Goal: Task Accomplishment & Management: Complete application form

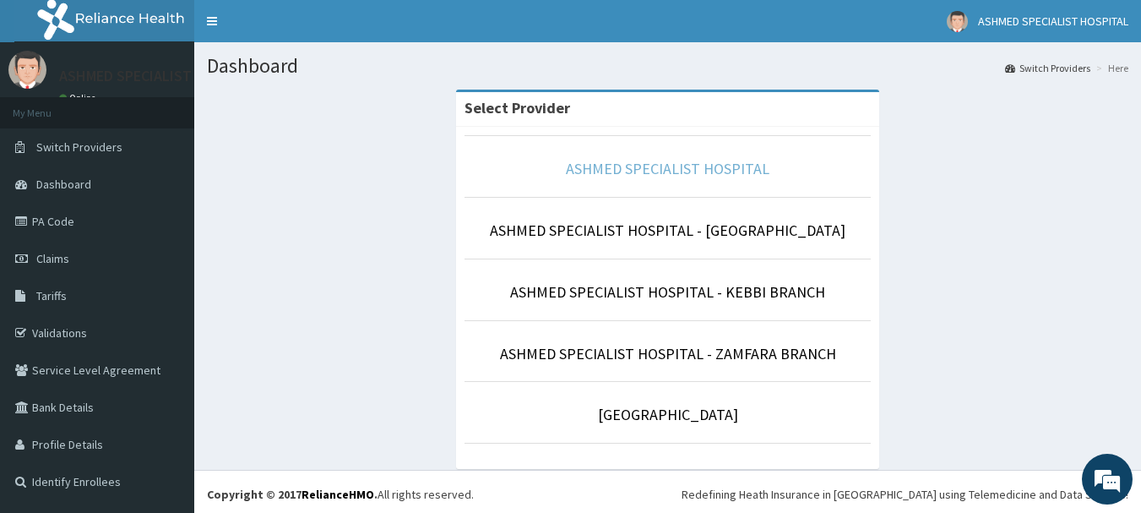
click at [704, 164] on link "ASHMED SPECIALIST HOSPITAL" at bounding box center [668, 168] width 204 height 19
click at [685, 170] on link "ASHMED SPECIALIST HOSPITAL" at bounding box center [668, 168] width 204 height 19
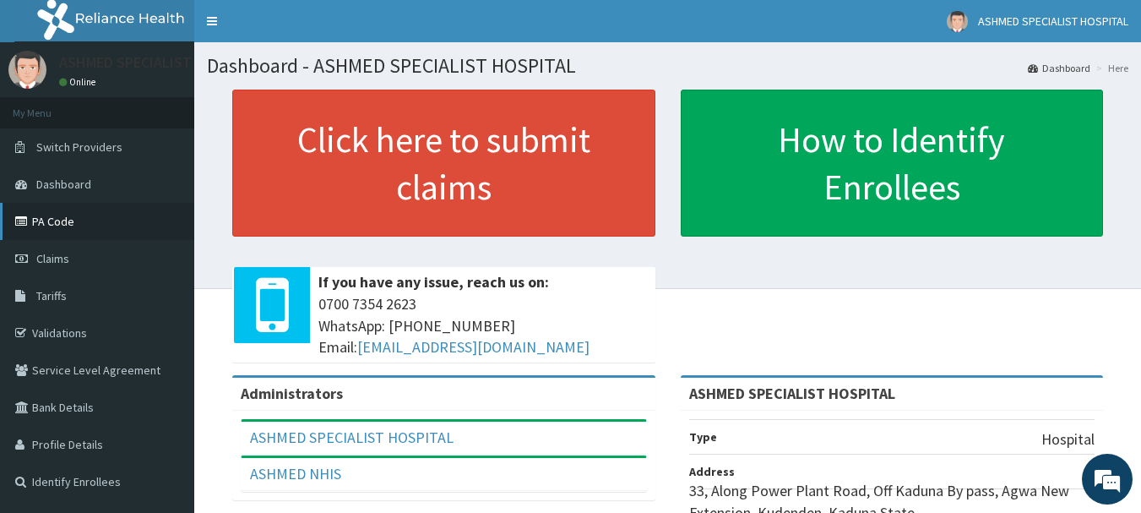
click at [29, 214] on link "PA Code" at bounding box center [97, 221] width 194 height 37
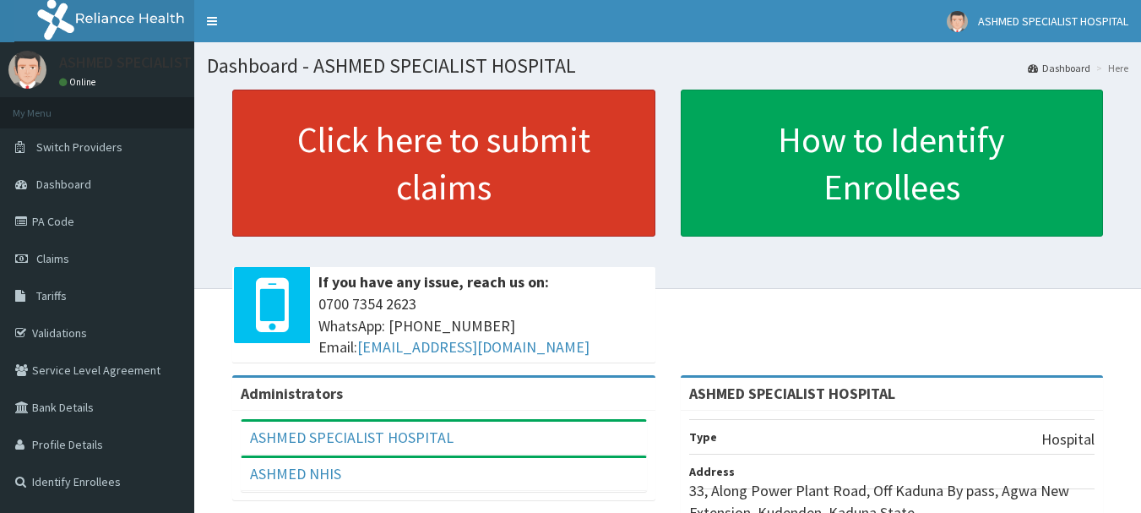
click at [598, 141] on link "Click here to submit claims" at bounding box center [443, 163] width 423 height 147
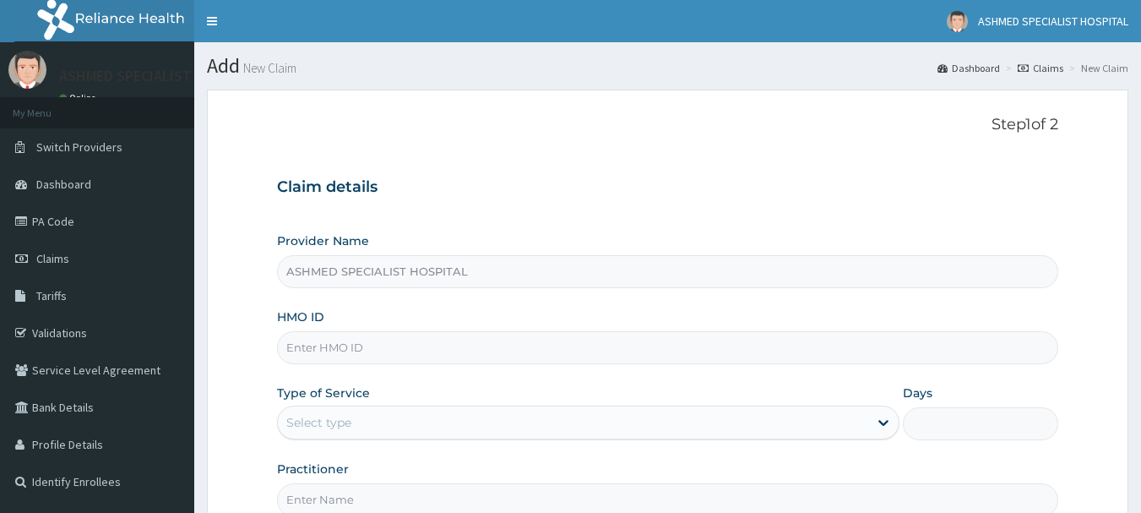
type input "ASHMED SPECIALIST HOSPITAL"
click at [356, 349] on input "HMO ID" at bounding box center [668, 347] width 782 height 33
click at [299, 343] on input "HMO ID" at bounding box center [668, 347] width 782 height 33
type input "ccd/10051/a"
click at [327, 422] on div "Select type" at bounding box center [318, 422] width 65 height 17
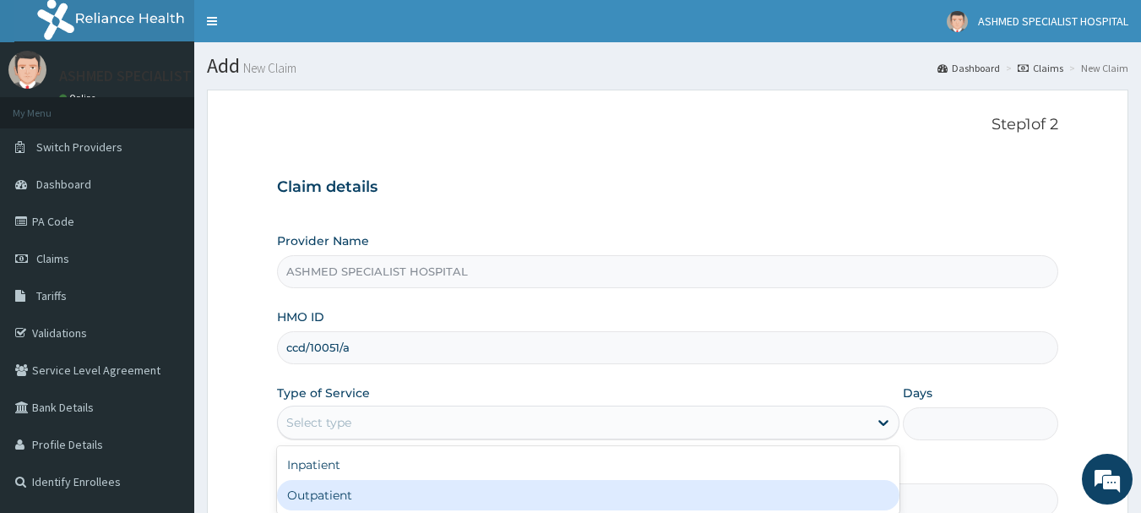
click at [318, 501] on div "Outpatient" at bounding box center [588, 495] width 623 height 30
type input "1"
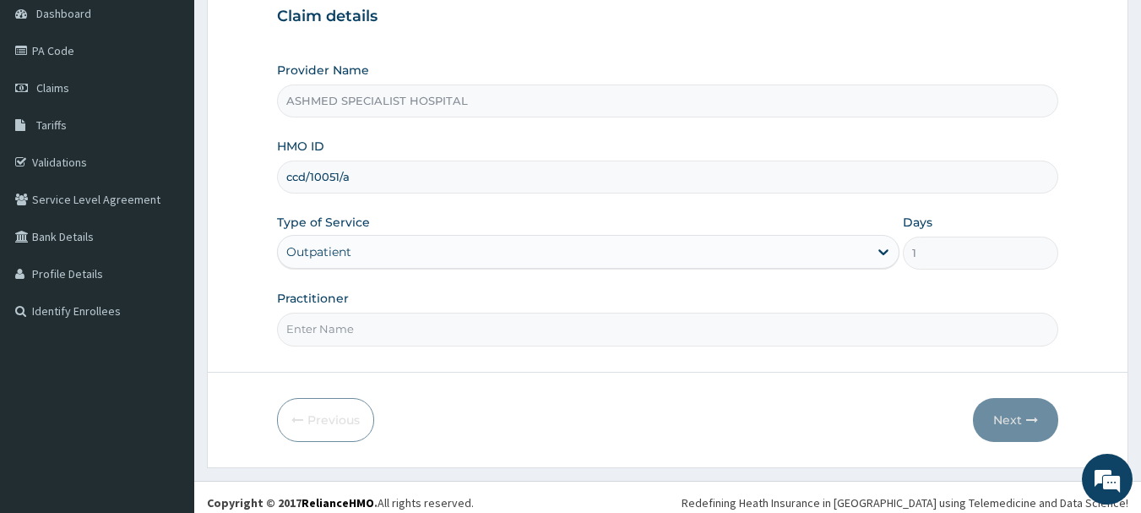
scroll to position [182, 0]
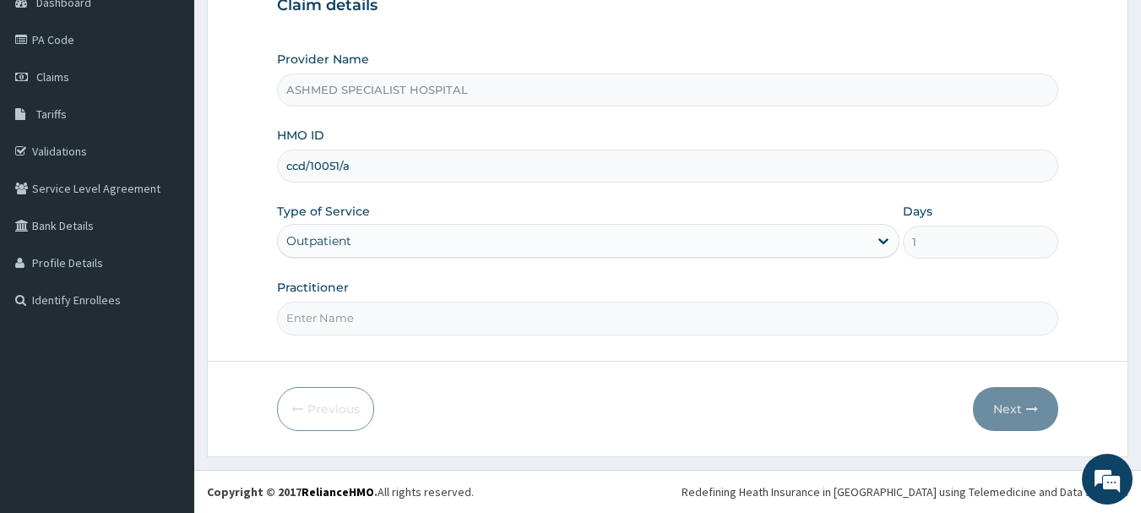
click at [329, 318] on input "Practitioner" at bounding box center [668, 318] width 782 height 33
type input "DR. THOMPSON ODESA"
click at [1009, 406] on button "Next" at bounding box center [1015, 409] width 85 height 44
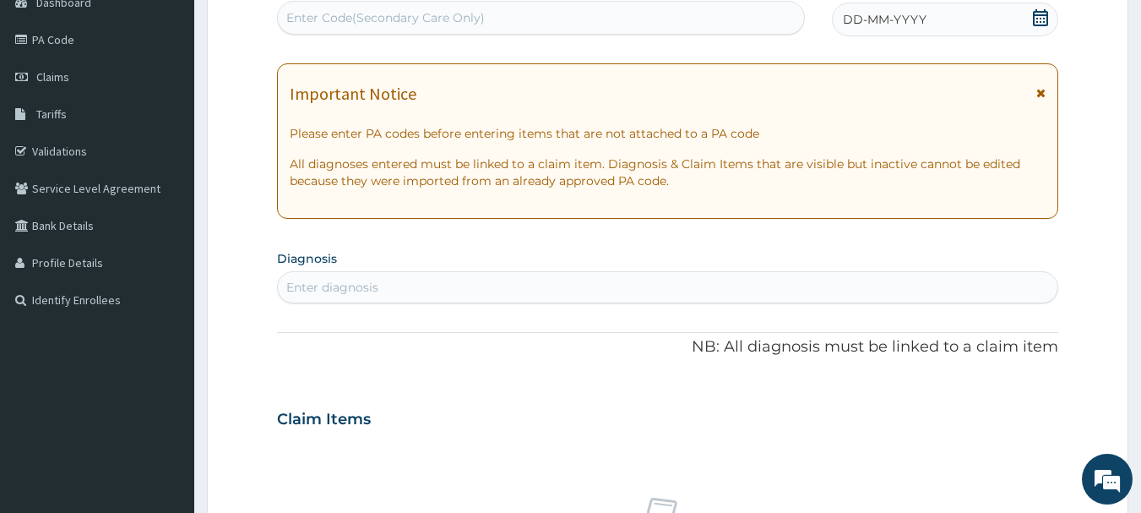
click at [1037, 20] on icon at bounding box center [1040, 17] width 17 height 17
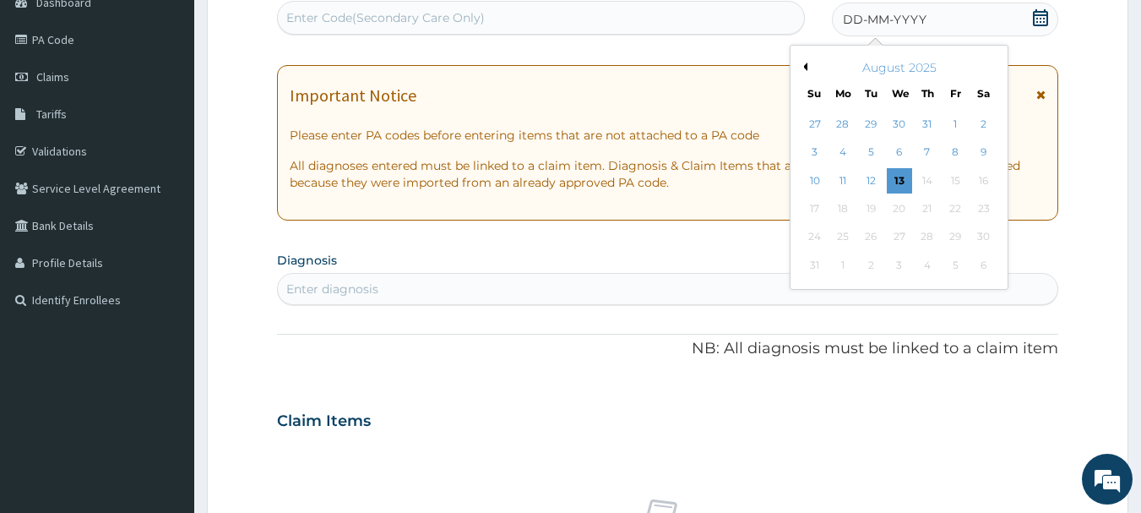
click at [803, 63] on button "Previous Month" at bounding box center [803, 67] width 8 height 8
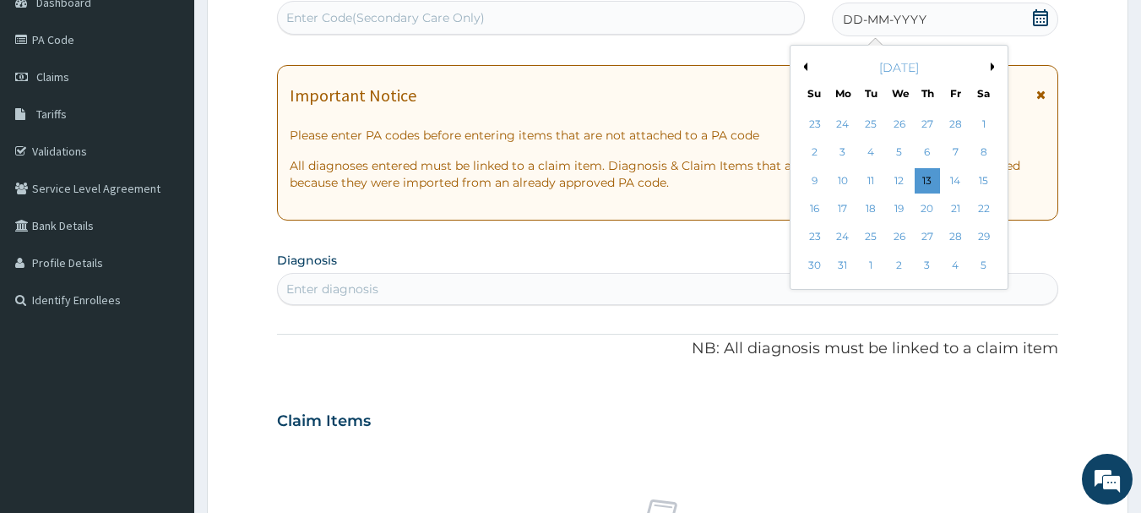
click at [803, 63] on button "Previous Month" at bounding box center [803, 67] width 8 height 8
click at [868, 149] on div "4" at bounding box center [871, 152] width 25 height 25
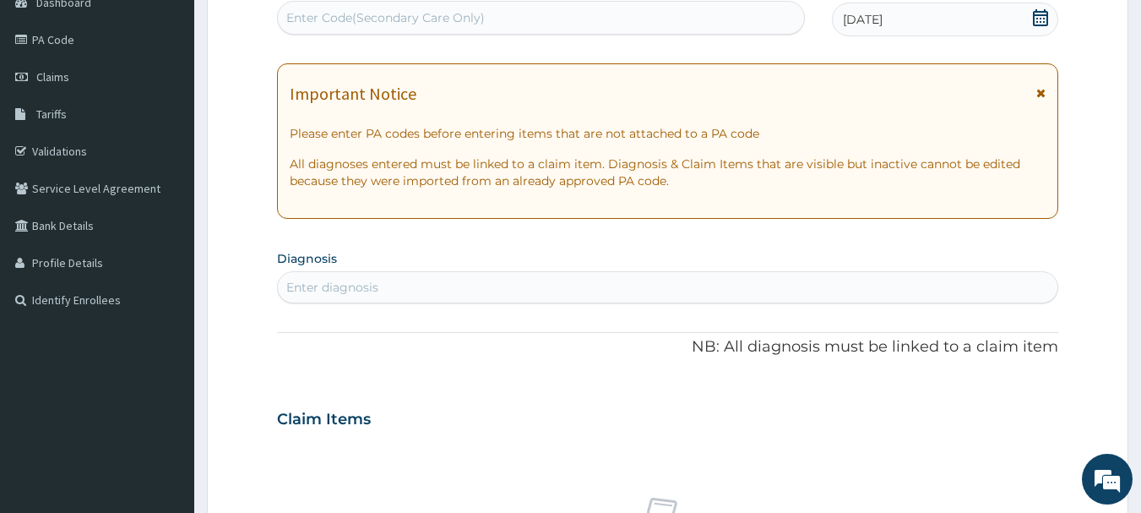
click at [546, 291] on div "Enter diagnosis" at bounding box center [668, 287] width 781 height 27
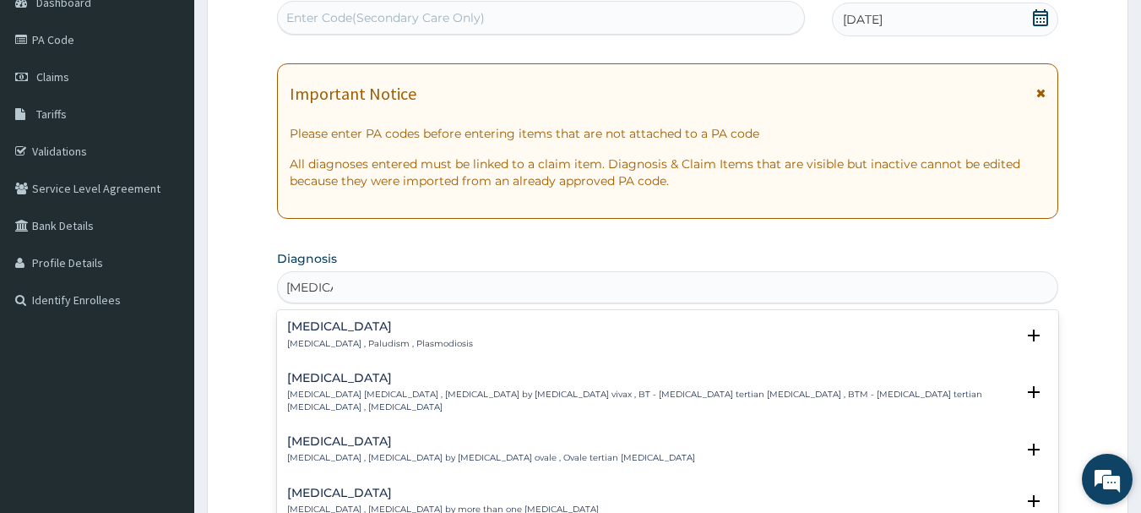
type input "malaria"
click at [1092, 469] on em at bounding box center [1108, 479] width 46 height 46
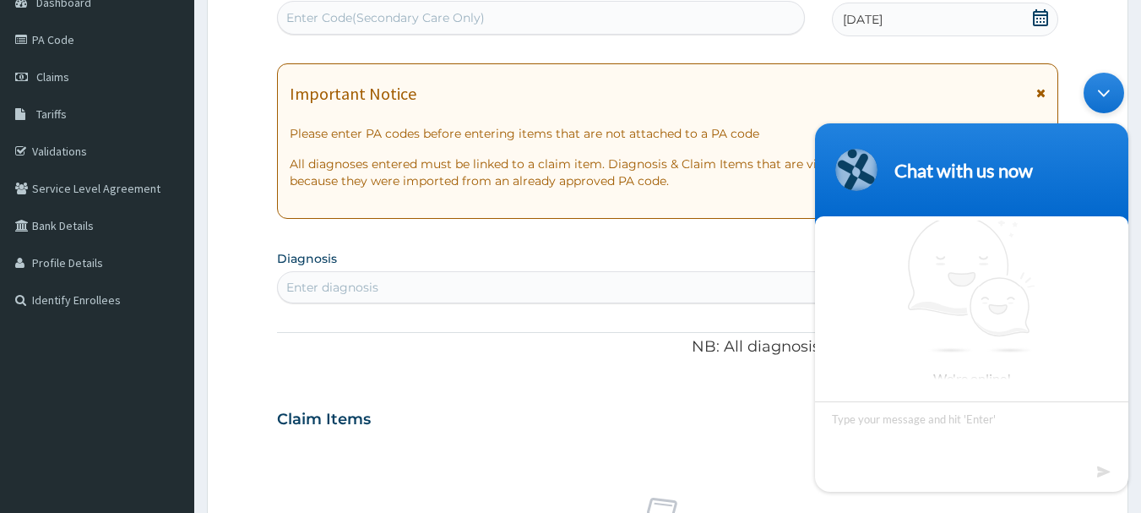
click at [797, 281] on div "Enter diagnosis" at bounding box center [668, 287] width 781 height 27
click at [509, 280] on div "Enter diagnosis" at bounding box center [668, 287] width 781 height 27
click at [307, 280] on div "Enter diagnosis" at bounding box center [332, 287] width 92 height 17
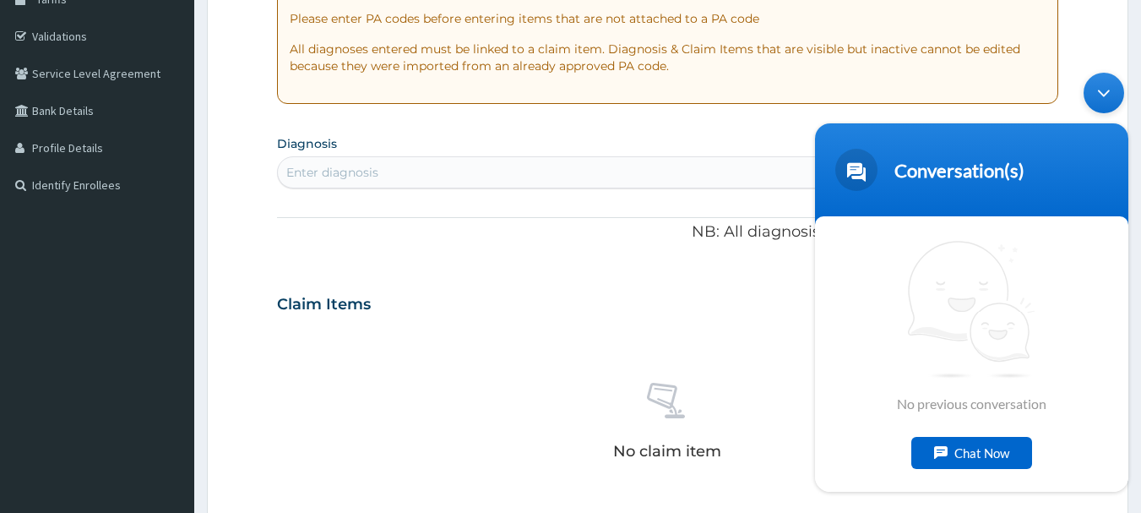
scroll to position [301, 0]
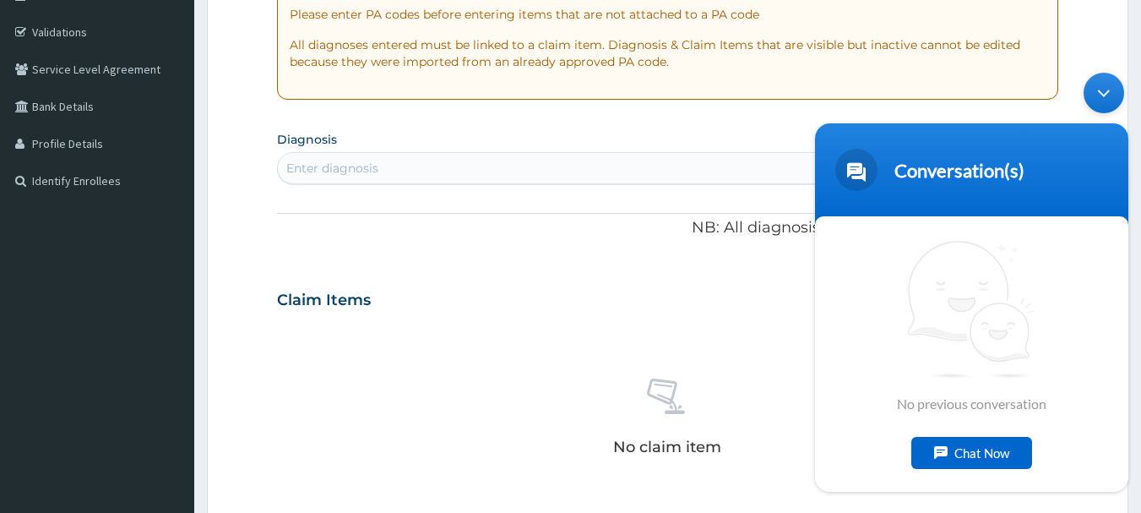
click at [1092, 101] on div "Minimize live chat window" at bounding box center [1104, 93] width 41 height 41
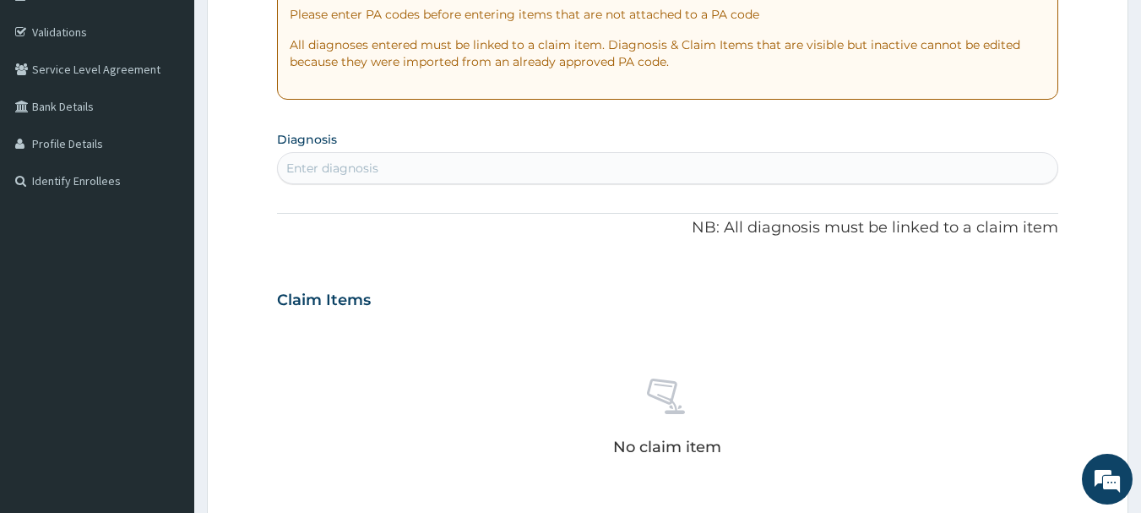
click at [358, 165] on div "Enter diagnosis" at bounding box center [332, 168] width 92 height 17
type input "malaria"
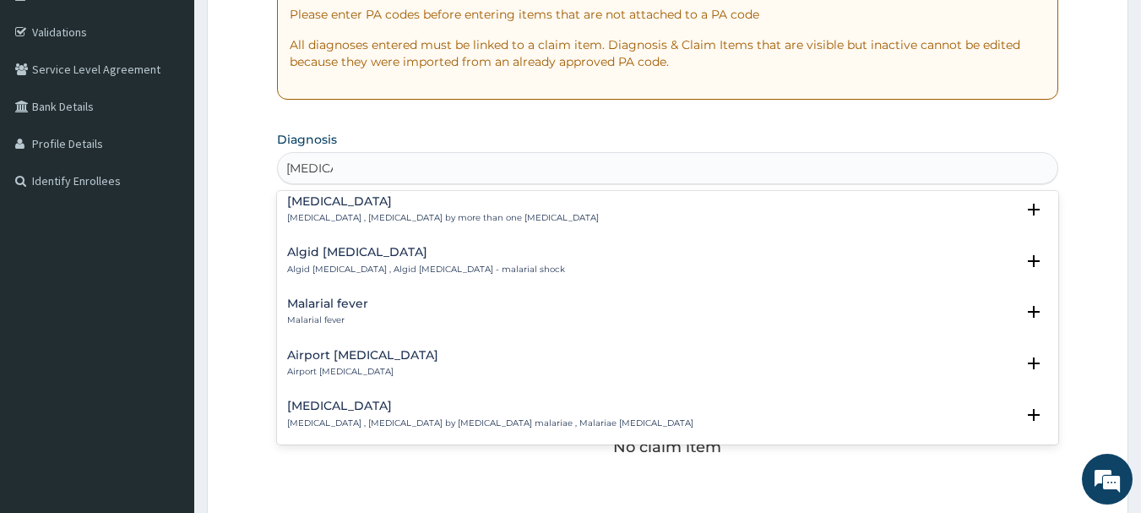
scroll to position [180, 0]
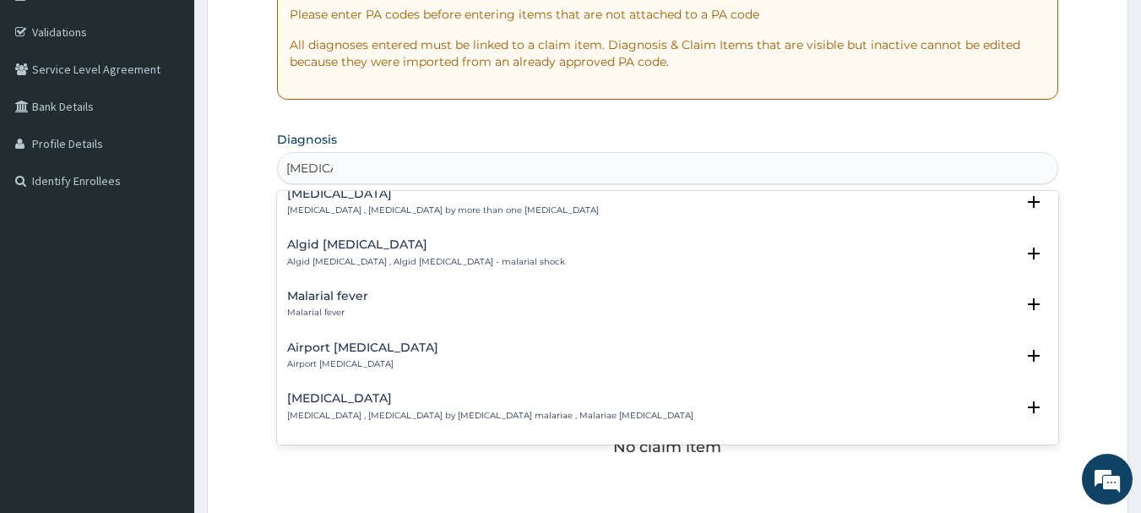
click at [313, 290] on h4 "Malarial fever" at bounding box center [327, 296] width 81 height 13
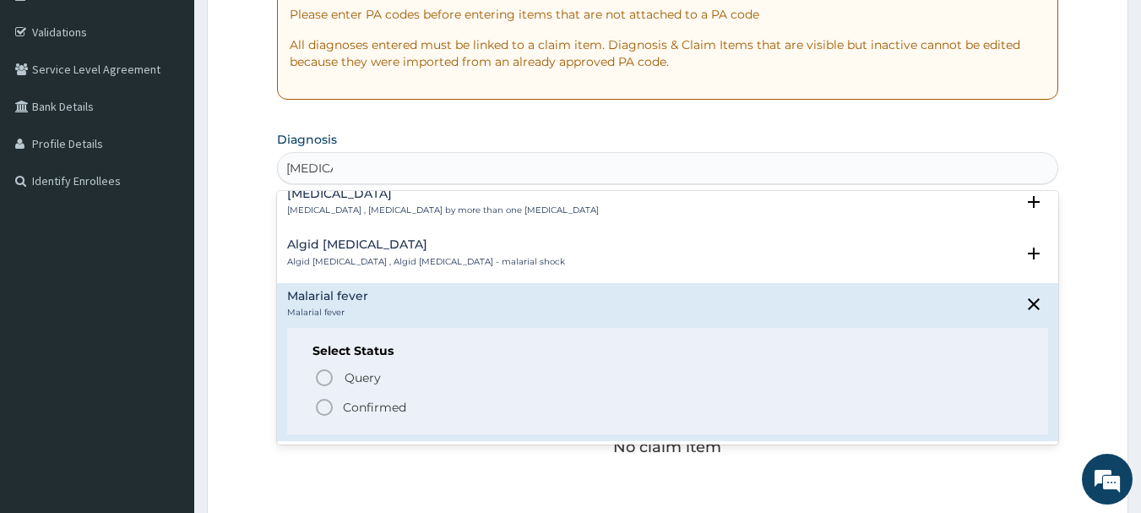
click at [320, 398] on icon "status option filled" at bounding box center [324, 407] width 20 height 20
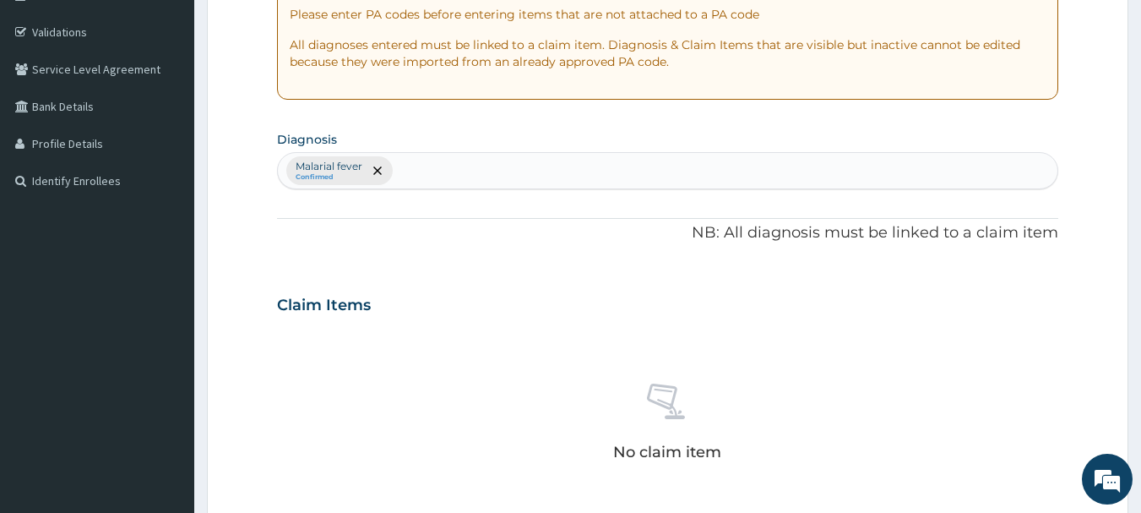
type input "d"
type input "musculo"
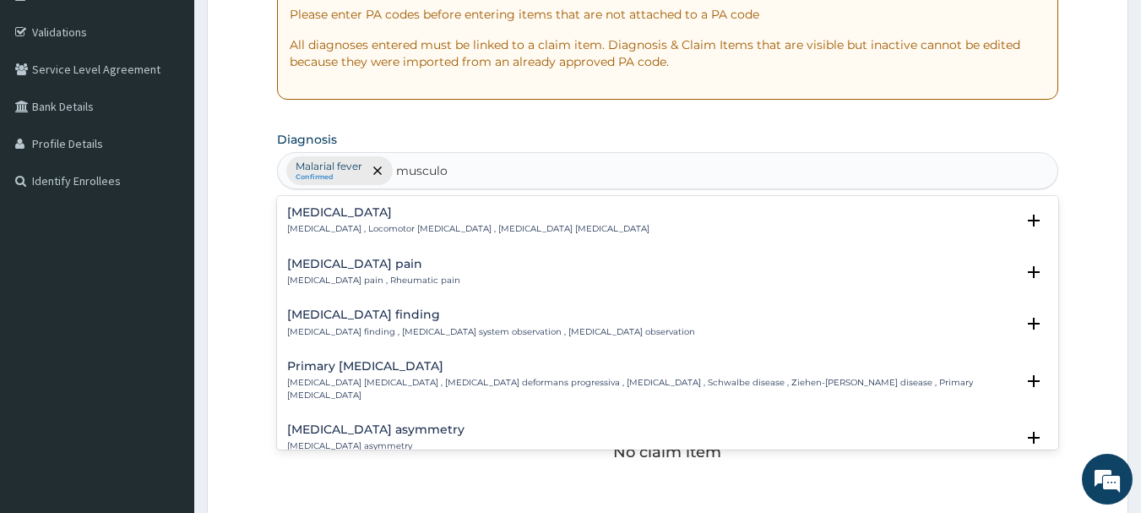
click at [382, 268] on h4 "Musculoskeletal pain" at bounding box center [373, 264] width 173 height 13
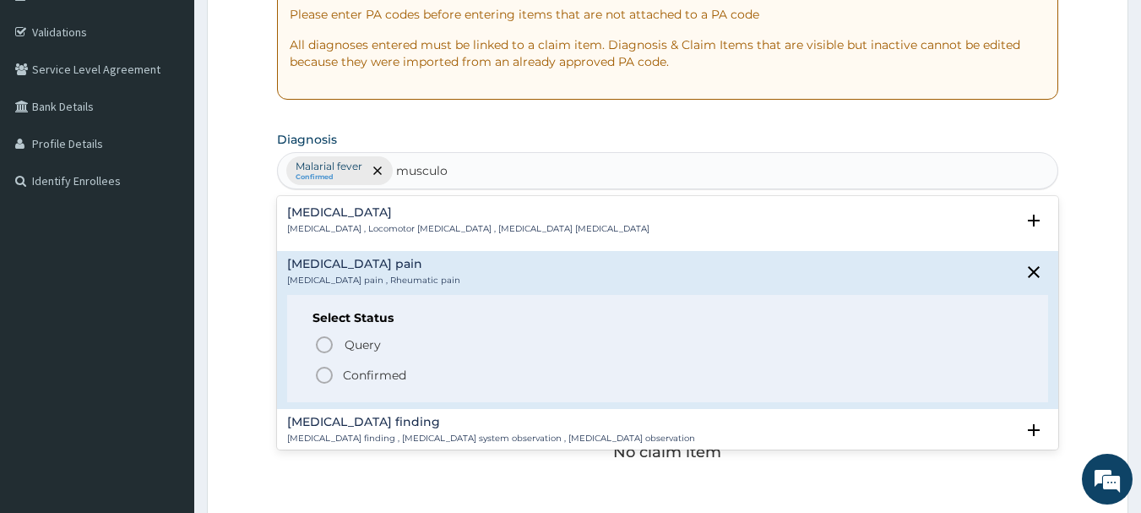
click at [345, 373] on p "Confirmed" at bounding box center [374, 375] width 63 height 17
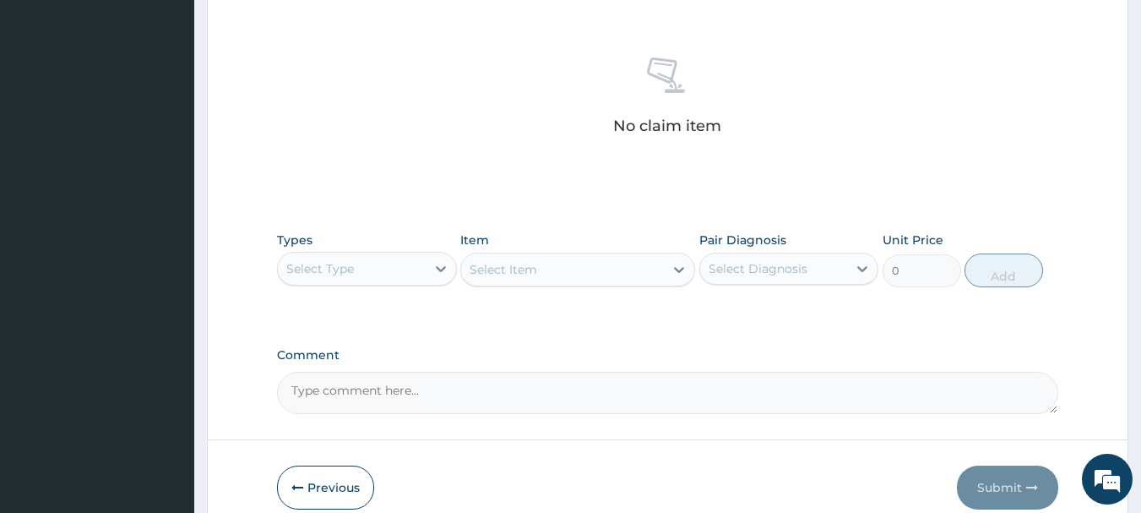
scroll to position [705, 0]
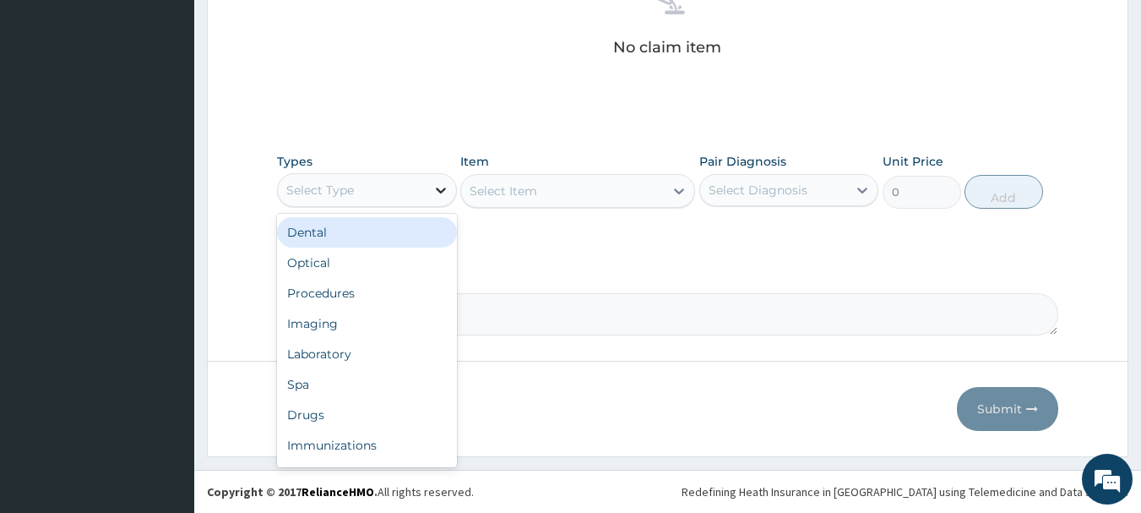
click at [427, 189] on div at bounding box center [441, 190] width 30 height 30
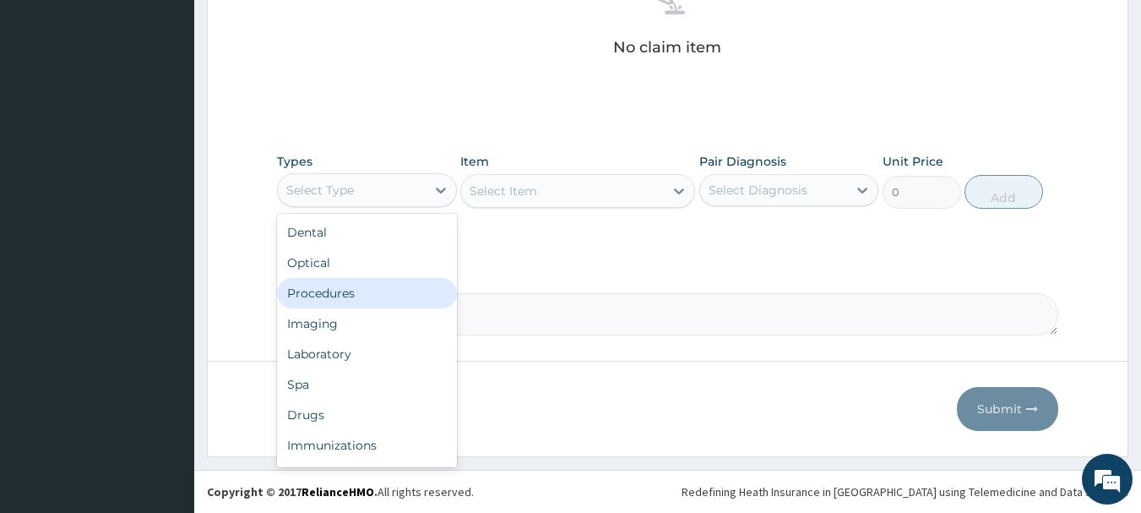
click at [307, 287] on div "Procedures" at bounding box center [367, 293] width 180 height 30
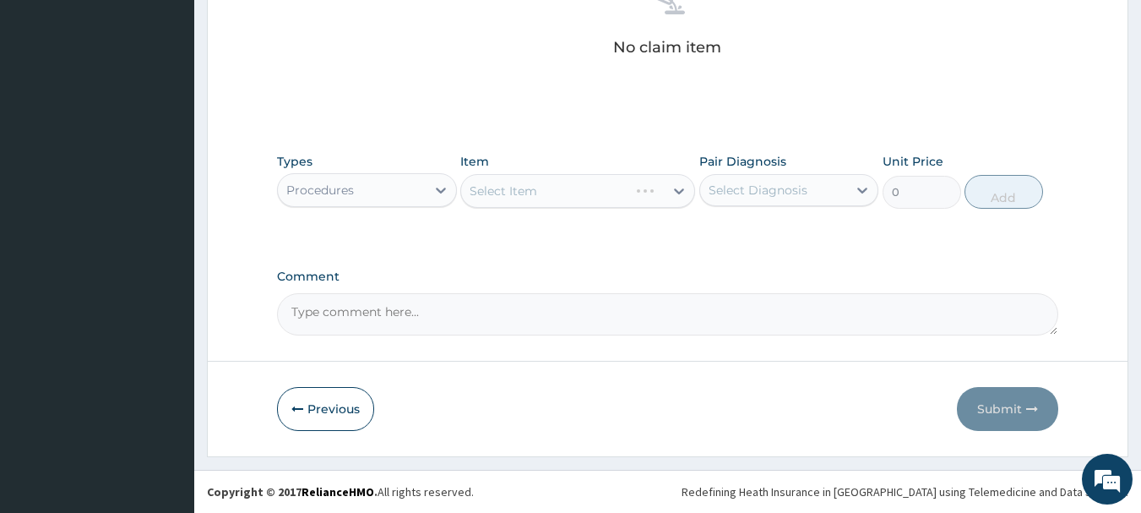
click at [661, 194] on div "Select Item" at bounding box center [577, 191] width 235 height 34
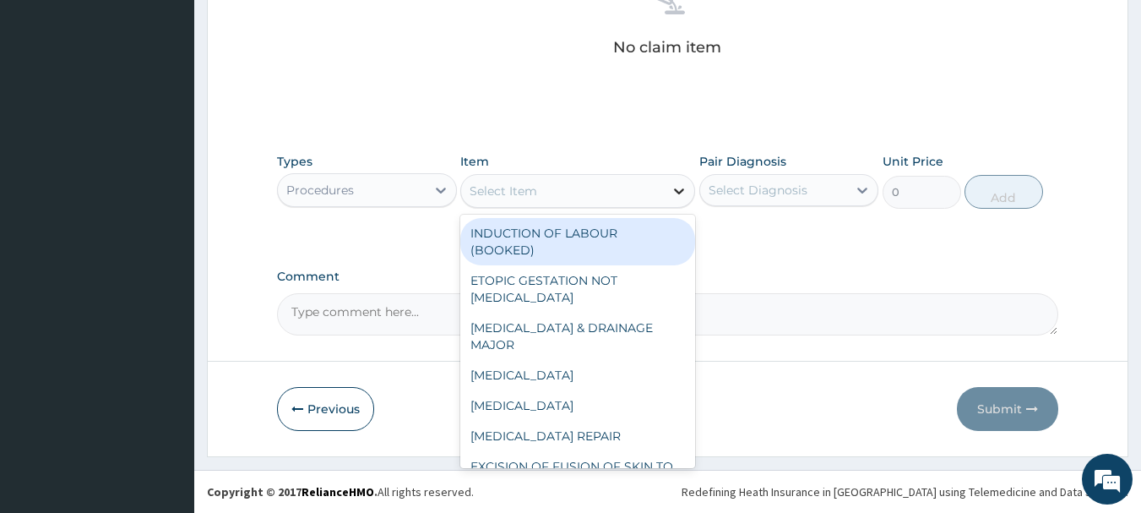
click at [677, 188] on icon at bounding box center [679, 190] width 17 height 17
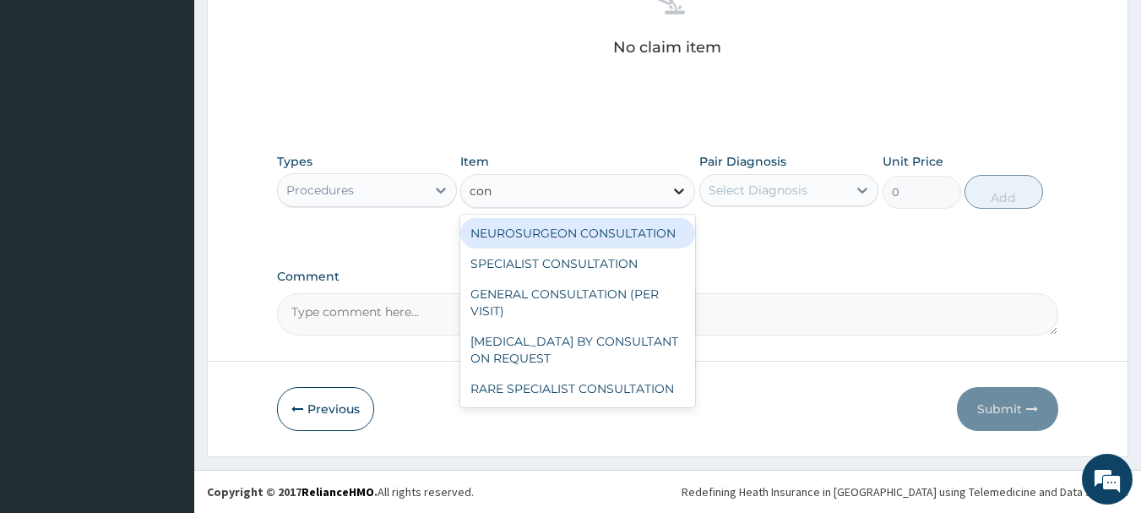
type input "cons"
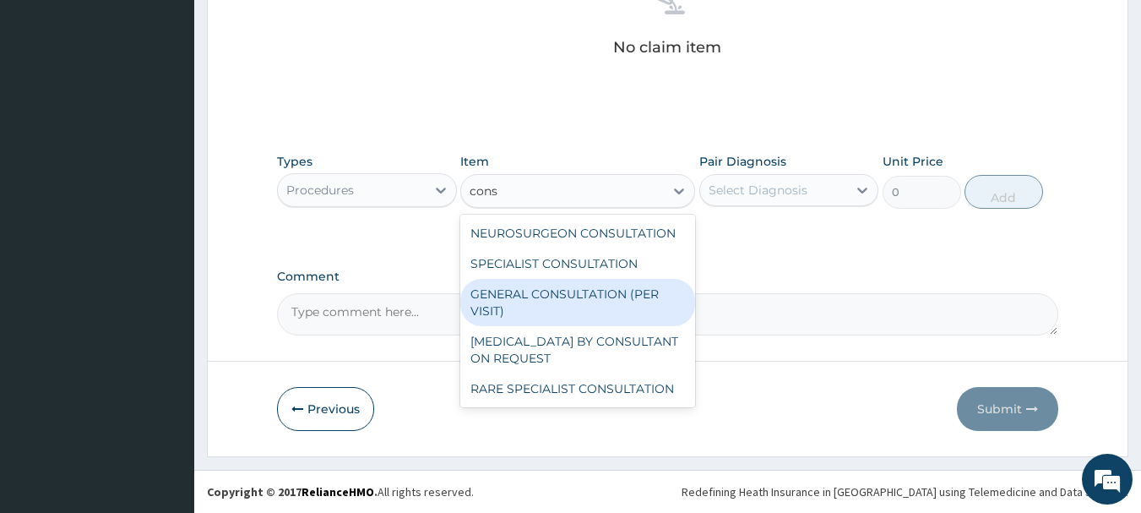
click at [625, 288] on div "GENERAL CONSULTATION (PER VISIT)" at bounding box center [577, 302] width 235 height 47
type input "2000"
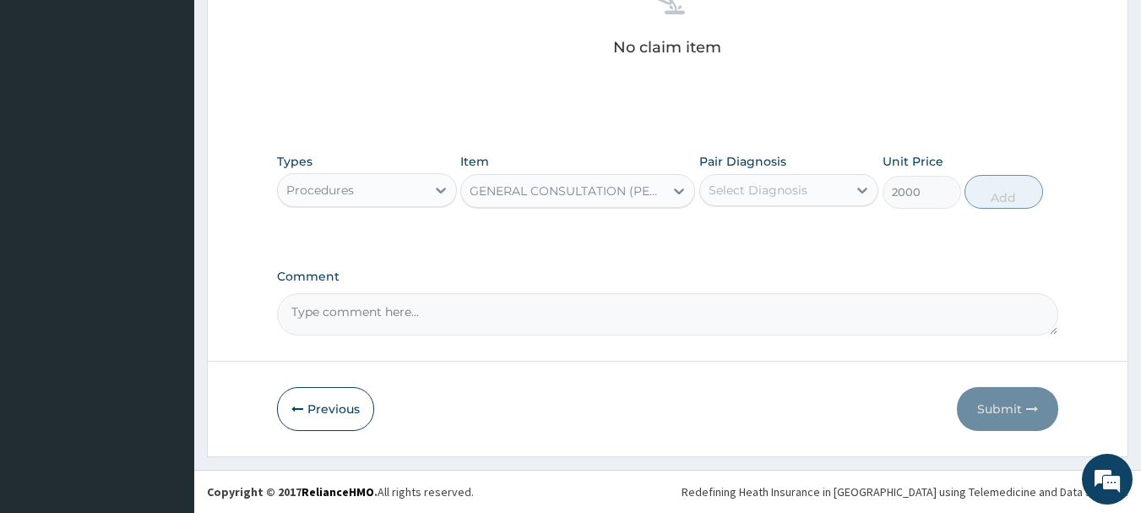
click at [796, 182] on div "Select Diagnosis" at bounding box center [758, 190] width 99 height 17
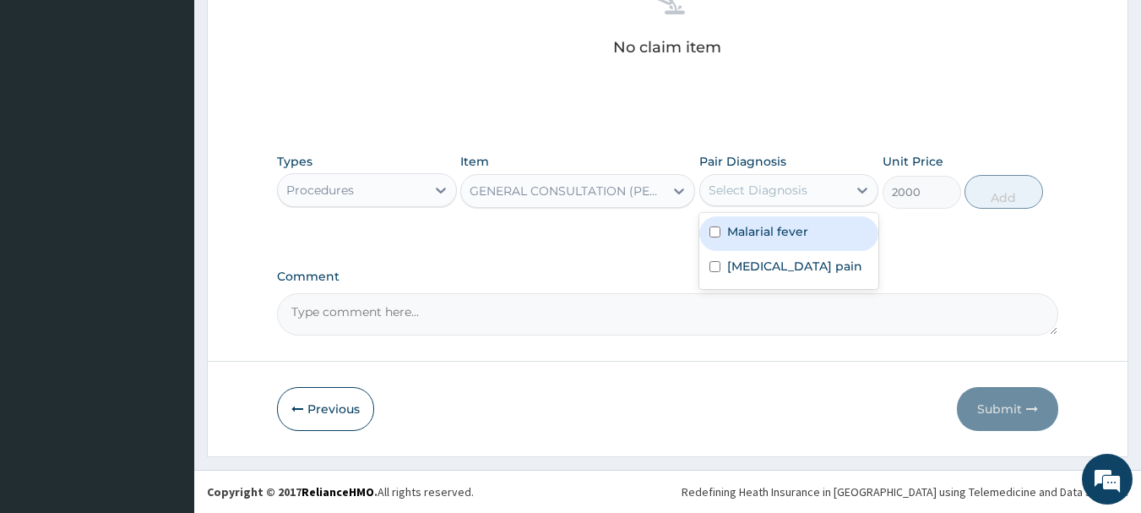
click at [770, 228] on label "Malarial fever" at bounding box center [767, 231] width 81 height 17
checkbox input "true"
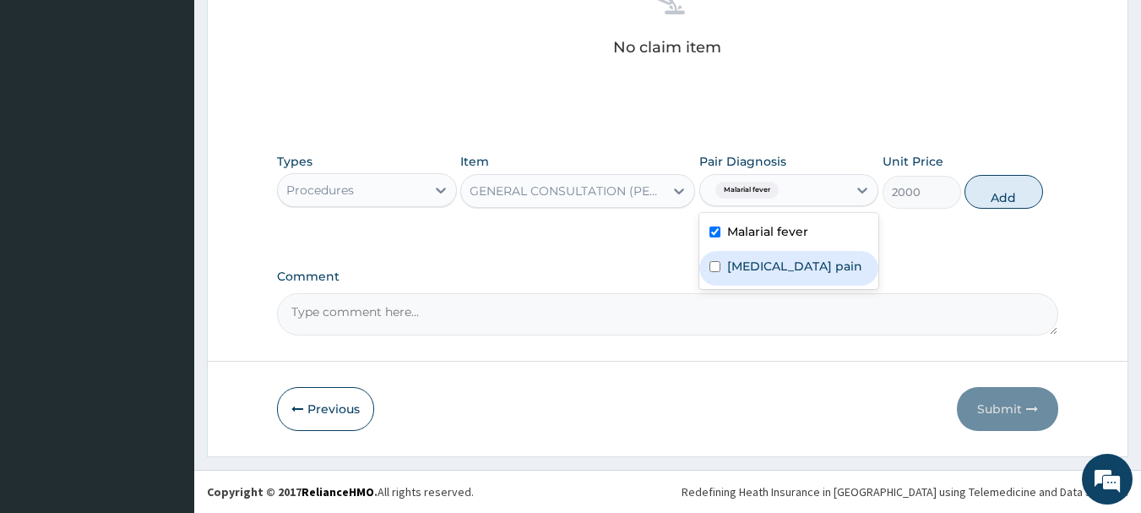
click at [770, 259] on label "Musculoskeletal pain" at bounding box center [794, 266] width 135 height 17
checkbox input "true"
drag, startPoint x: 1004, startPoint y: 196, endPoint x: 818, endPoint y: 182, distance: 186.3
click at [1003, 196] on button "Add" at bounding box center [1004, 192] width 79 height 34
type input "0"
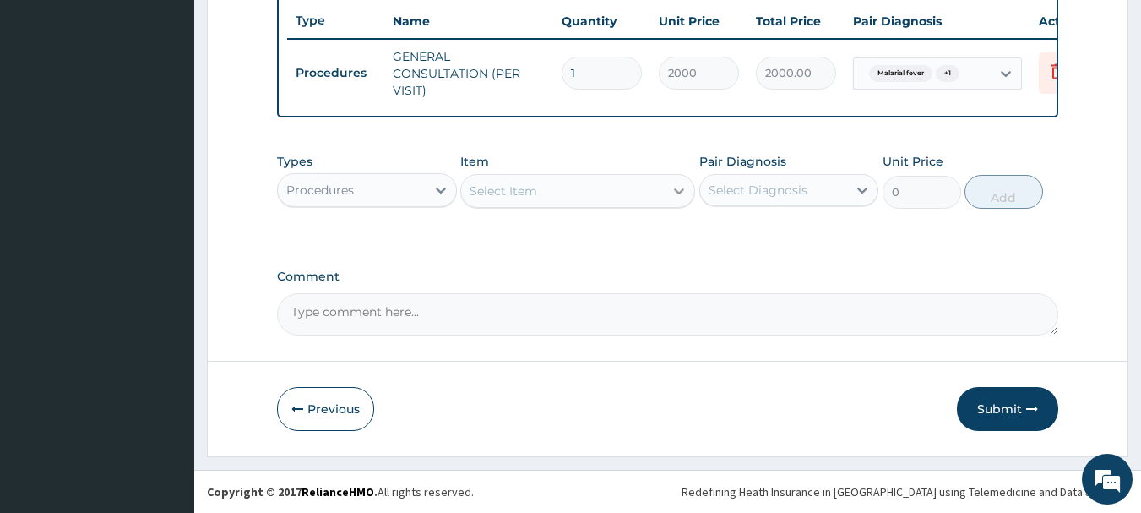
scroll to position [647, 0]
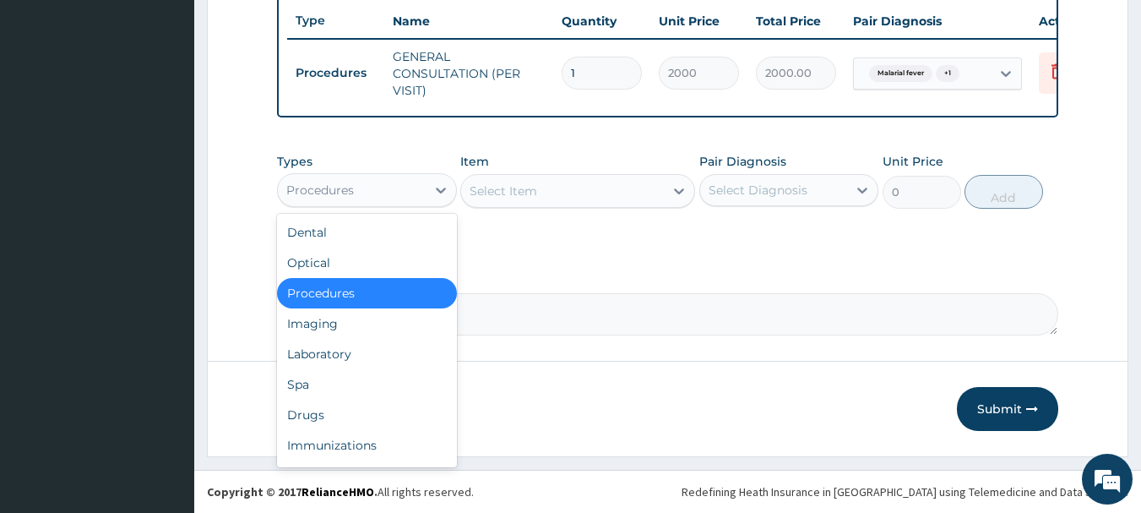
click at [400, 189] on div "Procedures" at bounding box center [352, 190] width 148 height 27
click at [301, 353] on div "Laboratory" at bounding box center [367, 354] width 180 height 30
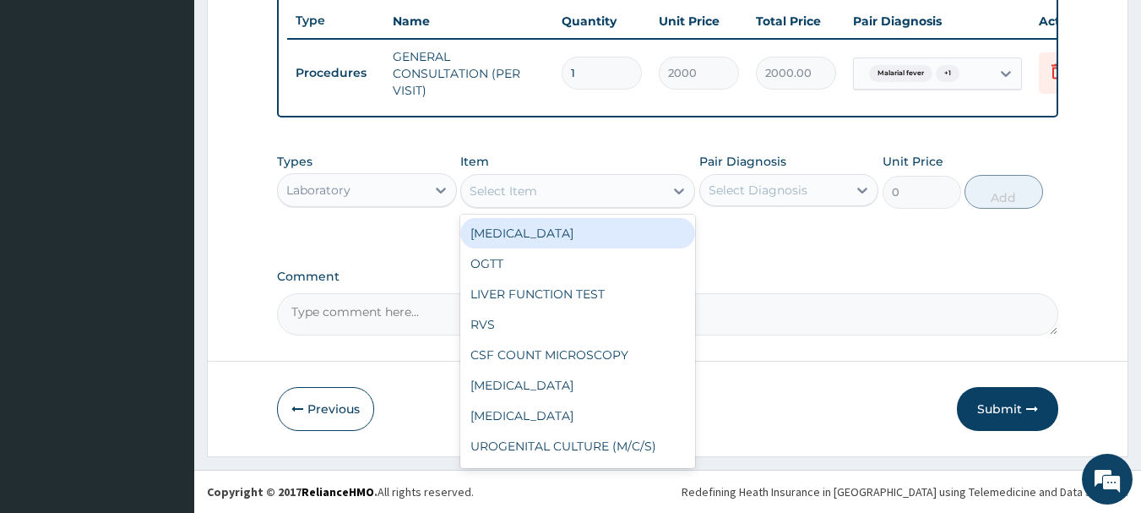
click at [603, 193] on div "Select Item" at bounding box center [562, 190] width 203 height 27
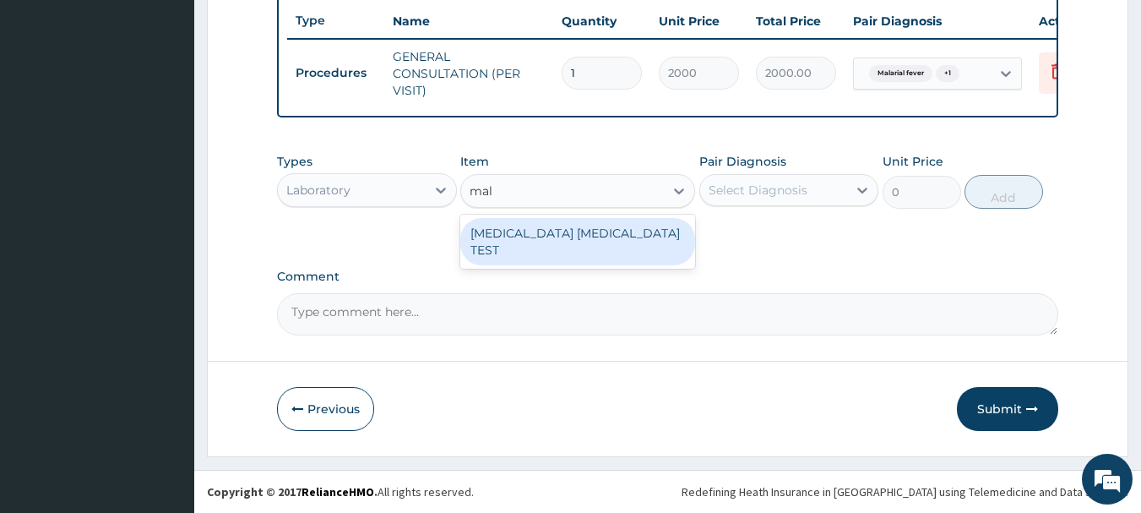
type input "mala"
click at [590, 231] on div "MALARIA PARASITE TEST" at bounding box center [577, 241] width 235 height 47
type input "1000"
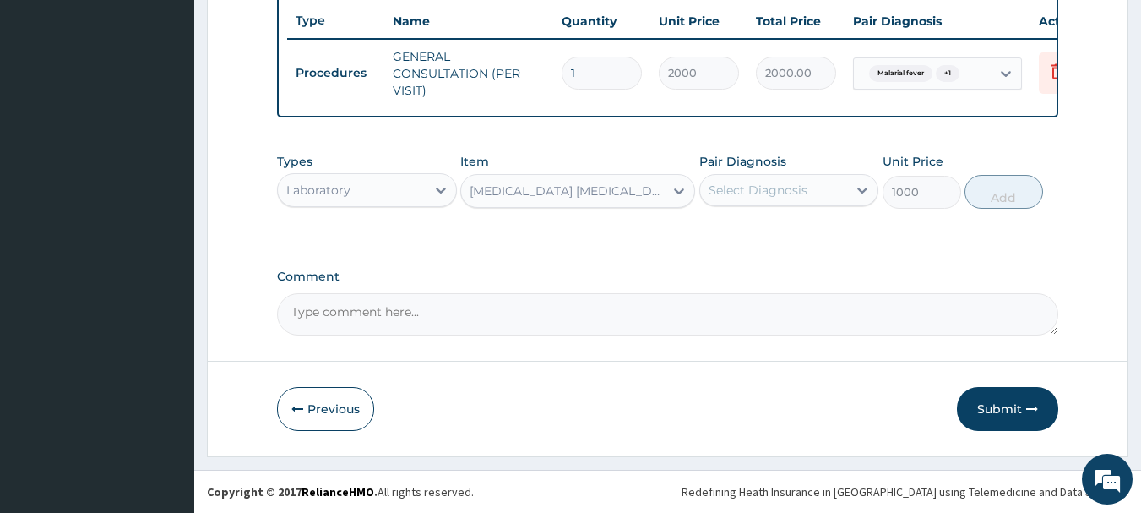
click at [808, 171] on div "Pair Diagnosis Select Diagnosis" at bounding box center [789, 181] width 180 height 56
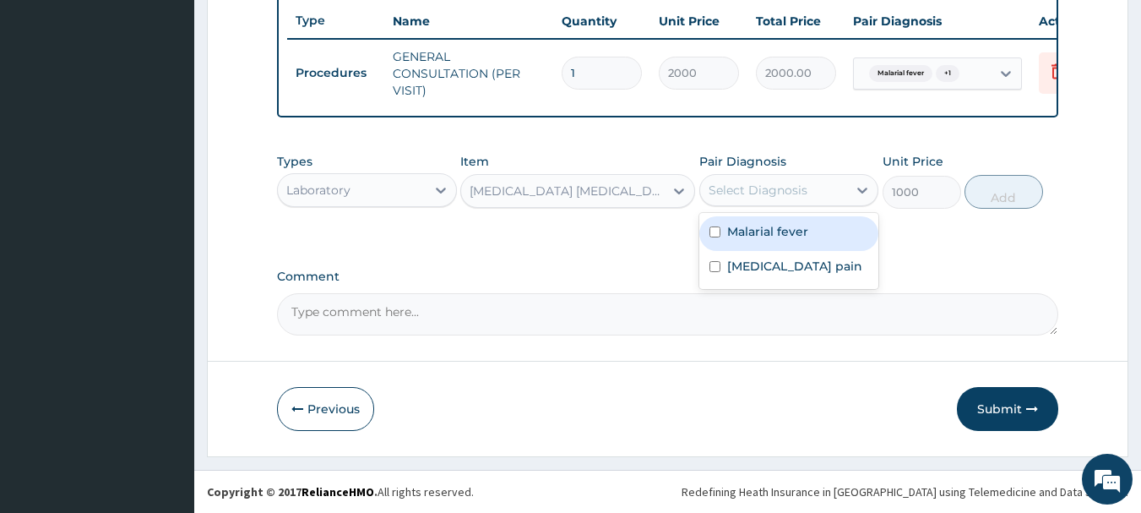
click at [797, 199] on div "Select Diagnosis" at bounding box center [774, 190] width 148 height 27
click at [767, 232] on label "Malarial fever" at bounding box center [767, 231] width 81 height 17
checkbox input "true"
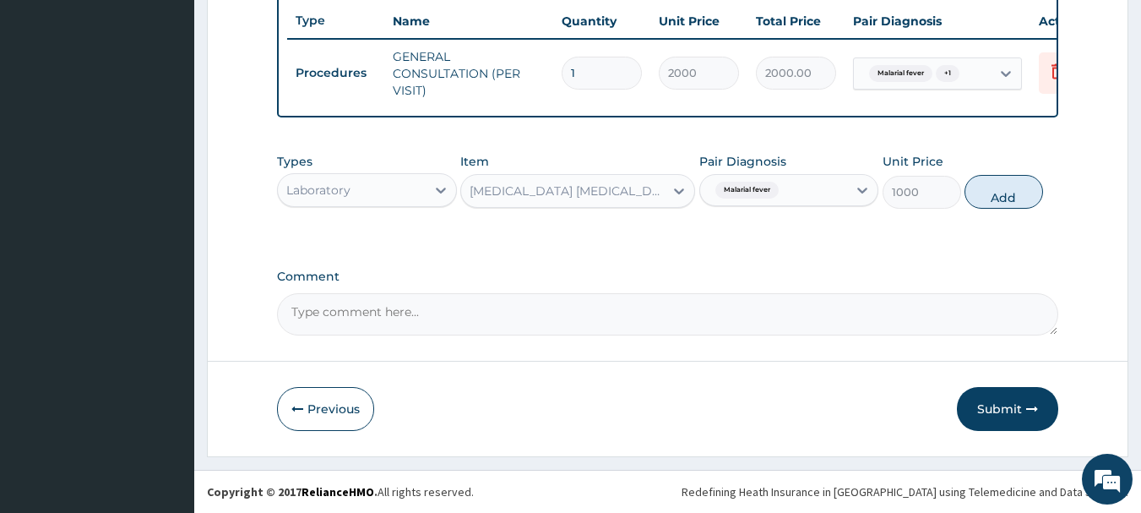
drag, startPoint x: 1013, startPoint y: 192, endPoint x: 989, endPoint y: 187, distance: 24.2
click at [1007, 188] on button "Add" at bounding box center [1004, 192] width 79 height 34
type input "0"
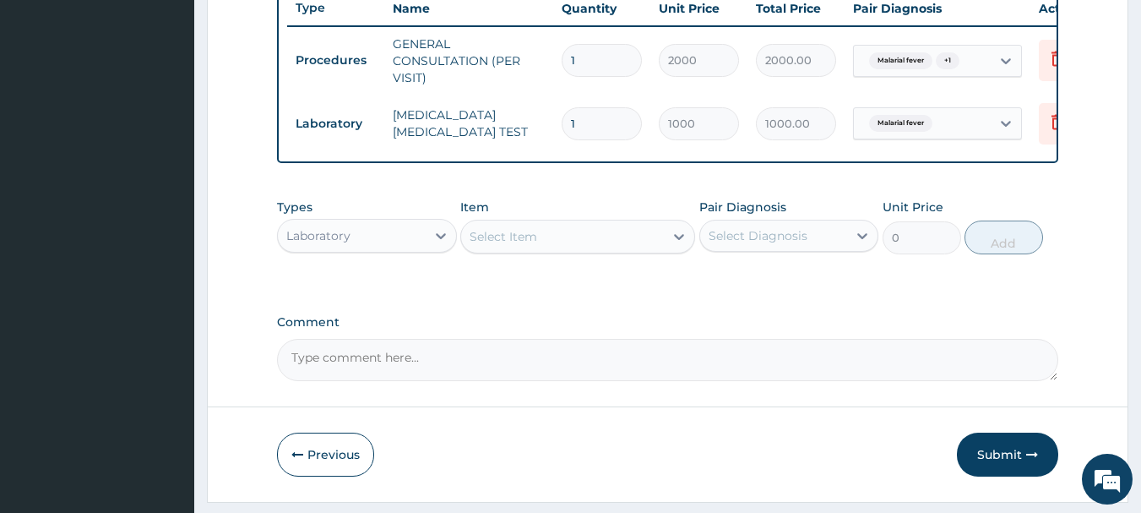
click at [381, 249] on div "Laboratory" at bounding box center [352, 235] width 148 height 27
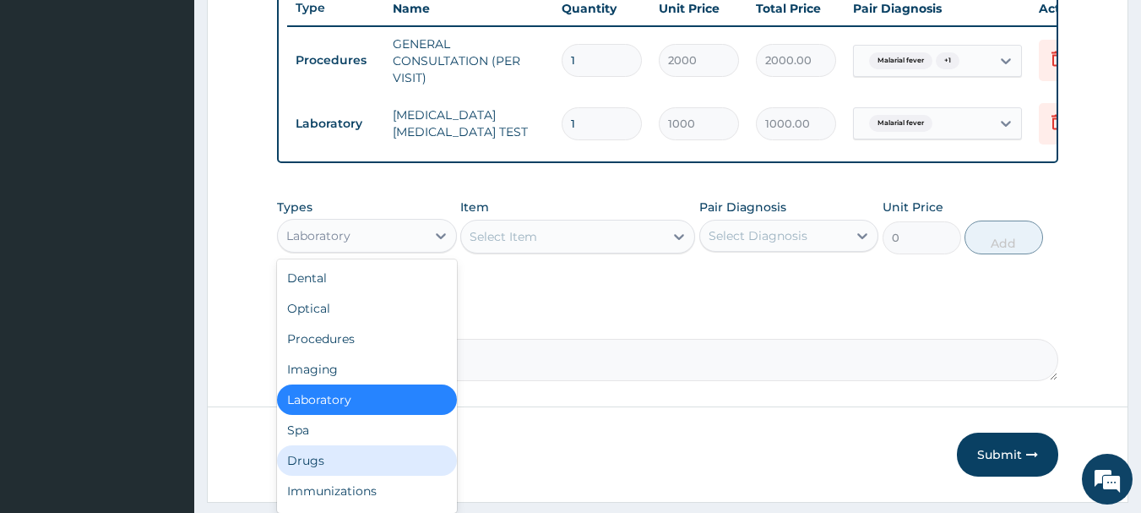
click at [340, 463] on div "Drugs" at bounding box center [367, 460] width 180 height 30
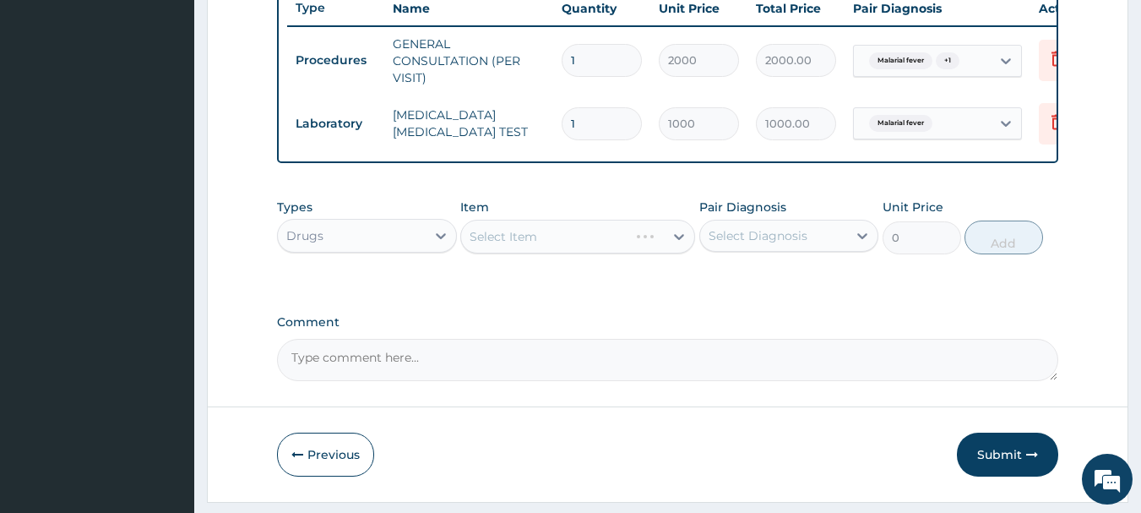
click at [611, 249] on div "Select Item" at bounding box center [577, 237] width 235 height 34
click at [640, 253] on div "Select Item" at bounding box center [577, 237] width 235 height 34
click at [641, 253] on div "Select Item" at bounding box center [577, 237] width 235 height 34
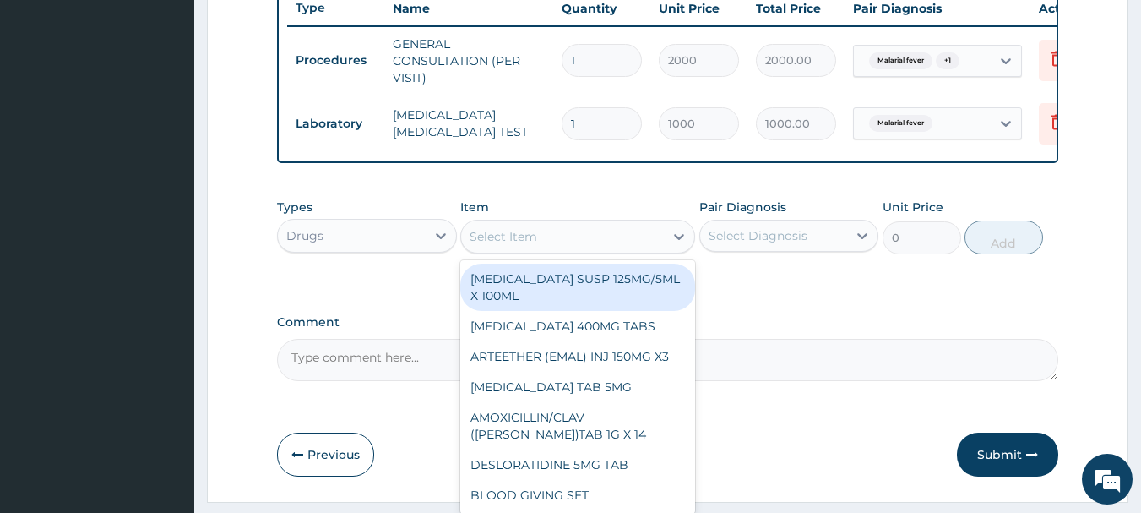
click at [641, 250] on div "Select Item" at bounding box center [562, 236] width 203 height 27
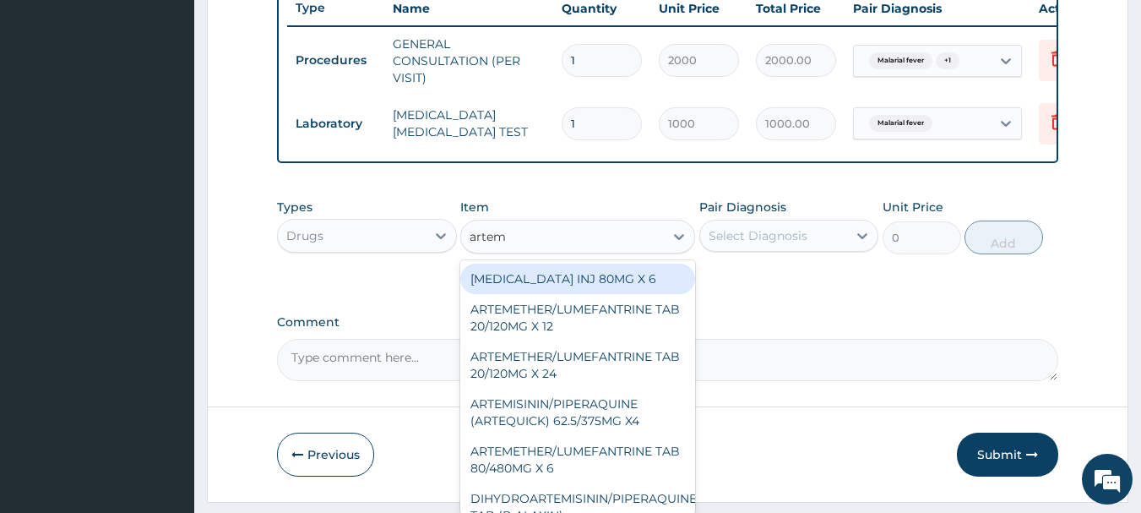
type input "arteme"
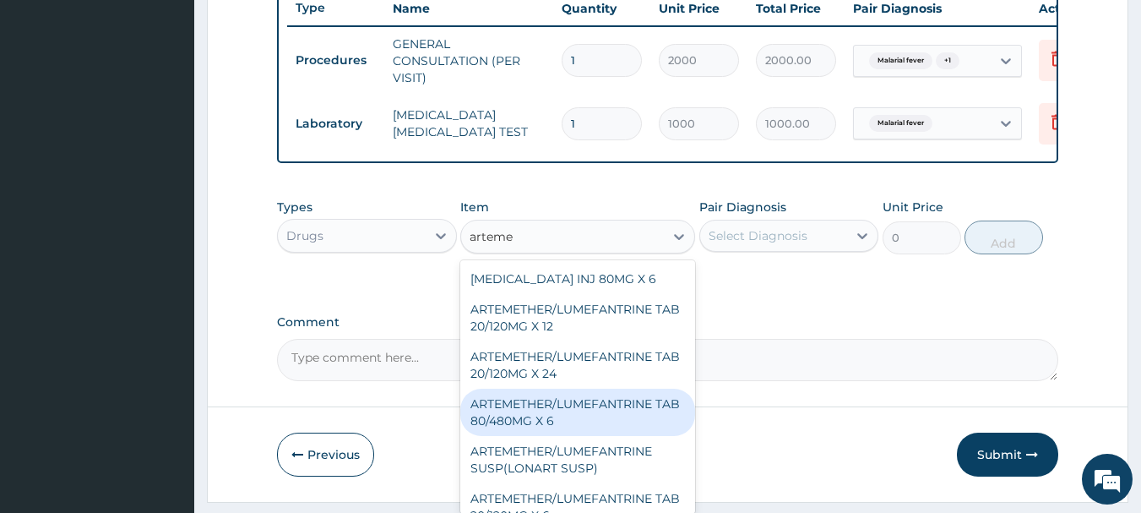
click at [613, 422] on div "ARTEMETHER/LUMEFANTRINE TAB 80/480MG X 6" at bounding box center [577, 412] width 235 height 47
type input "700"
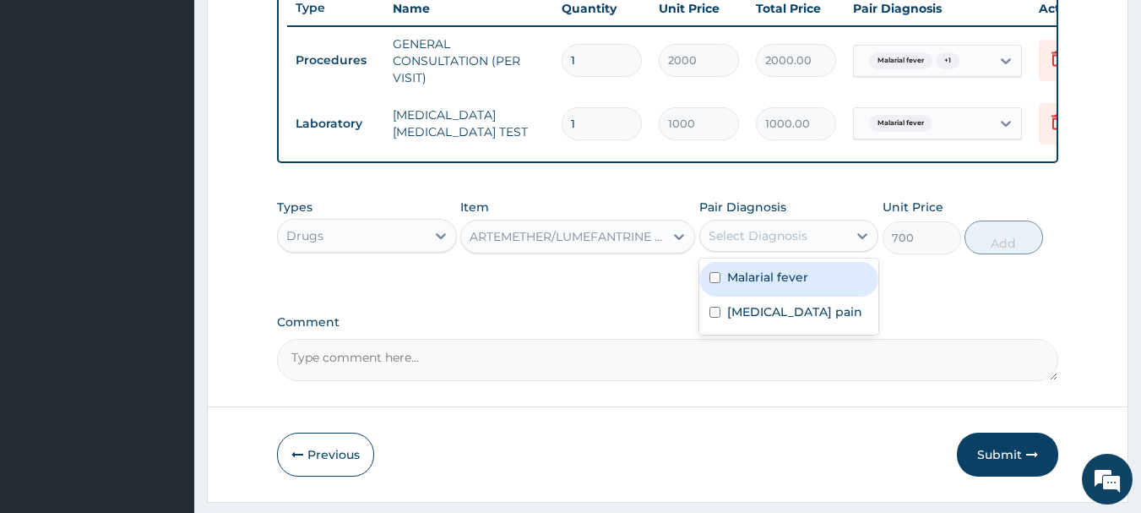
click at [792, 244] on div "Select Diagnosis" at bounding box center [758, 235] width 99 height 17
click at [783, 286] on label "Malarial fever" at bounding box center [767, 277] width 81 height 17
checkbox input "true"
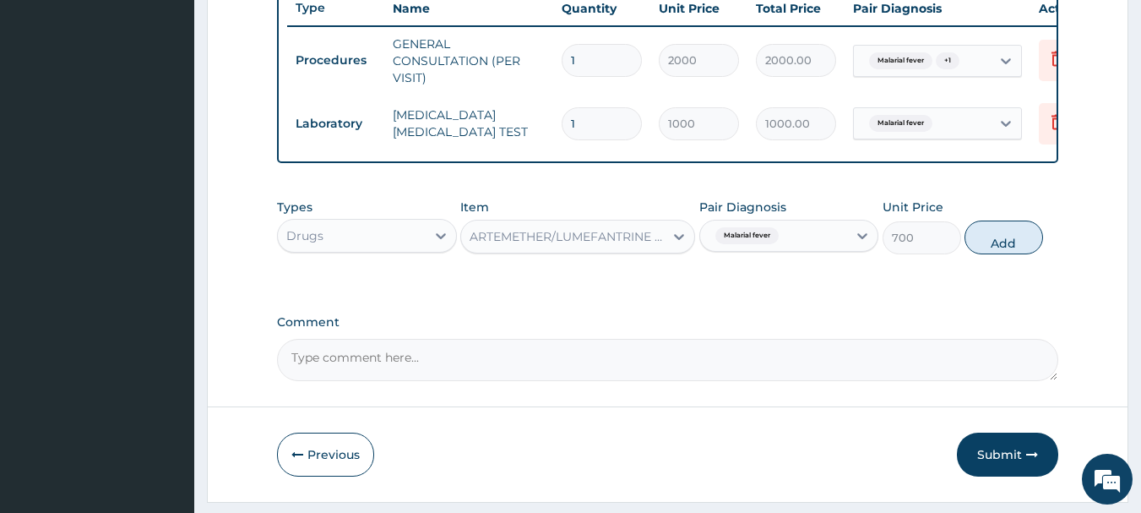
click at [969, 251] on button "Add" at bounding box center [1004, 237] width 79 height 34
type input "0"
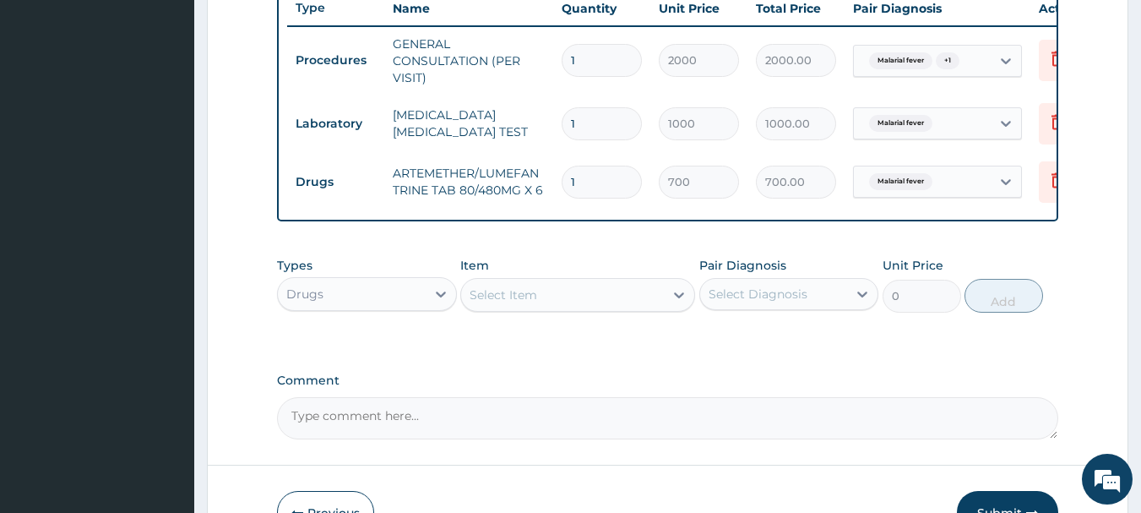
click at [646, 308] on div "Select Item" at bounding box center [562, 294] width 203 height 27
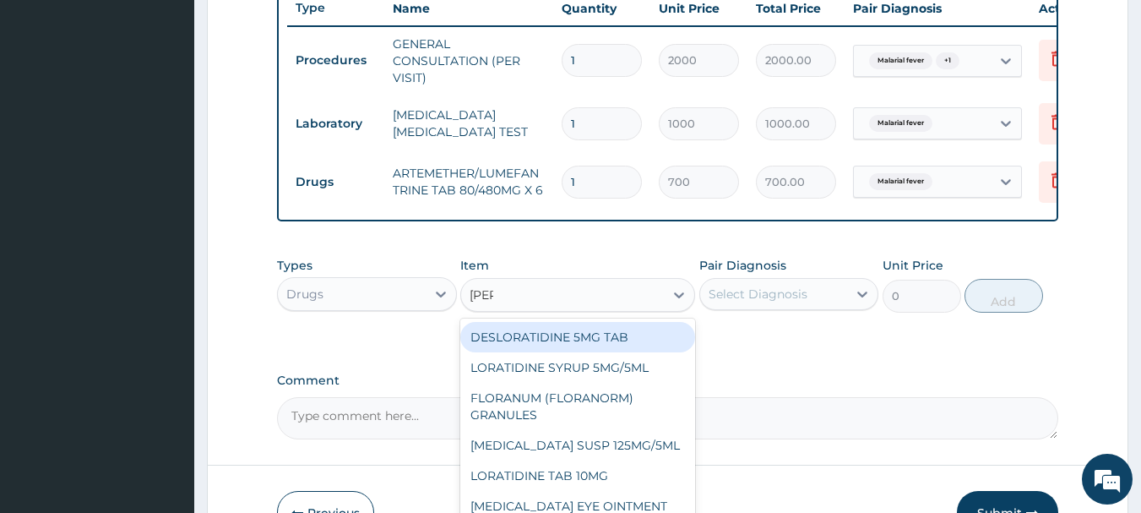
type input "lorat"
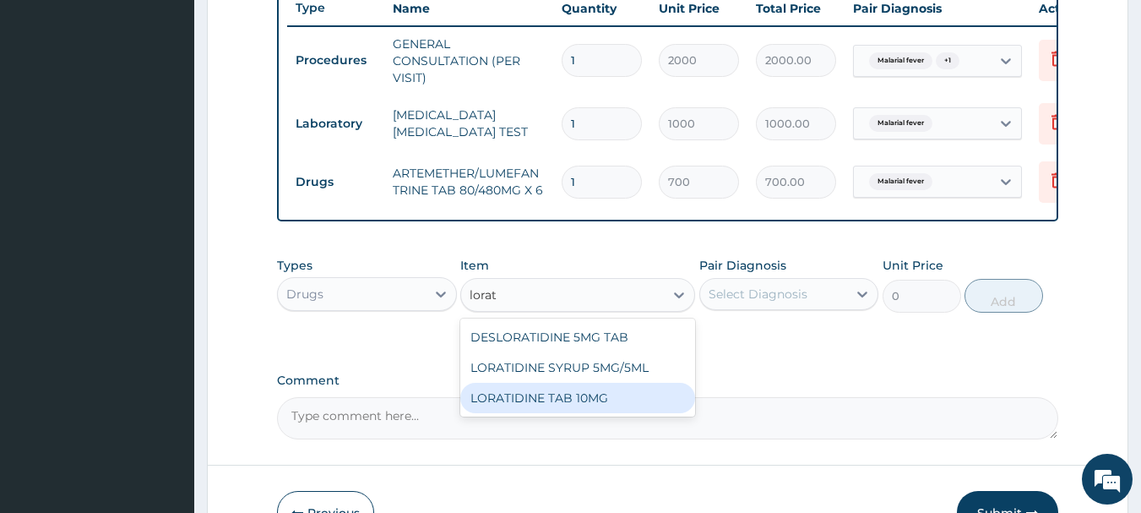
click at [609, 405] on div "LORATIDINE TAB 10MG" at bounding box center [577, 398] width 235 height 30
type input "30"
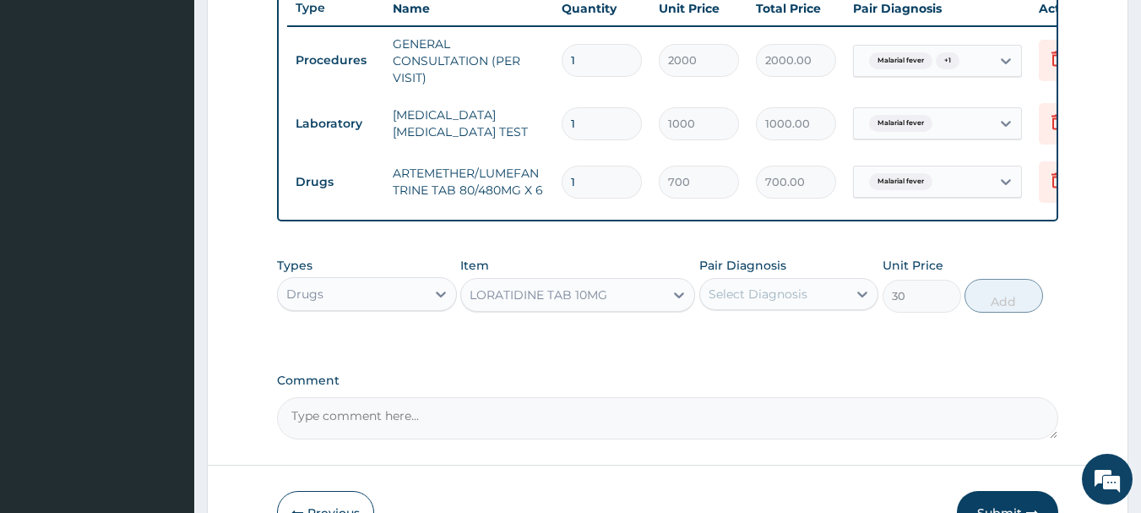
click at [793, 302] on div "Select Diagnosis" at bounding box center [758, 294] width 99 height 17
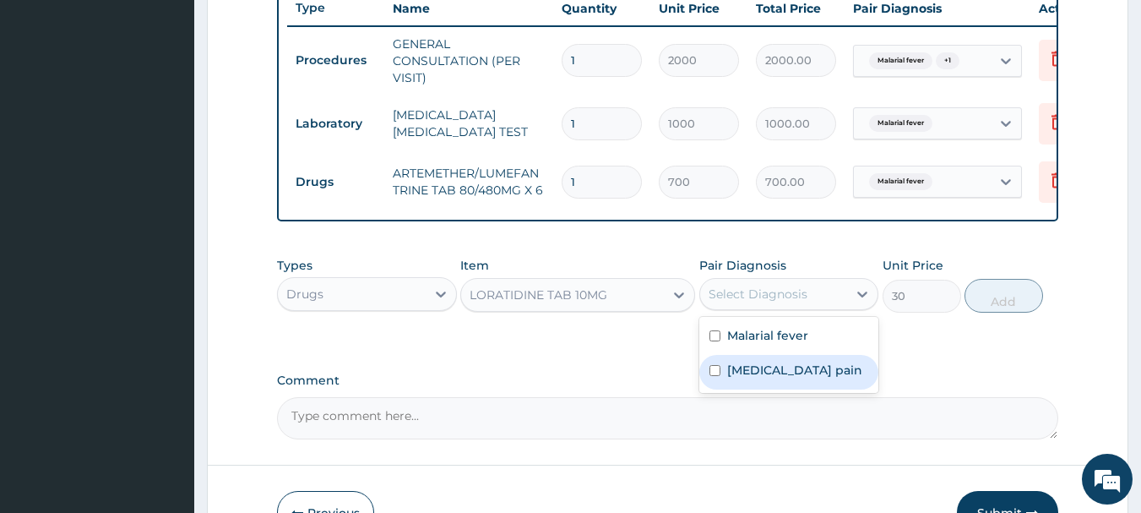
click at [759, 377] on label "Musculoskeletal pain" at bounding box center [794, 370] width 135 height 17
checkbox input "true"
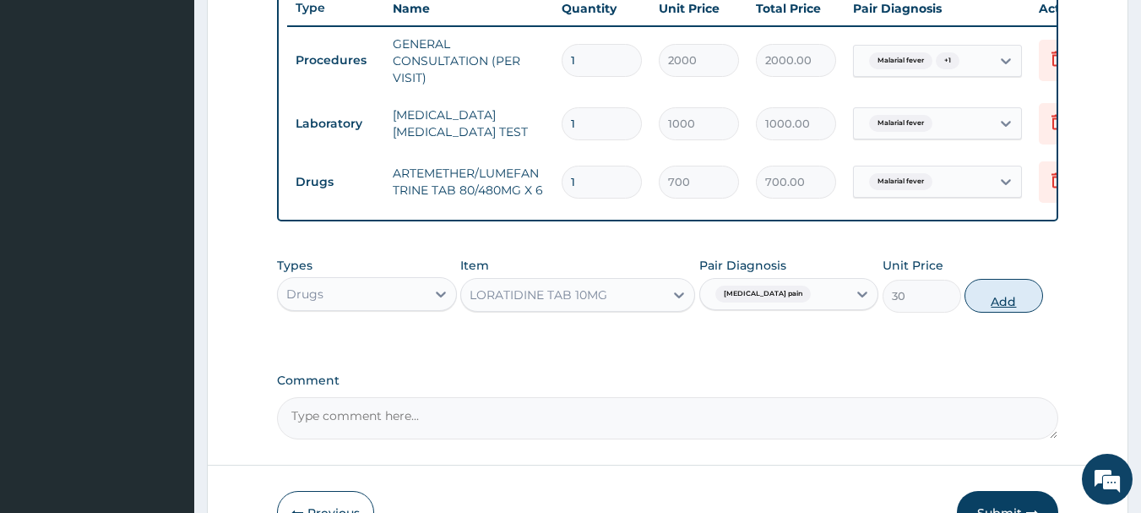
click at [999, 307] on button "Add" at bounding box center [1004, 296] width 79 height 34
type input "0"
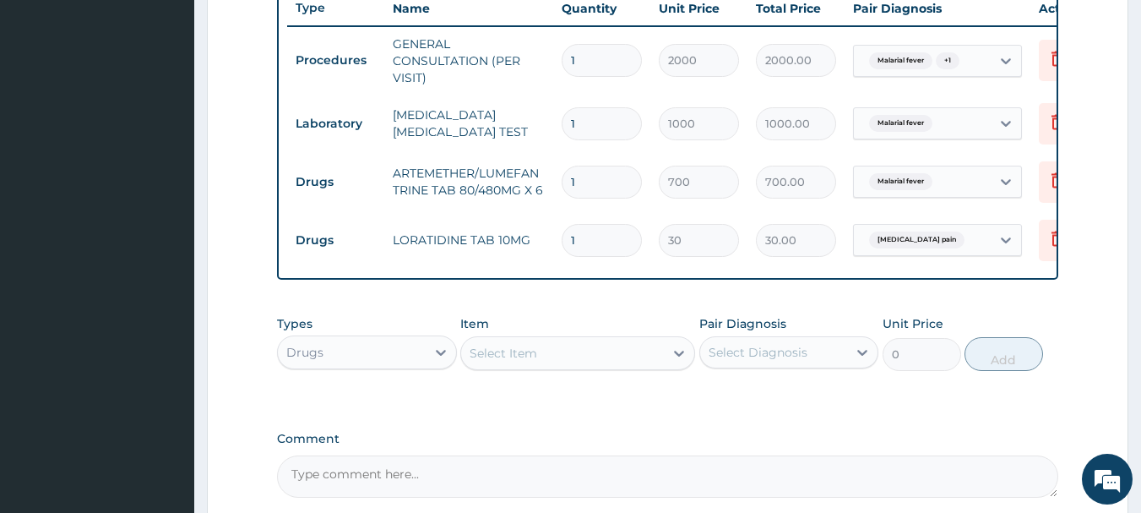
type input "0.00"
type input "5"
type input "150.00"
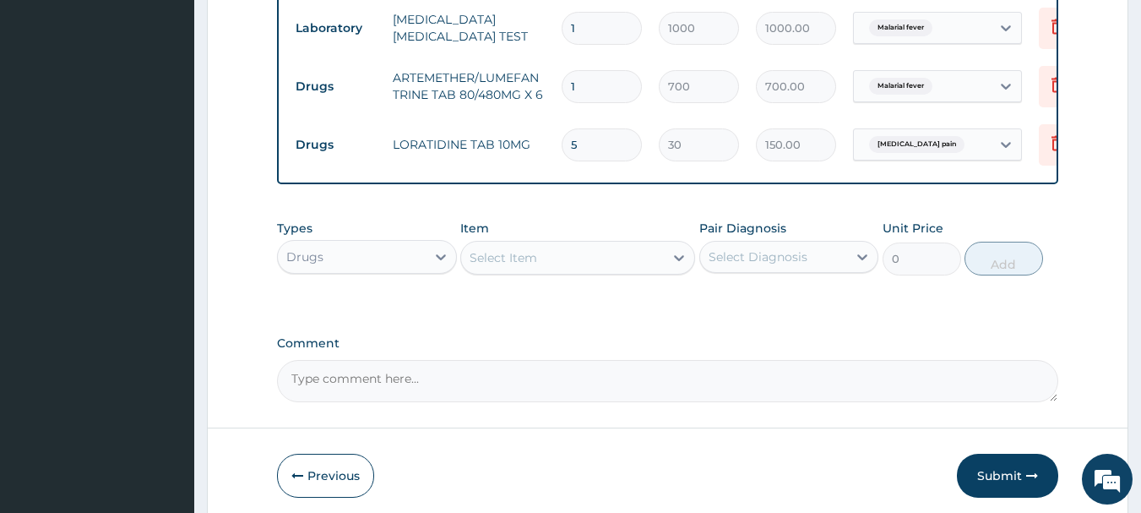
scroll to position [822, 0]
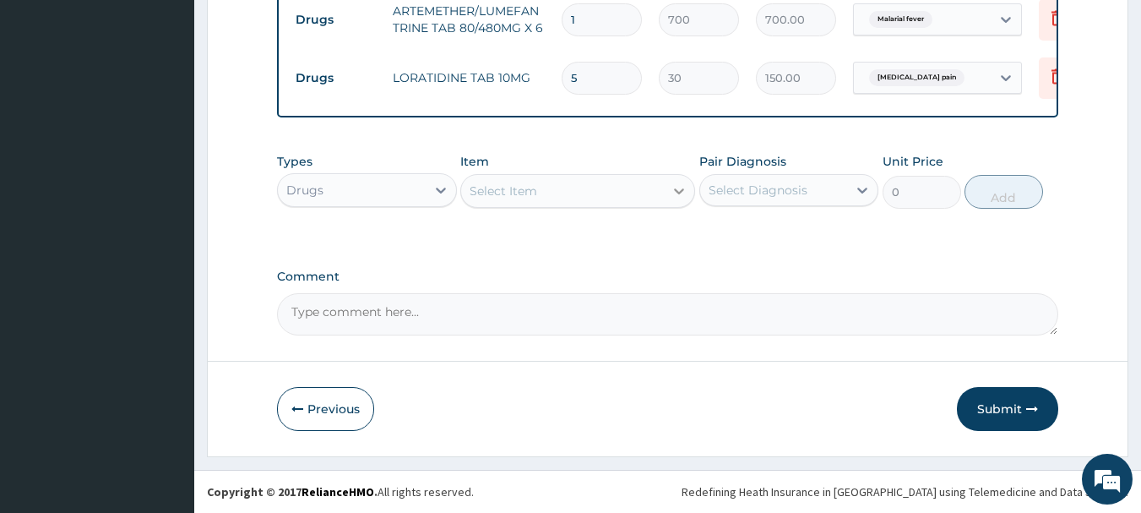
type input "5"
click at [672, 191] on icon at bounding box center [679, 190] width 17 height 17
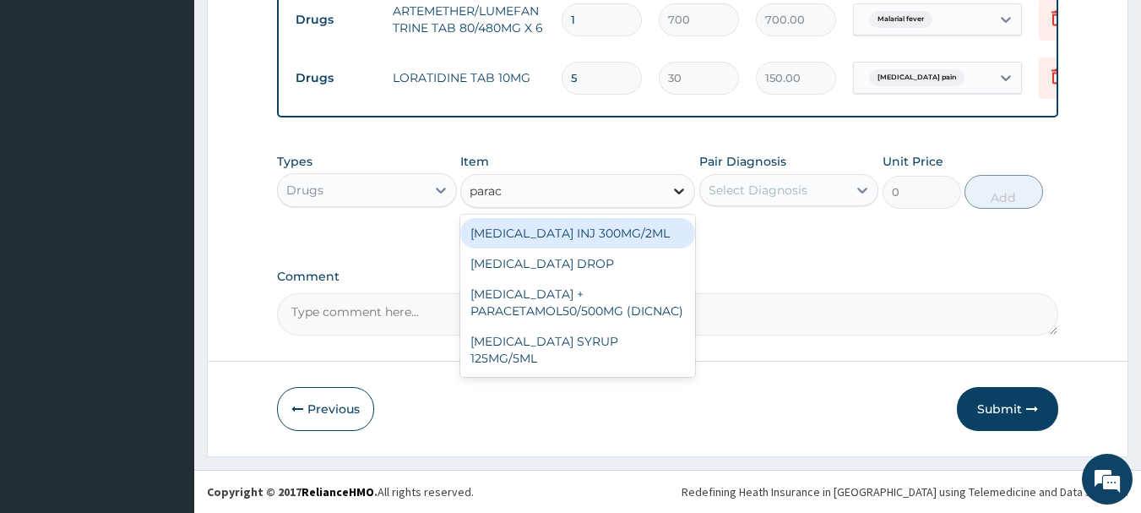
type input "parace"
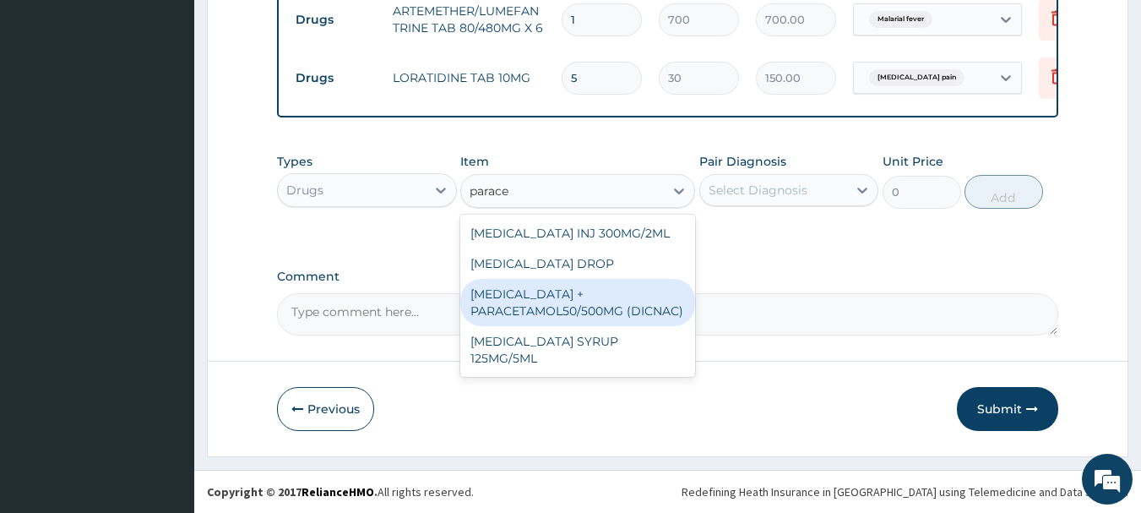
click at [616, 297] on div "[MEDICAL_DATA] + PARACETAMOL50/500MG (DICNAC)" at bounding box center [577, 302] width 235 height 47
type input "40"
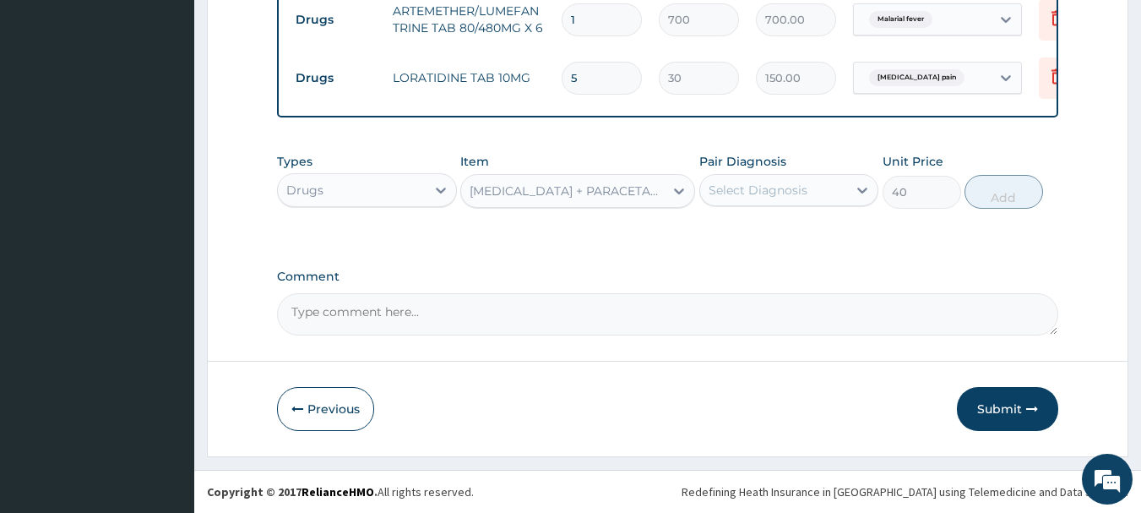
click at [792, 194] on div "Select Diagnosis" at bounding box center [758, 190] width 99 height 17
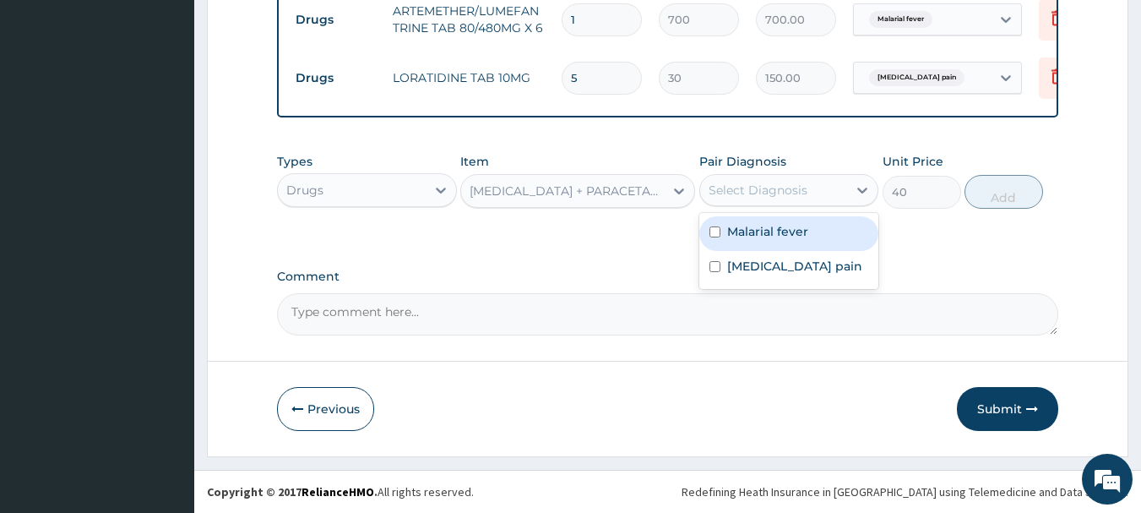
click at [779, 223] on label "Malarial fever" at bounding box center [767, 231] width 81 height 17
checkbox input "true"
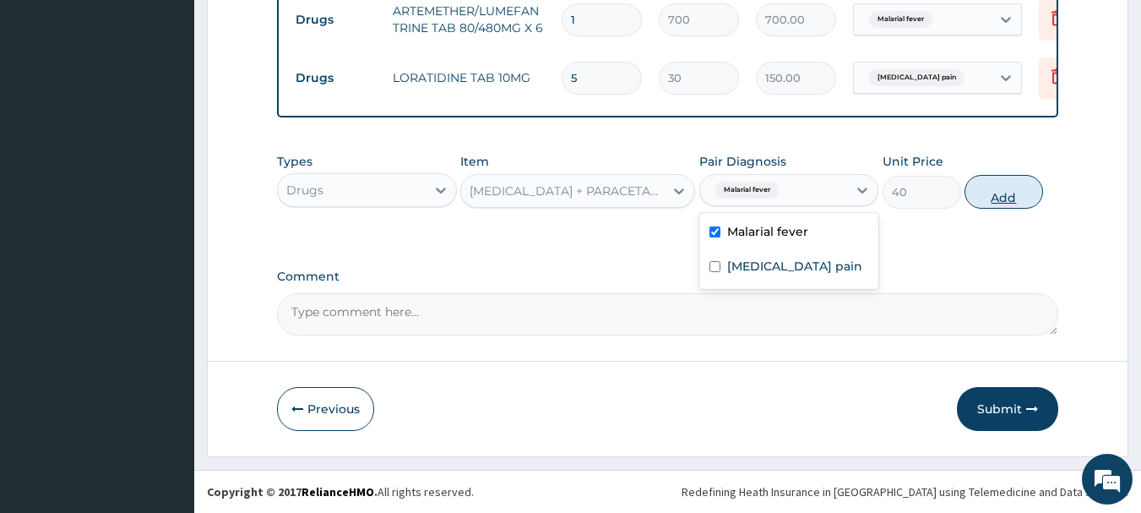
click at [993, 192] on button "Add" at bounding box center [1004, 192] width 79 height 34
type input "0"
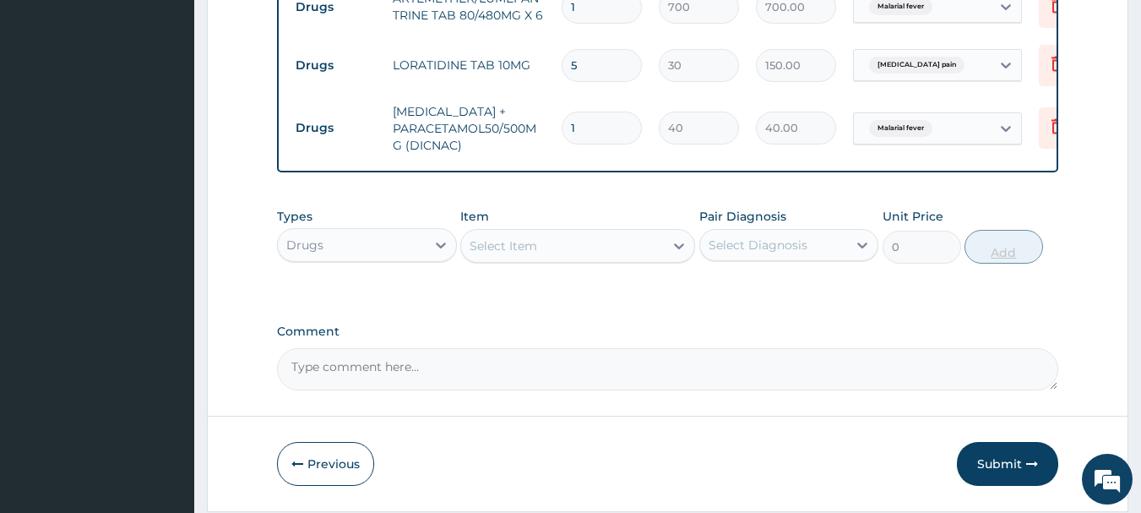
type input "18"
type input "720.00"
type input "18"
click at [612, 253] on div "Select Item" at bounding box center [562, 245] width 203 height 27
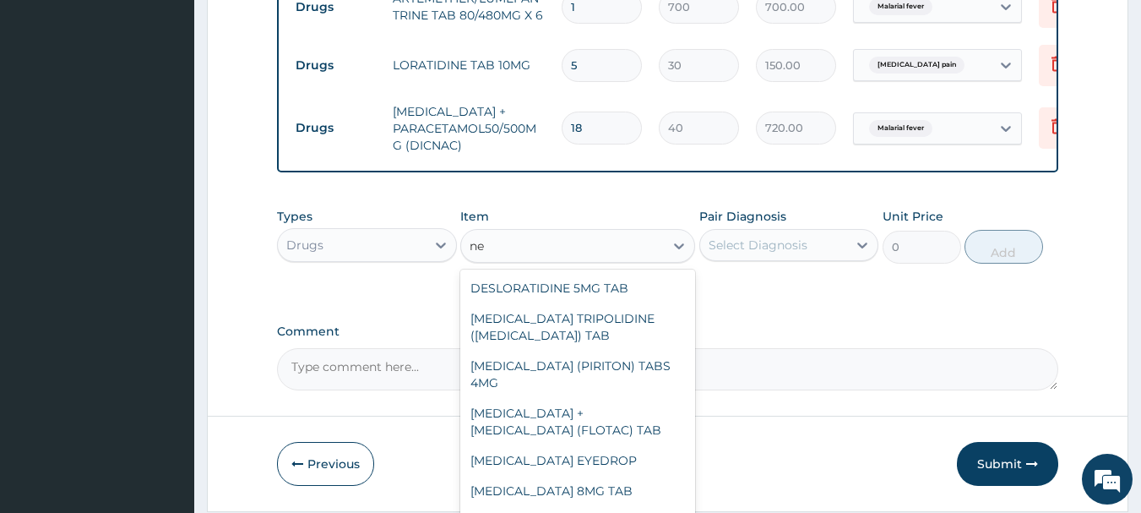
type input "n"
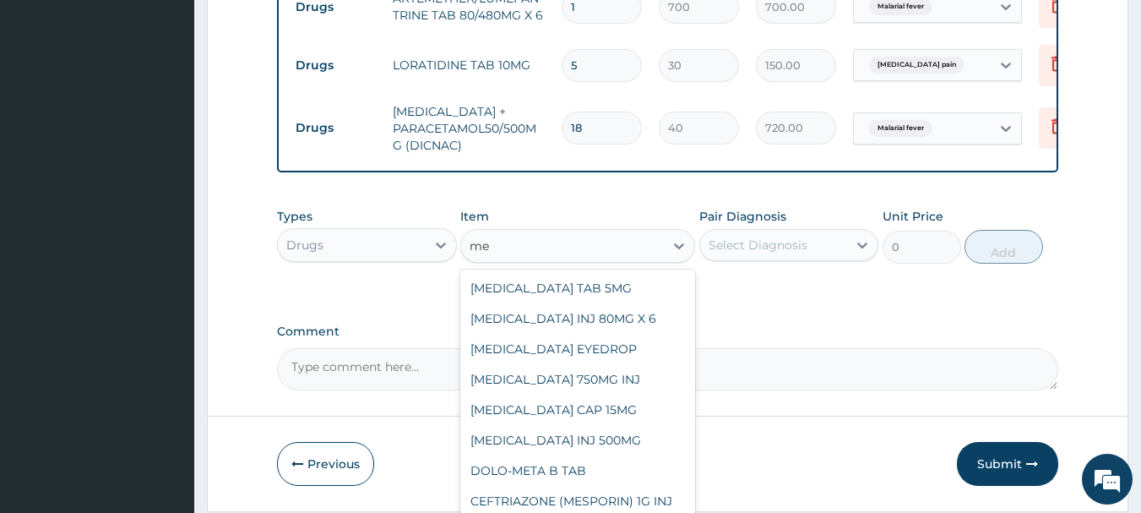
type input "m"
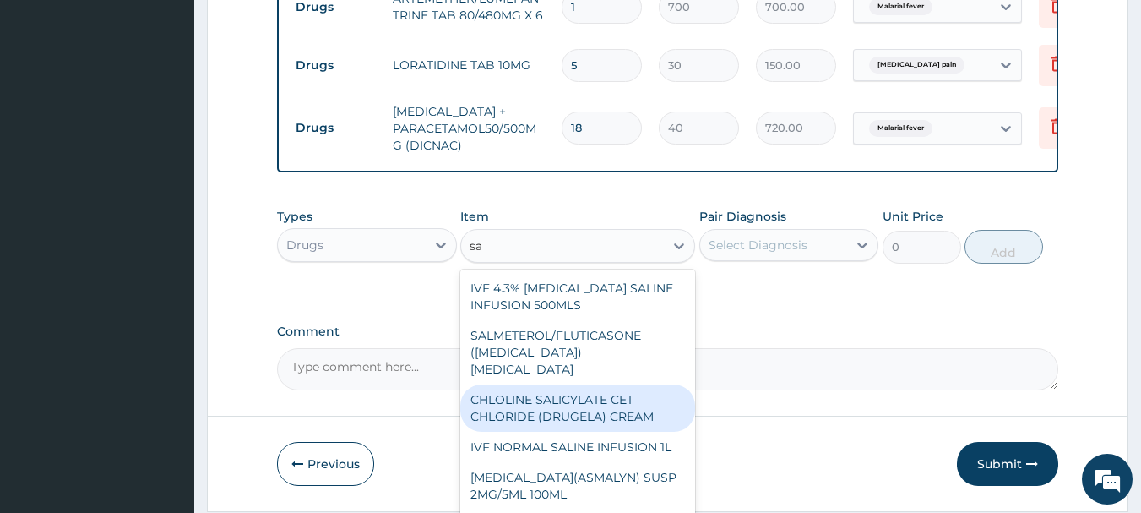
type input "s"
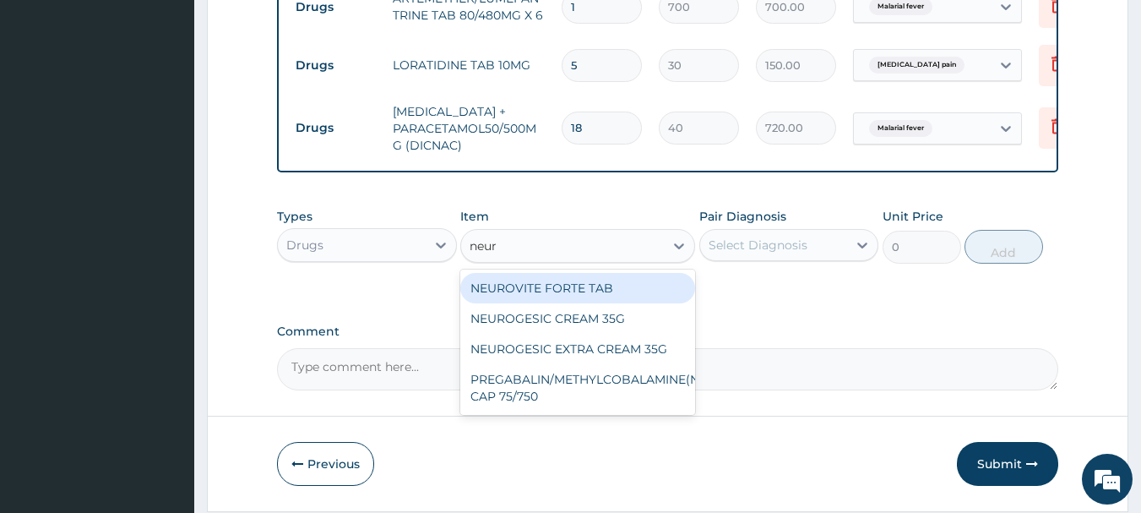
type input "neuro"
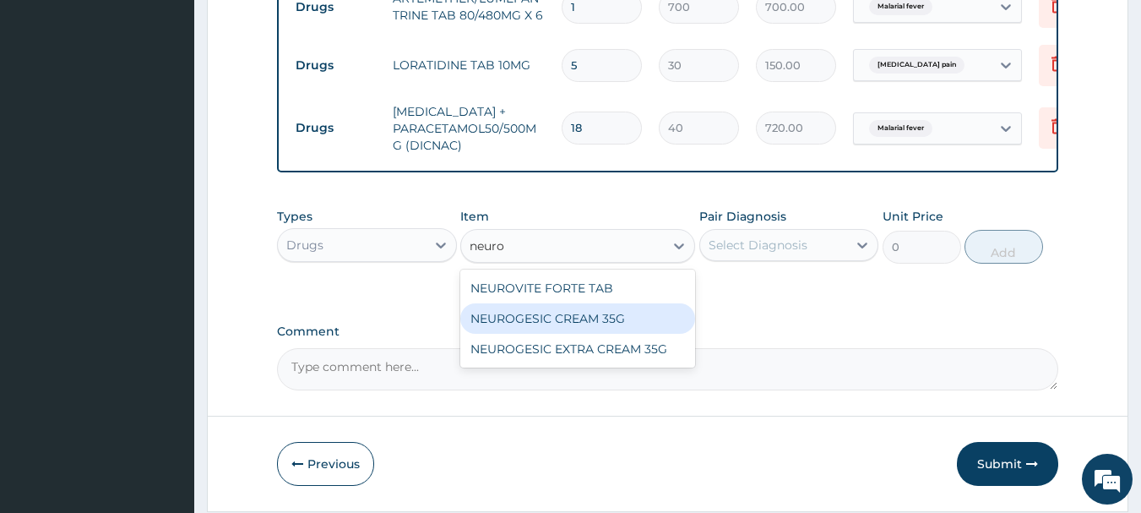
click at [581, 334] on div "NEUROGESIC CREAM 35G" at bounding box center [577, 318] width 235 height 30
type input "1400"
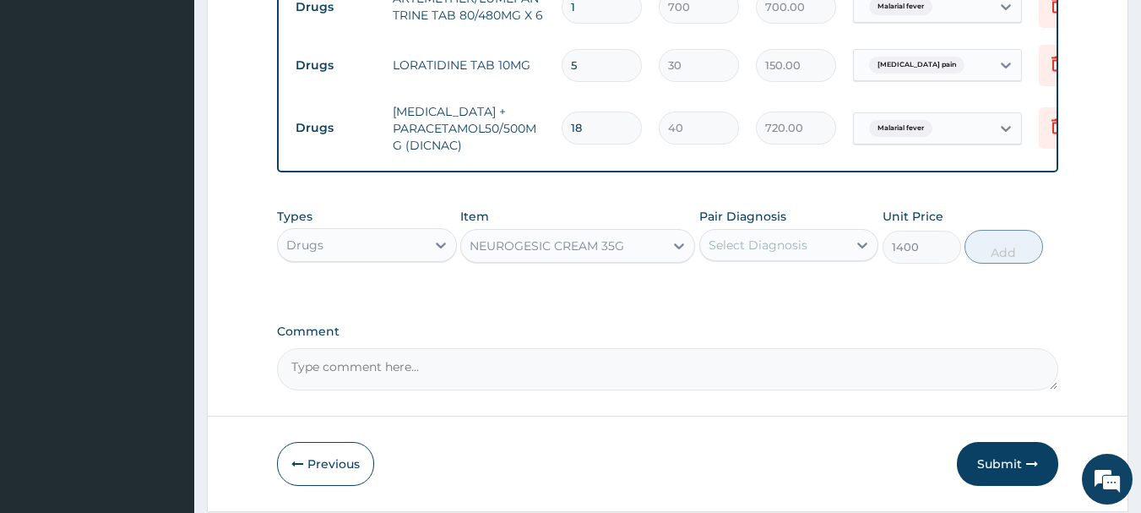
click at [764, 248] on div "Select Diagnosis" at bounding box center [758, 245] width 99 height 17
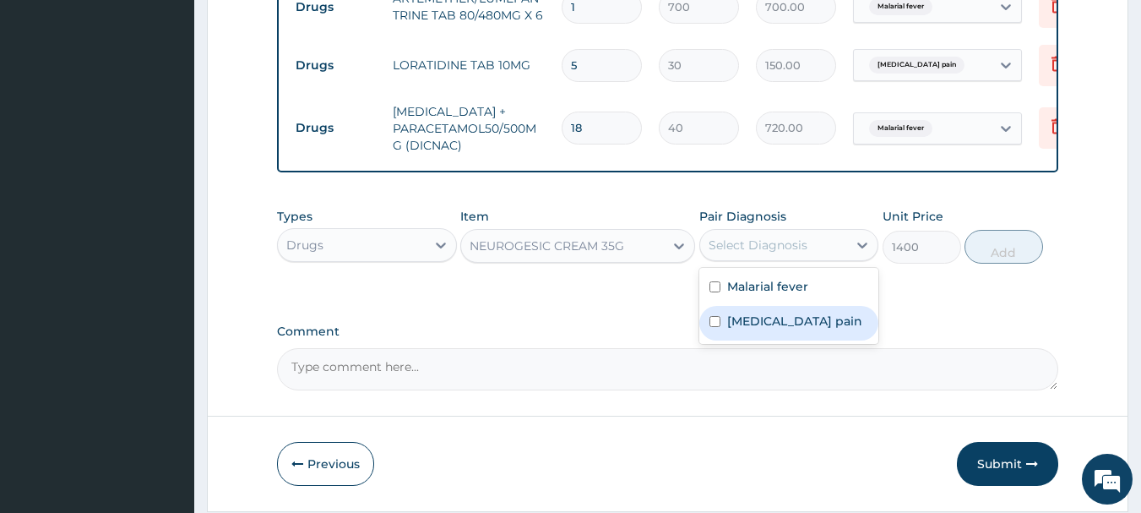
click at [733, 329] on label "Musculoskeletal pain" at bounding box center [794, 321] width 135 height 17
checkbox input "true"
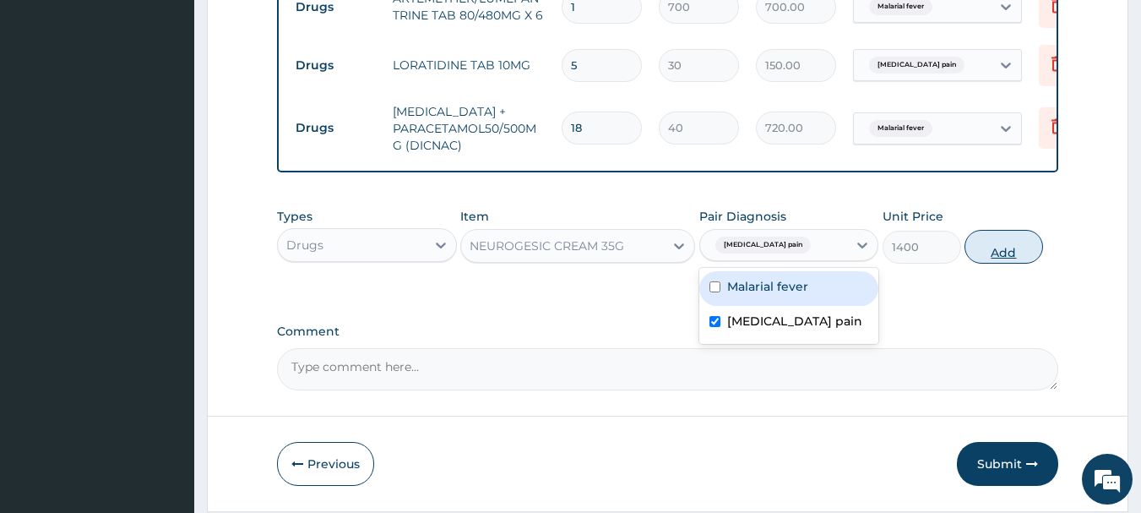
click at [1014, 264] on button "Add" at bounding box center [1004, 247] width 79 height 34
type input "0"
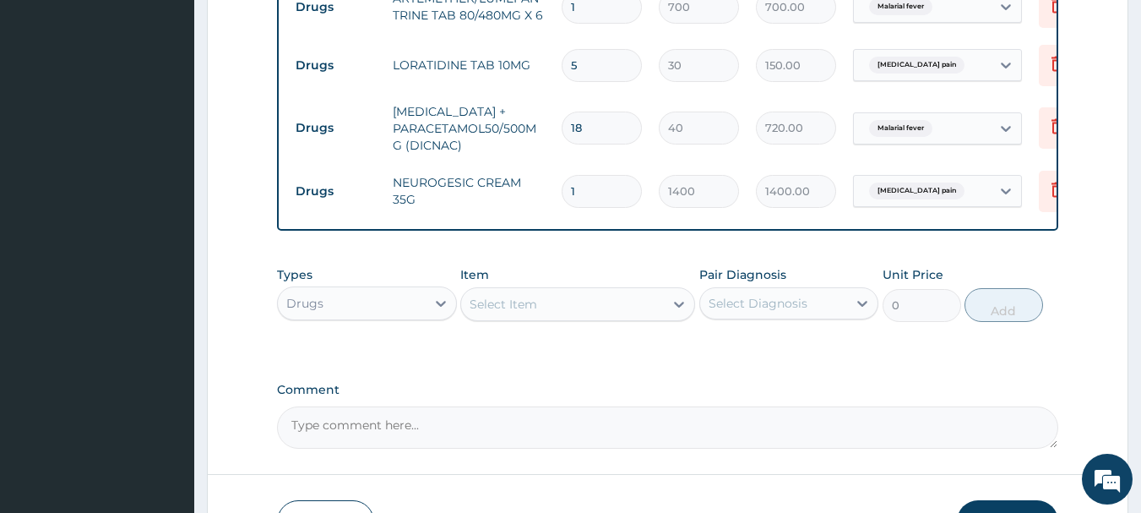
click at [643, 308] on div "Select Item" at bounding box center [562, 304] width 203 height 27
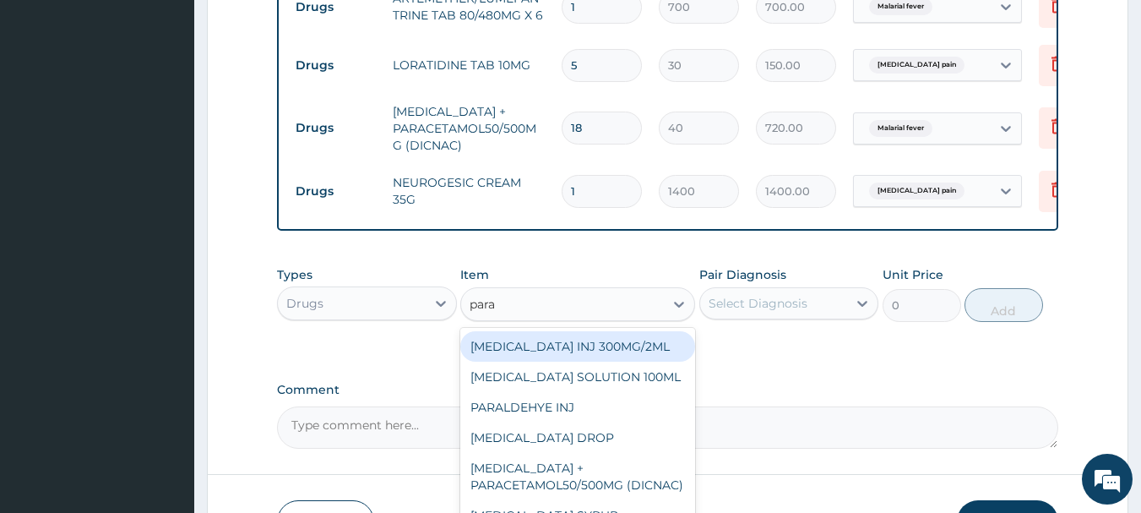
type input "parac"
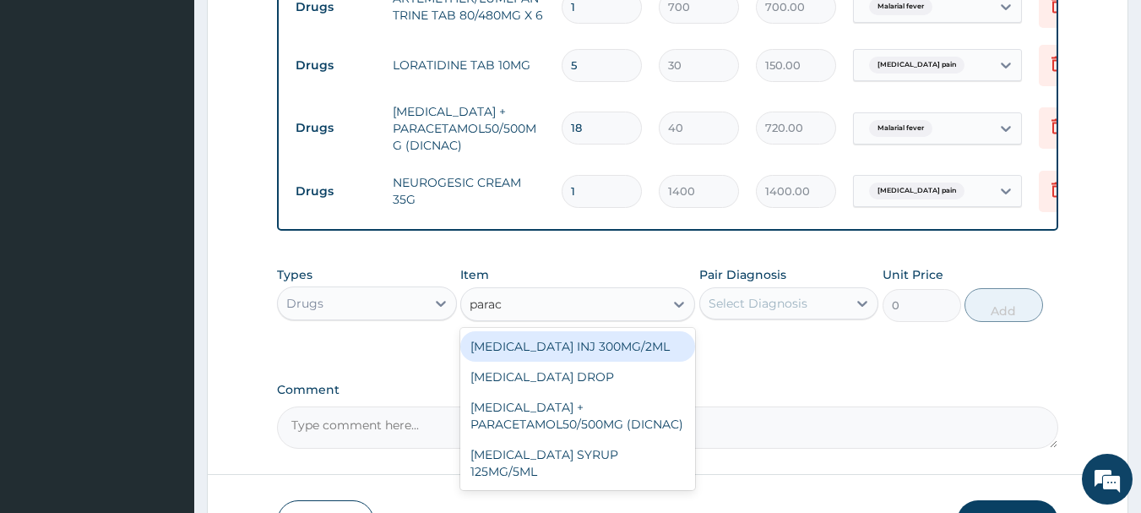
click at [629, 358] on div "[MEDICAL_DATA] INJ 300MG/2ML" at bounding box center [577, 346] width 235 height 30
type input "200"
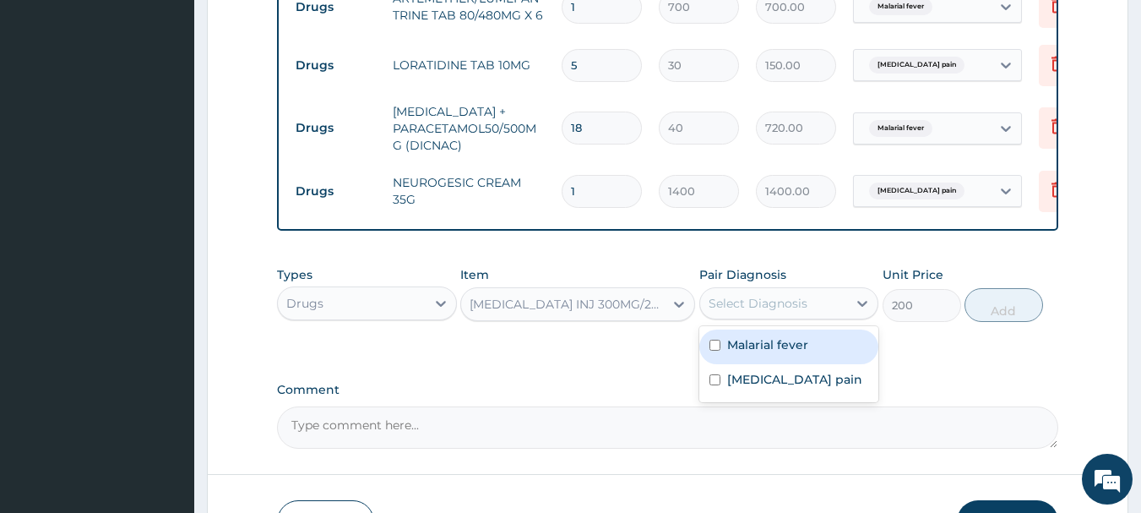
click at [778, 317] on div "Select Diagnosis" at bounding box center [774, 303] width 148 height 27
click at [766, 346] on div "Malarial fever" at bounding box center [789, 346] width 180 height 35
checkbox input "true"
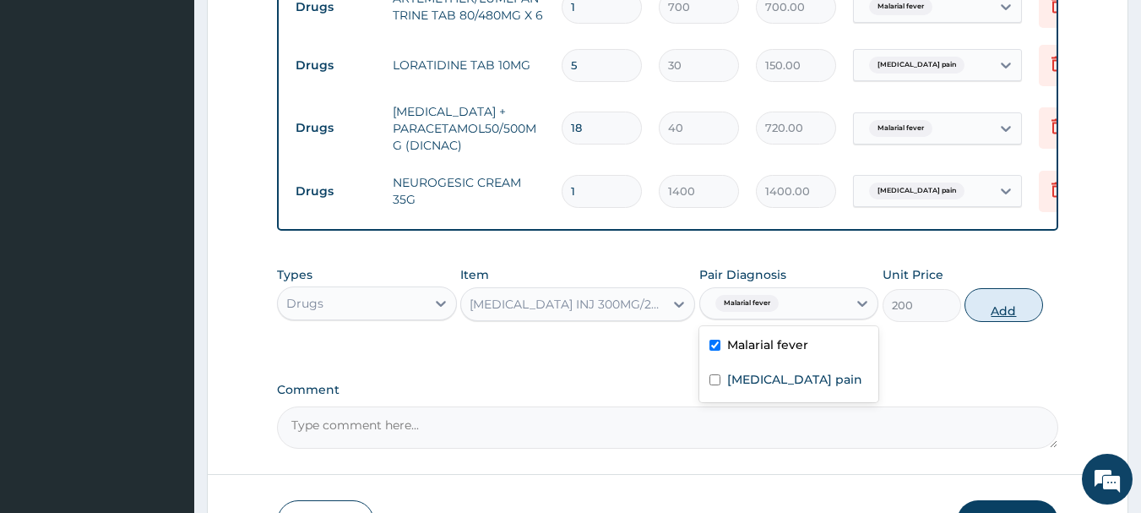
click at [1013, 321] on button "Add" at bounding box center [1004, 305] width 79 height 34
type input "0"
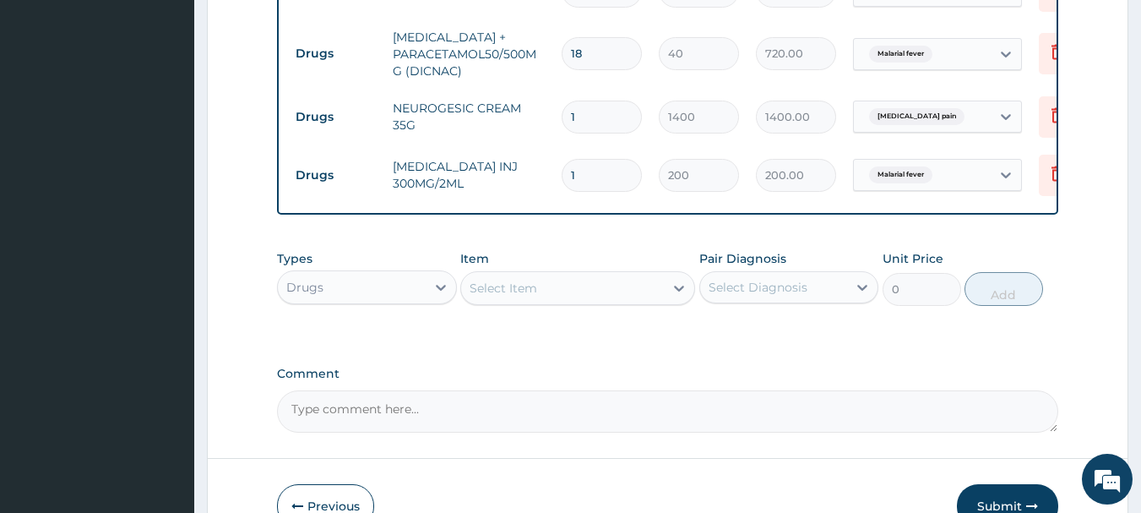
scroll to position [955, 0]
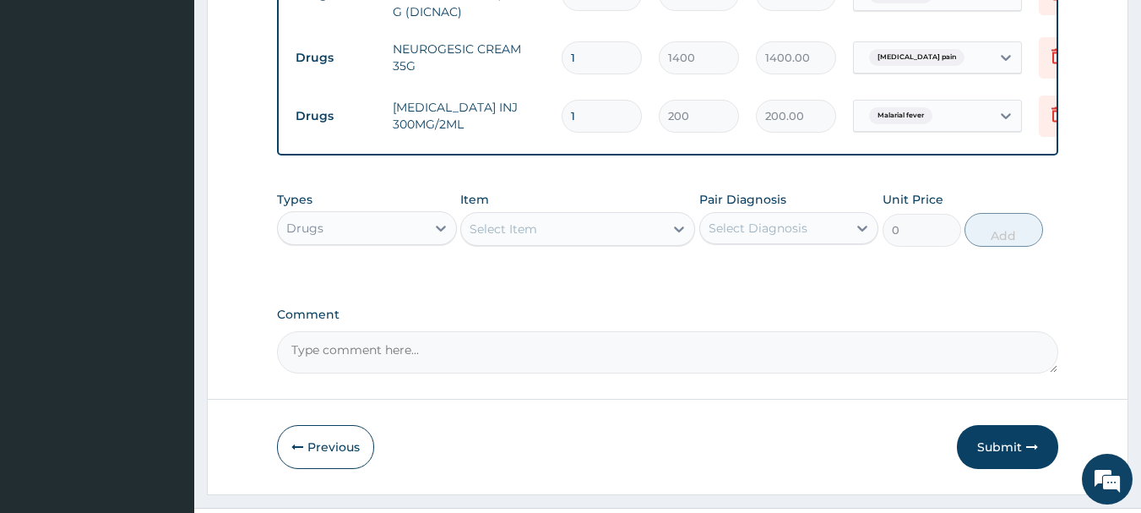
click at [585, 242] on div "Select Item" at bounding box center [562, 228] width 203 height 27
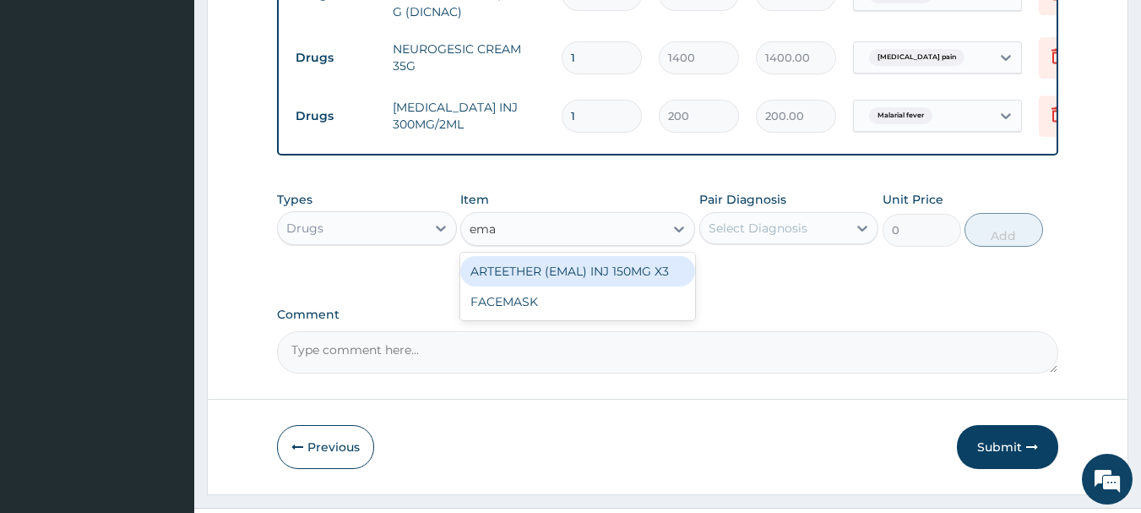
type input "emal"
click at [578, 286] on div "ARTEETHER (EMAL) INJ 150MG X3" at bounding box center [577, 271] width 235 height 30
type input "1500"
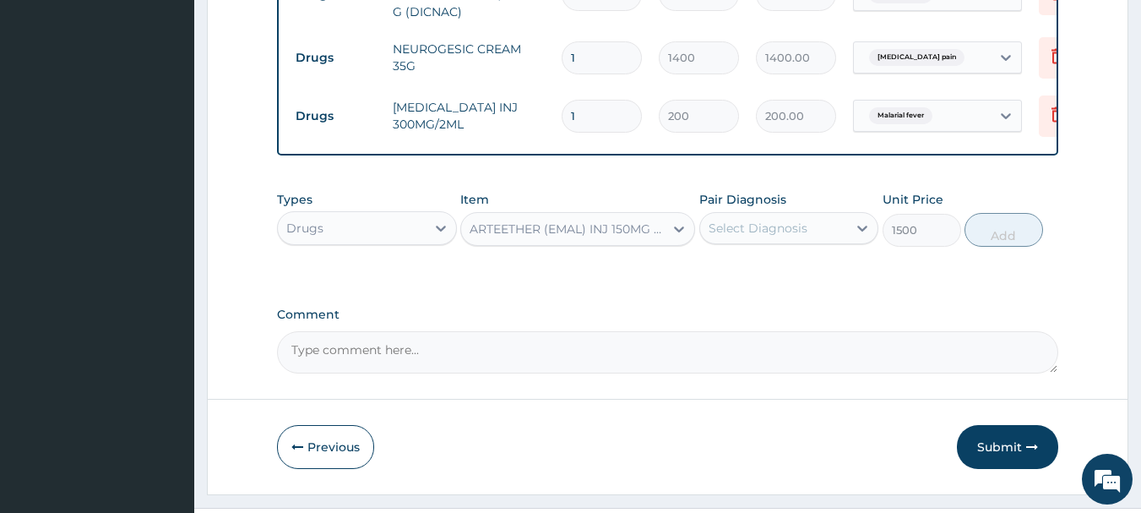
click at [773, 237] on div "Select Diagnosis" at bounding box center [758, 228] width 99 height 17
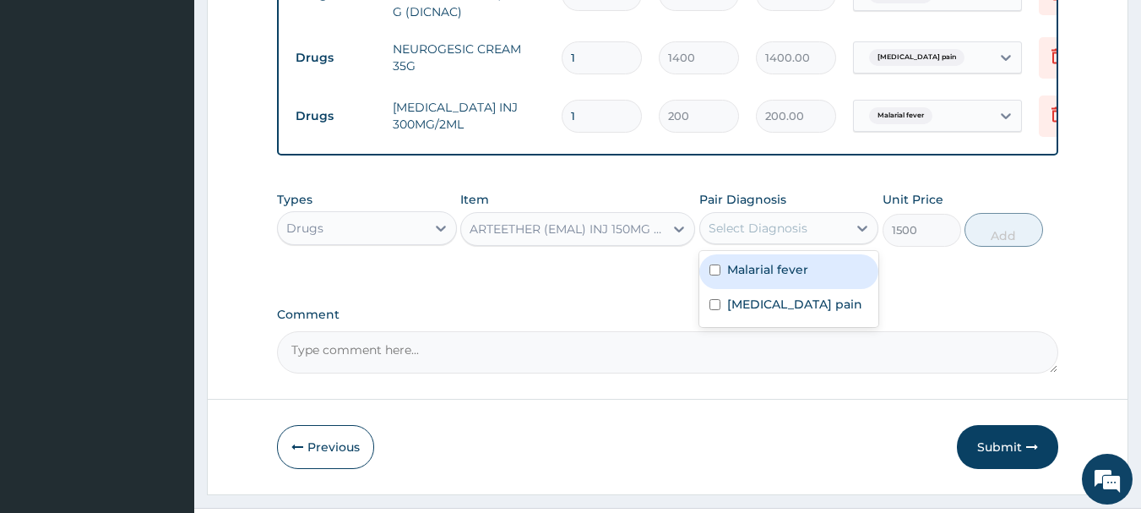
click at [754, 278] on label "Malarial fever" at bounding box center [767, 269] width 81 height 17
checkbox input "true"
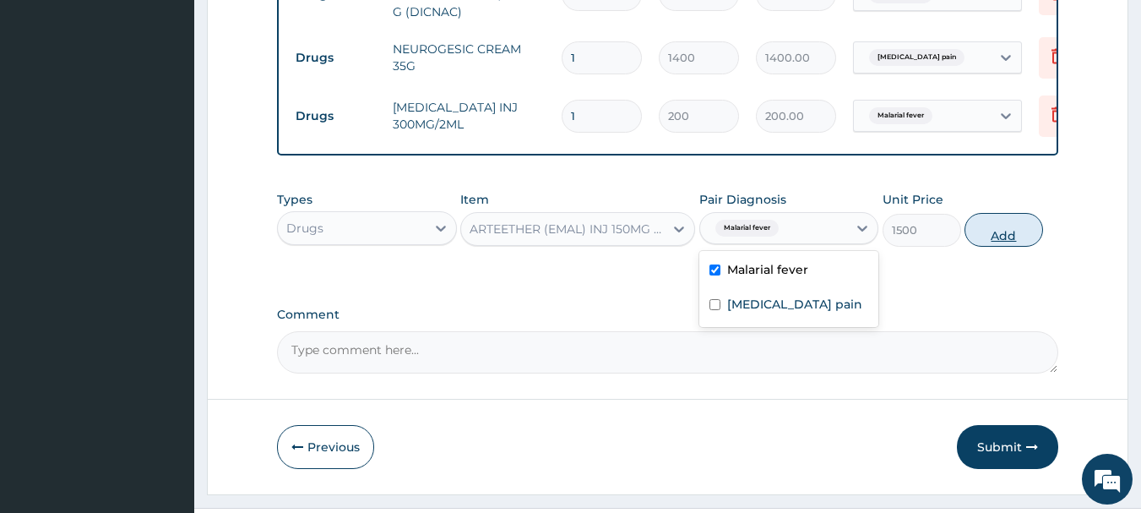
click at [1013, 247] on button "Add" at bounding box center [1004, 230] width 79 height 34
type input "0"
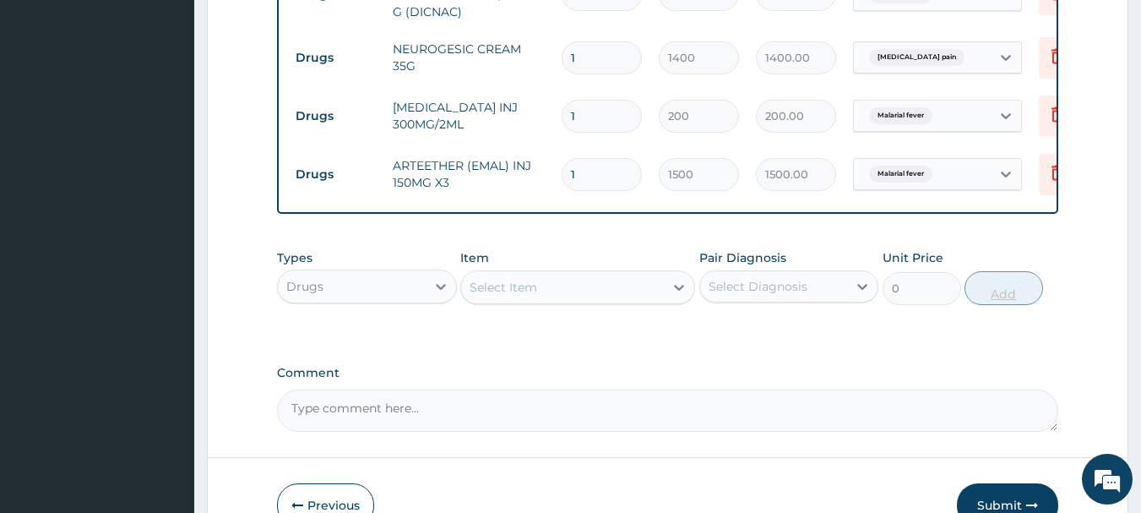
type input "0.00"
type input "3"
type input "4500.00"
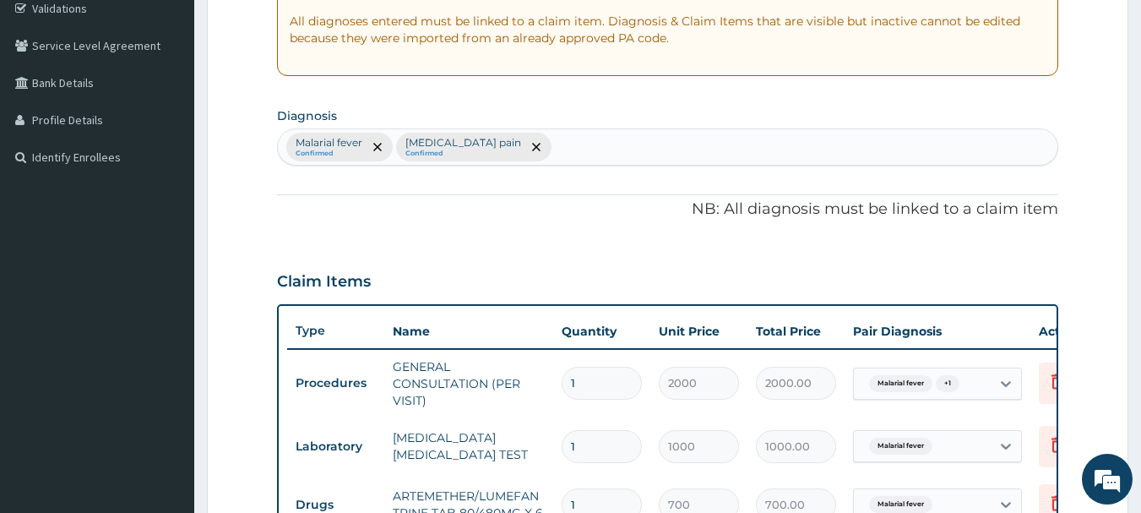
scroll to position [317, 0]
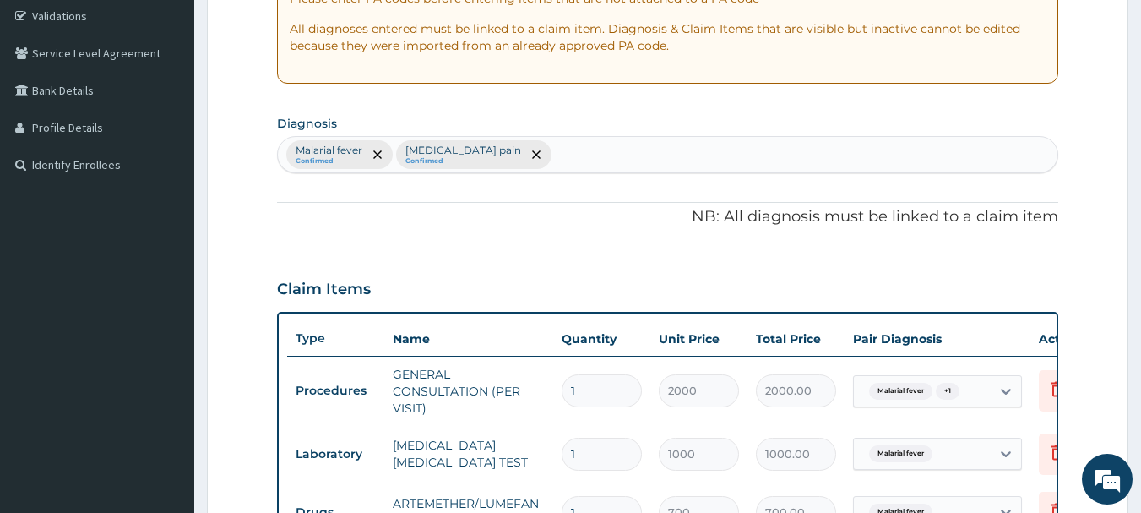
type input "3"
click at [606, 152] on div "Malarial fever Confirmed Musculoskeletal pain Confirmed" at bounding box center [668, 154] width 781 height 35
type input "upper resp"
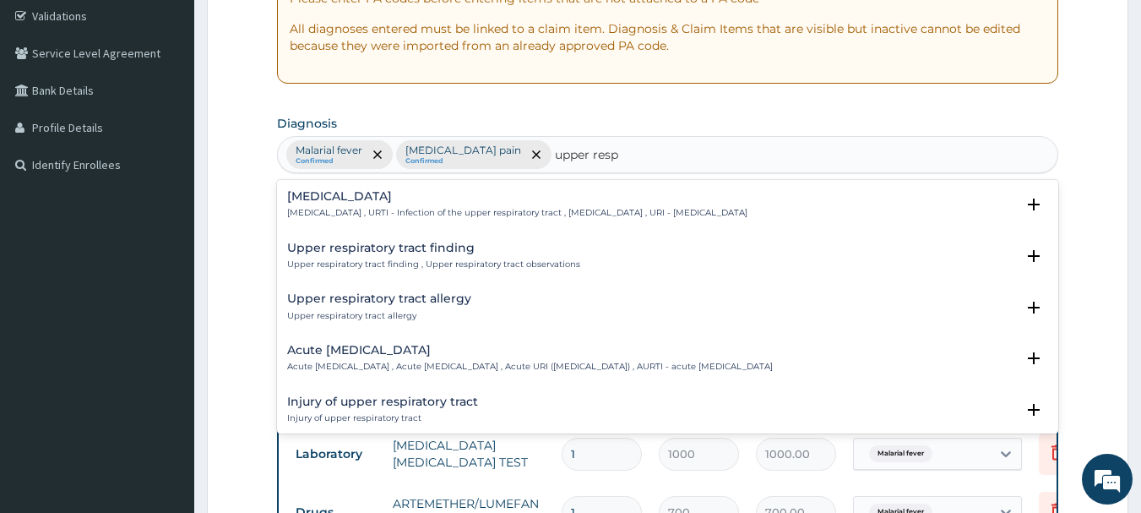
click at [391, 195] on h4 "[MEDICAL_DATA]" at bounding box center [517, 196] width 460 height 13
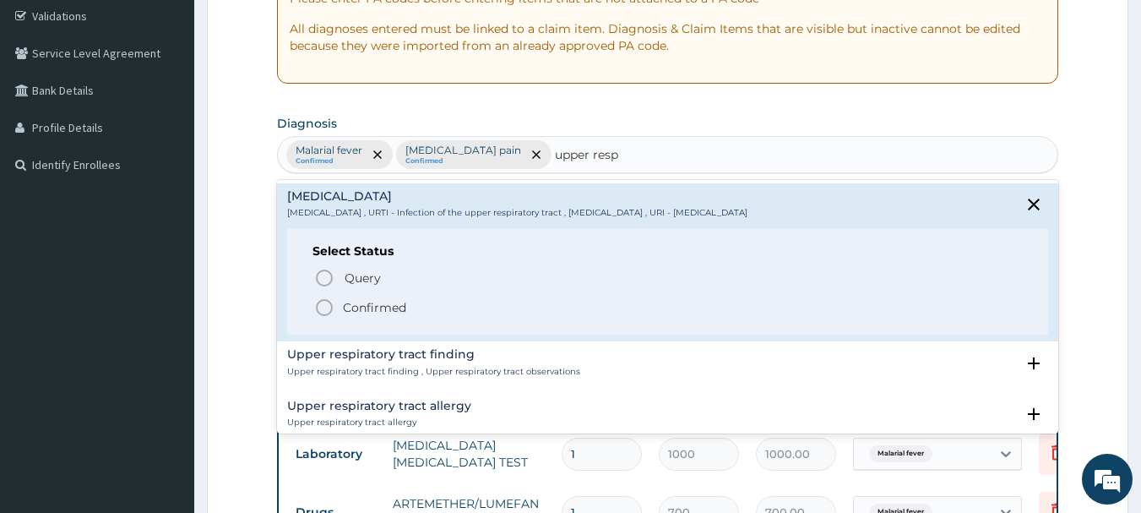
click at [357, 307] on p "Confirmed" at bounding box center [374, 307] width 63 height 17
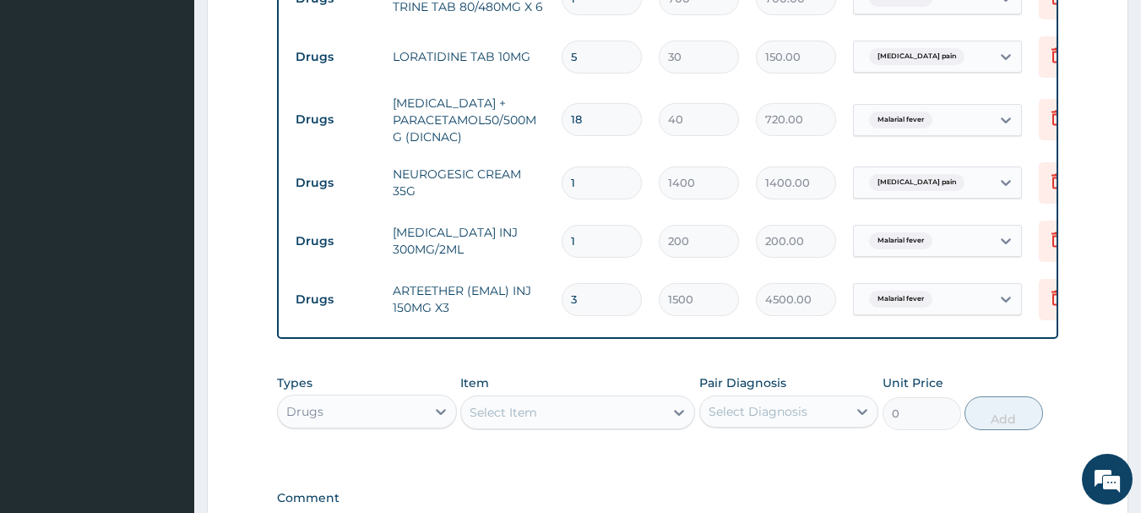
scroll to position [834, 0]
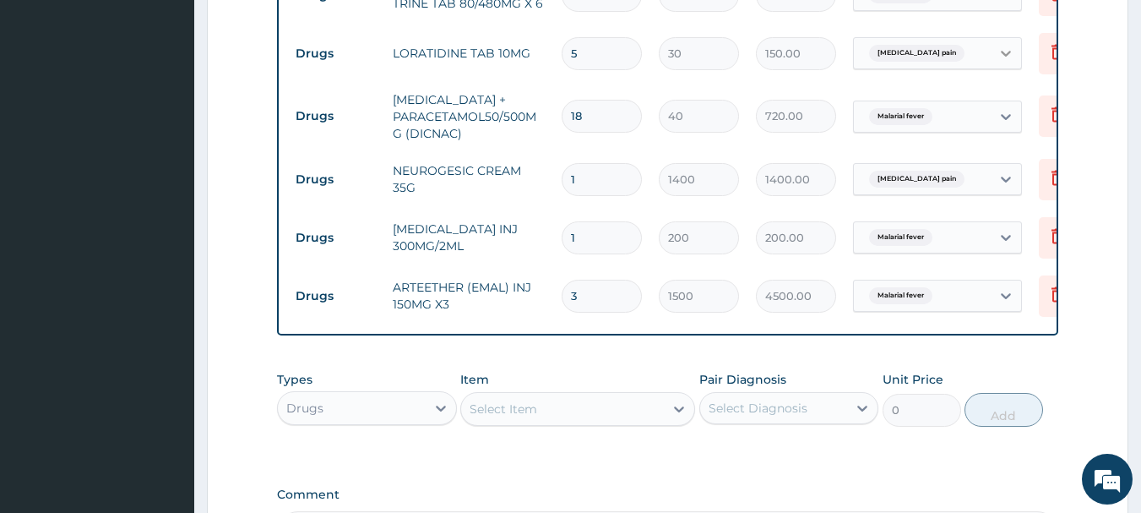
click at [1004, 54] on icon at bounding box center [1006, 54] width 10 height 6
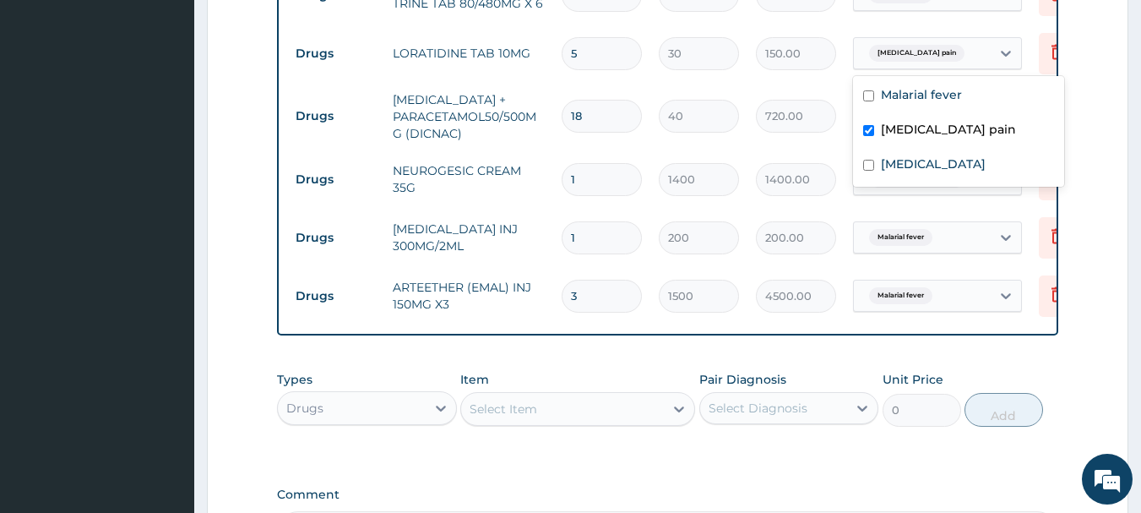
click at [941, 127] on label "Musculoskeletal pain" at bounding box center [948, 129] width 135 height 17
checkbox input "false"
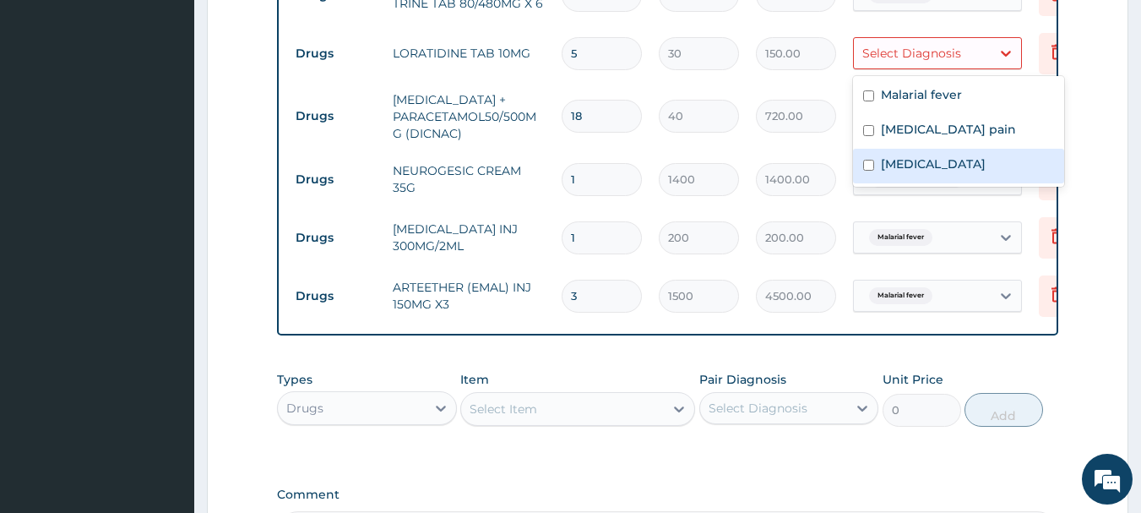
click at [917, 168] on label "[MEDICAL_DATA]" at bounding box center [933, 163] width 105 height 17
checkbox input "true"
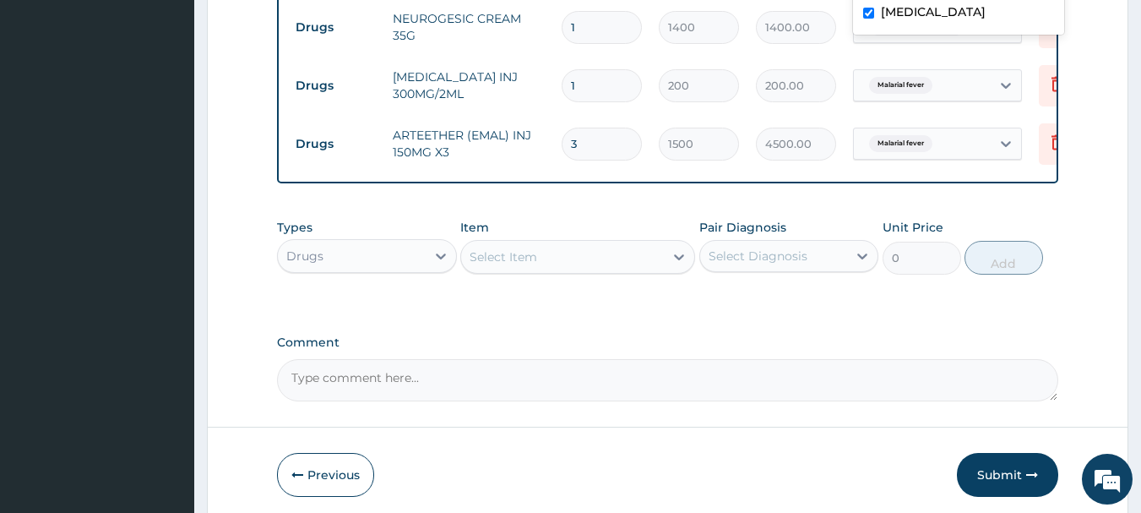
scroll to position [1064, 0]
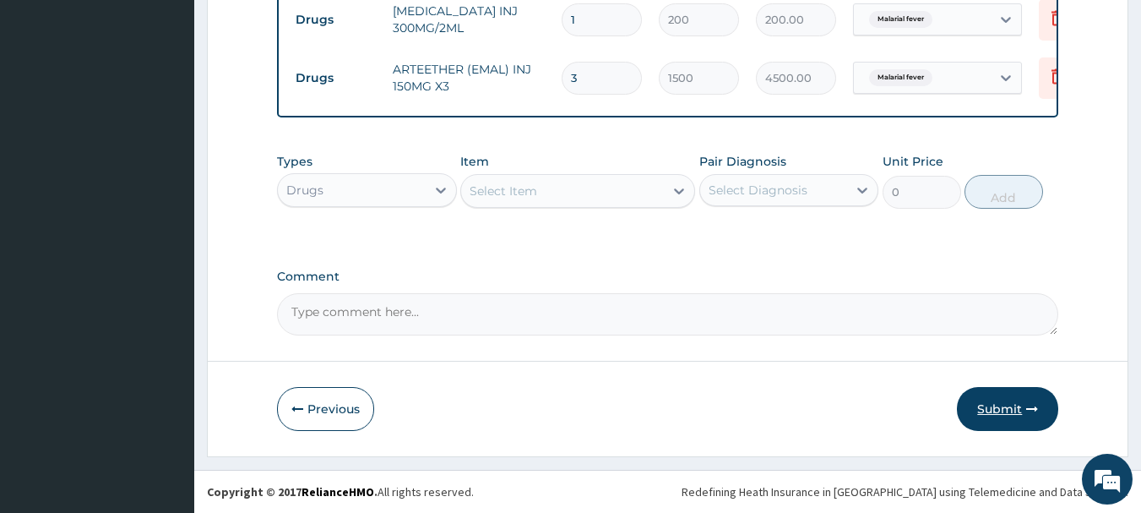
click at [1005, 398] on button "Submit" at bounding box center [1007, 409] width 101 height 44
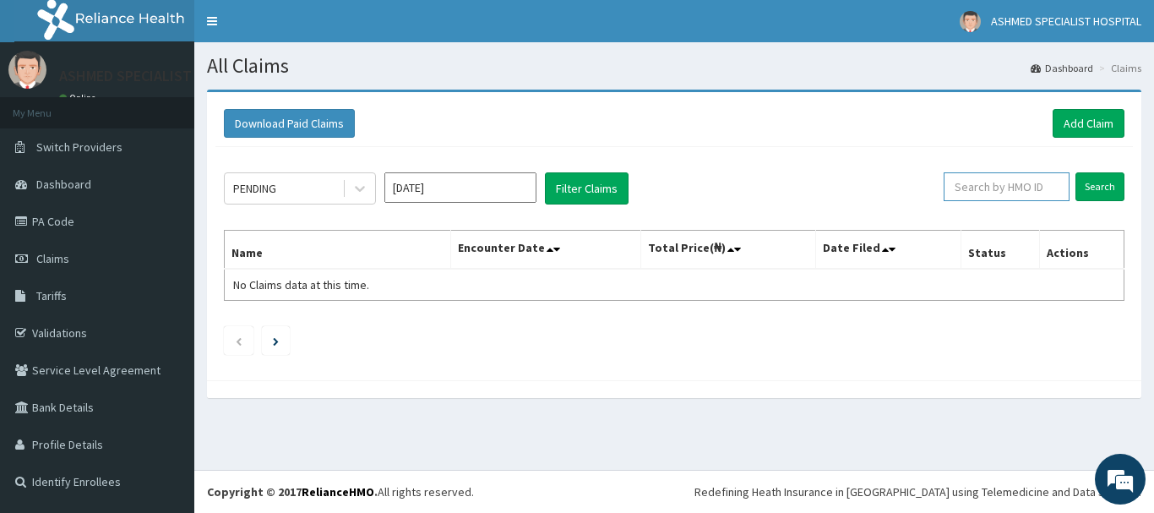
click at [1002, 188] on input "text" at bounding box center [1007, 186] width 126 height 29
type input "ccd/10051/a"
click at [1089, 181] on input "Search" at bounding box center [1099, 186] width 49 height 29
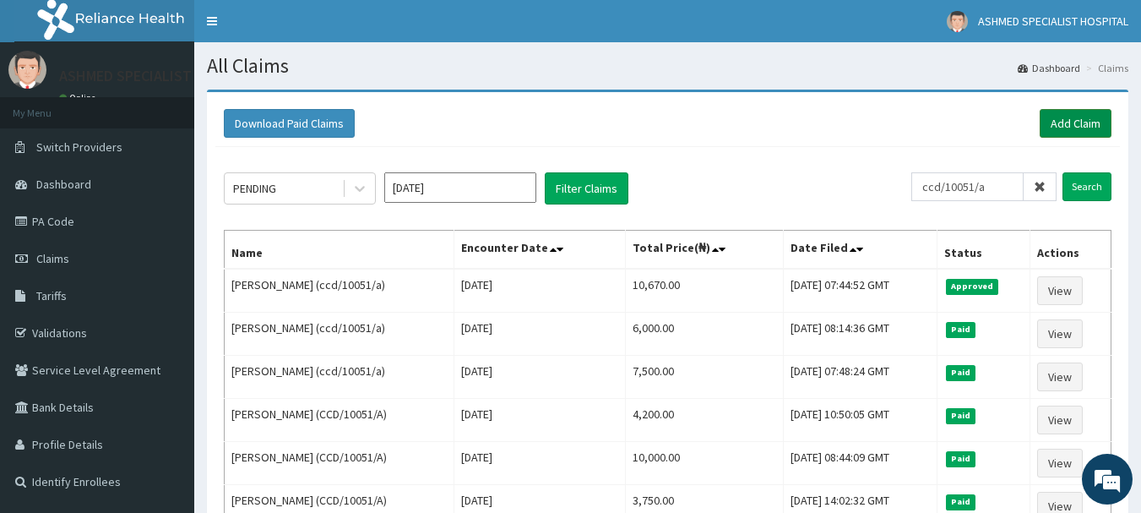
click at [1076, 117] on link "Add Claim" at bounding box center [1076, 123] width 72 height 29
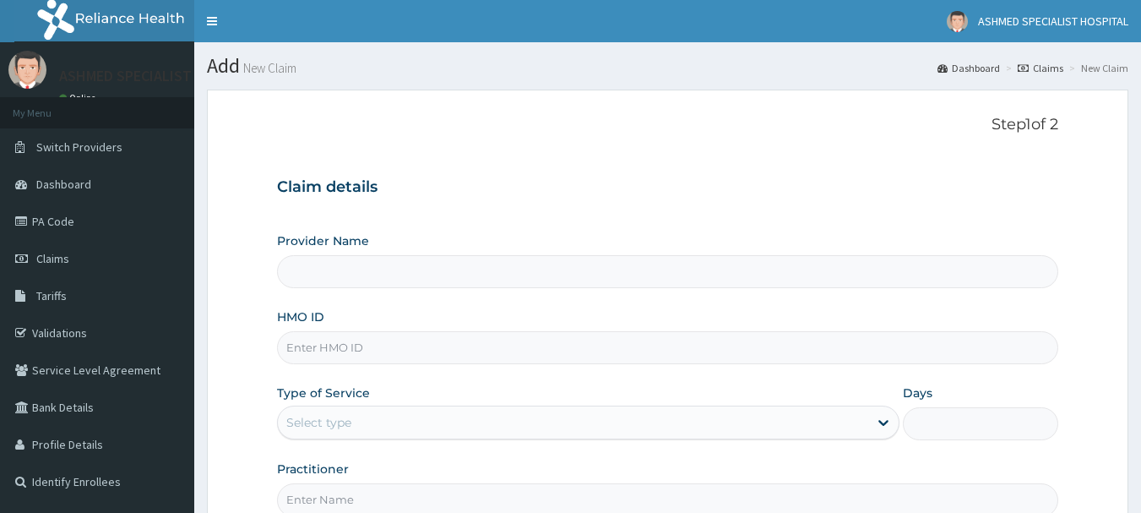
click at [326, 346] on input "HMO ID" at bounding box center [668, 347] width 782 height 33
type input "ccd"
type input "ASHMED SPECIALIST HOSPITAL"
type input "ccd/10051/c"
click at [334, 416] on div "Select type" at bounding box center [318, 422] width 65 height 17
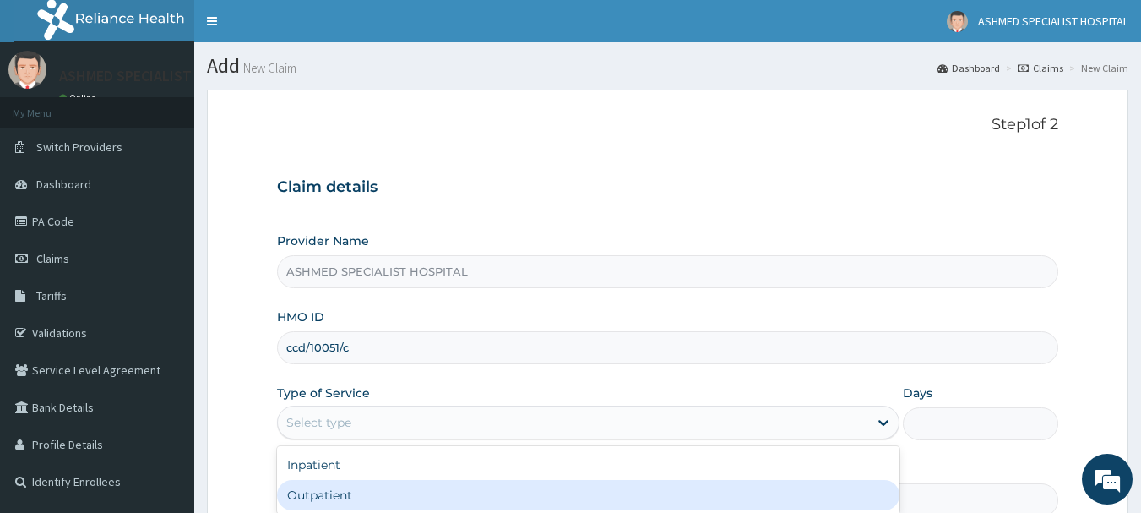
click at [320, 487] on div "Outpatient" at bounding box center [588, 495] width 623 height 30
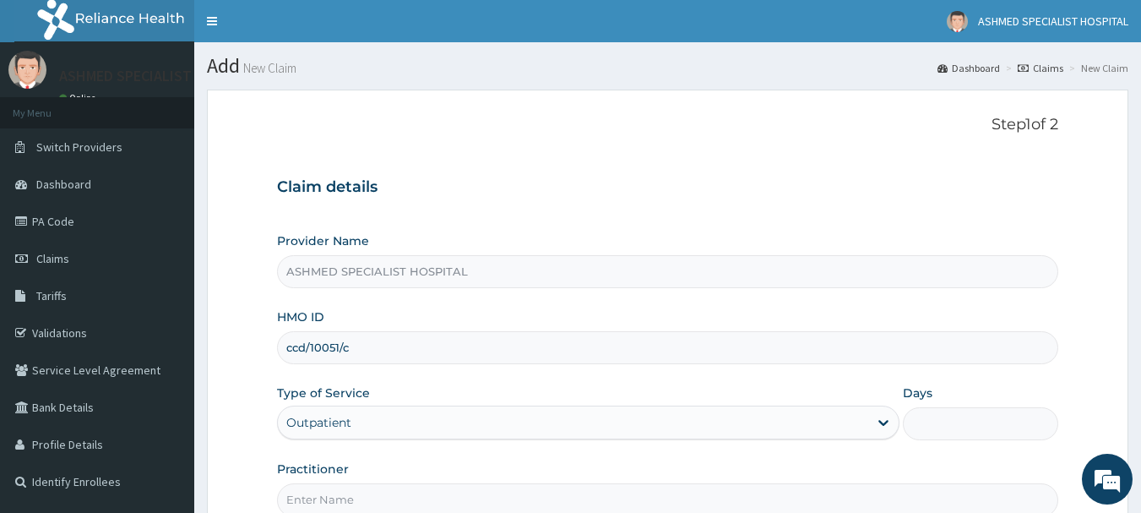
type input "1"
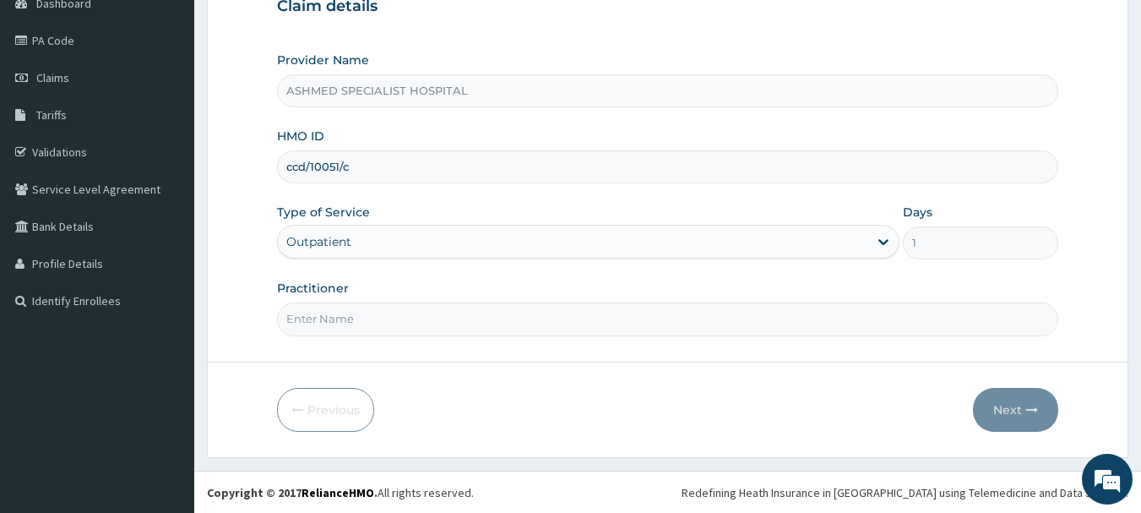
scroll to position [182, 0]
click at [741, 329] on input "Practitioner" at bounding box center [668, 318] width 782 height 33
type input "[PERSON_NAME][DATE]"
click at [1005, 405] on button "Next" at bounding box center [1015, 409] width 85 height 44
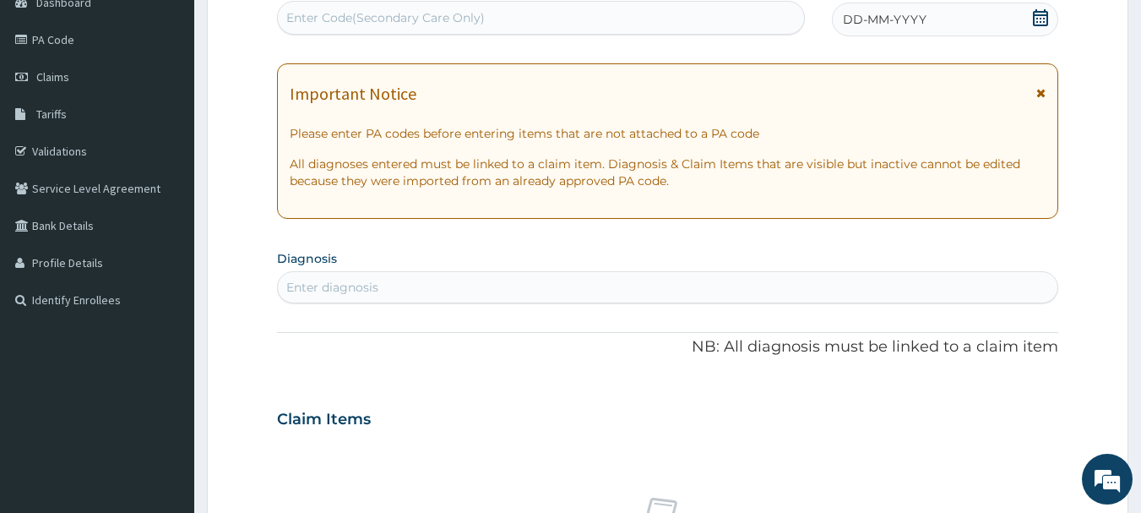
click at [1035, 15] on icon at bounding box center [1040, 17] width 15 height 17
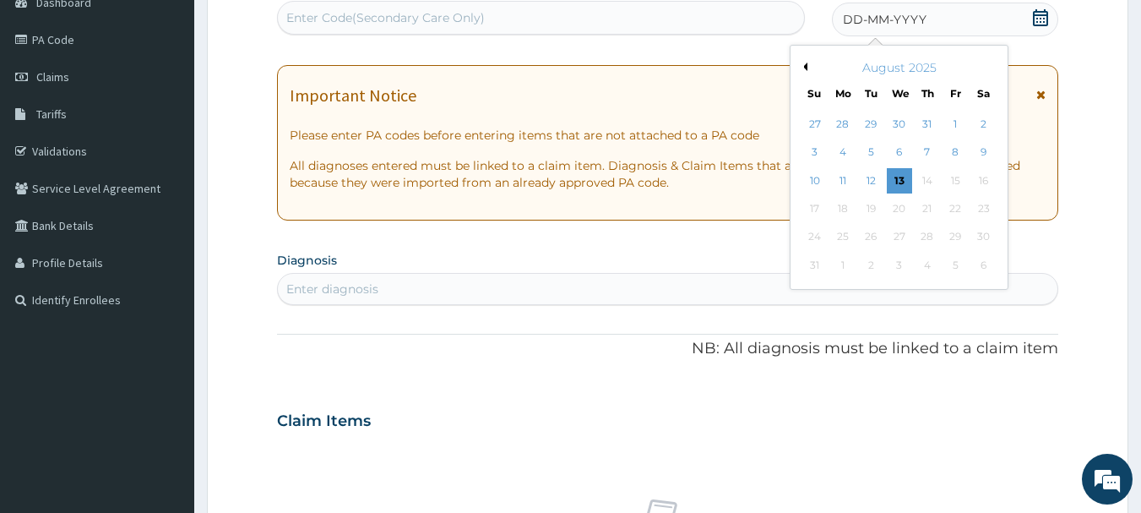
click at [803, 65] on button "Previous Month" at bounding box center [803, 67] width 8 height 8
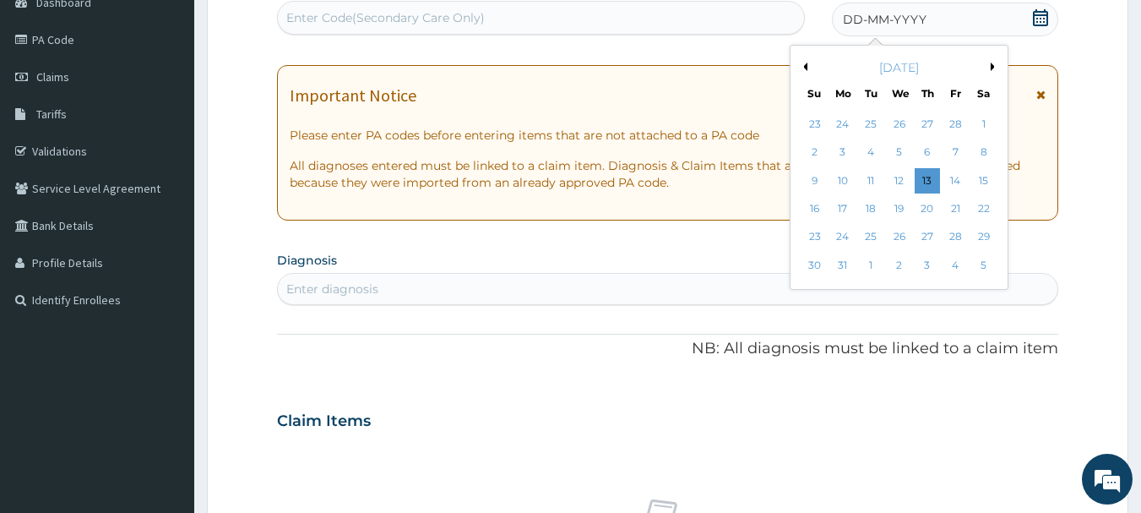
click at [803, 65] on button "Previous Month" at bounding box center [803, 67] width 8 height 8
click at [869, 145] on div "4" at bounding box center [871, 152] width 25 height 25
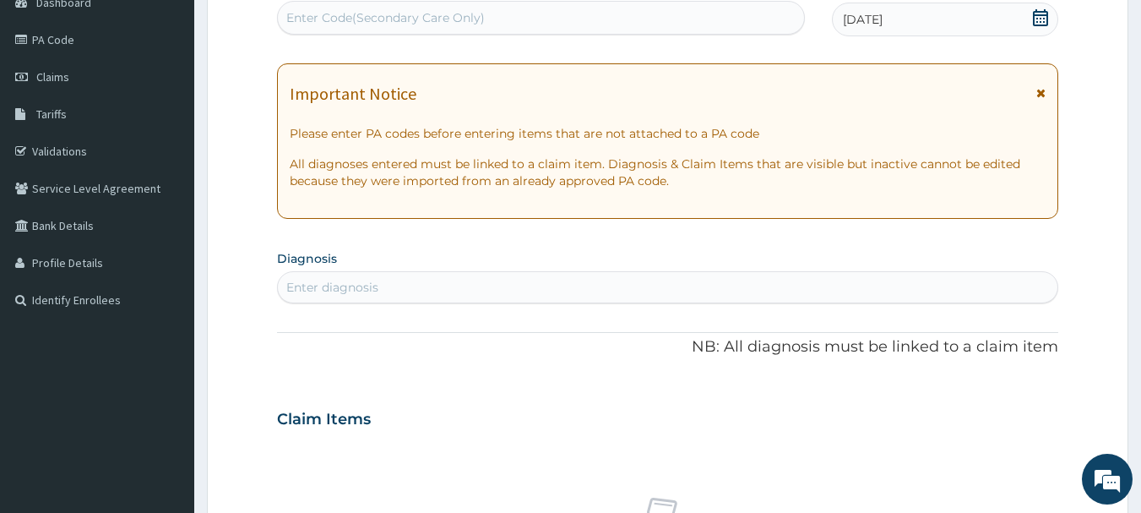
click at [333, 277] on div "Enter diagnosis" at bounding box center [668, 287] width 781 height 27
type input "m"
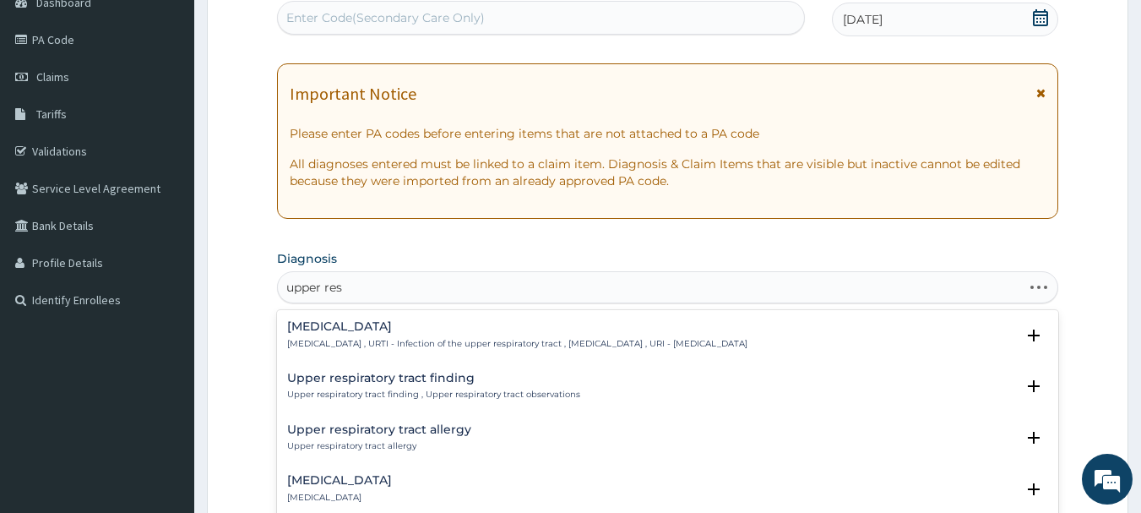
type input "upper resp"
click at [335, 328] on h4 "[MEDICAL_DATA]" at bounding box center [517, 326] width 460 height 13
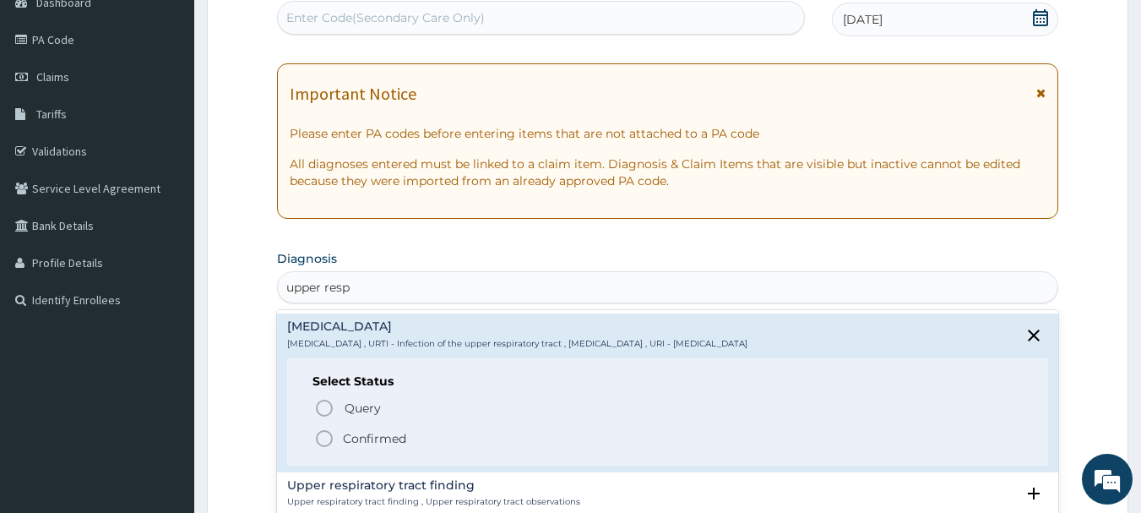
click at [331, 436] on circle "status option filled" at bounding box center [324, 438] width 15 height 15
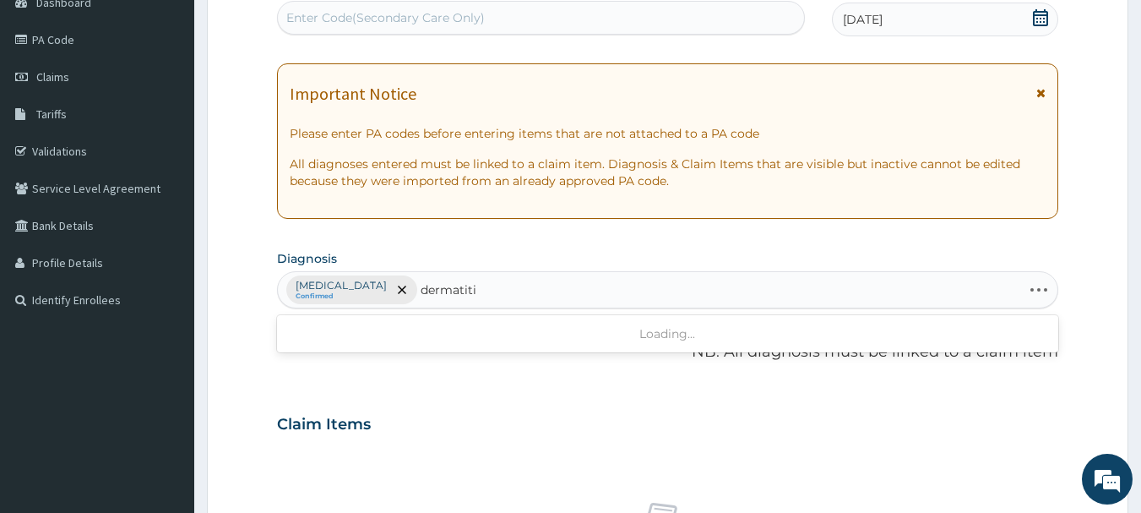
type input "dermatitis"
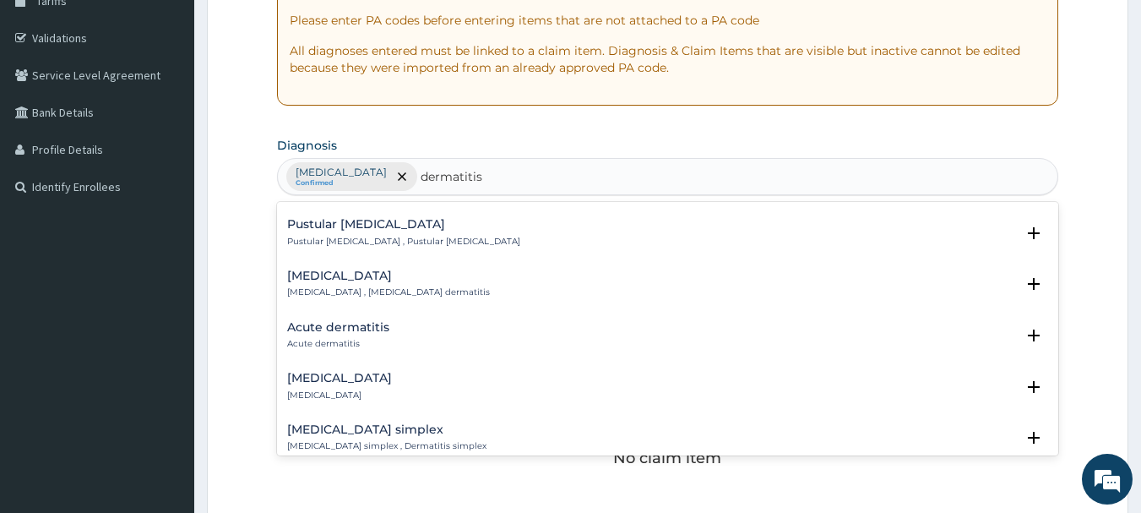
scroll to position [777, 0]
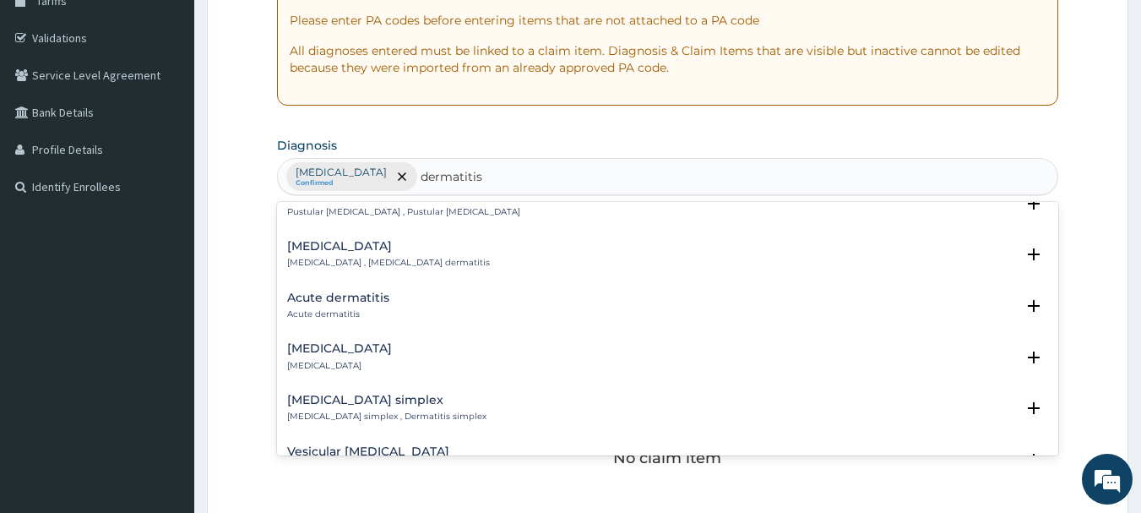
click at [328, 291] on h4 "Acute dermatitis" at bounding box center [338, 297] width 102 height 13
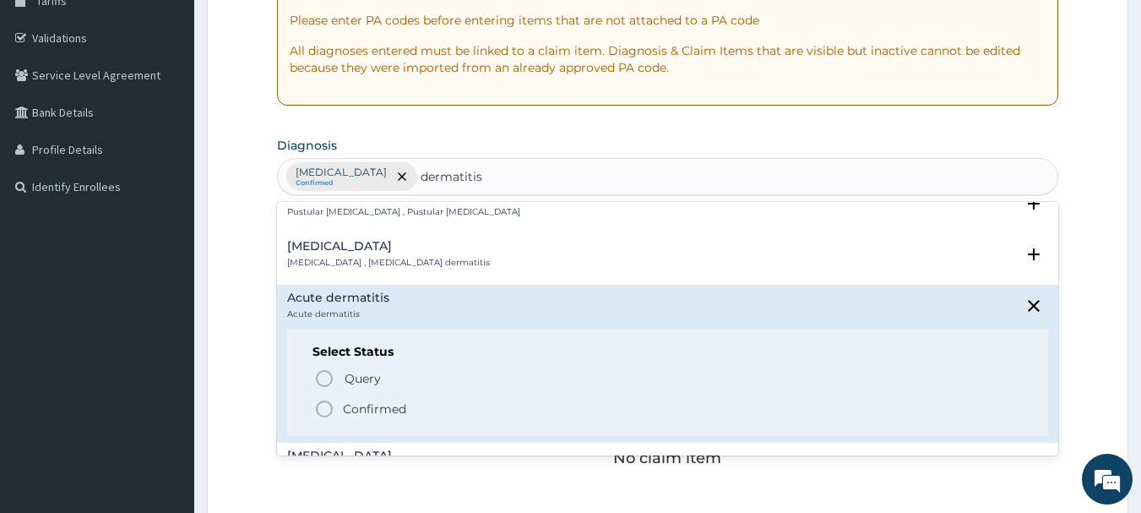
click at [351, 400] on p "Confirmed" at bounding box center [374, 408] width 63 height 17
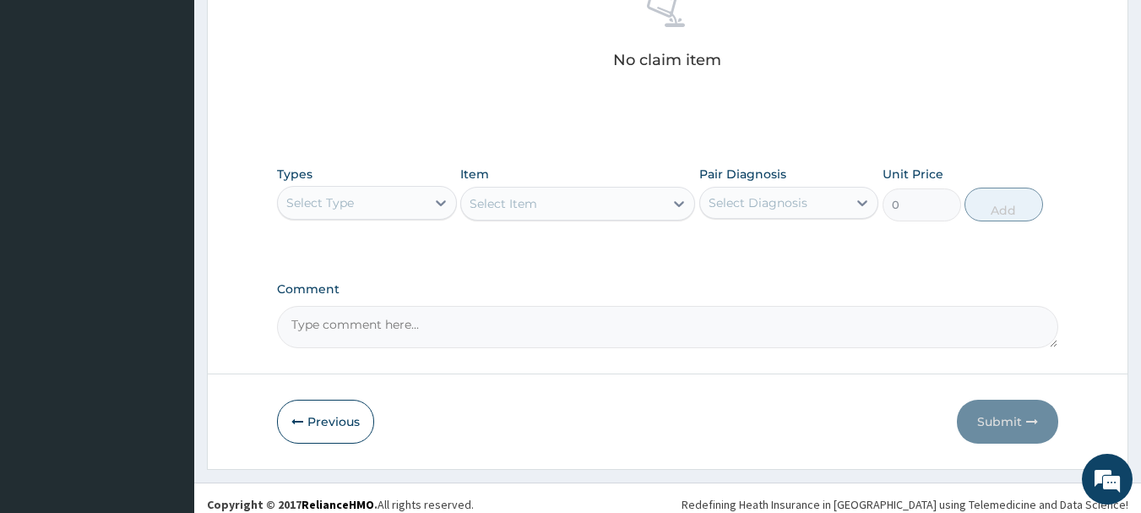
scroll to position [697, 0]
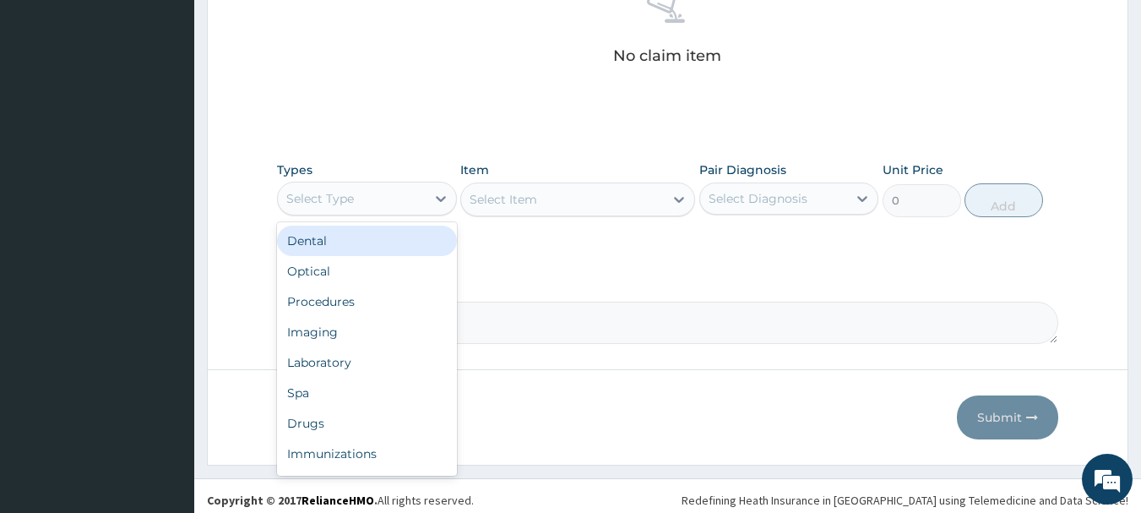
click at [404, 197] on div "Select Type" at bounding box center [352, 198] width 148 height 27
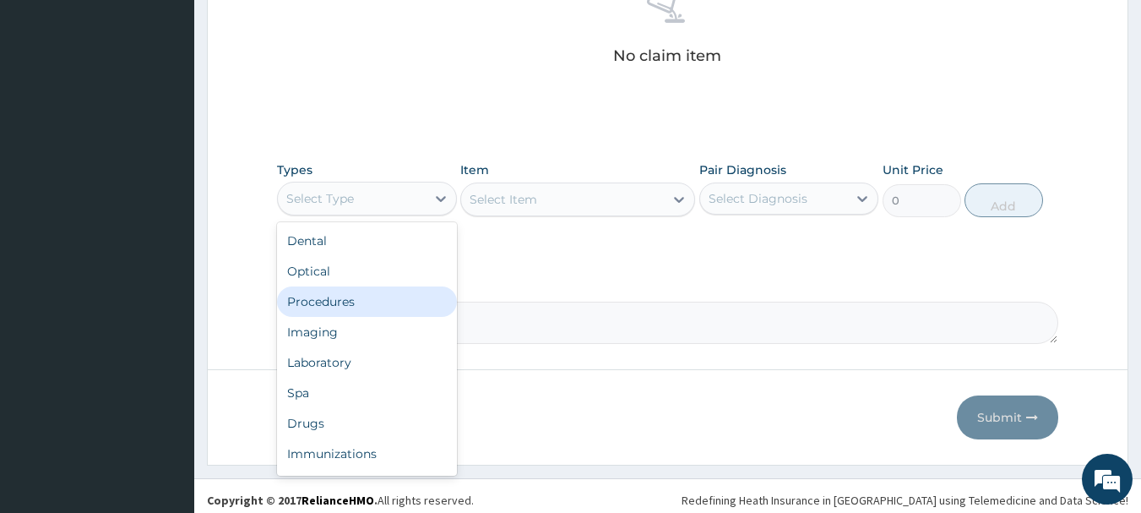
click at [346, 289] on div "Procedures" at bounding box center [367, 301] width 180 height 30
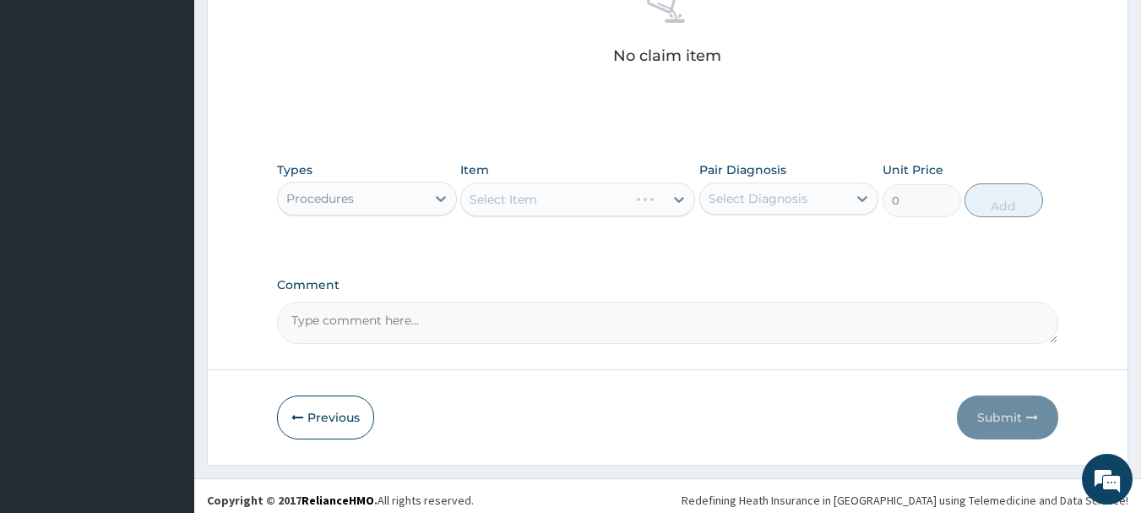
click at [586, 199] on div "Select Item" at bounding box center [577, 199] width 235 height 34
click at [655, 204] on div "Select Item" at bounding box center [577, 199] width 235 height 34
click at [655, 204] on div "Select Item" at bounding box center [562, 199] width 203 height 27
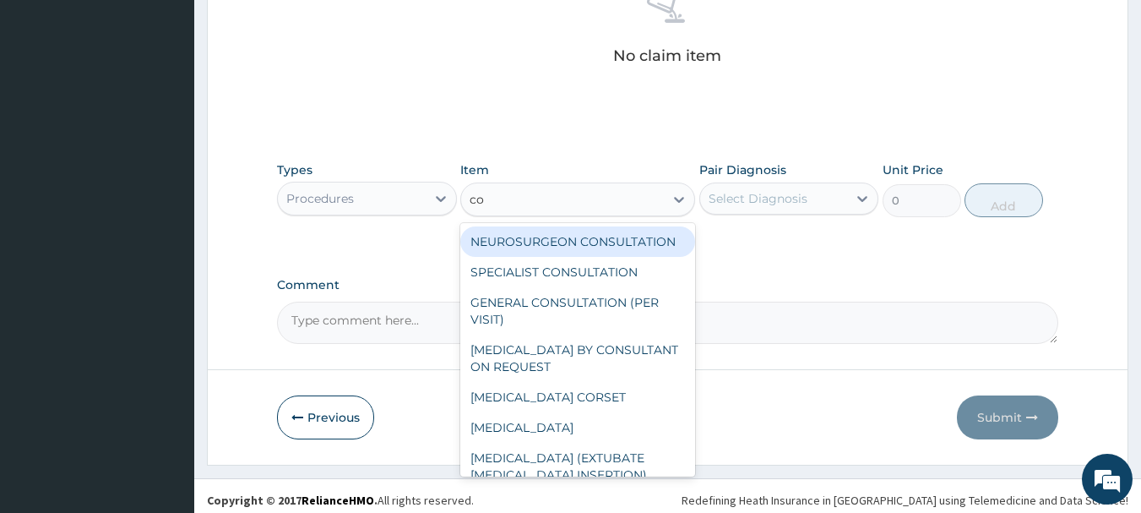
type input "con"
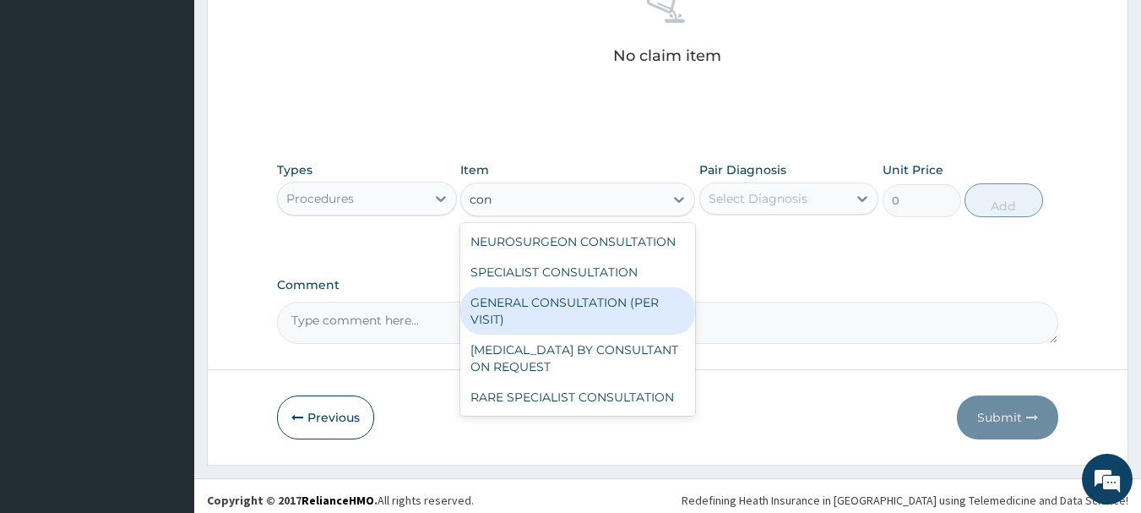
click at [585, 293] on div "GENERAL CONSULTATION (PER VISIT)" at bounding box center [577, 310] width 235 height 47
type input "2000"
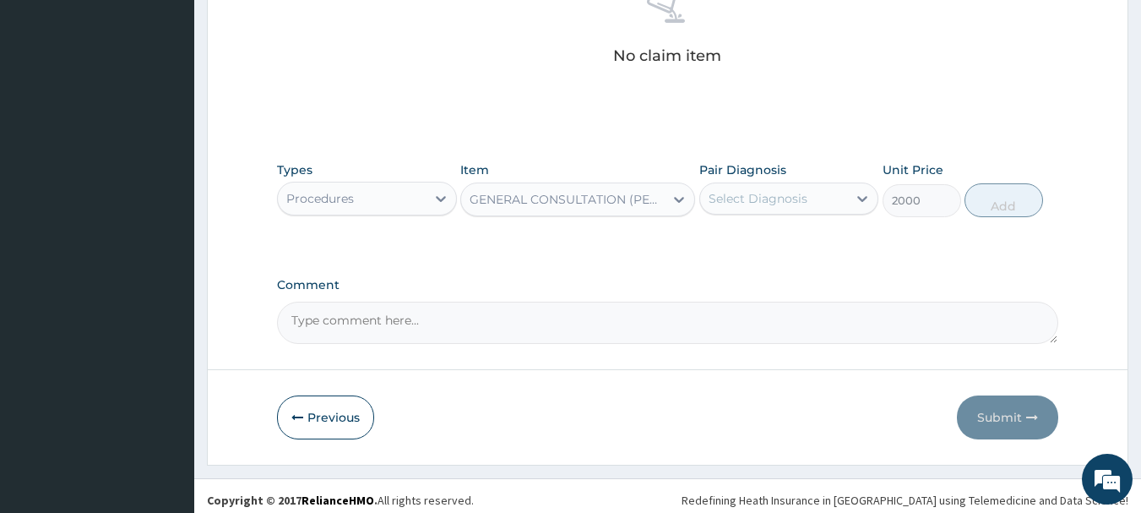
click at [781, 196] on div "Select Diagnosis" at bounding box center [758, 198] width 99 height 17
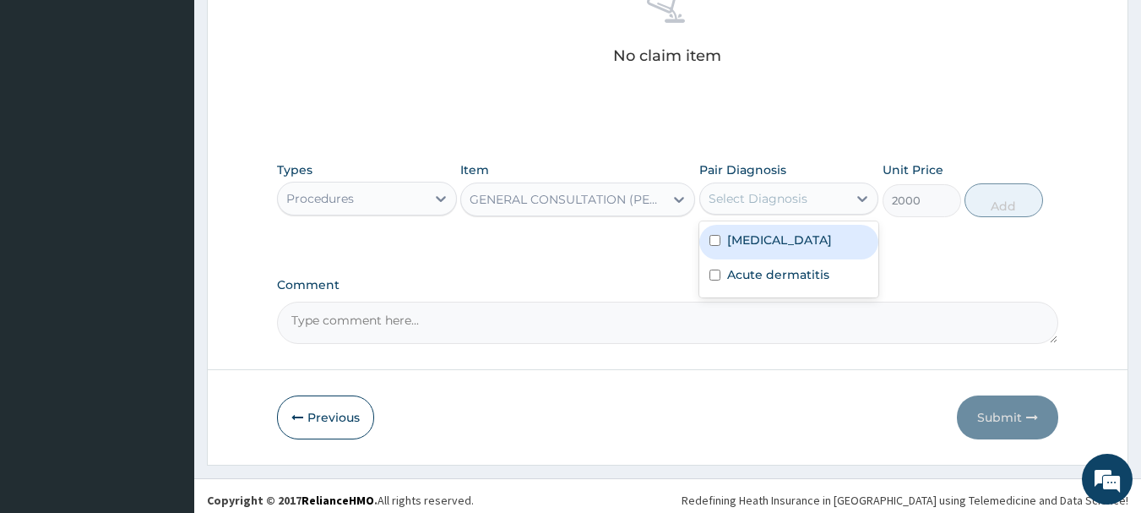
click at [756, 248] on label "Upper respiratory infection" at bounding box center [779, 239] width 105 height 17
checkbox input "true"
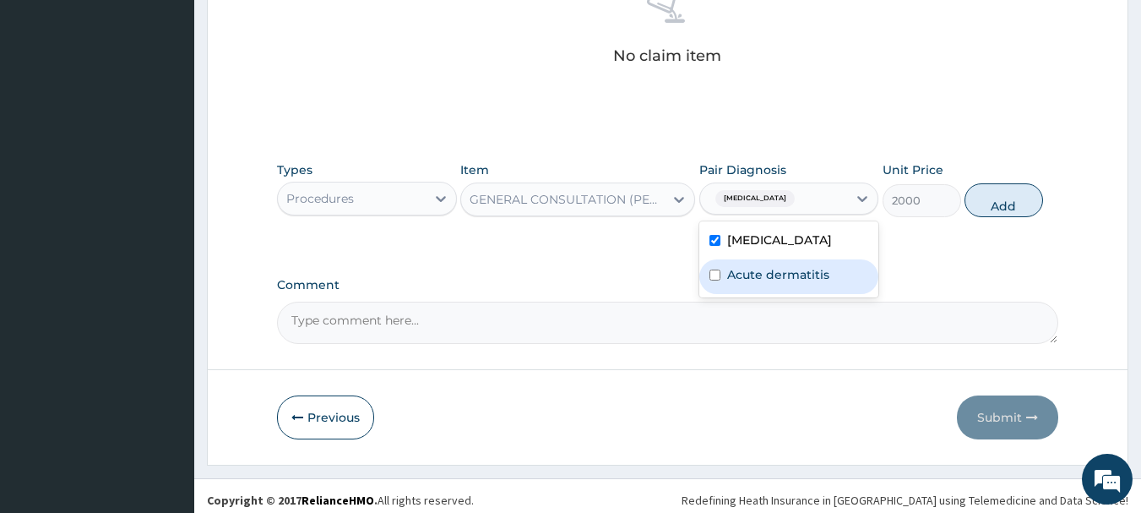
click at [747, 283] on label "Acute dermatitis" at bounding box center [778, 274] width 102 height 17
checkbox input "true"
click at [977, 217] on button "Add" at bounding box center [1004, 200] width 79 height 34
type input "0"
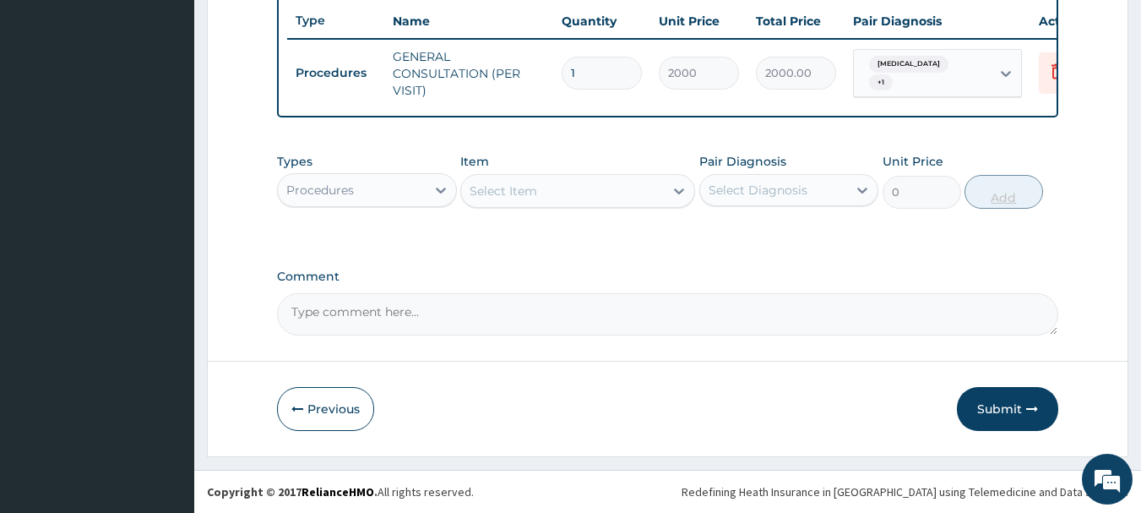
scroll to position [647, 0]
click at [425, 190] on div "Procedures" at bounding box center [352, 190] width 148 height 27
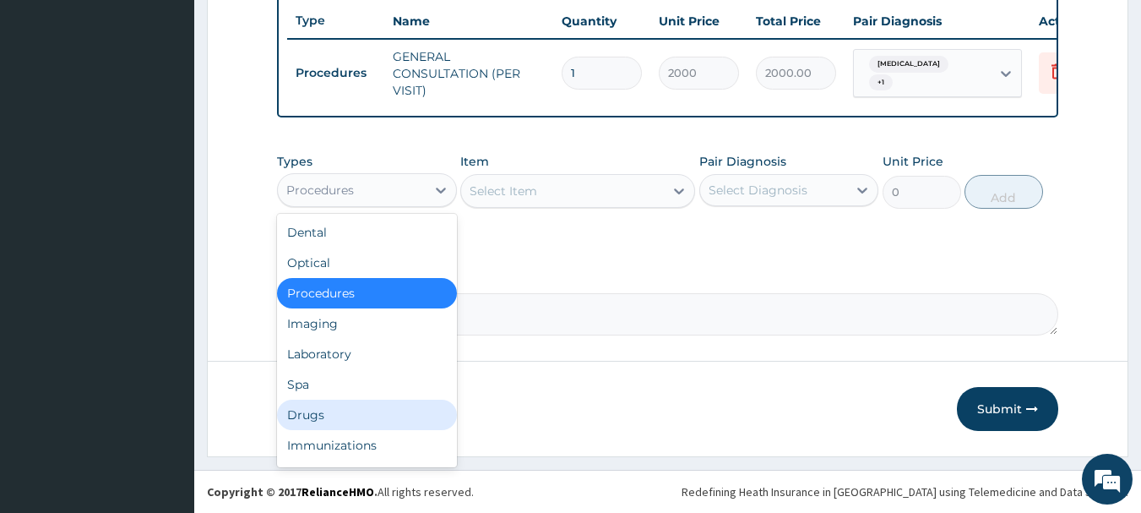
click at [313, 412] on div "Drugs" at bounding box center [367, 415] width 180 height 30
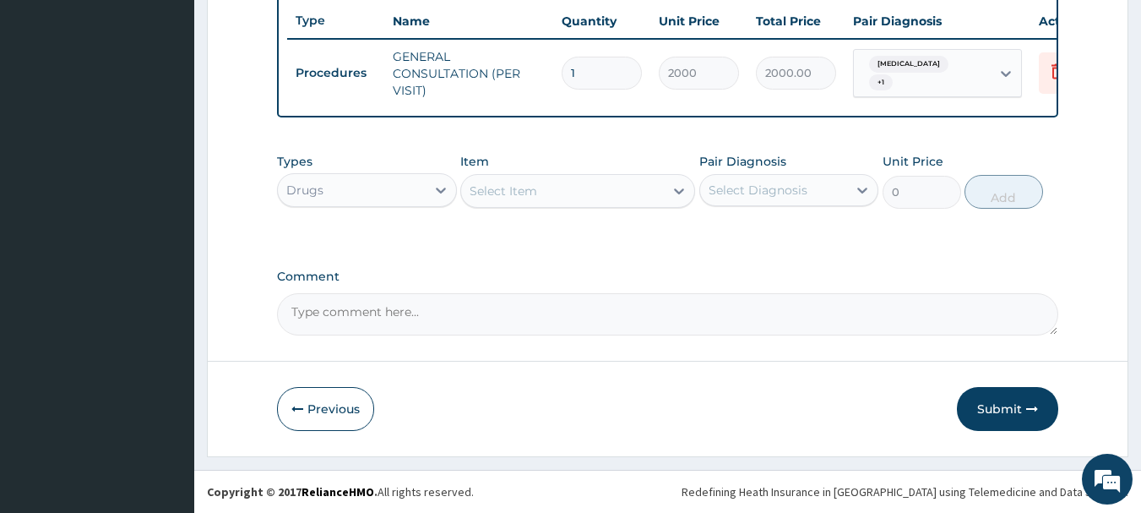
click at [574, 180] on div "Select Item" at bounding box center [562, 190] width 203 height 27
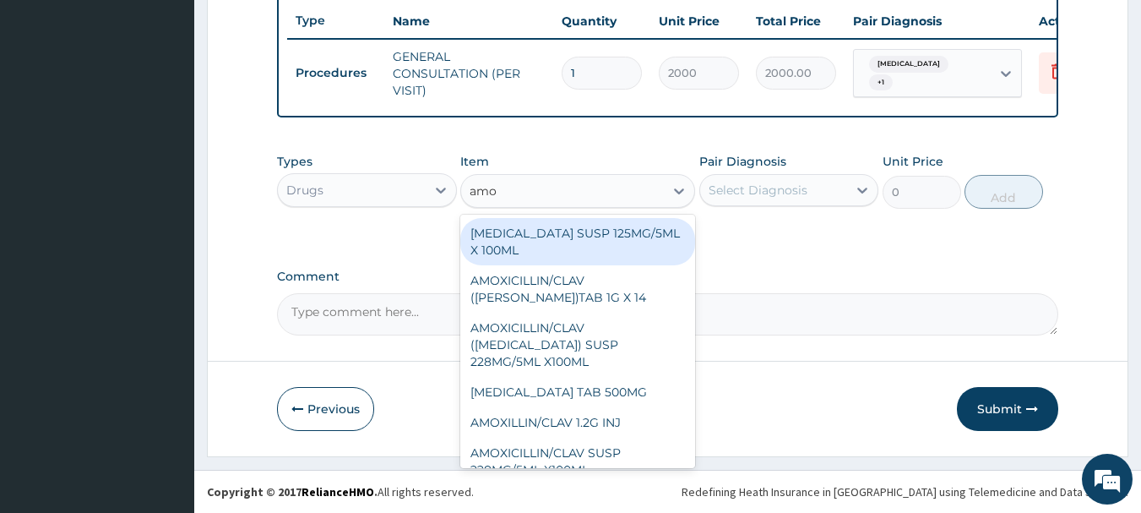
type input "amox"
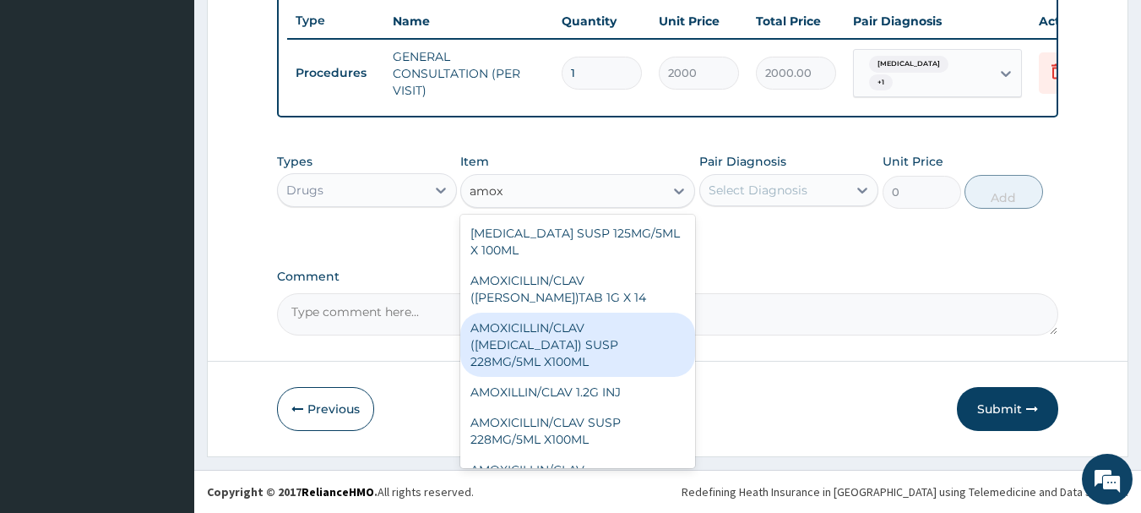
click at [551, 328] on div "AMOXICILLIN/CLAV ([MEDICAL_DATA]) SUSP 228MG/5ML X100ML" at bounding box center [577, 345] width 235 height 64
type input "4000"
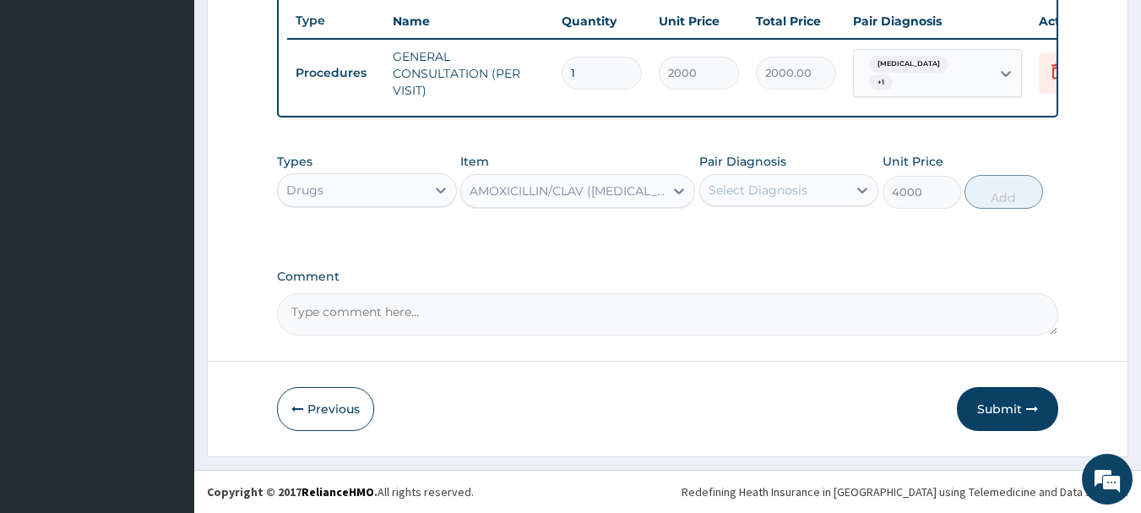
click at [738, 187] on div "Select Diagnosis" at bounding box center [758, 190] width 99 height 17
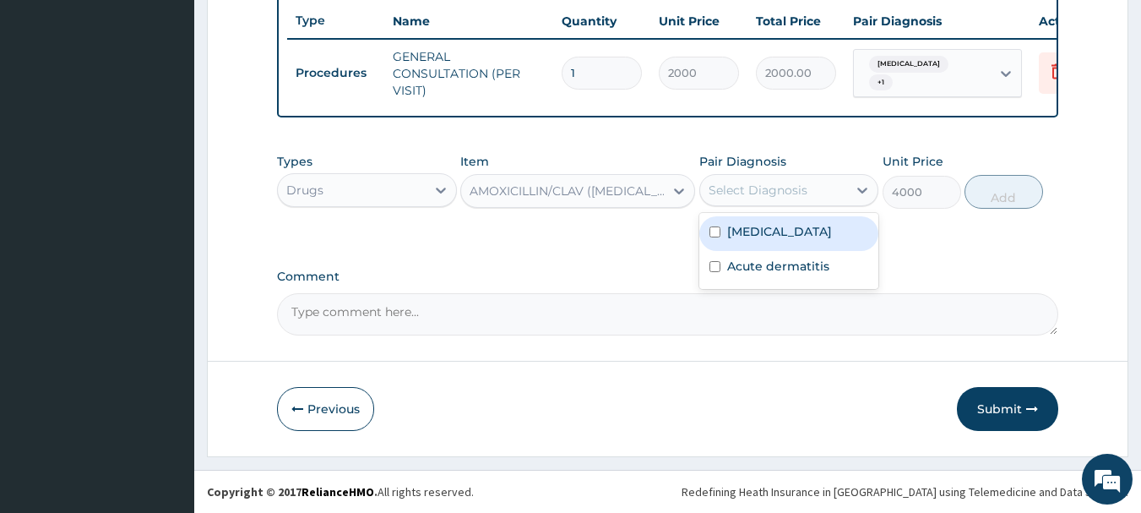
click at [743, 240] on label "Upper respiratory infection" at bounding box center [779, 231] width 105 height 17
checkbox input "true"
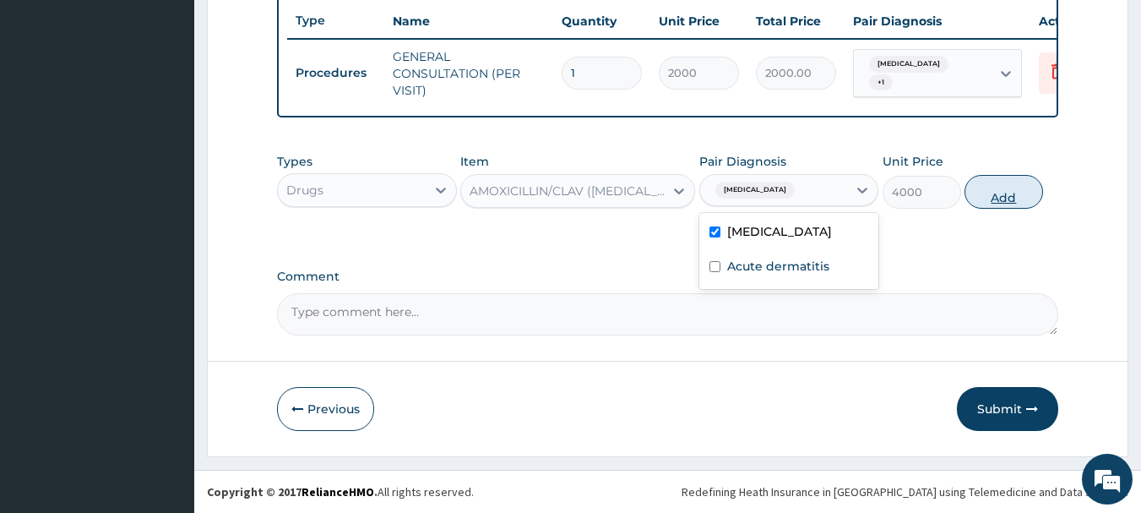
click at [991, 194] on button "Add" at bounding box center [1004, 192] width 79 height 34
type input "0"
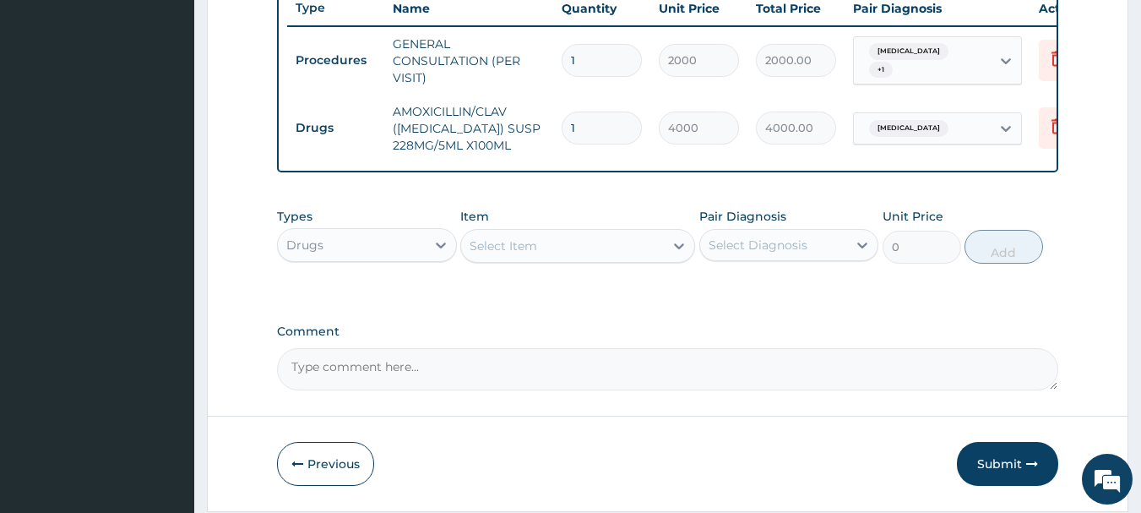
click at [549, 249] on div "Select Item" at bounding box center [562, 245] width 203 height 27
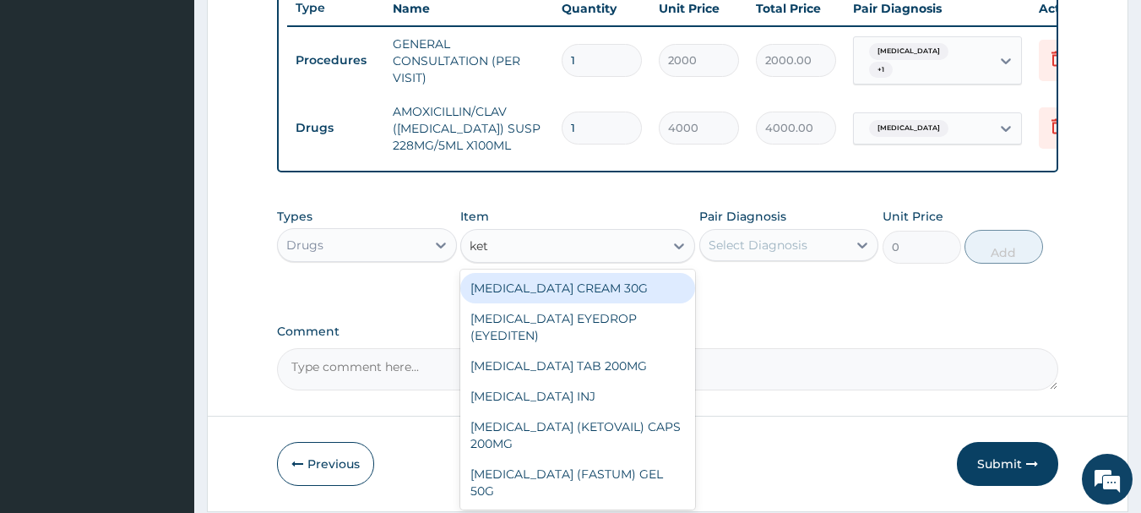
type input "keto"
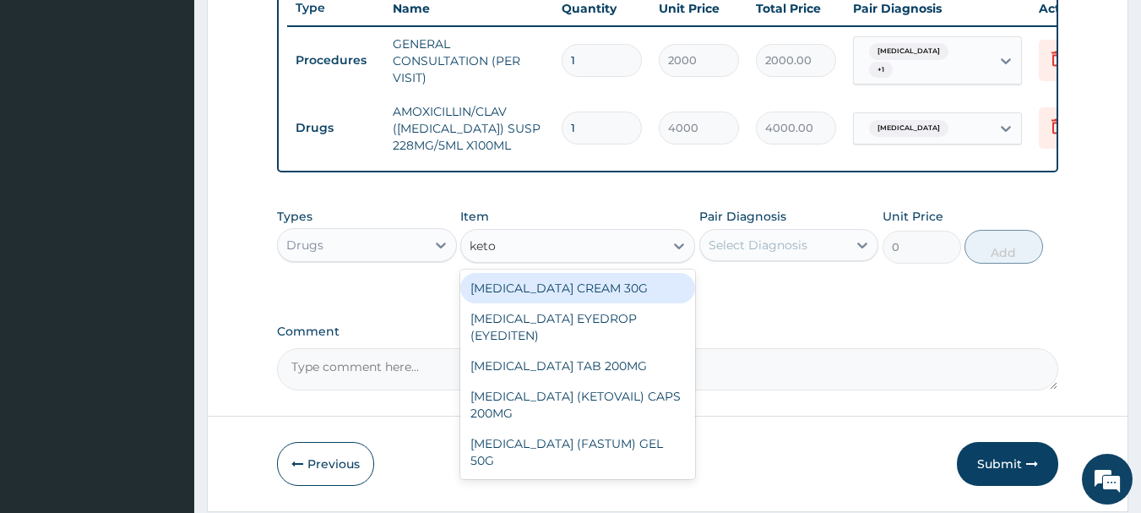
click at [539, 302] on div "[MEDICAL_DATA] CREAM 30G" at bounding box center [577, 288] width 235 height 30
type input "600"
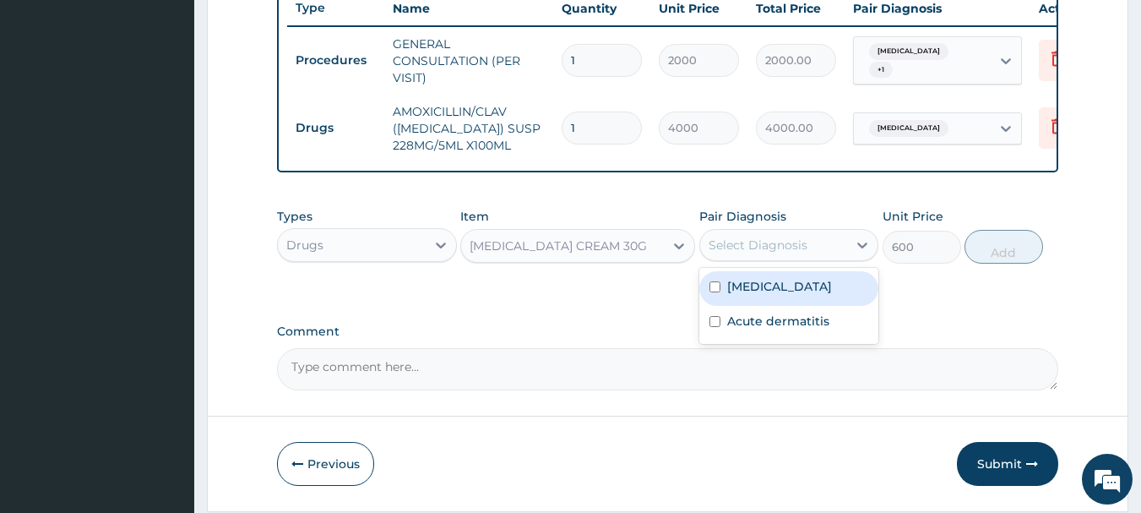
click at [793, 250] on div "Select Diagnosis" at bounding box center [758, 245] width 99 height 17
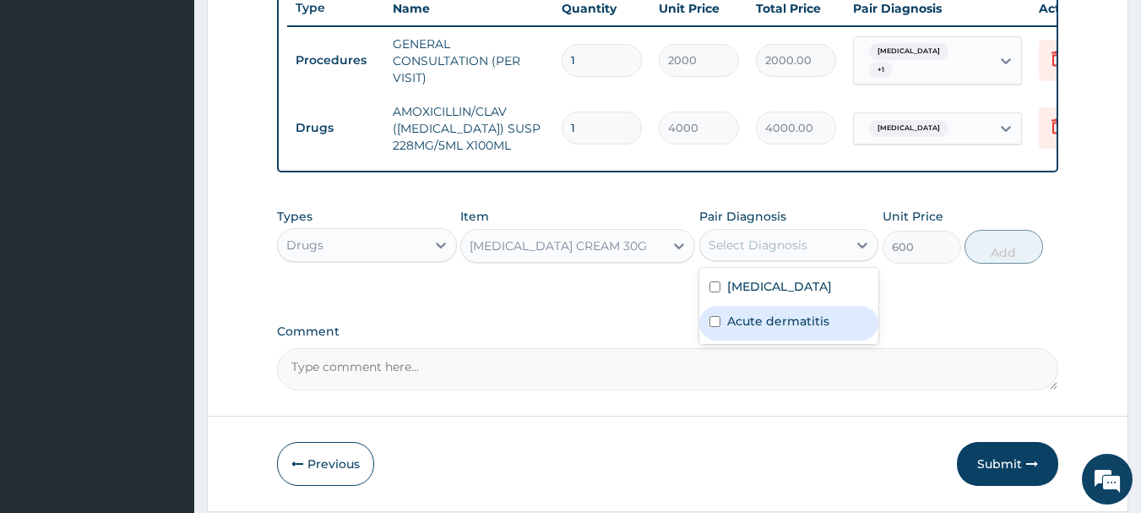
click at [757, 329] on label "Acute dermatitis" at bounding box center [778, 321] width 102 height 17
checkbox input "true"
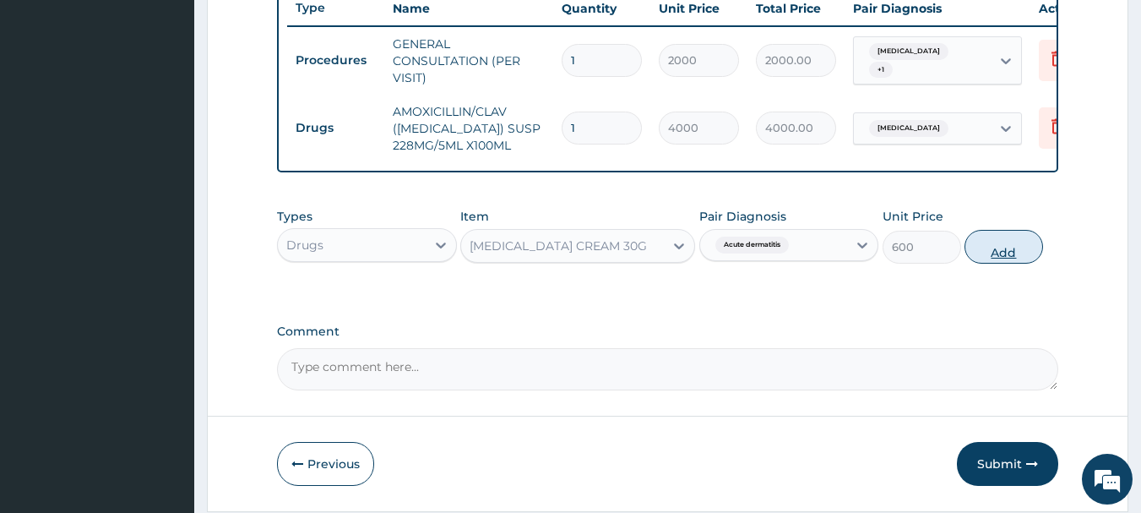
click at [1007, 254] on button "Add" at bounding box center [1004, 247] width 79 height 34
type input "0"
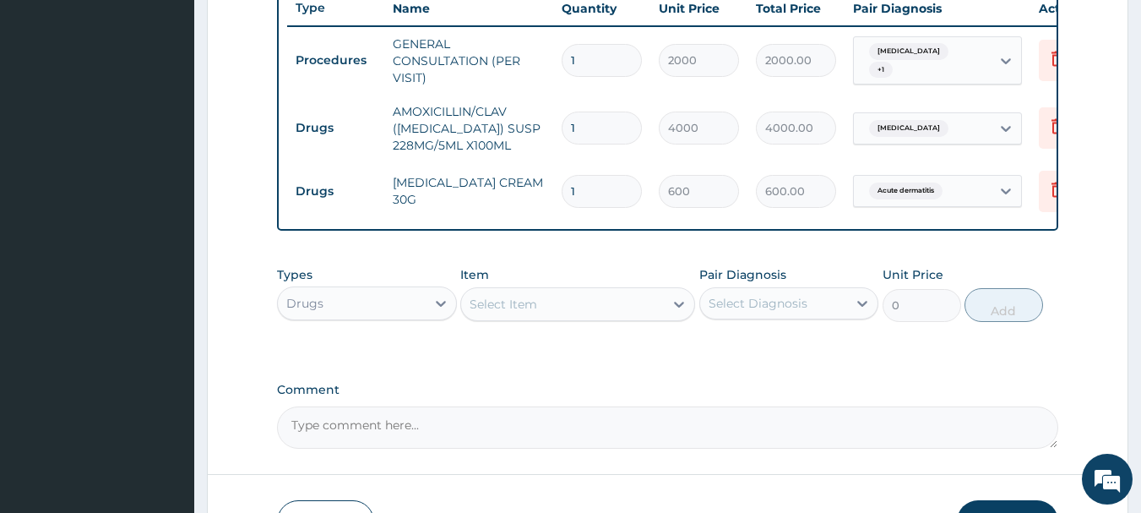
click at [634, 313] on div "Select Item" at bounding box center [562, 304] width 203 height 27
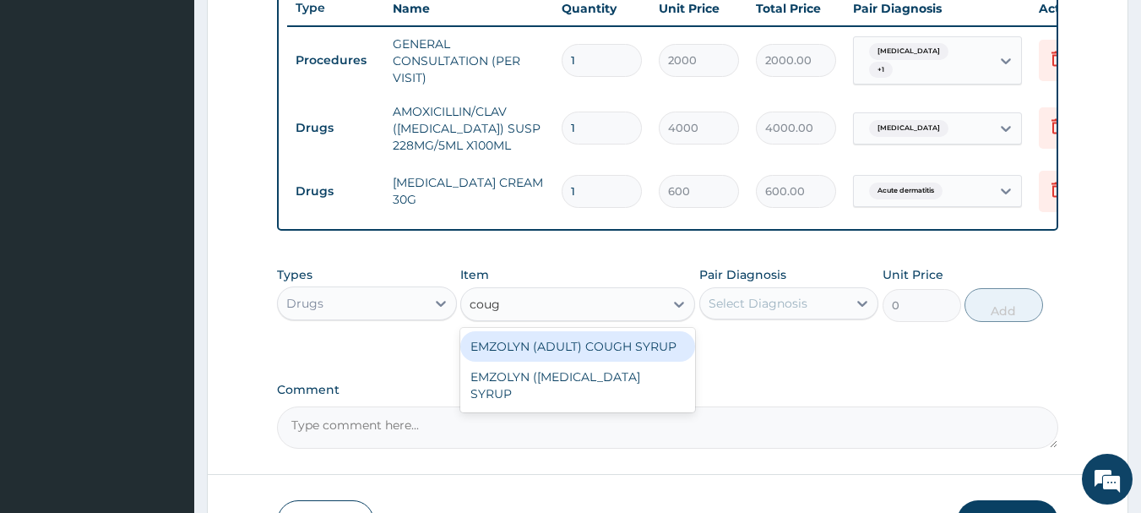
type input "cough"
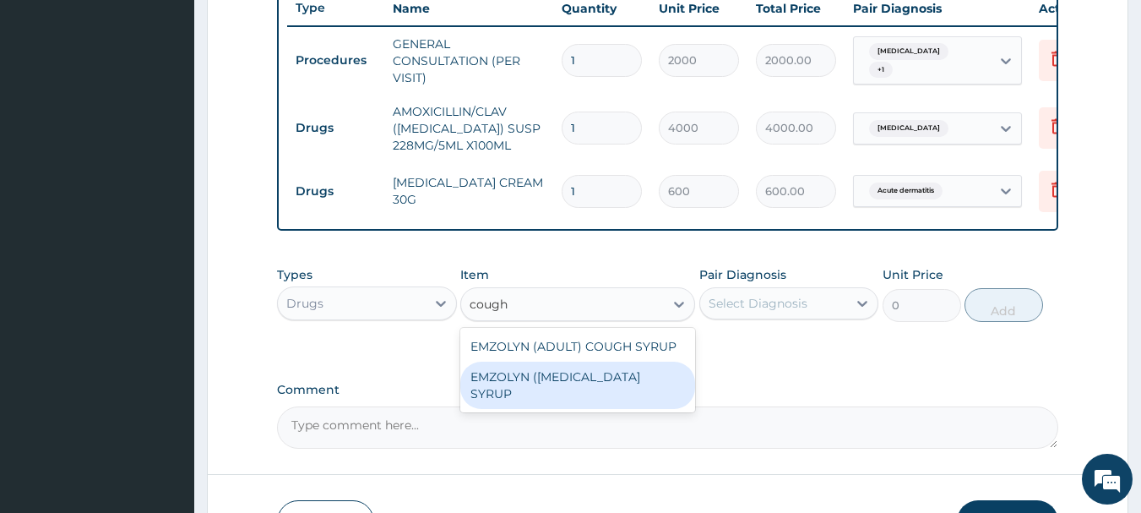
click at [621, 384] on div "EMZOLYN ([MEDICAL_DATA] SYRUP" at bounding box center [577, 385] width 235 height 47
type input "500"
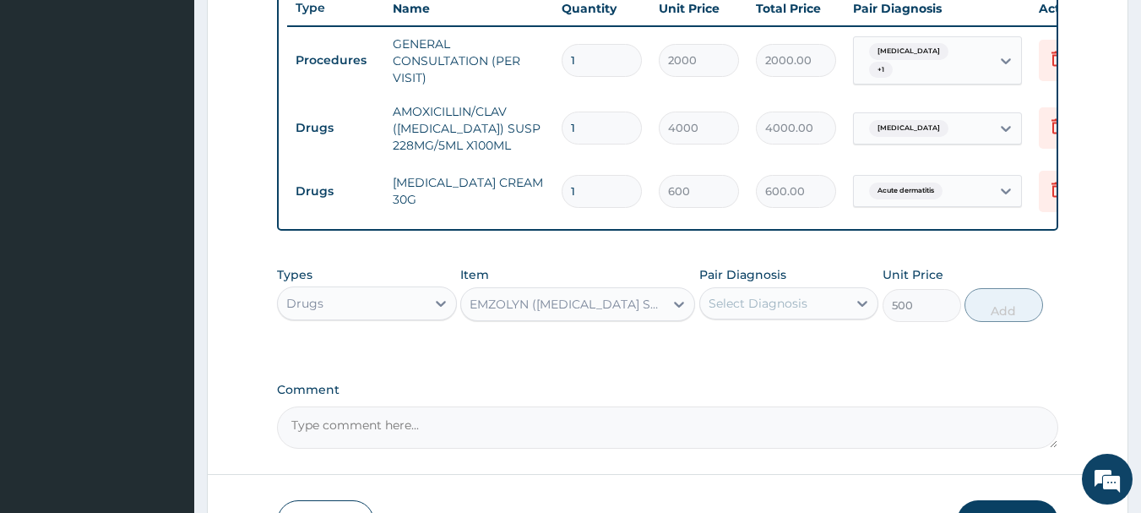
click at [803, 317] on div "Select Diagnosis" at bounding box center [774, 303] width 148 height 27
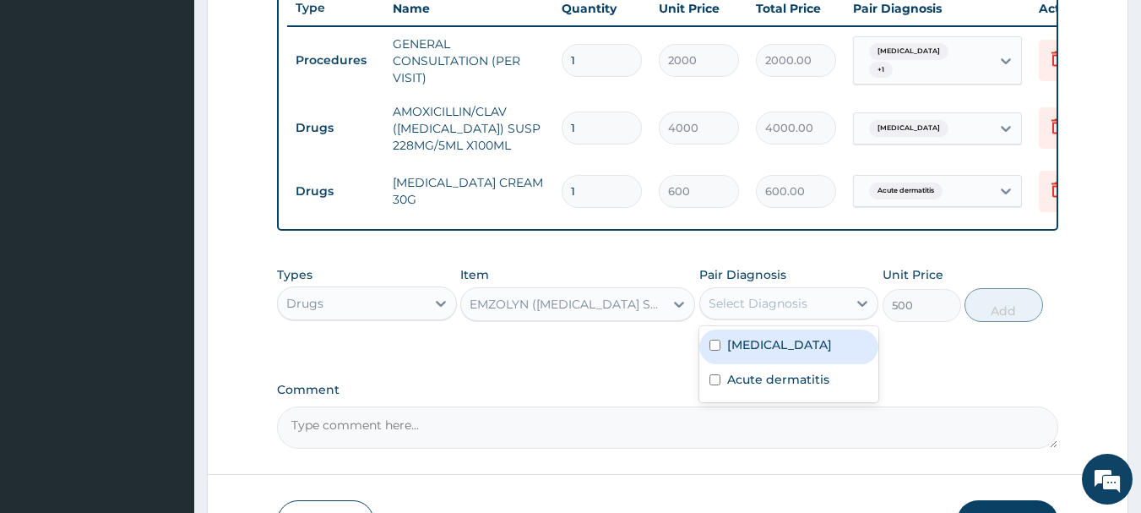
click at [759, 353] on label "Upper respiratory infection" at bounding box center [779, 344] width 105 height 17
checkbox input "true"
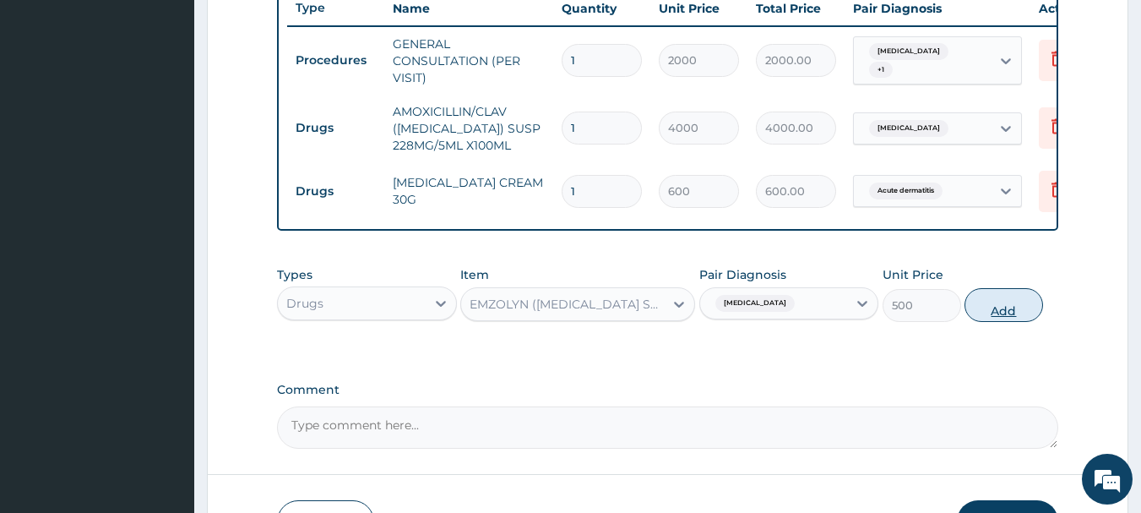
click at [992, 317] on button "Add" at bounding box center [1004, 305] width 79 height 34
type input "0"
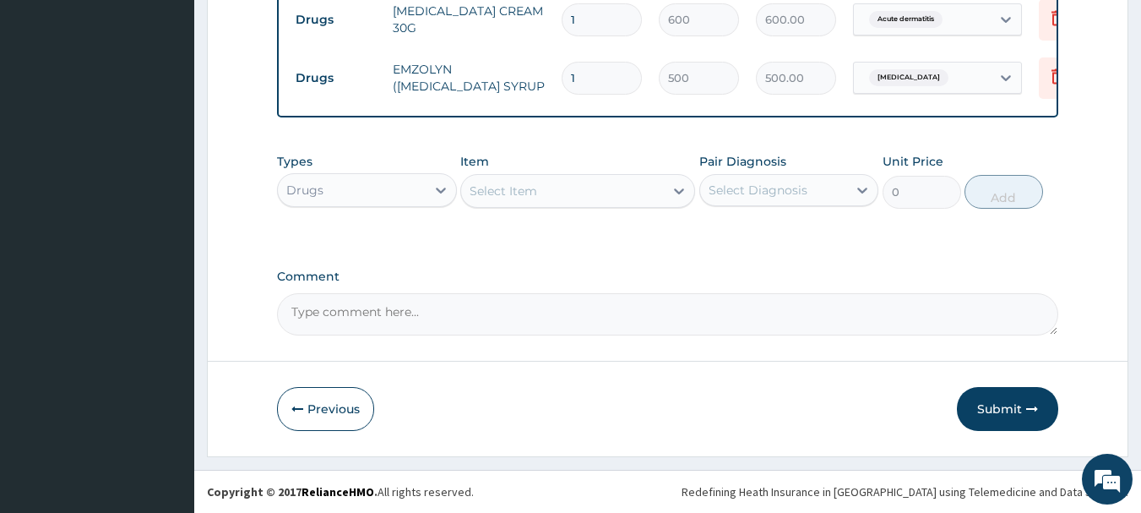
scroll to position [831, 0]
click at [997, 401] on button "Submit" at bounding box center [1007, 409] width 101 height 44
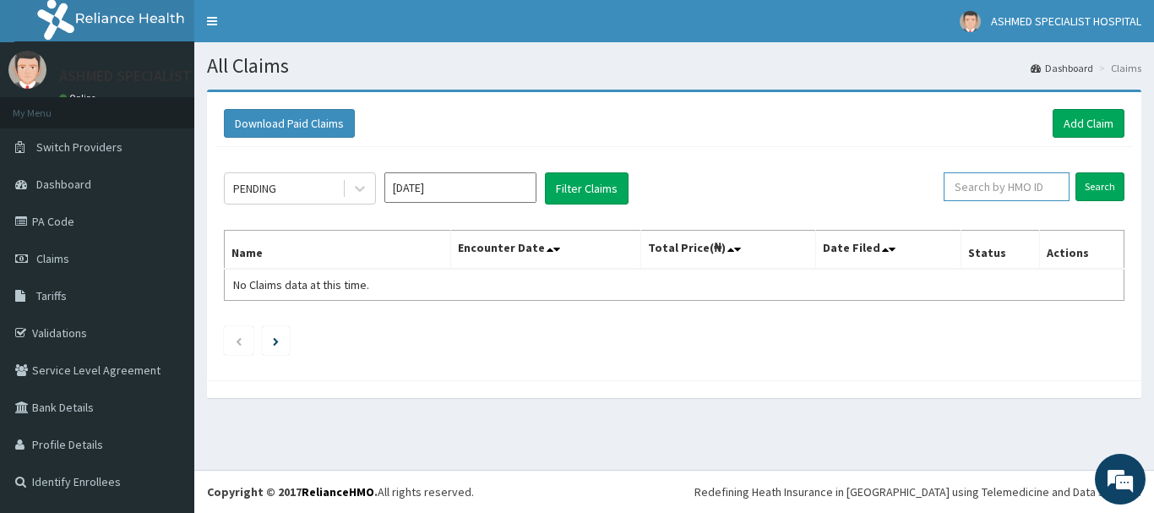
click at [998, 182] on input "text" at bounding box center [1007, 186] width 126 height 29
type input "ccd/10051/c"
click at [1094, 182] on input "Search" at bounding box center [1099, 186] width 49 height 29
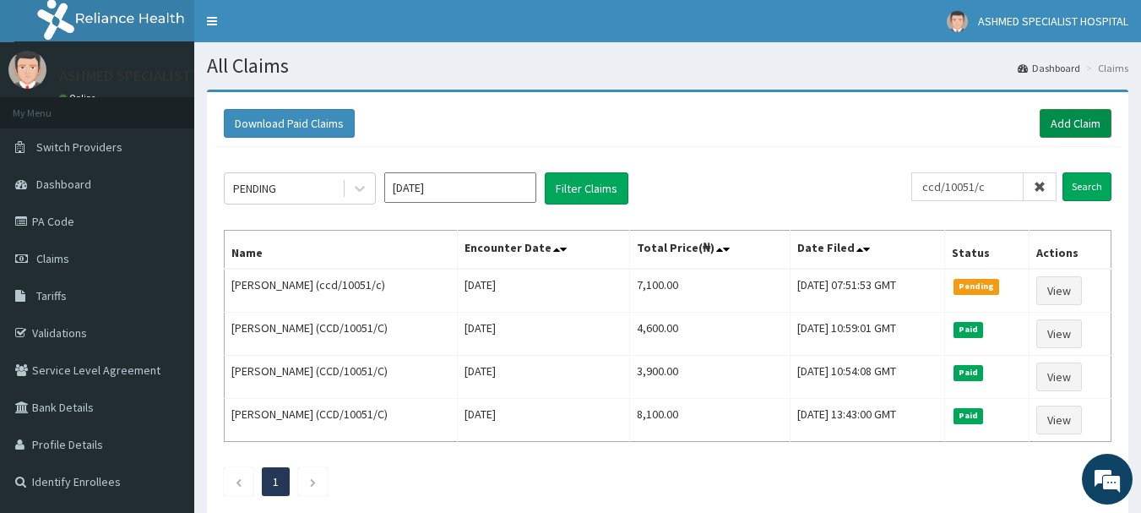
click at [1088, 119] on link "Add Claim" at bounding box center [1076, 123] width 72 height 29
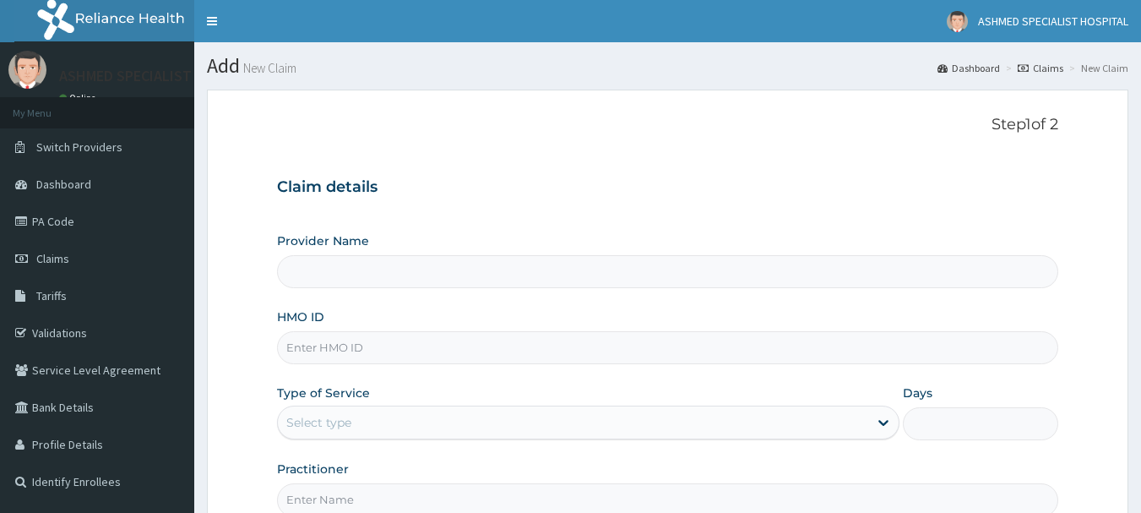
type input "ASHMED SPECIALIST HOSPITAL"
click at [330, 348] on input "HMO ID" at bounding box center [668, 347] width 782 height 33
type input "ccd/10051/b"
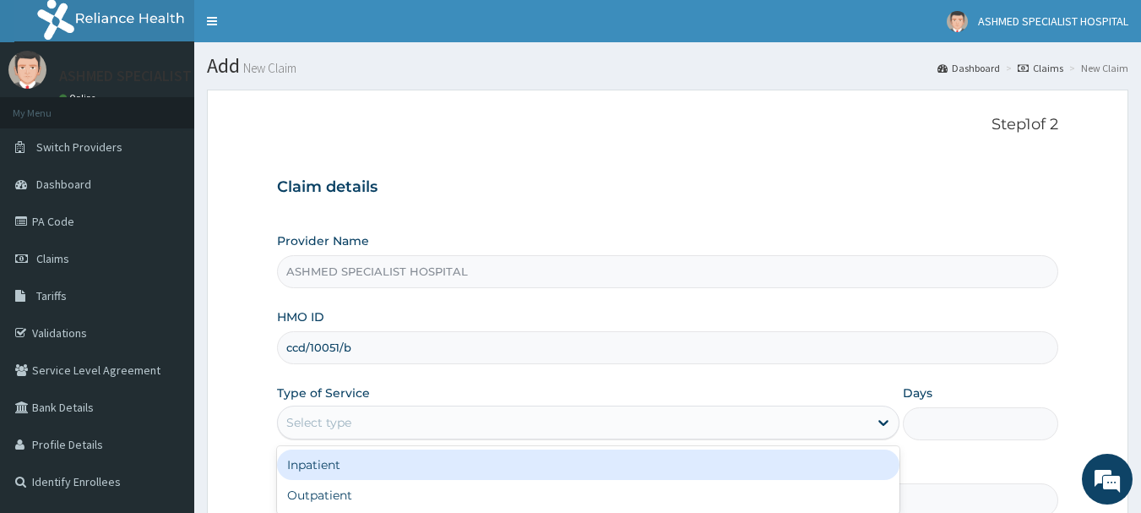
click at [338, 423] on div "Select type" at bounding box center [318, 422] width 65 height 17
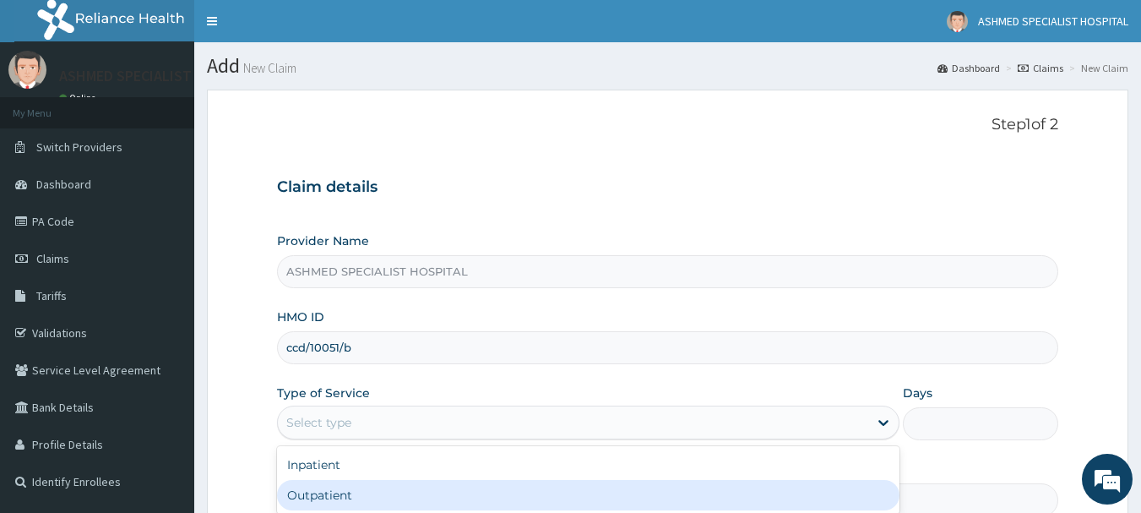
click at [324, 499] on div "Outpatient" at bounding box center [588, 495] width 623 height 30
type input "1"
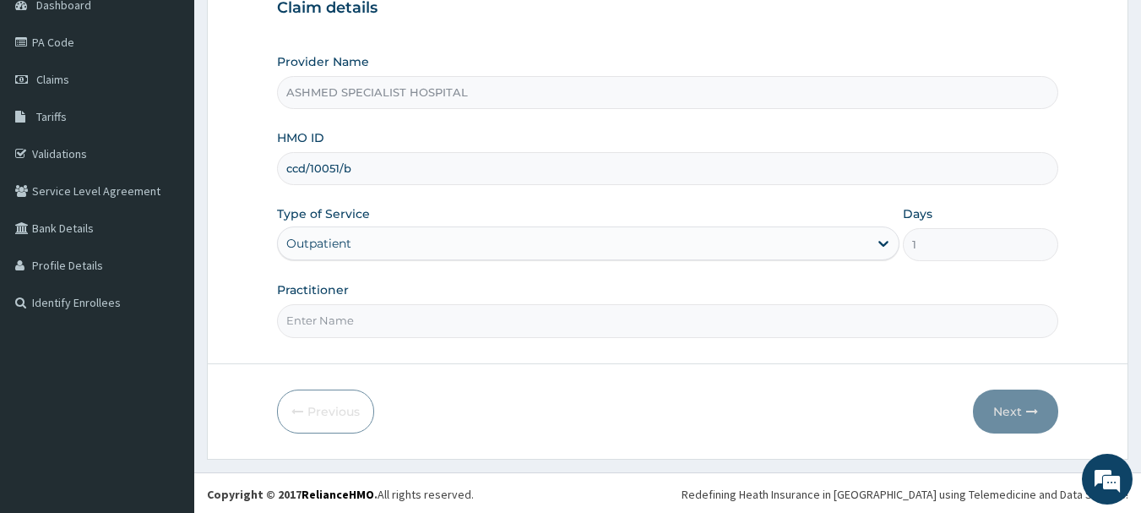
scroll to position [182, 0]
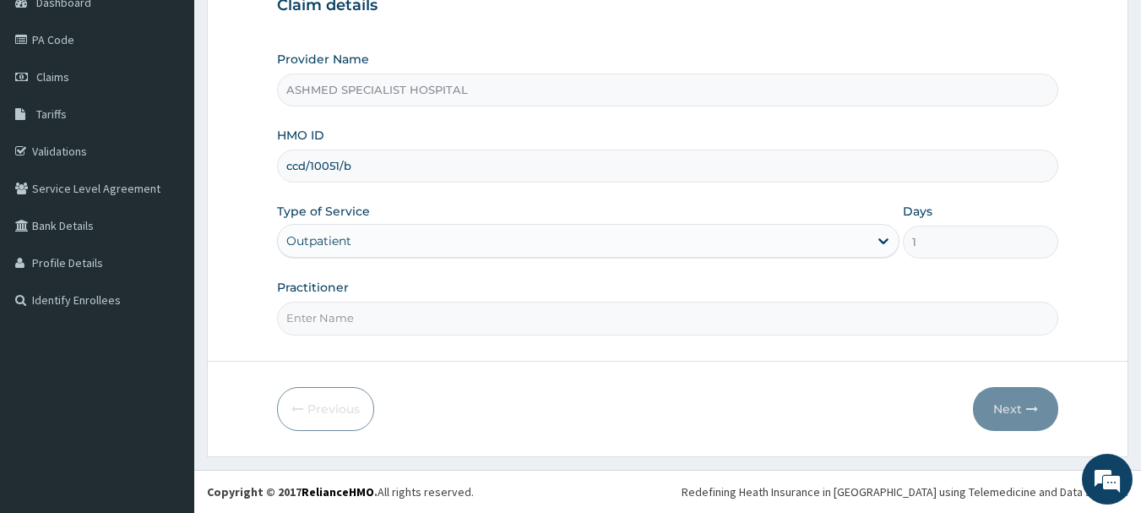
click at [435, 318] on input "Practitioner" at bounding box center [668, 318] width 782 height 33
type input "[PERSON_NAME][DATE]"
click at [998, 416] on button "Next" at bounding box center [1015, 409] width 85 height 44
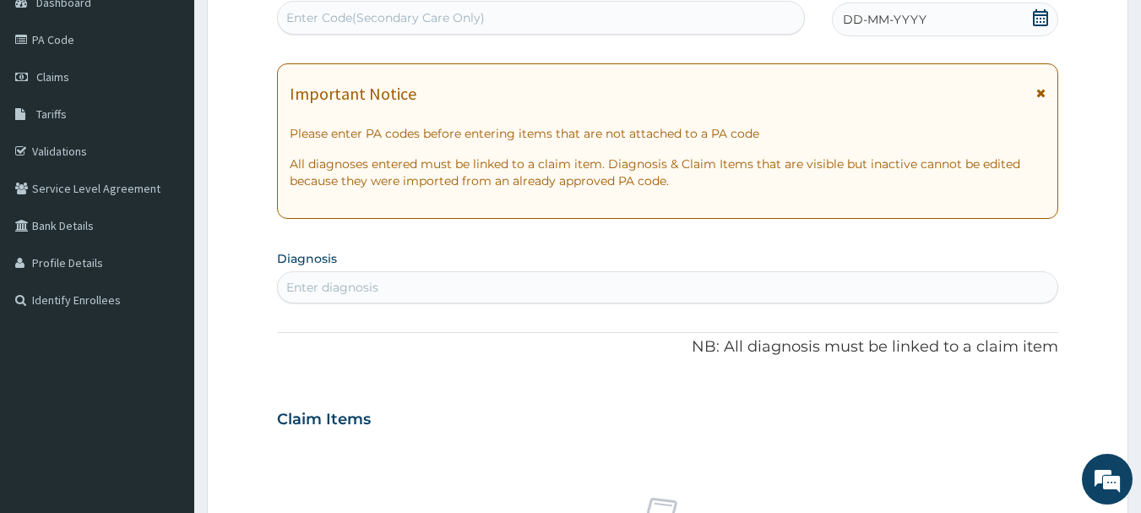
click at [1025, 19] on div "DD-MM-YYYY" at bounding box center [945, 20] width 226 height 34
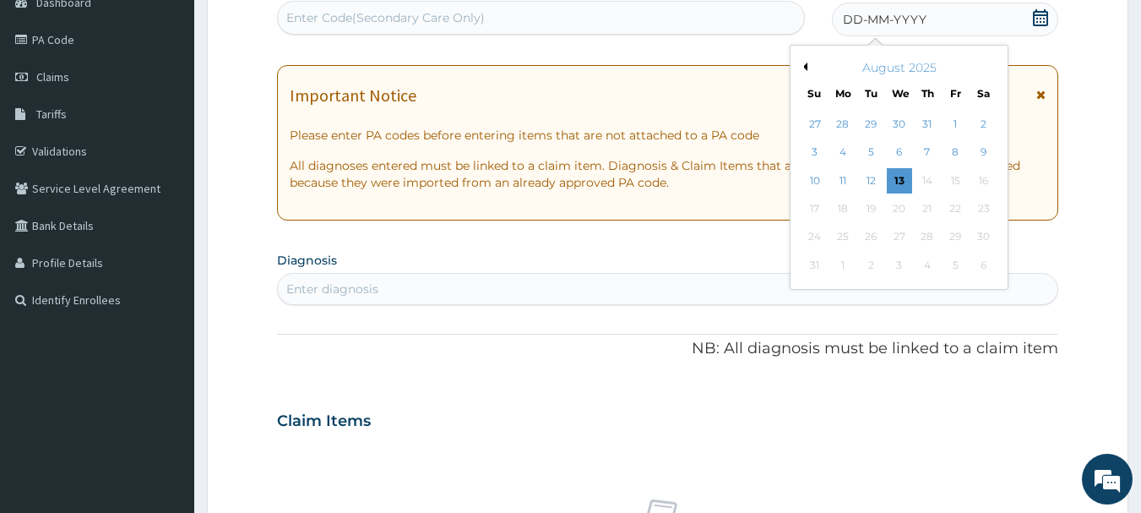
click at [803, 64] on button "Previous Month" at bounding box center [803, 67] width 8 height 8
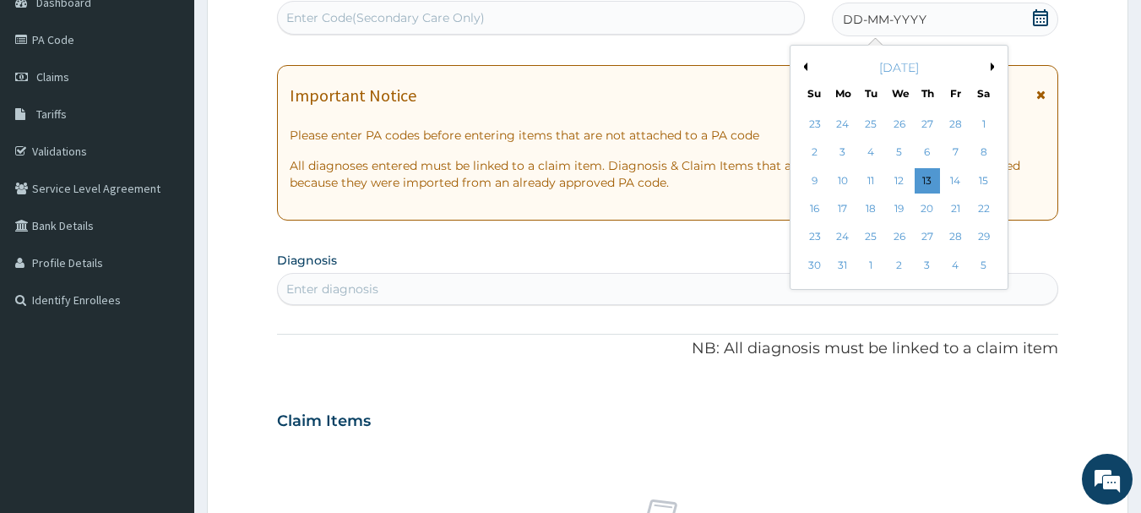
click at [803, 64] on button "Previous Month" at bounding box center [803, 67] width 8 height 8
click at [876, 155] on div "4" at bounding box center [871, 152] width 25 height 25
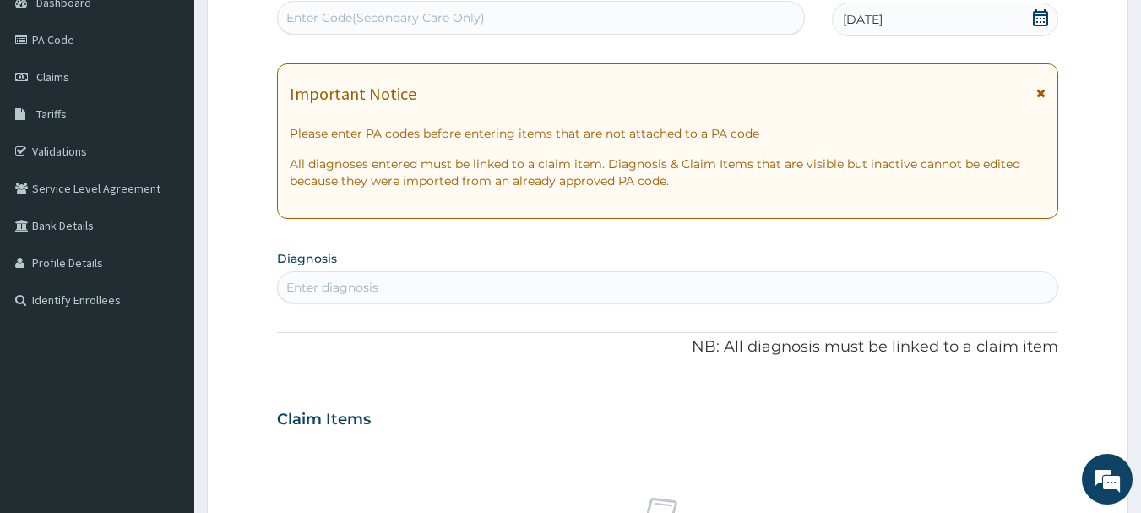
click at [443, 281] on div "Enter diagnosis" at bounding box center [668, 287] width 781 height 27
type input "upper resp"
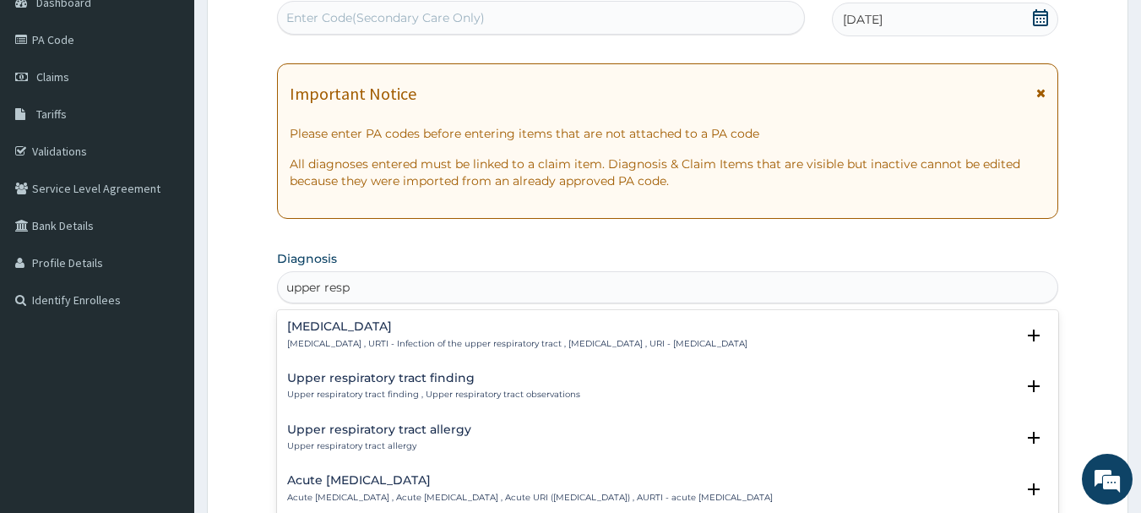
click at [417, 330] on h4 "[MEDICAL_DATA]" at bounding box center [517, 326] width 460 height 13
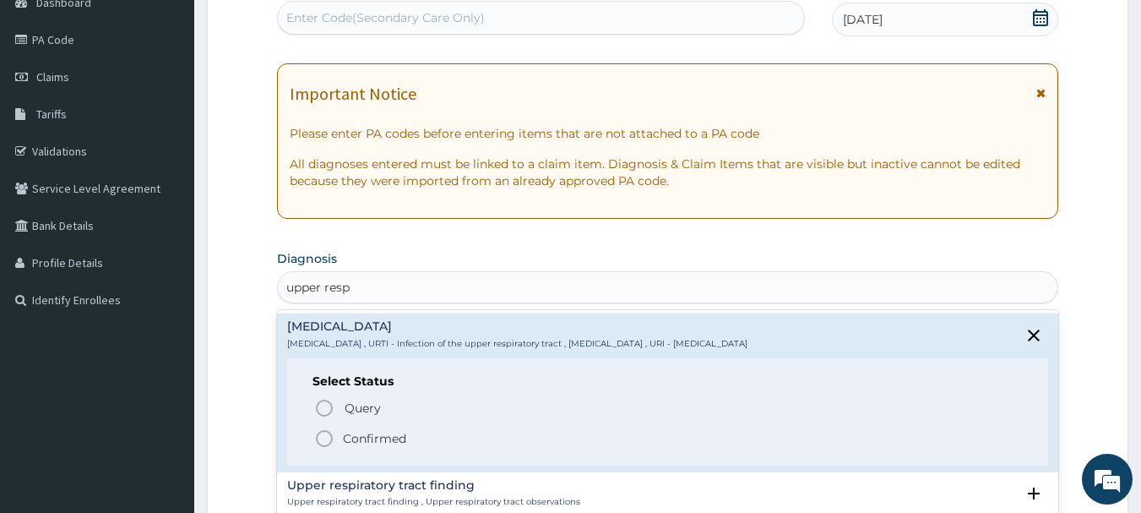
click at [373, 441] on p "Confirmed" at bounding box center [374, 438] width 63 height 17
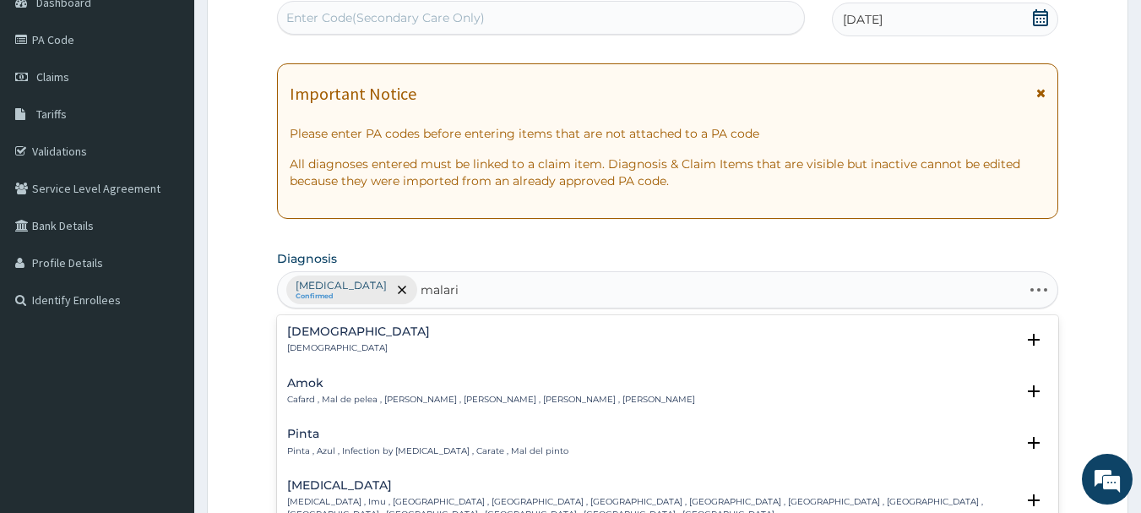
type input "malaria"
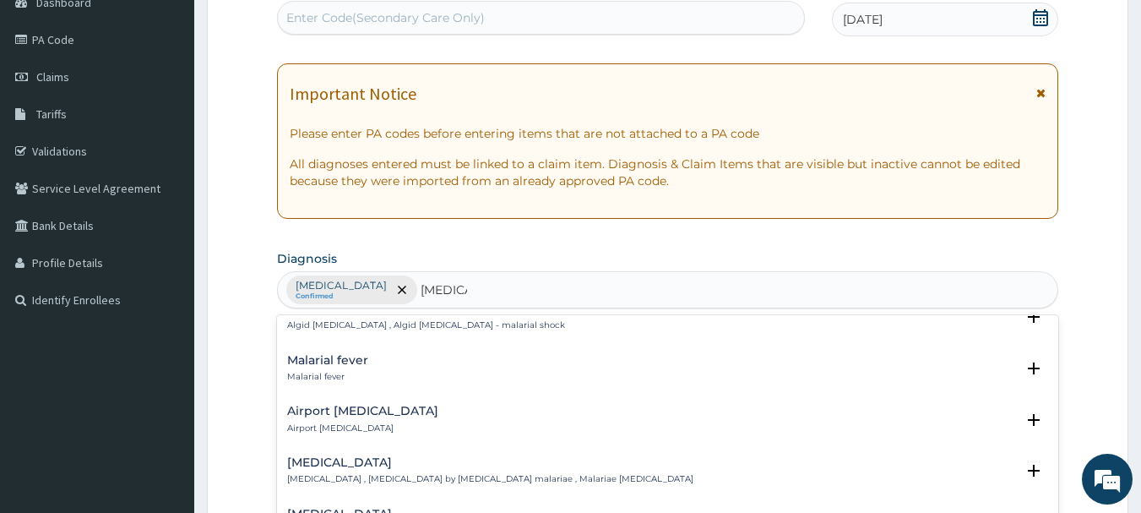
scroll to position [255, 0]
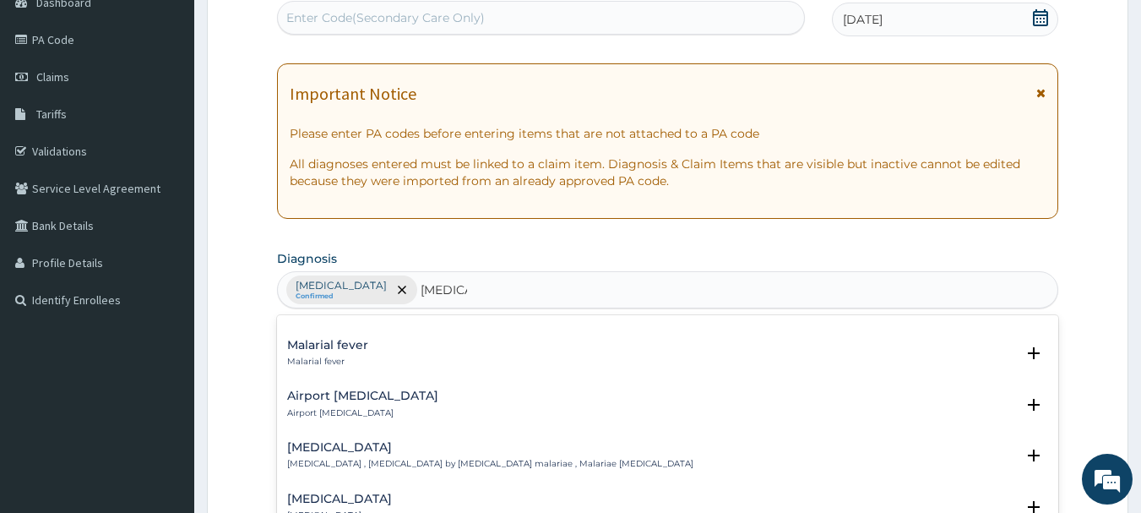
click at [345, 339] on h4 "Malarial fever" at bounding box center [327, 345] width 81 height 13
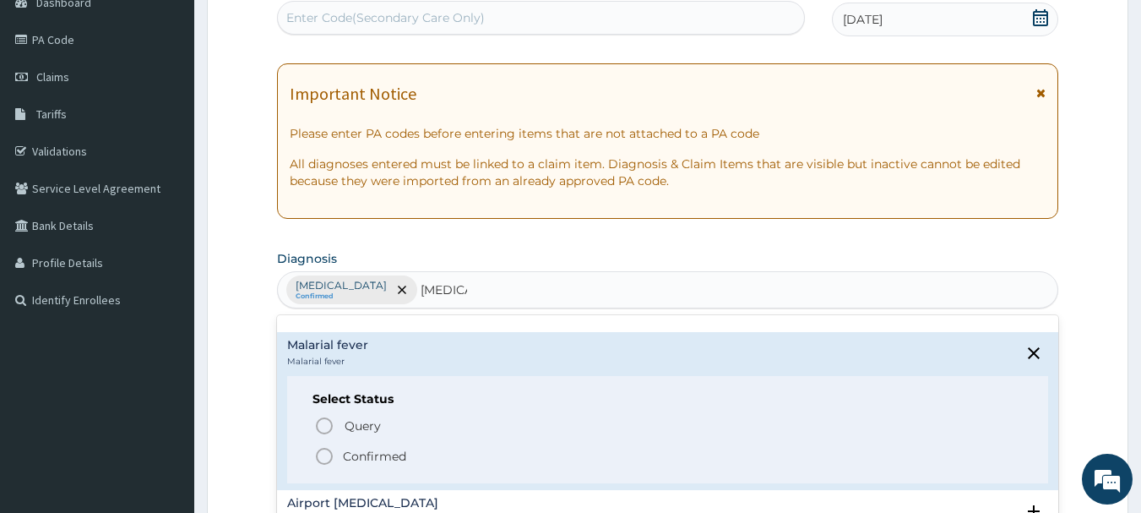
click at [321, 446] on icon "status option filled" at bounding box center [324, 456] width 20 height 20
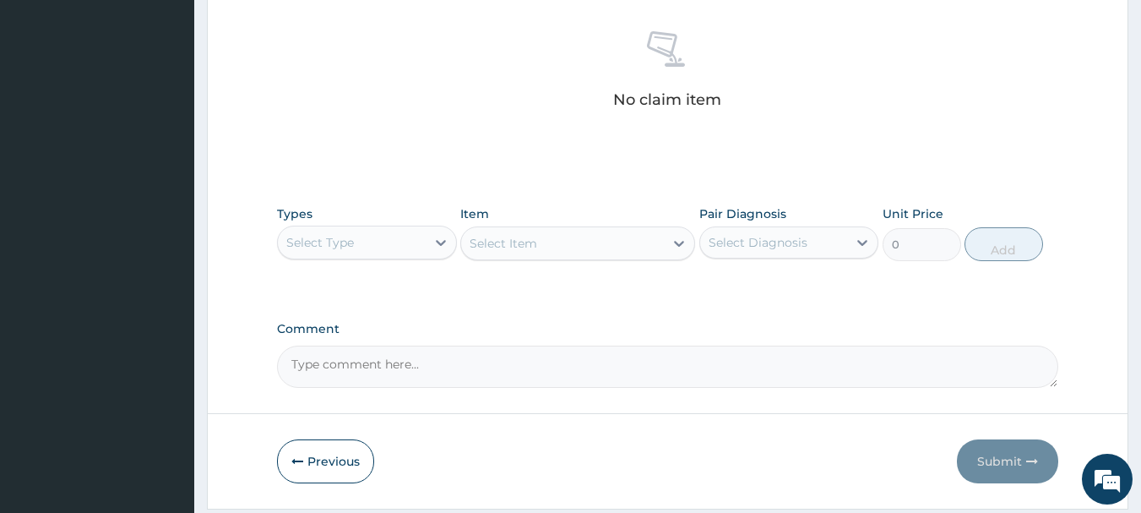
scroll to position [667, 0]
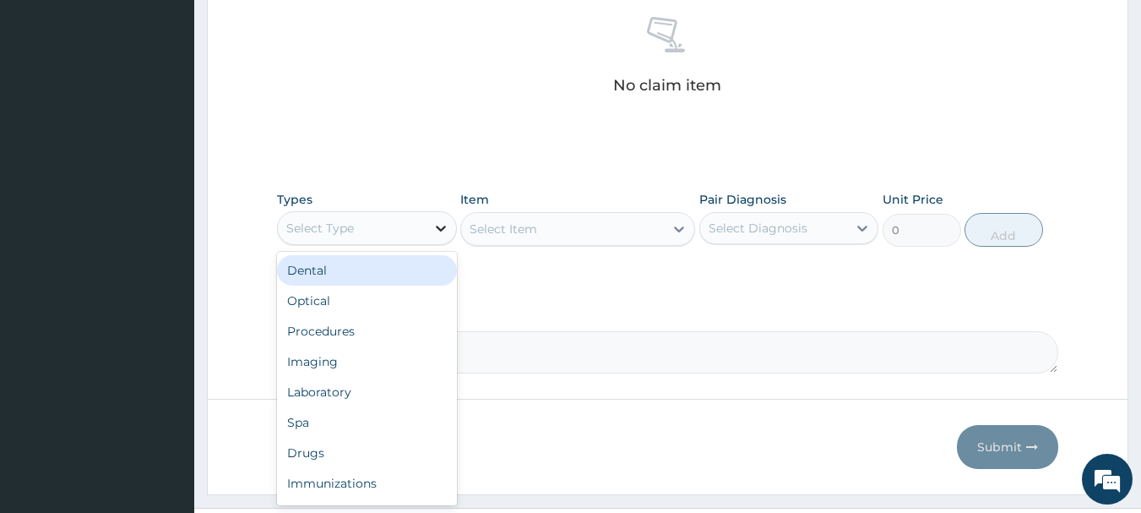
click at [443, 218] on div at bounding box center [441, 228] width 30 height 30
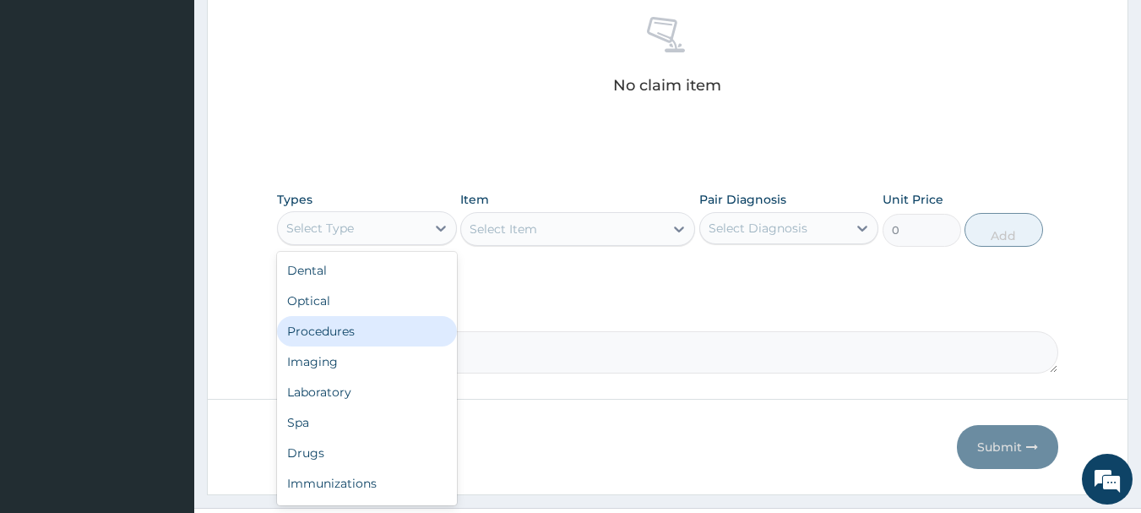
click at [298, 325] on div "Procedures" at bounding box center [367, 331] width 180 height 30
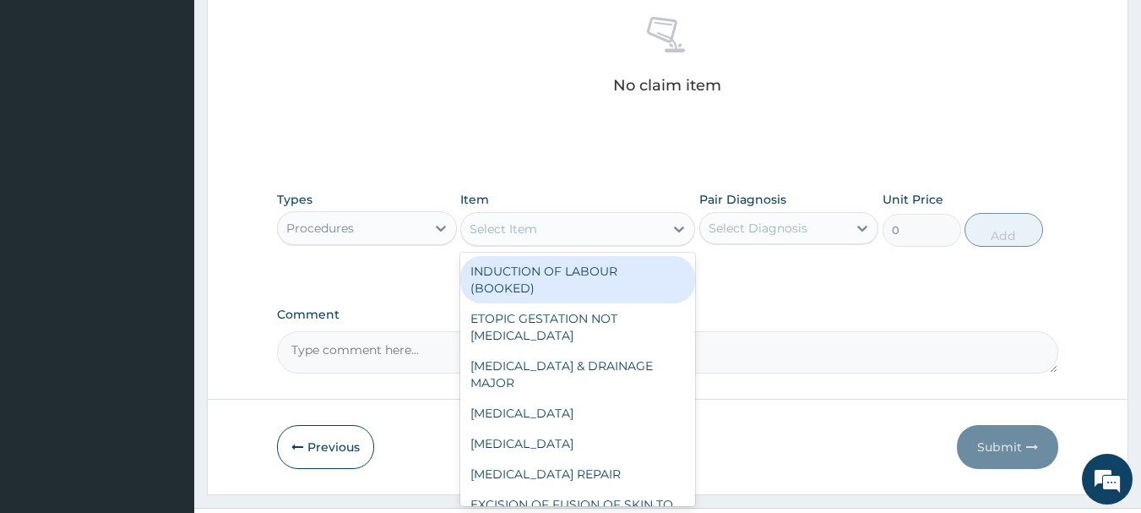
click at [661, 237] on div "Select Item" at bounding box center [562, 228] width 203 height 27
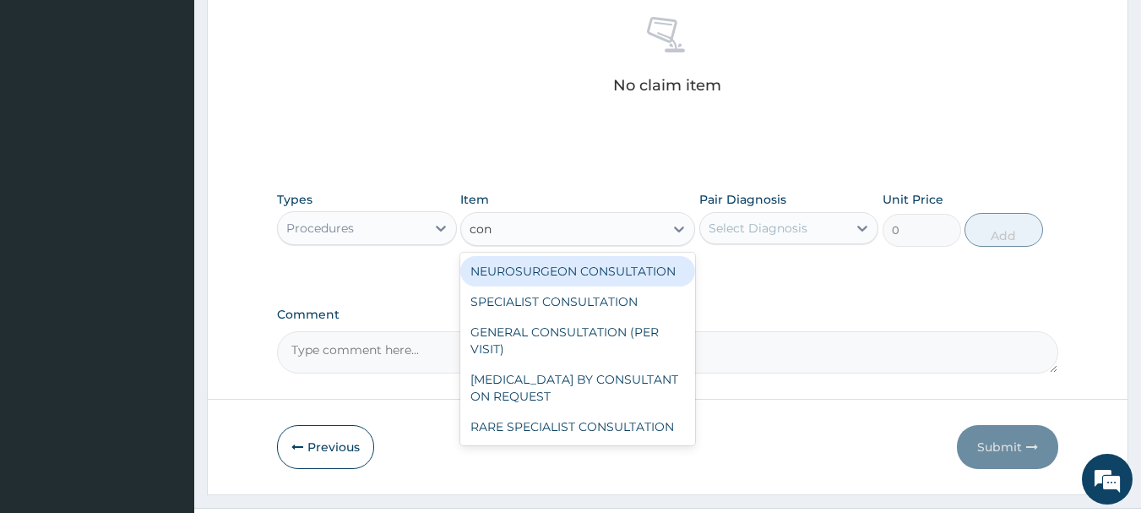
type input "cons"
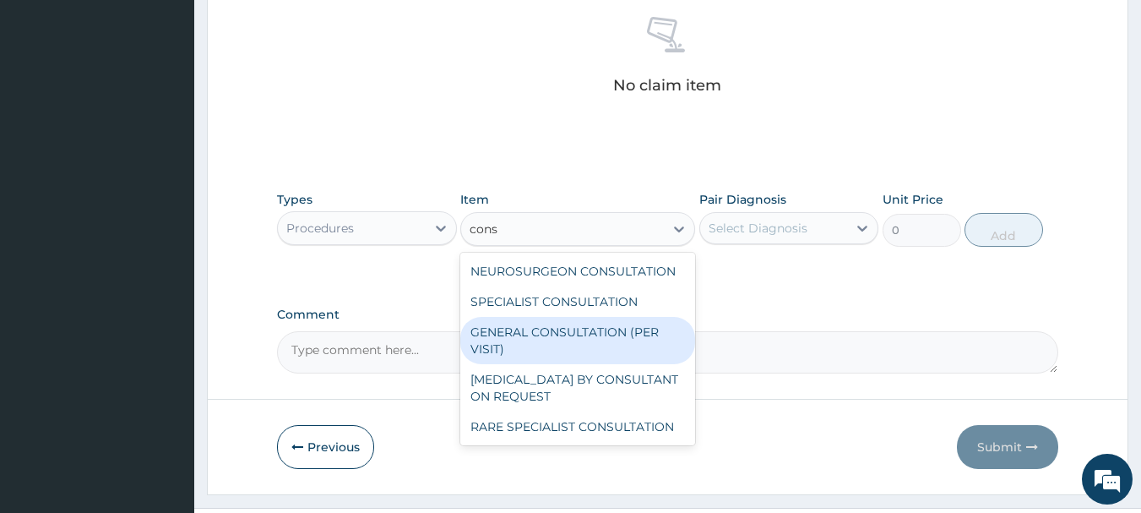
click at [613, 329] on div "GENERAL CONSULTATION (PER VISIT)" at bounding box center [577, 340] width 235 height 47
type input "2000"
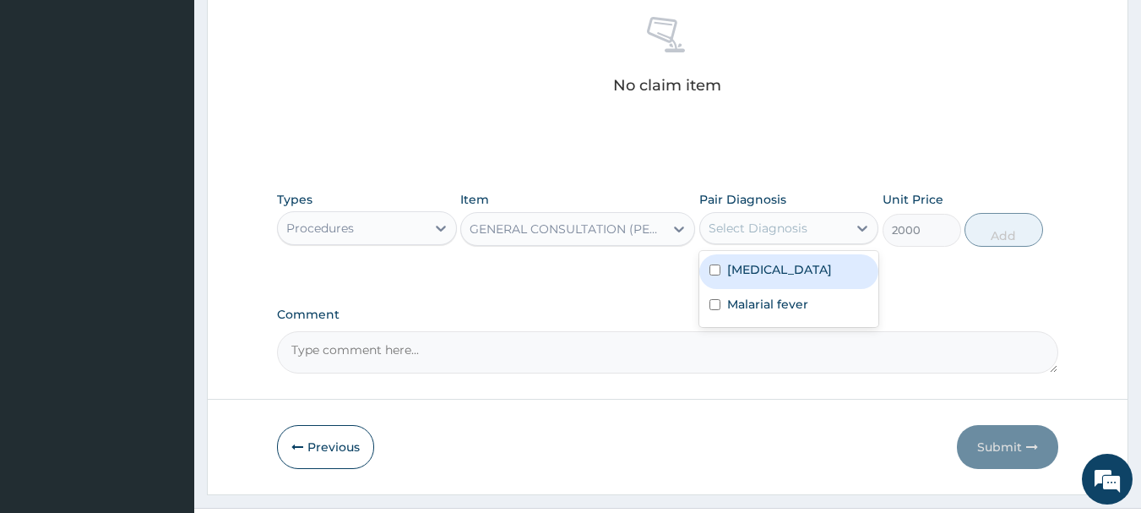
click at [786, 226] on div "Select Diagnosis" at bounding box center [758, 228] width 99 height 17
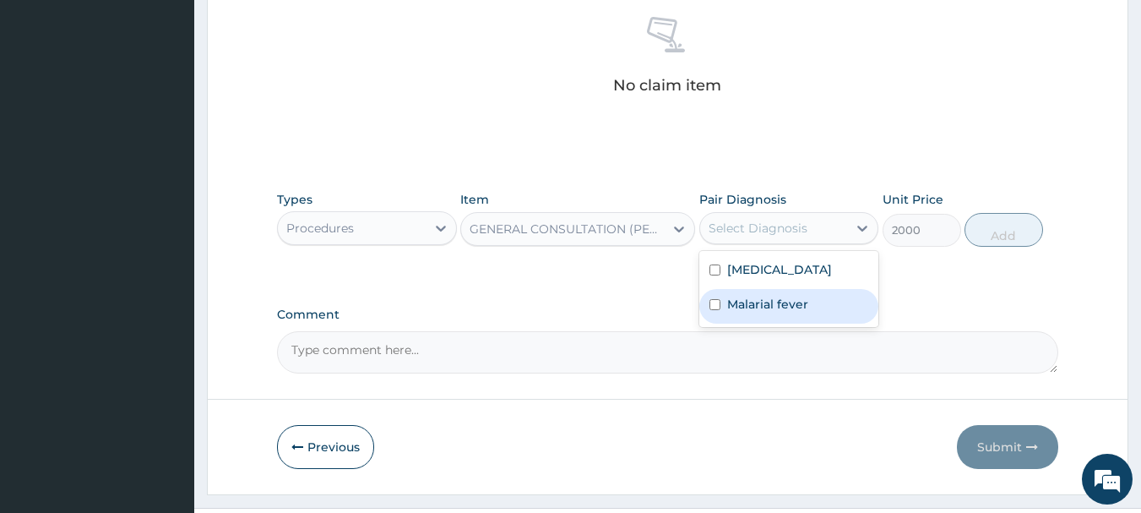
drag, startPoint x: 757, startPoint y: 282, endPoint x: 750, endPoint y: 313, distance: 31.2
click at [750, 313] on div "Upper respiratory infection Malarial fever" at bounding box center [789, 289] width 180 height 76
click at [750, 313] on label "Malarial fever" at bounding box center [767, 304] width 81 height 17
checkbox input "true"
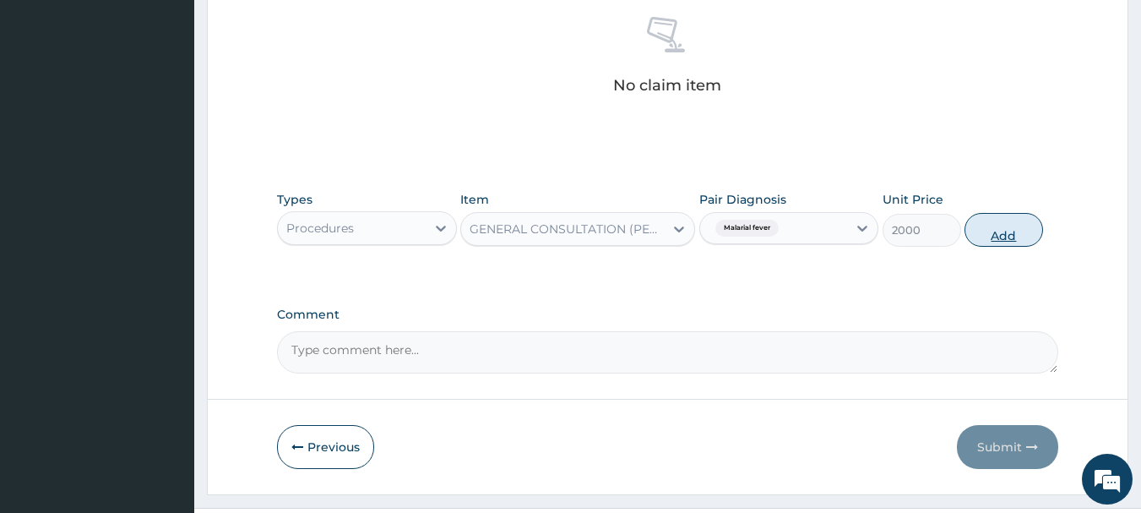
click at [991, 230] on button "Add" at bounding box center [1004, 230] width 79 height 34
type input "0"
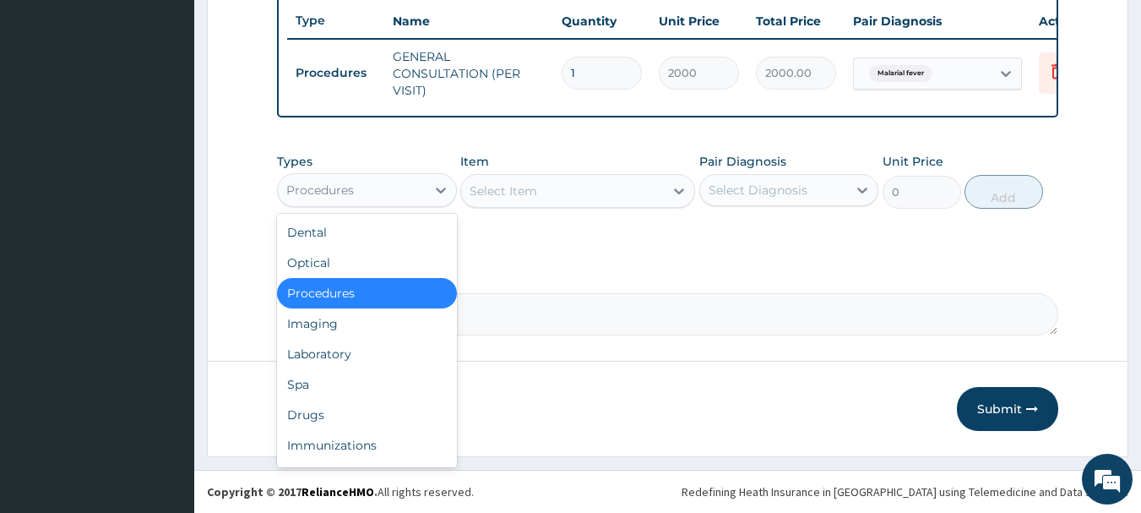
click at [408, 193] on div "Procedures" at bounding box center [352, 190] width 148 height 27
click at [304, 415] on div "Drugs" at bounding box center [367, 415] width 180 height 30
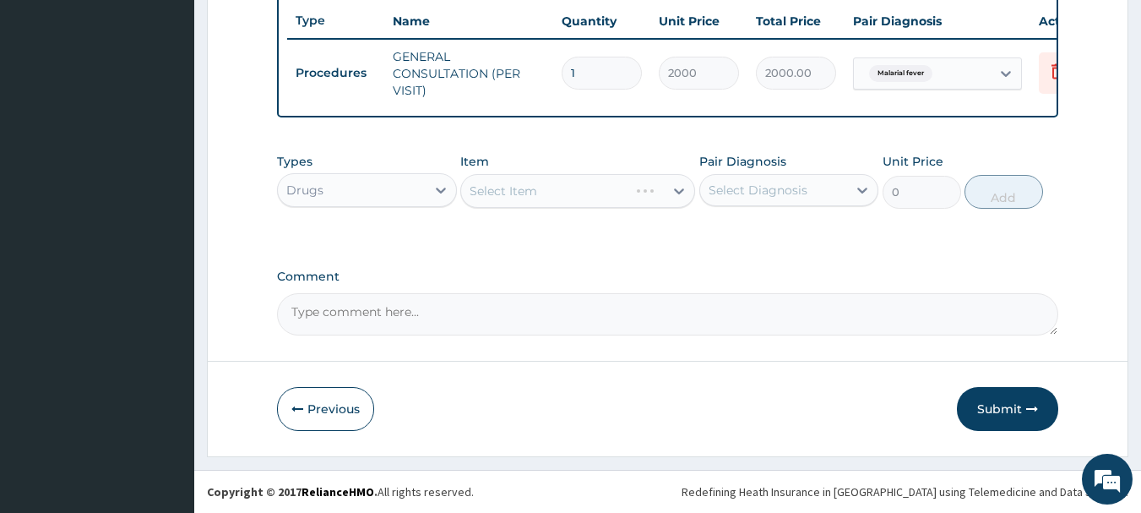
click at [628, 187] on div "Select Item" at bounding box center [577, 191] width 235 height 34
click at [628, 187] on div "Select Item" at bounding box center [562, 190] width 203 height 27
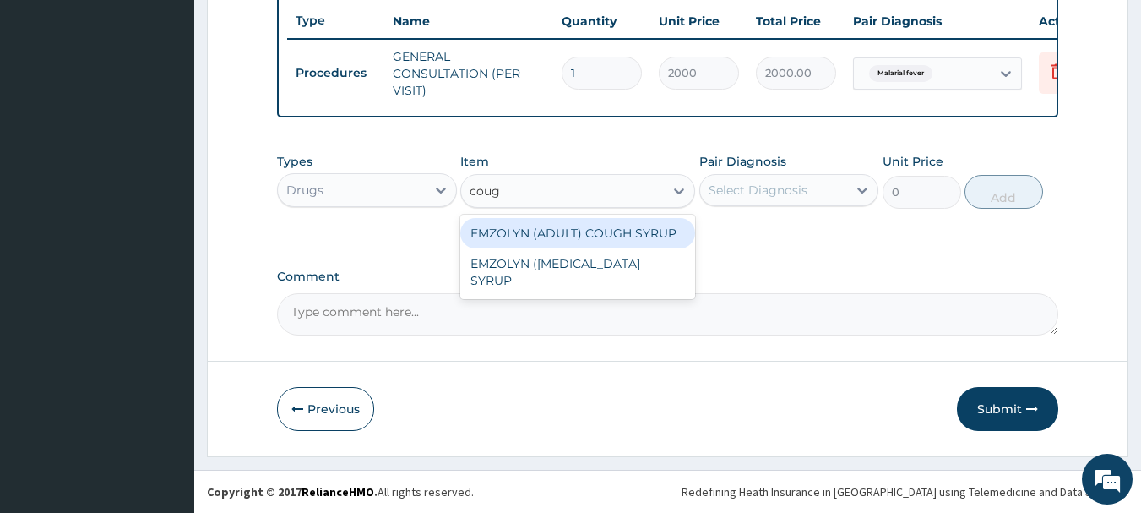
type input "cough"
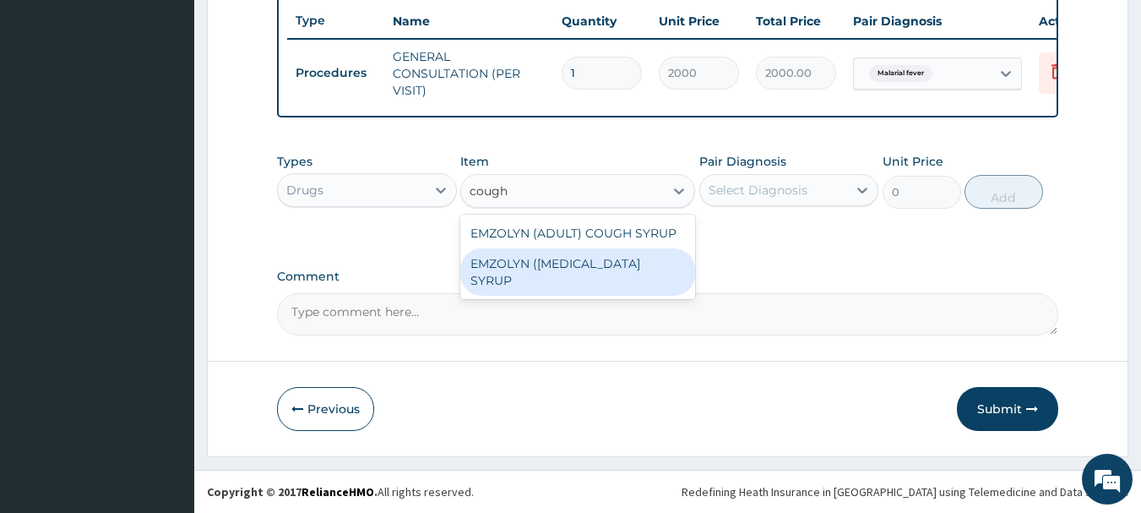
click at [610, 266] on div "EMZOLYN ([MEDICAL_DATA] SYRUP" at bounding box center [577, 271] width 235 height 47
type input "500"
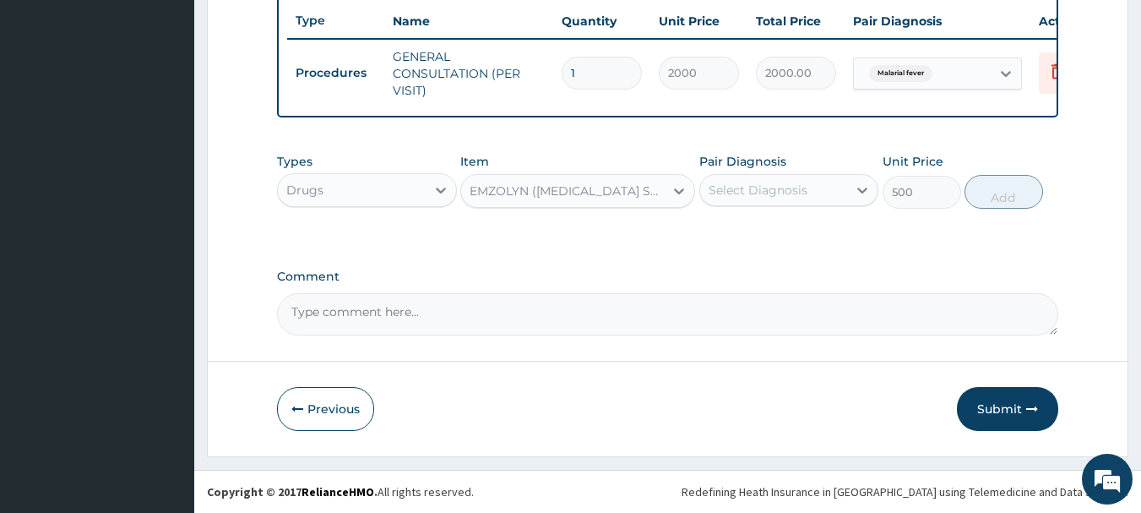
click at [806, 193] on div "Select Diagnosis" at bounding box center [774, 190] width 148 height 27
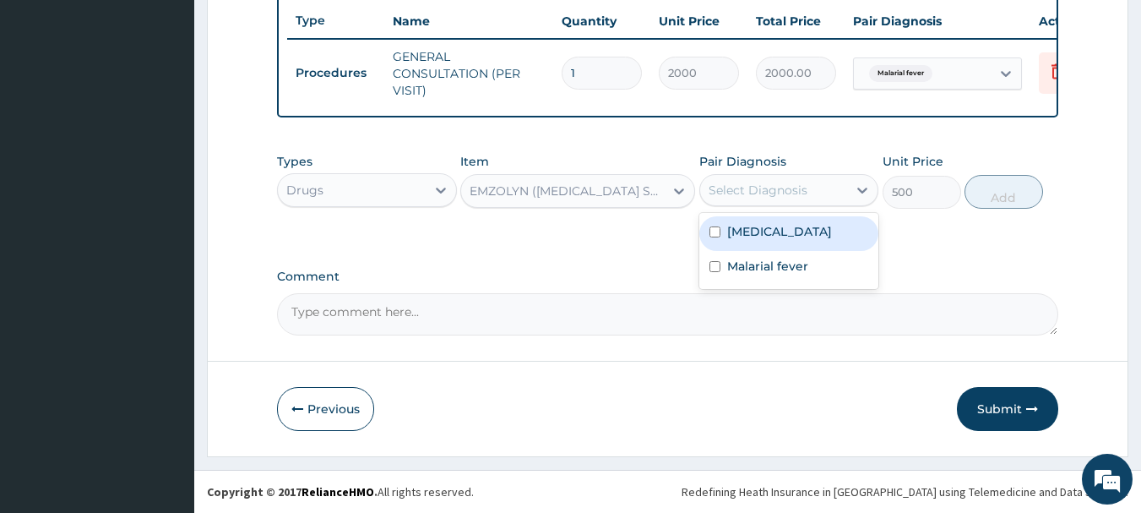
click at [740, 239] on label "Upper respiratory infection" at bounding box center [779, 231] width 105 height 17
checkbox input "true"
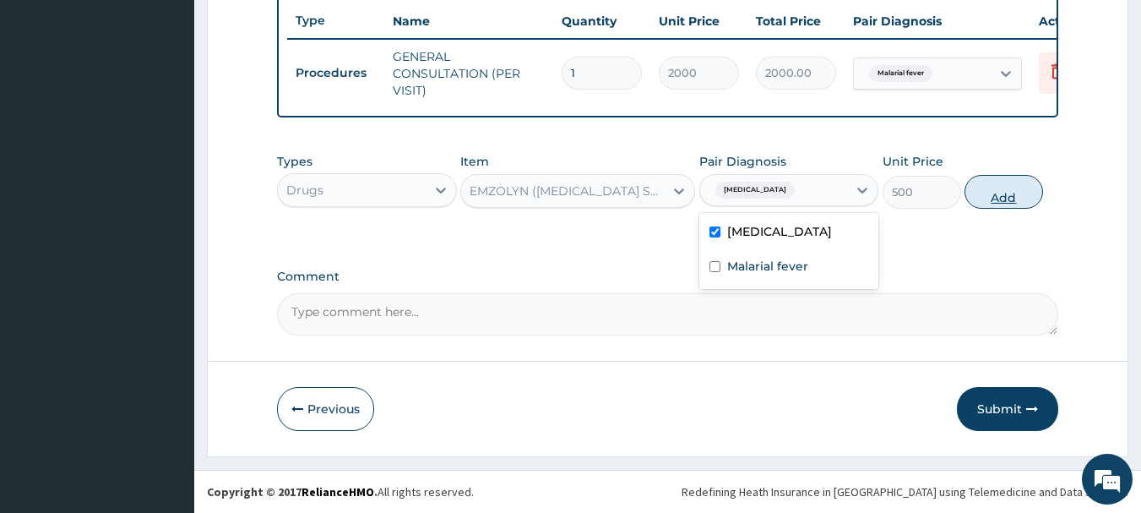
click at [1006, 193] on button "Add" at bounding box center [1004, 192] width 79 height 34
type input "0"
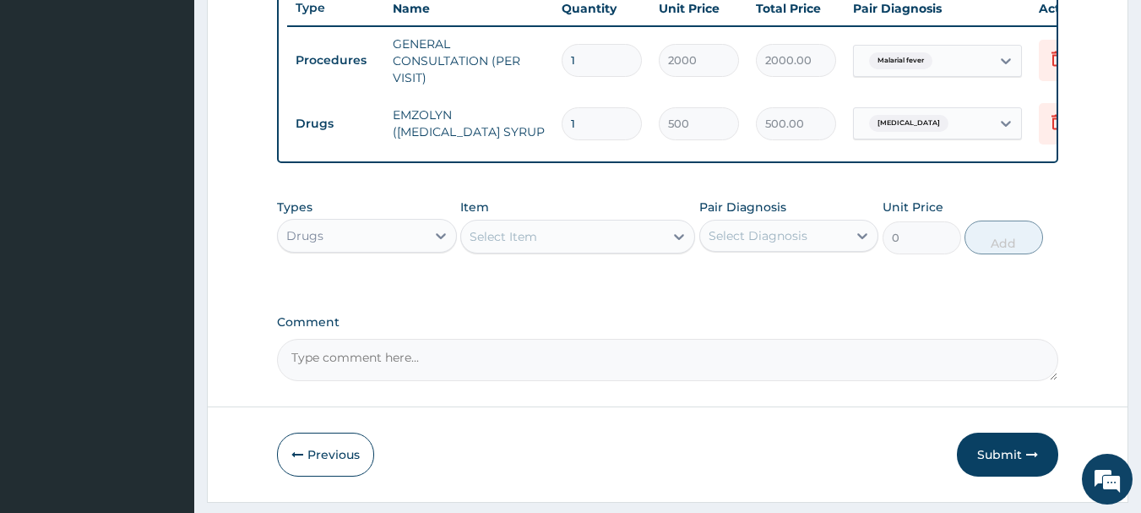
click at [662, 248] on div "Select Item" at bounding box center [562, 236] width 203 height 27
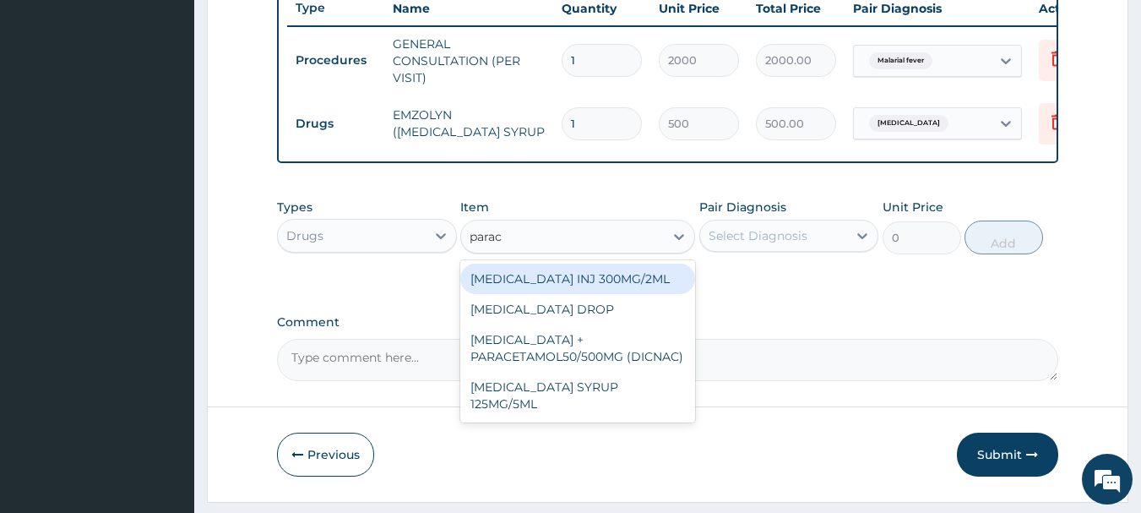
type input "parace"
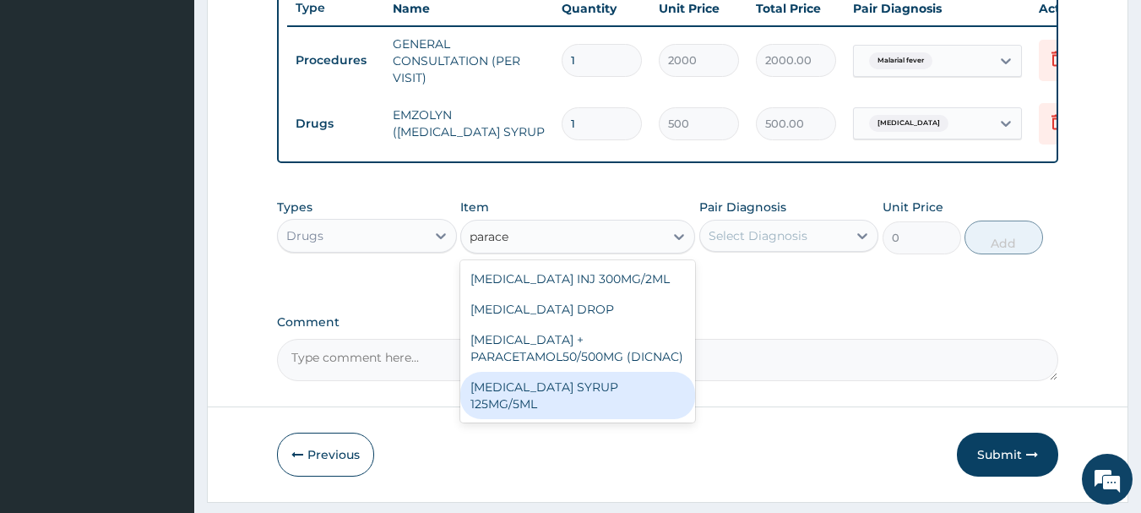
click at [620, 400] on div "[MEDICAL_DATA] SYRUP 125MG/5ML" at bounding box center [577, 395] width 235 height 47
type input "300"
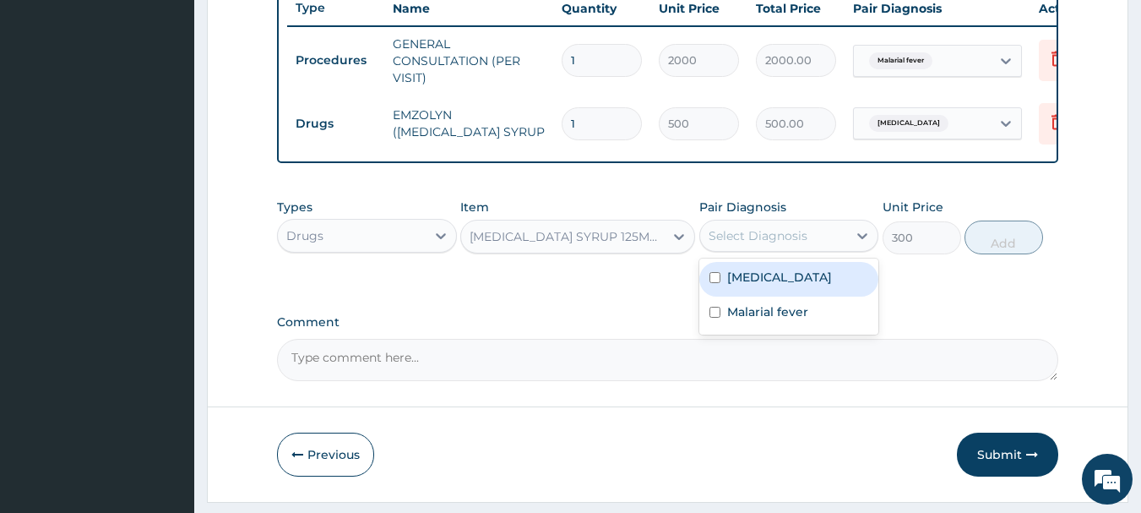
click at [812, 246] on div "Select Diagnosis" at bounding box center [774, 235] width 148 height 27
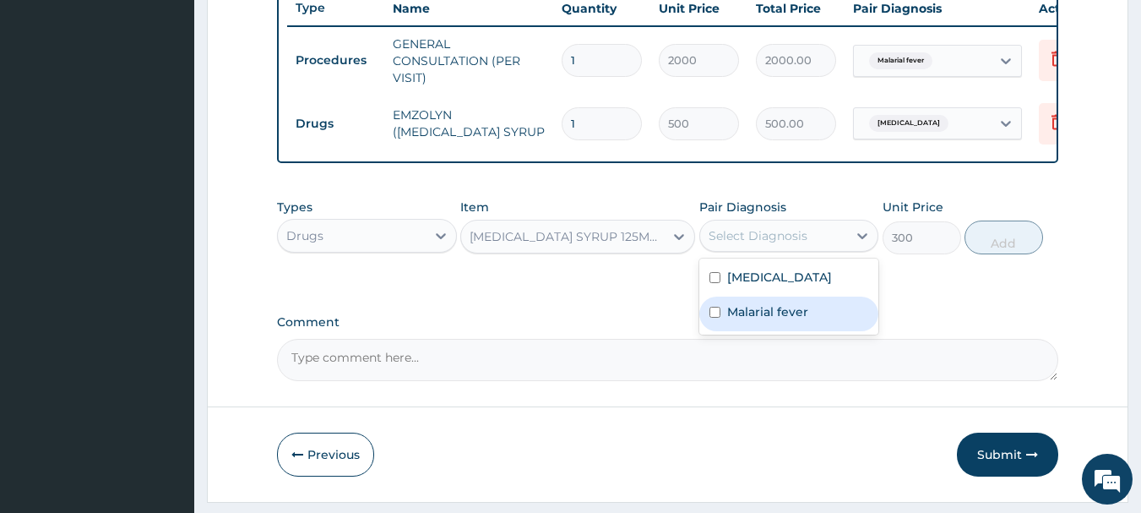
click at [755, 320] on label "Malarial fever" at bounding box center [767, 311] width 81 height 17
checkbox input "true"
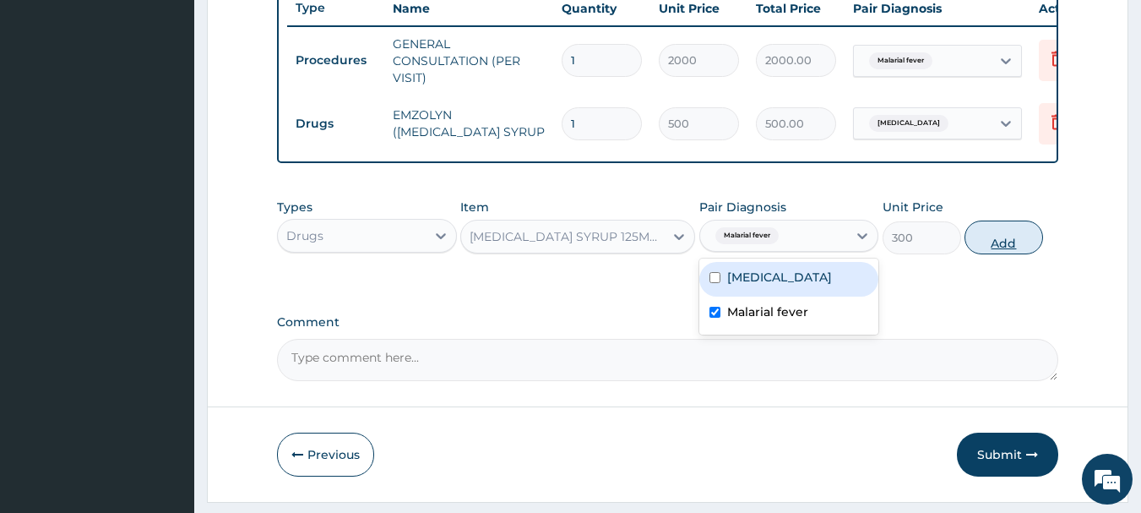
click at [1009, 248] on button "Add" at bounding box center [1004, 237] width 79 height 34
type input "0"
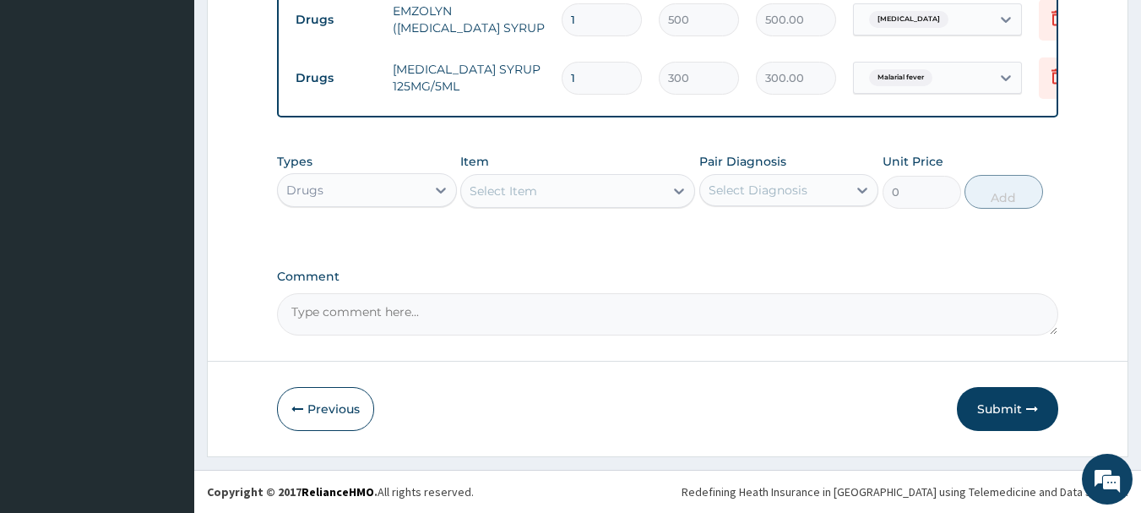
scroll to position [764, 0]
click at [663, 195] on div "Select Item" at bounding box center [562, 190] width 203 height 27
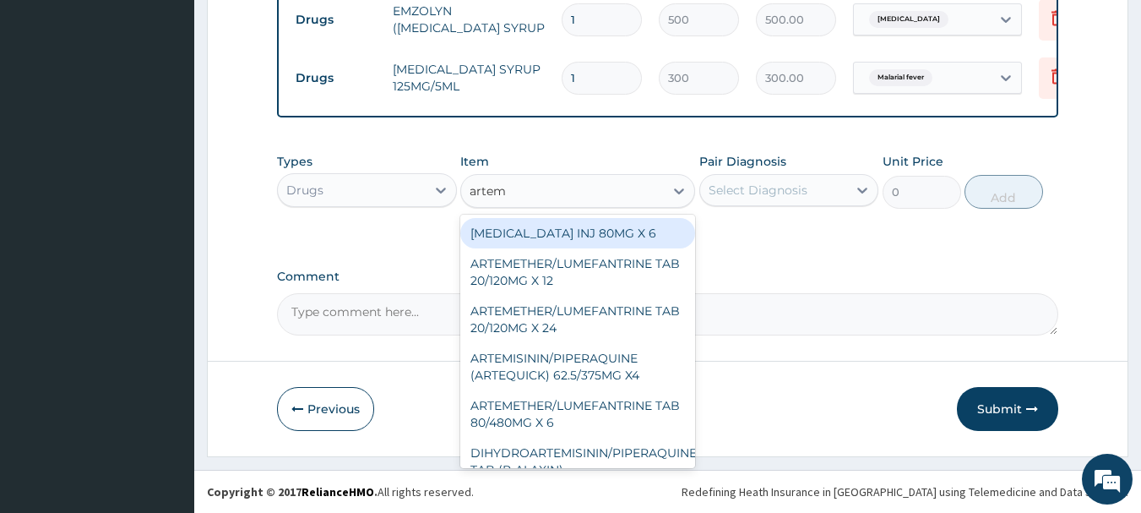
type input "arteme"
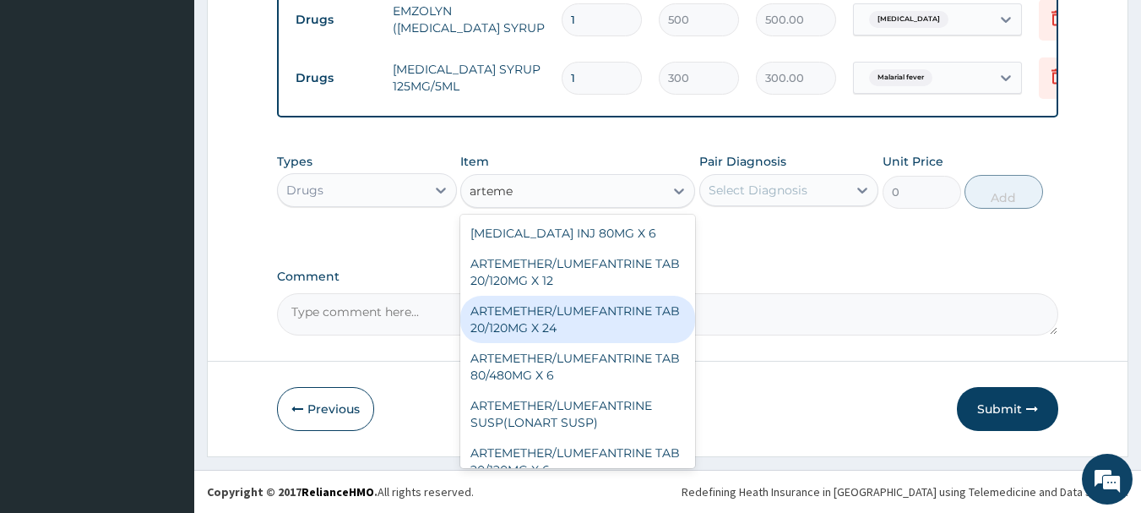
click at [536, 329] on div "ARTEMETHER/LUMEFANTRINE TAB 20/120MG X 24" at bounding box center [577, 319] width 235 height 47
type input "700"
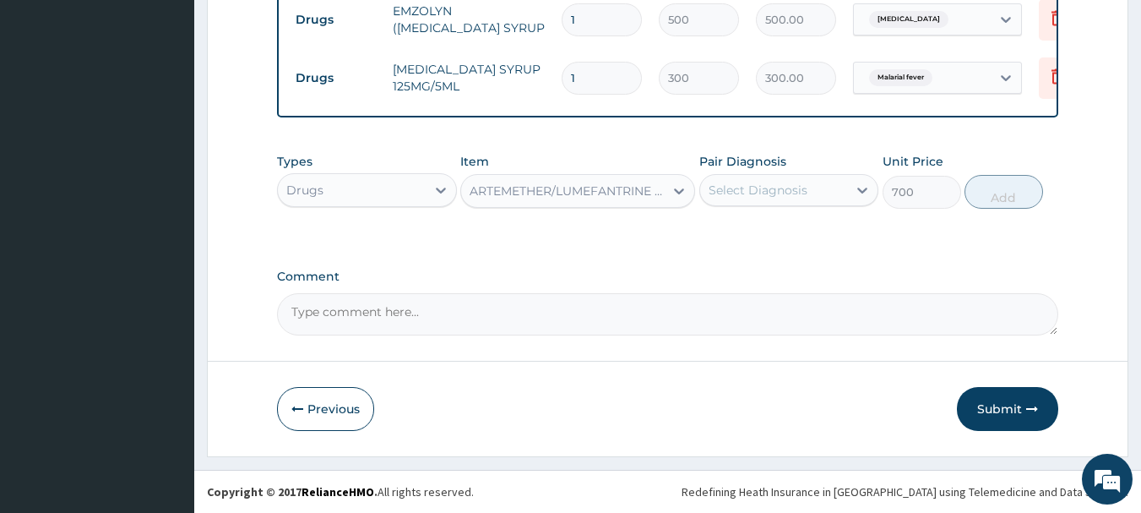
click at [829, 186] on div "Select Diagnosis" at bounding box center [774, 190] width 148 height 27
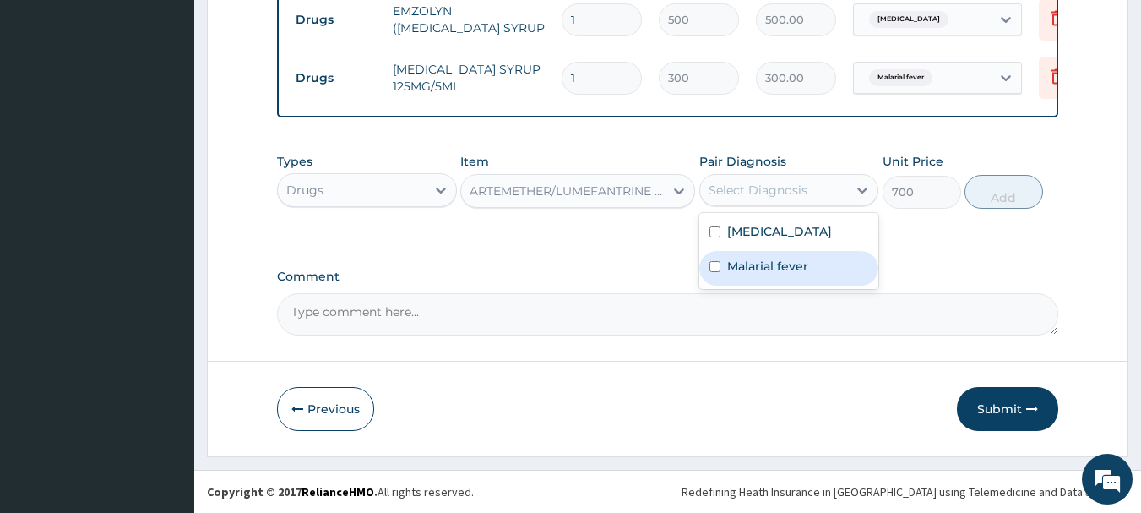
click at [752, 275] on label "Malarial fever" at bounding box center [767, 266] width 81 height 17
checkbox input "true"
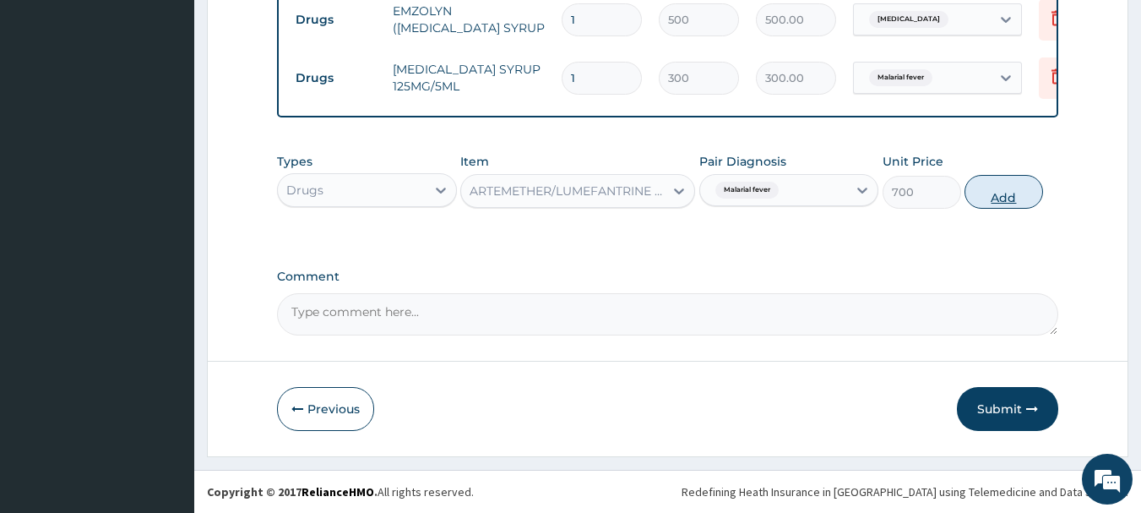
click at [991, 190] on button "Add" at bounding box center [1004, 192] width 79 height 34
type input "0"
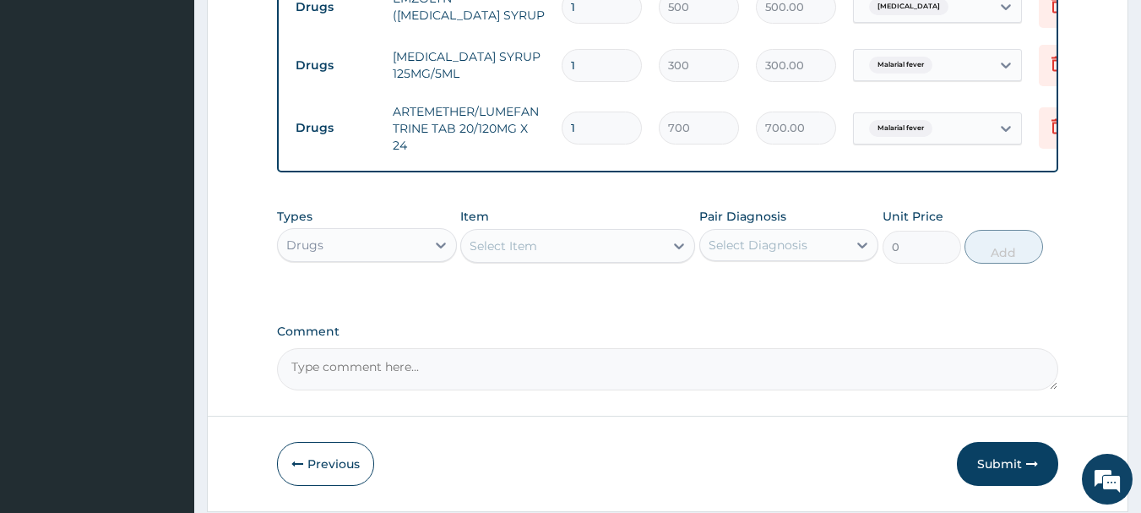
click at [565, 258] on div "Select Item" at bounding box center [562, 245] width 203 height 27
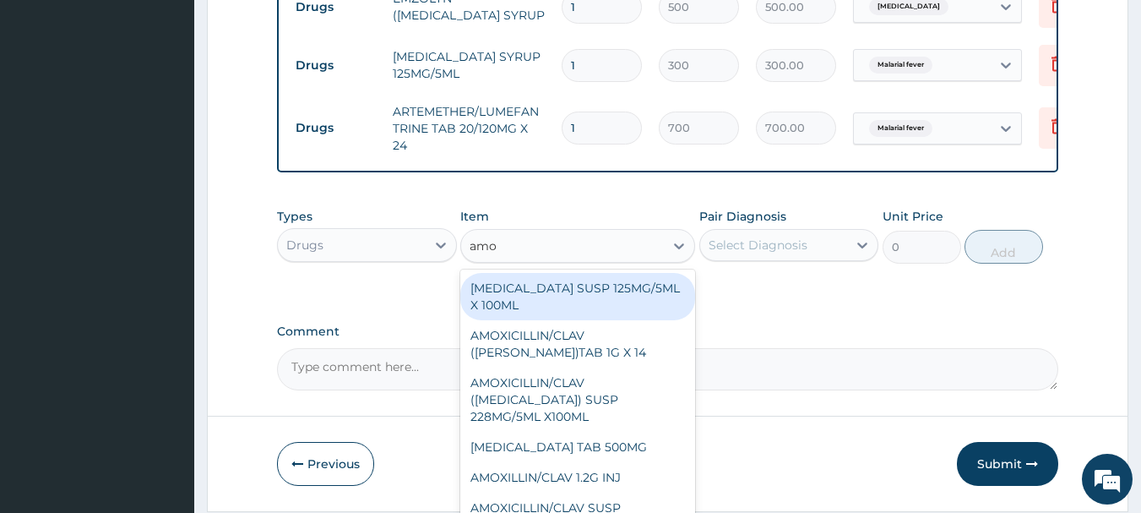
type input "amox"
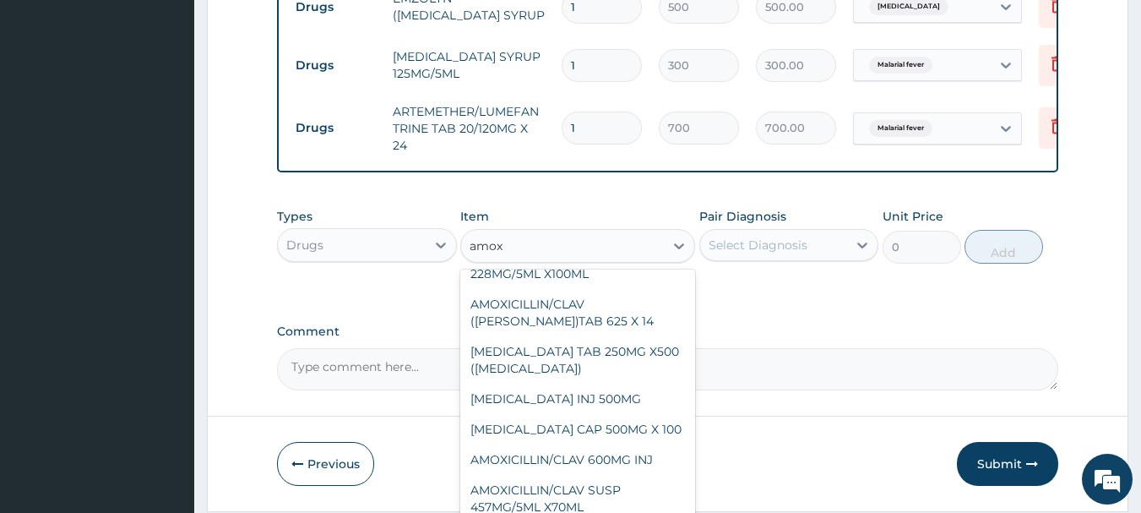
scroll to position [215, 0]
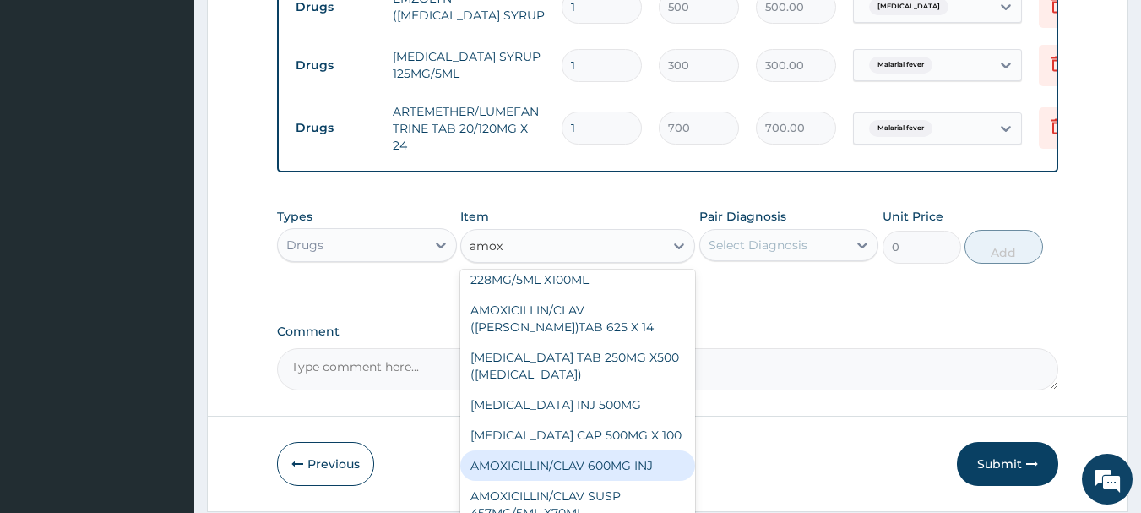
drag, startPoint x: 610, startPoint y: 417, endPoint x: 623, endPoint y: 444, distance: 30.2
click at [623, 444] on div "[MEDICAL_DATA] CAP 500MG X 100" at bounding box center [577, 435] width 235 height 30
type input "40"
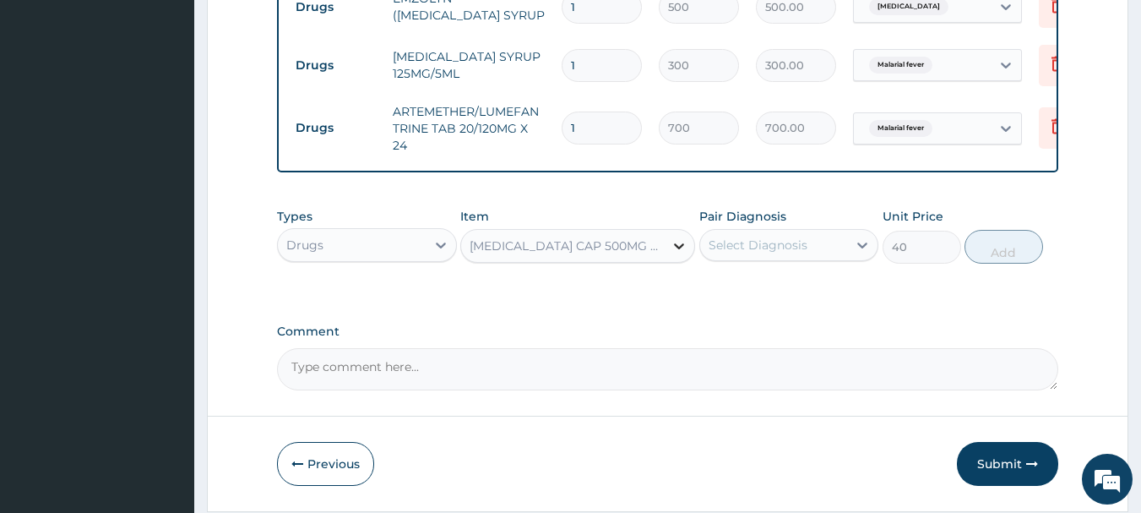
click at [671, 254] on icon at bounding box center [679, 245] width 17 height 17
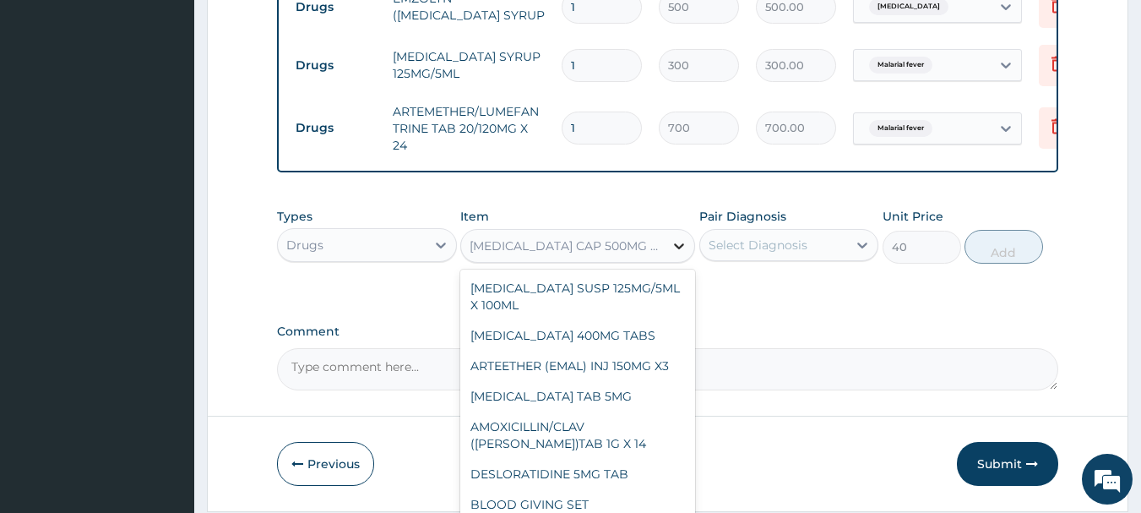
scroll to position [6795, 0]
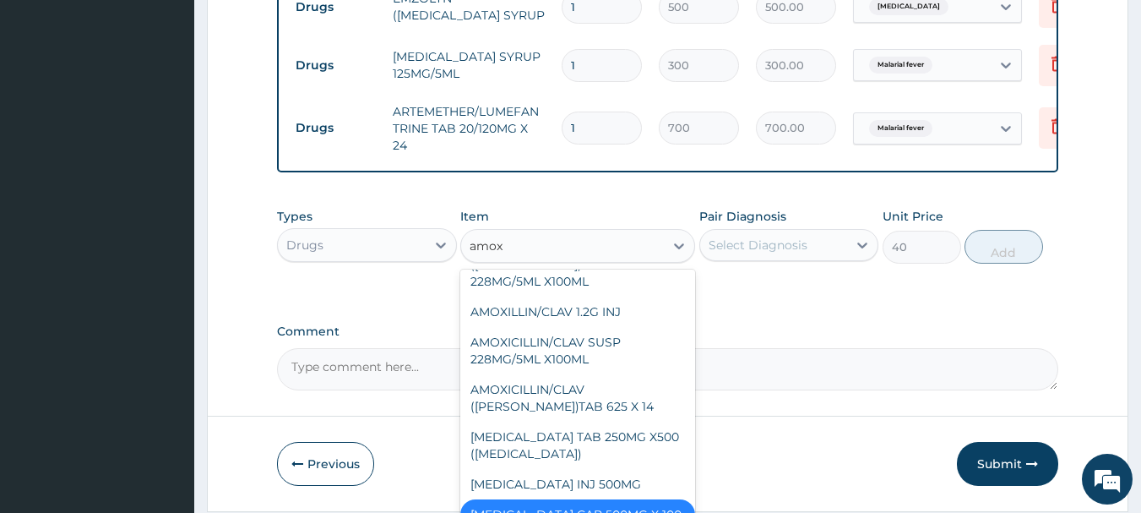
type input "amoxi"
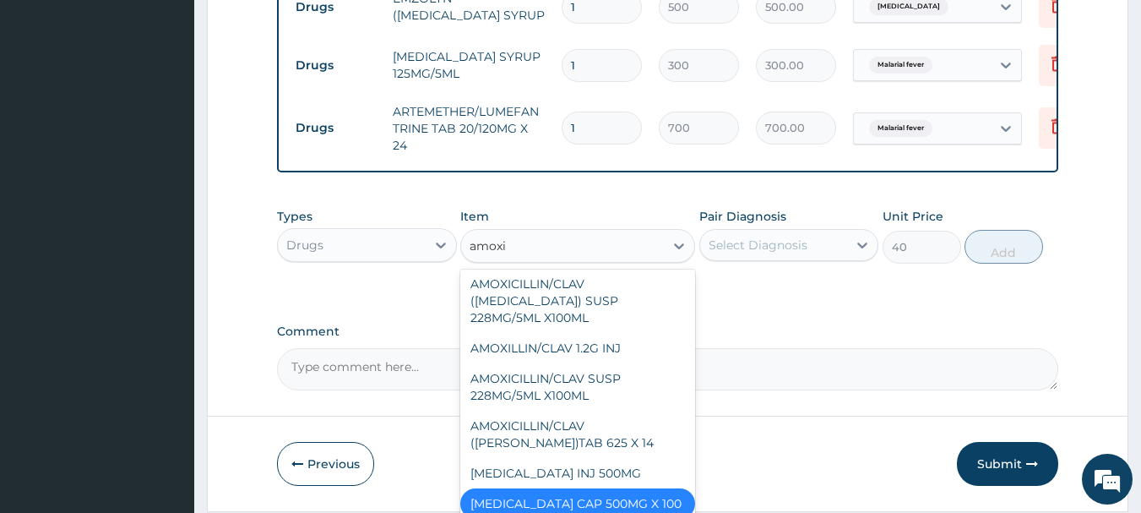
scroll to position [101, 0]
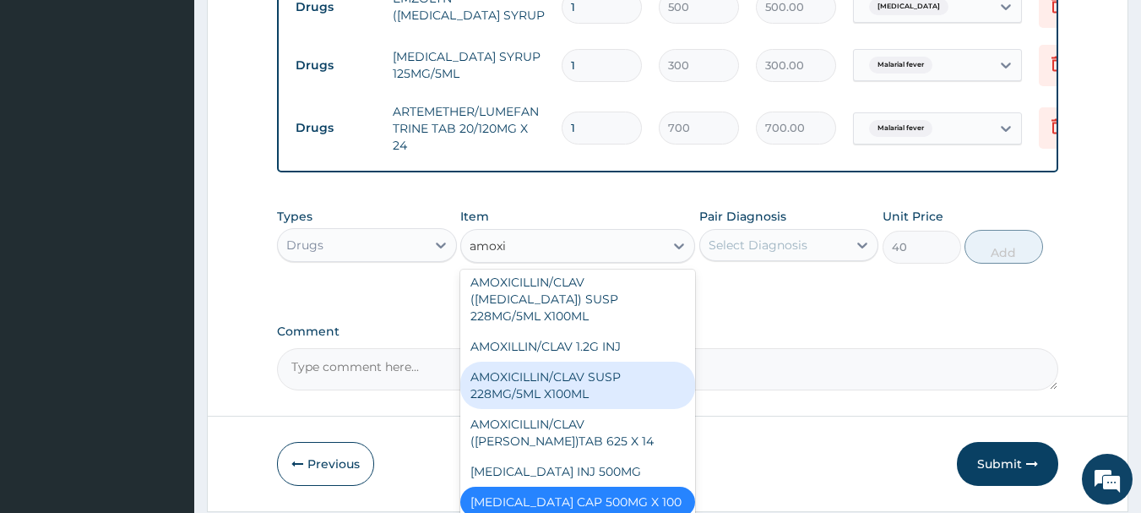
click at [564, 388] on div "AMOXICILLIN/CLAV SUSP 228MG/5ML X100ML" at bounding box center [577, 385] width 235 height 47
type input "2200"
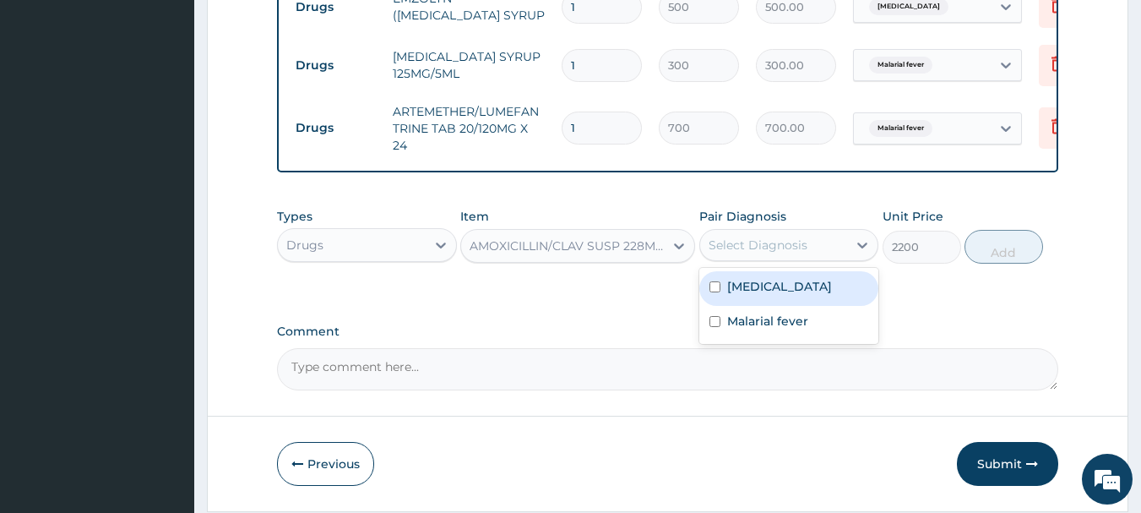
click at [825, 253] on div "Select Diagnosis" at bounding box center [774, 244] width 148 height 27
click at [781, 295] on label "Upper respiratory infection" at bounding box center [779, 286] width 105 height 17
checkbox input "true"
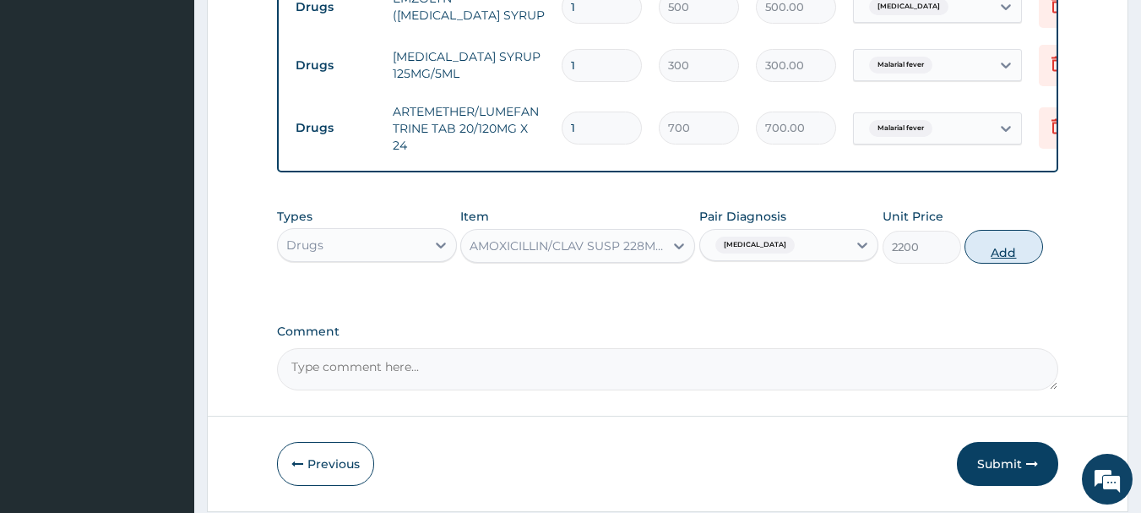
click at [990, 254] on button "Add" at bounding box center [1004, 247] width 79 height 34
type input "0"
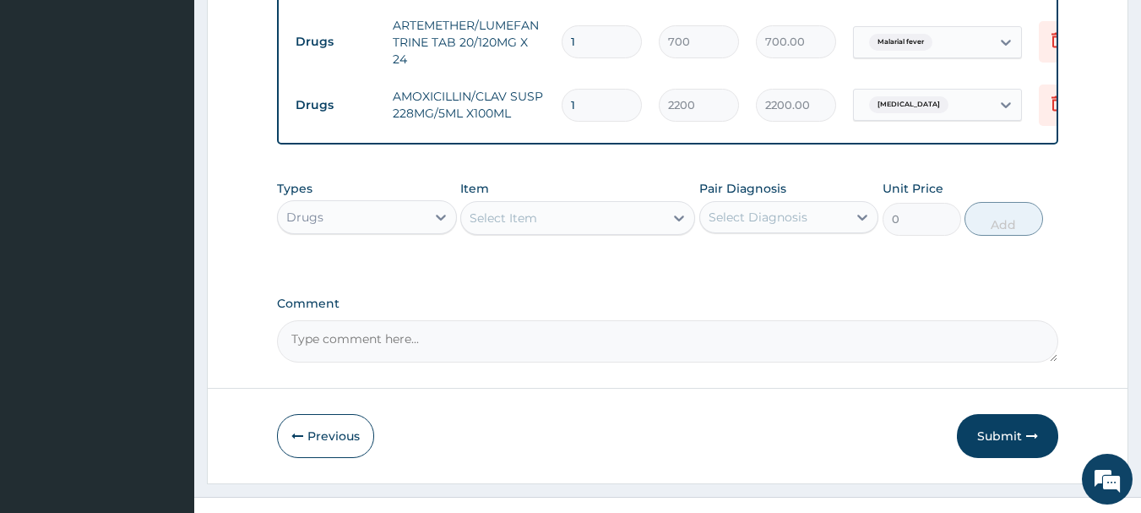
scroll to position [890, 0]
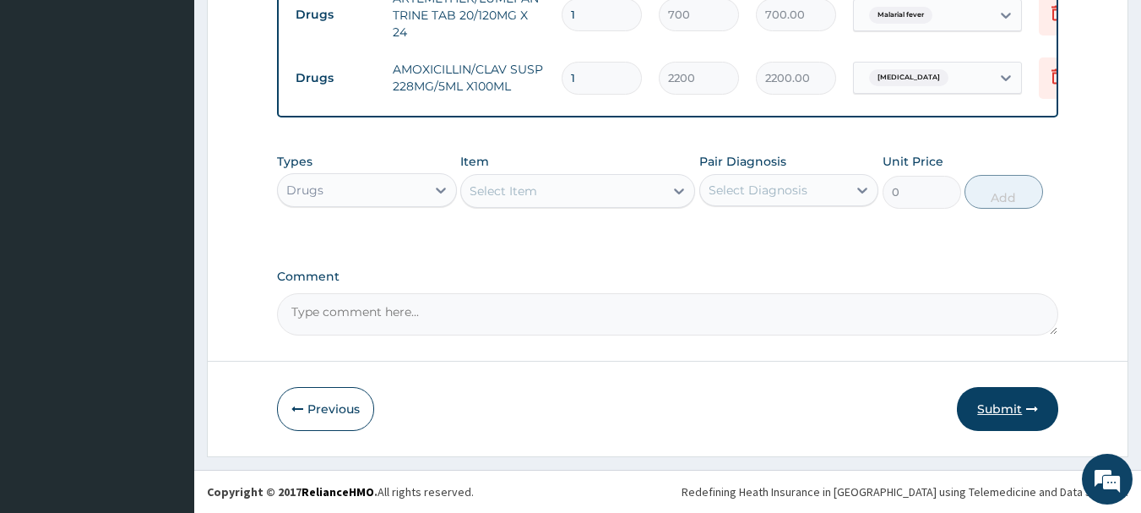
click at [996, 416] on button "Submit" at bounding box center [1007, 409] width 101 height 44
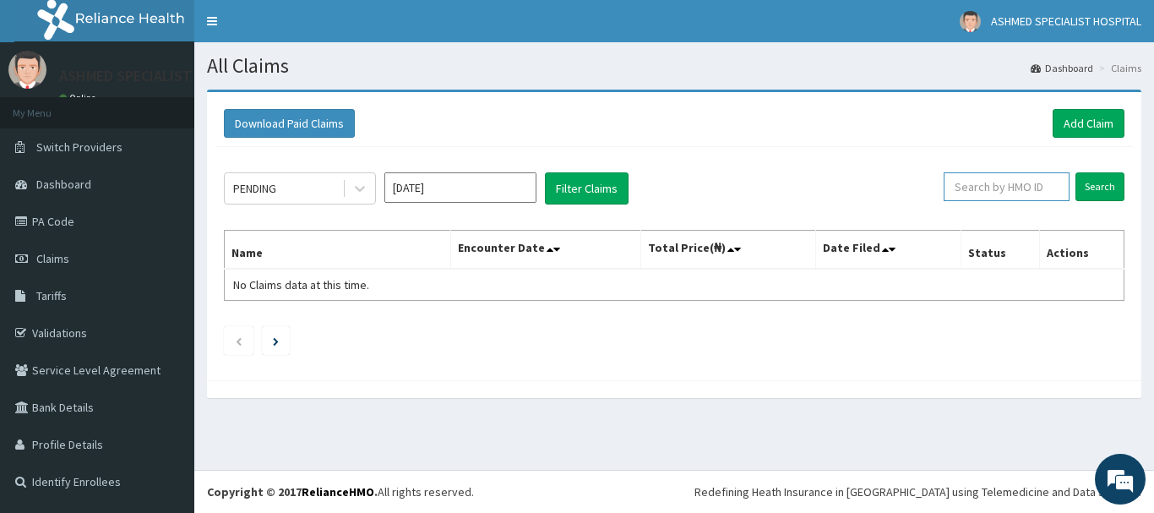
click at [1009, 188] on input "text" at bounding box center [1007, 186] width 126 height 29
type input "ccd/10051/b"
click at [1095, 184] on input "Search" at bounding box center [1099, 186] width 49 height 29
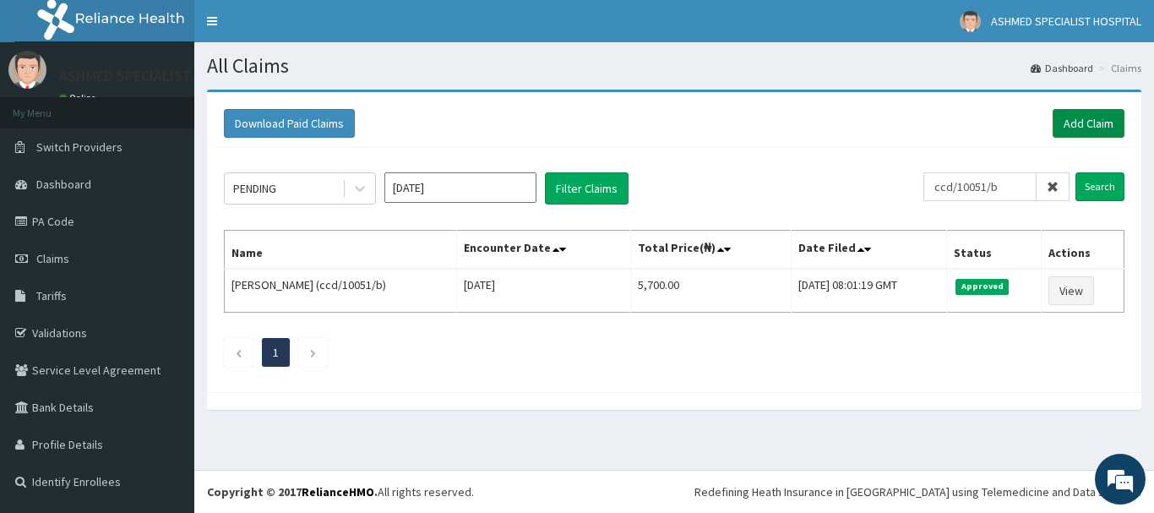
click at [1081, 123] on link "Add Claim" at bounding box center [1089, 123] width 72 height 29
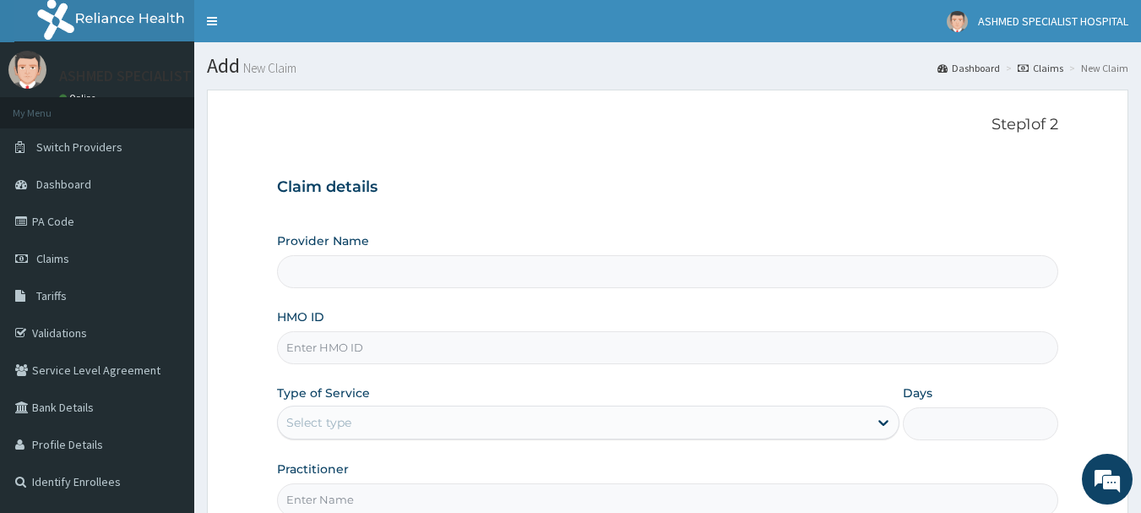
click at [349, 350] on input "HMO ID" at bounding box center [668, 347] width 782 height 33
type input "ASHMED SPECIALIST HOSPITAL"
type input "skp/10123/a"
click at [339, 411] on div "Select type" at bounding box center [573, 422] width 590 height 27
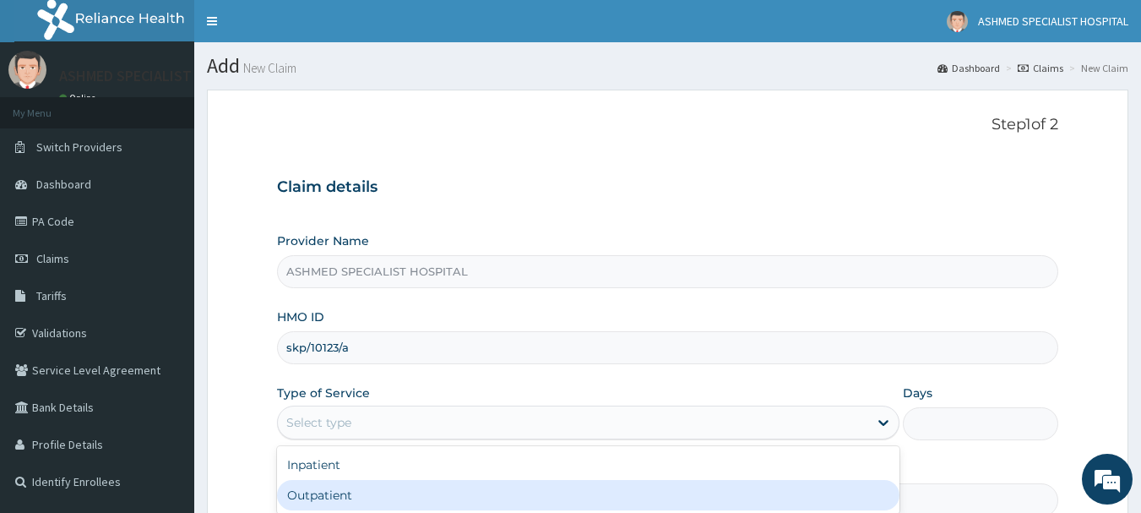
click at [321, 497] on div "Outpatient" at bounding box center [588, 495] width 623 height 30
type input "1"
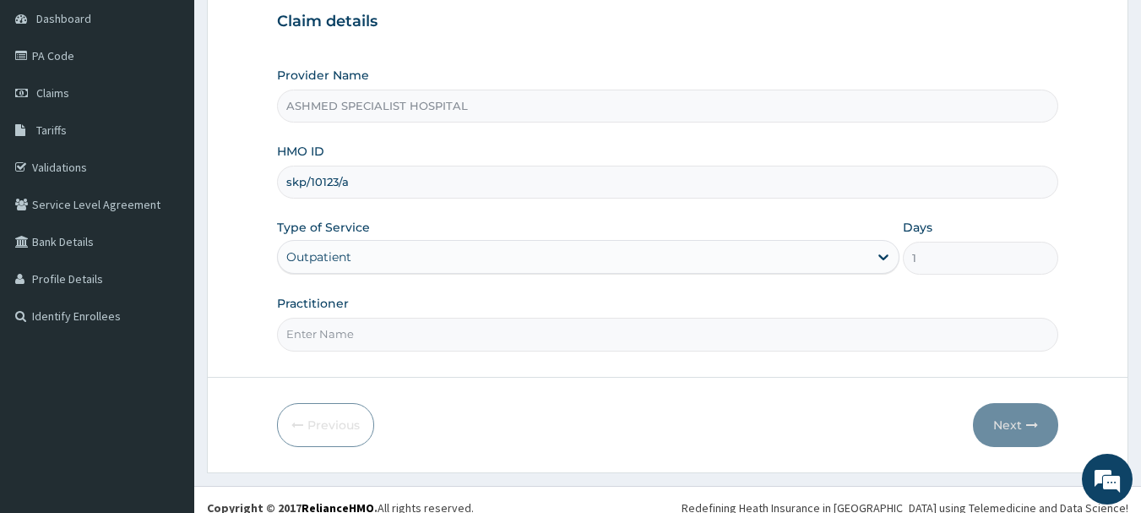
scroll to position [182, 0]
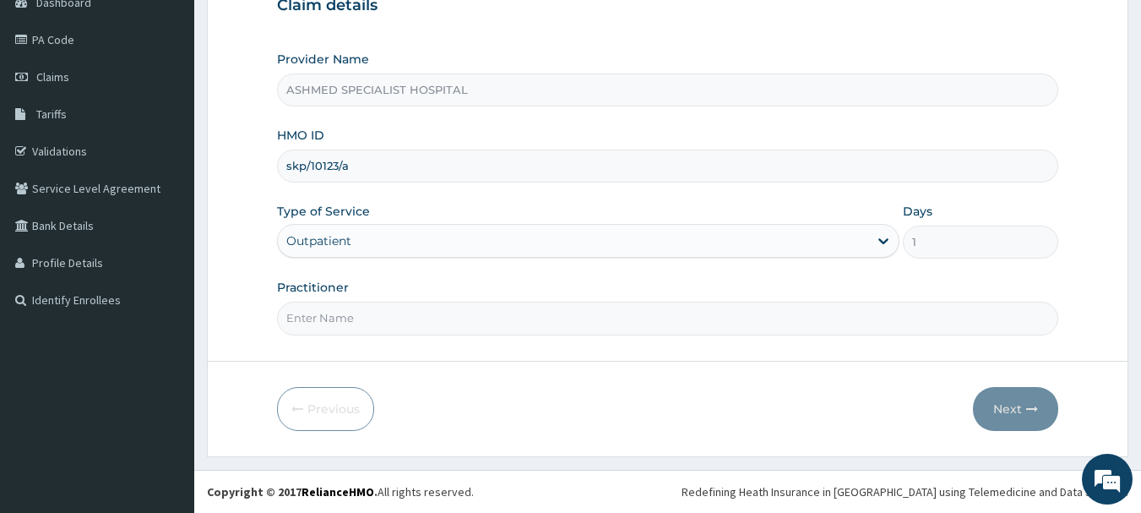
click at [514, 317] on input "Practitioner" at bounding box center [668, 318] width 782 height 33
type input "[PERSON_NAME][DATE]"
click at [1003, 405] on button "Next" at bounding box center [1015, 409] width 85 height 44
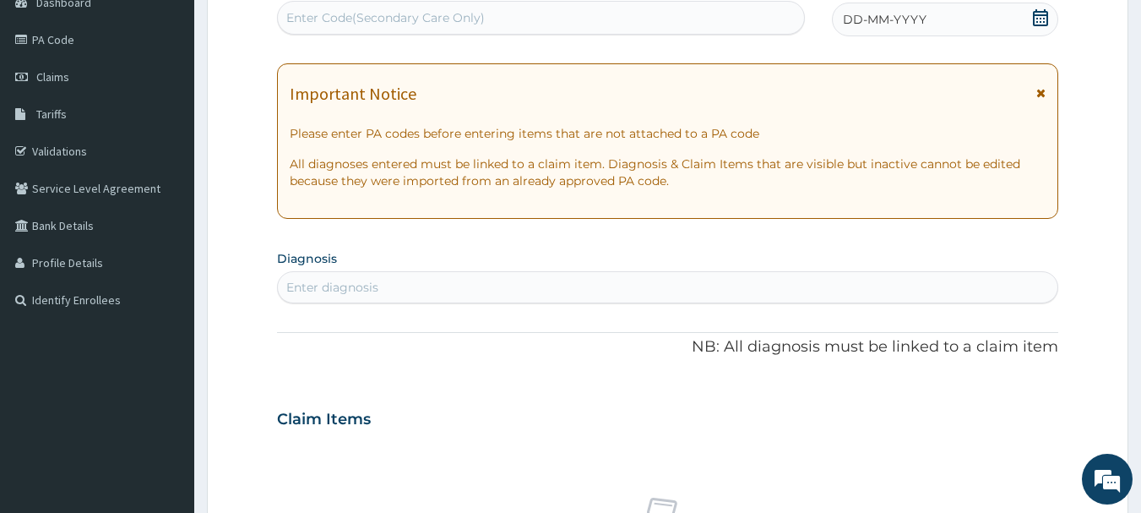
click at [1037, 19] on icon at bounding box center [1040, 17] width 15 height 17
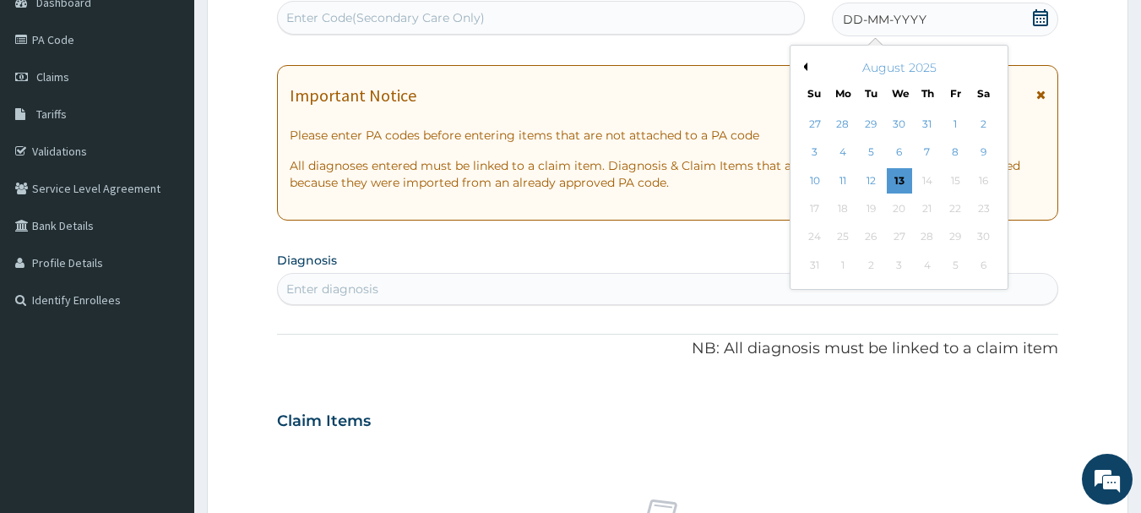
click at [804, 66] on button "Previous Month" at bounding box center [803, 67] width 8 height 8
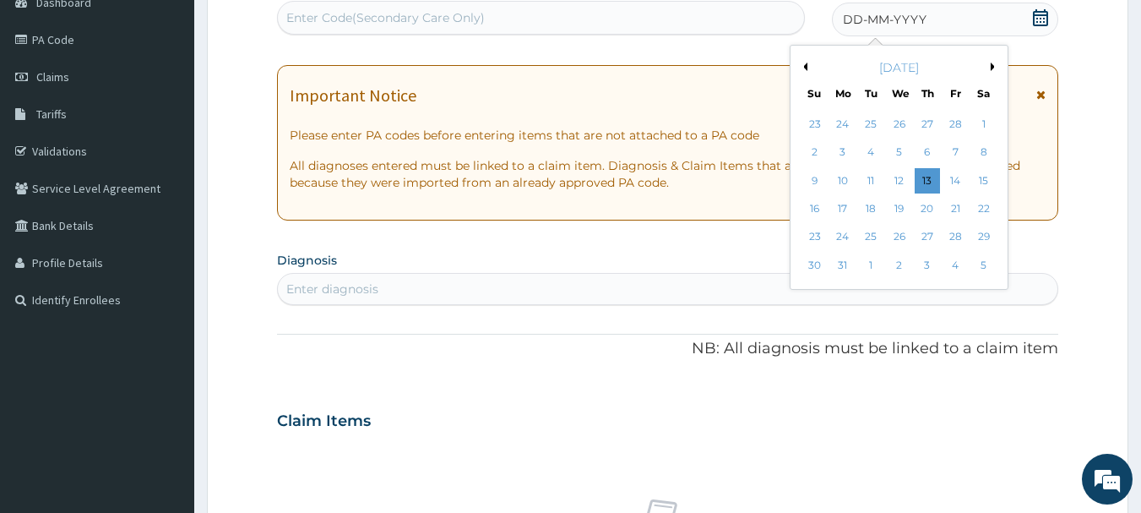
click at [804, 66] on button "Previous Month" at bounding box center [803, 67] width 8 height 8
click at [896, 145] on div "5" at bounding box center [899, 152] width 25 height 25
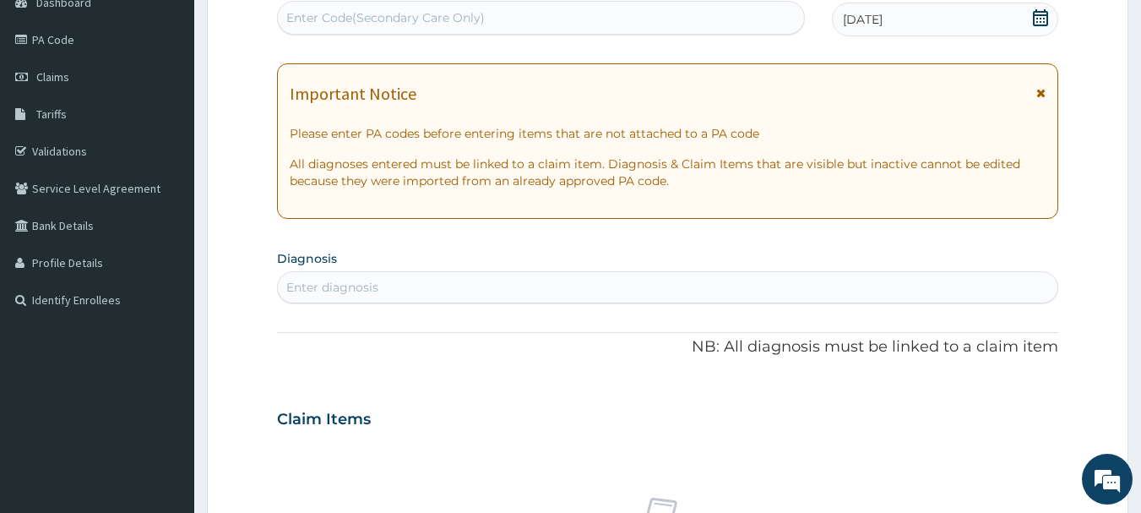
click at [389, 282] on div "Enter diagnosis" at bounding box center [668, 287] width 781 height 27
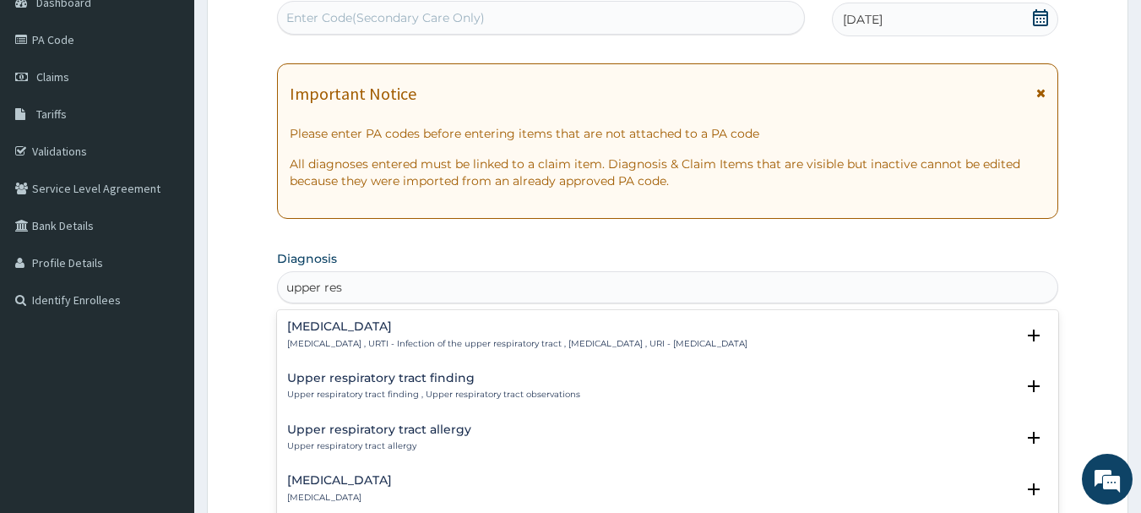
type input "upper resp"
click at [378, 329] on h4 "[MEDICAL_DATA]" at bounding box center [517, 326] width 460 height 13
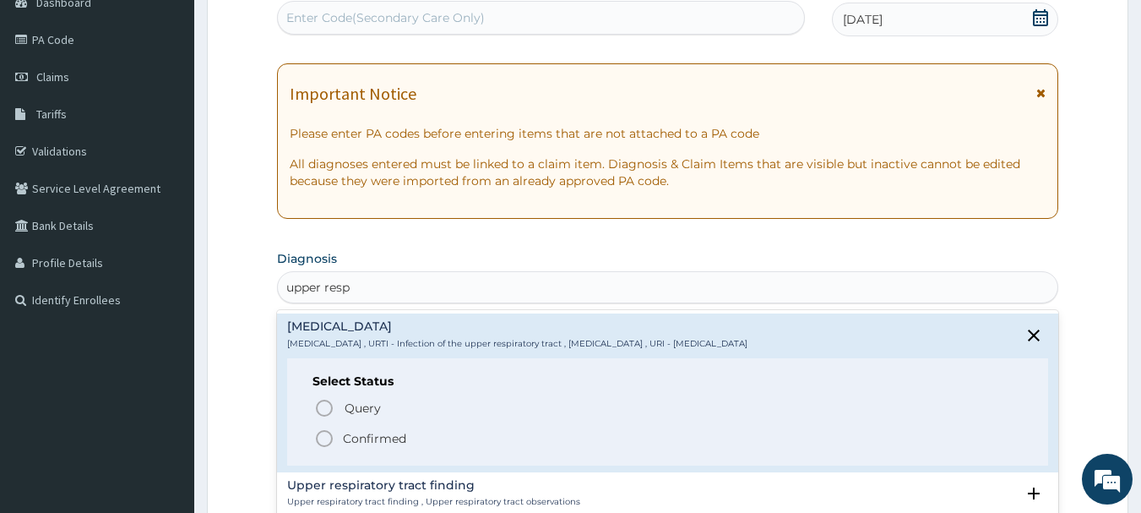
click at [356, 430] on p "Confirmed" at bounding box center [374, 438] width 63 height 17
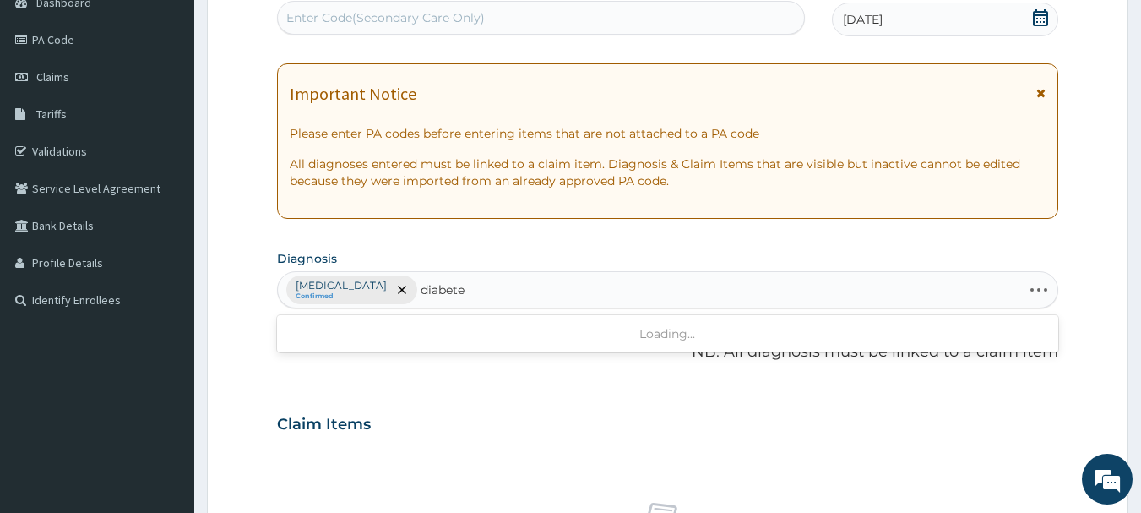
type input "[MEDICAL_DATA]"
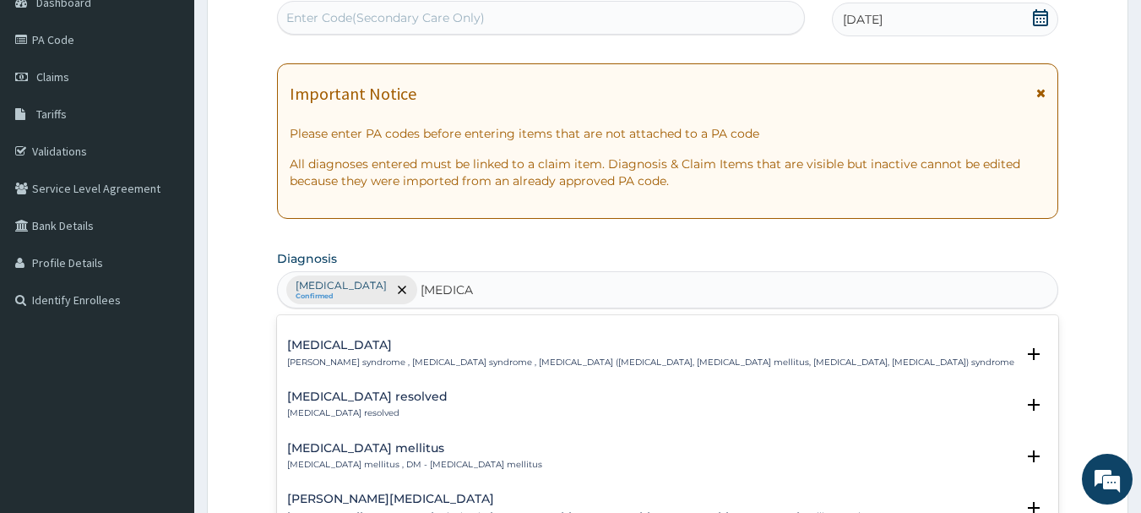
scroll to position [138, 0]
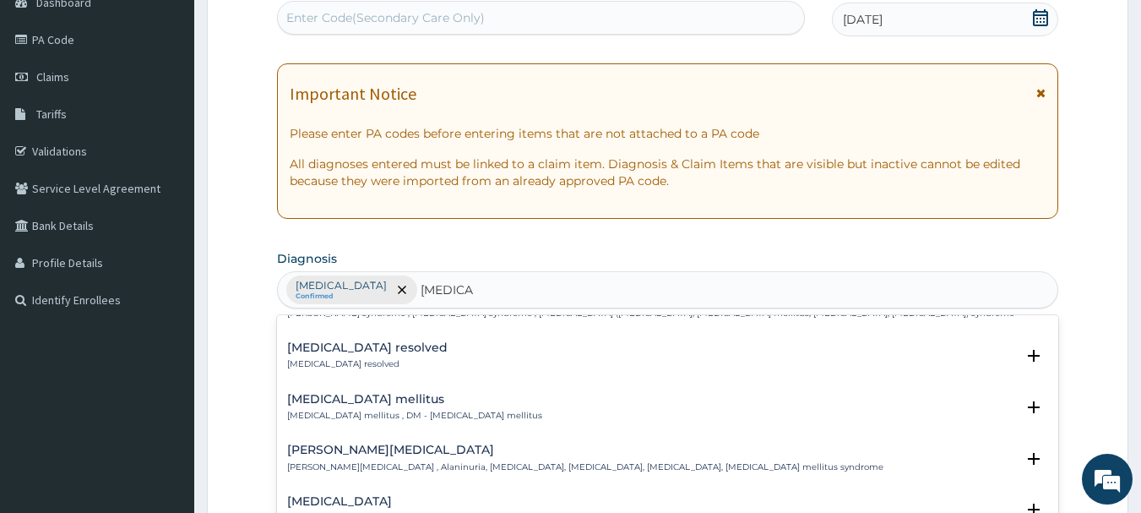
click at [371, 400] on h4 "[MEDICAL_DATA] mellitus" at bounding box center [414, 399] width 255 height 13
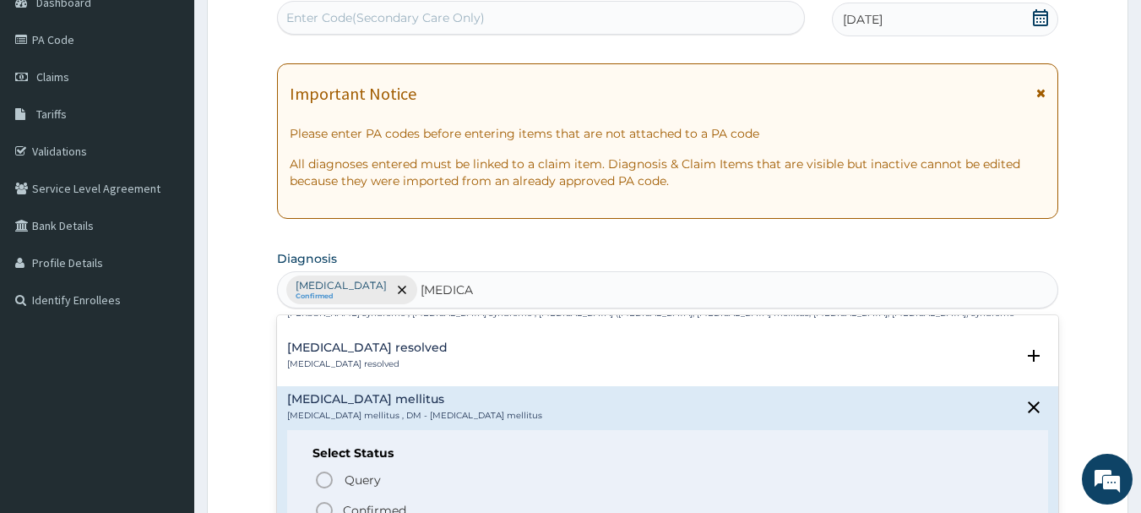
click at [326, 509] on icon "status option filled" at bounding box center [324, 510] width 20 height 20
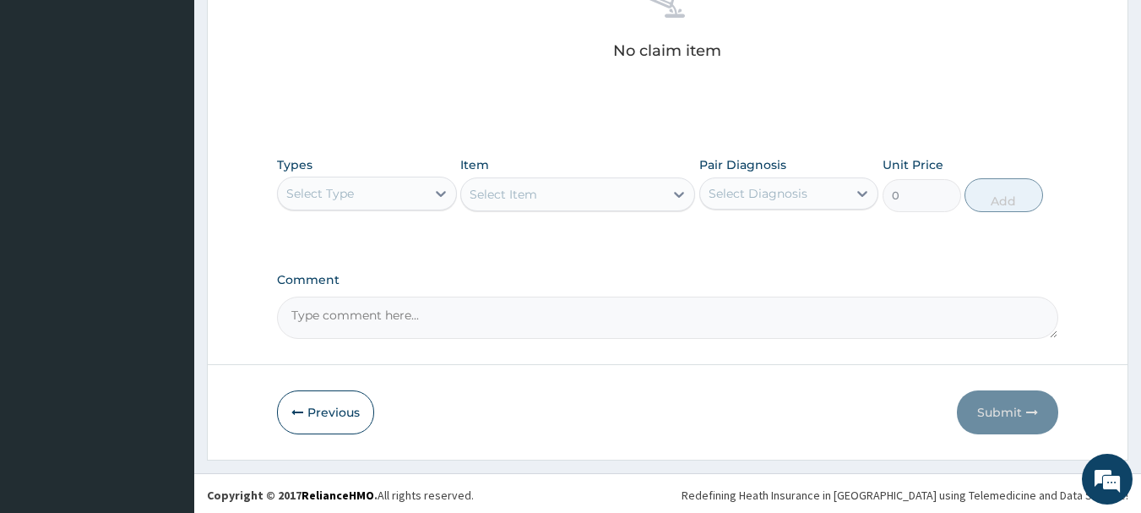
scroll to position [705, 0]
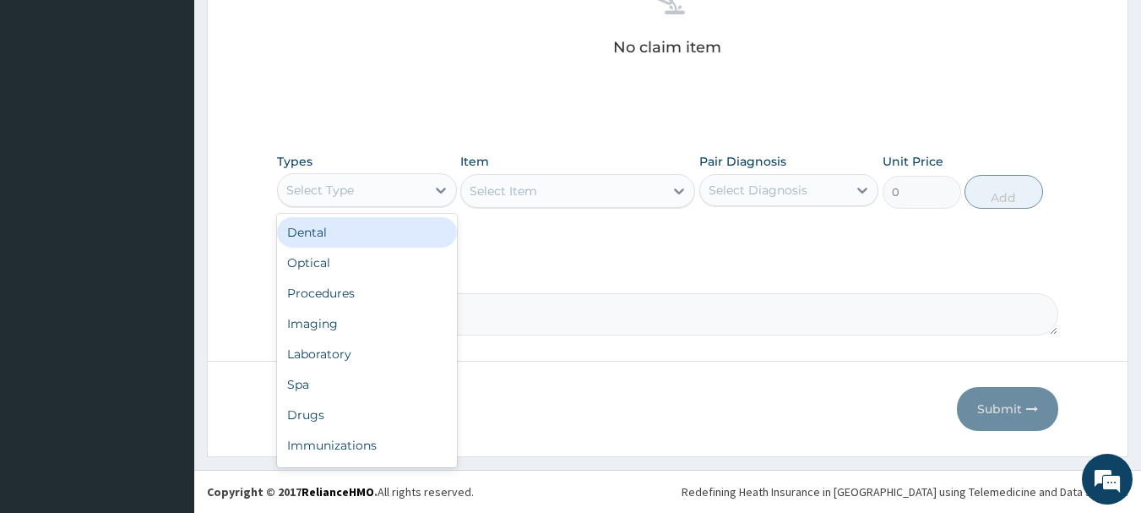
click at [420, 182] on div "Select Type" at bounding box center [352, 190] width 148 height 27
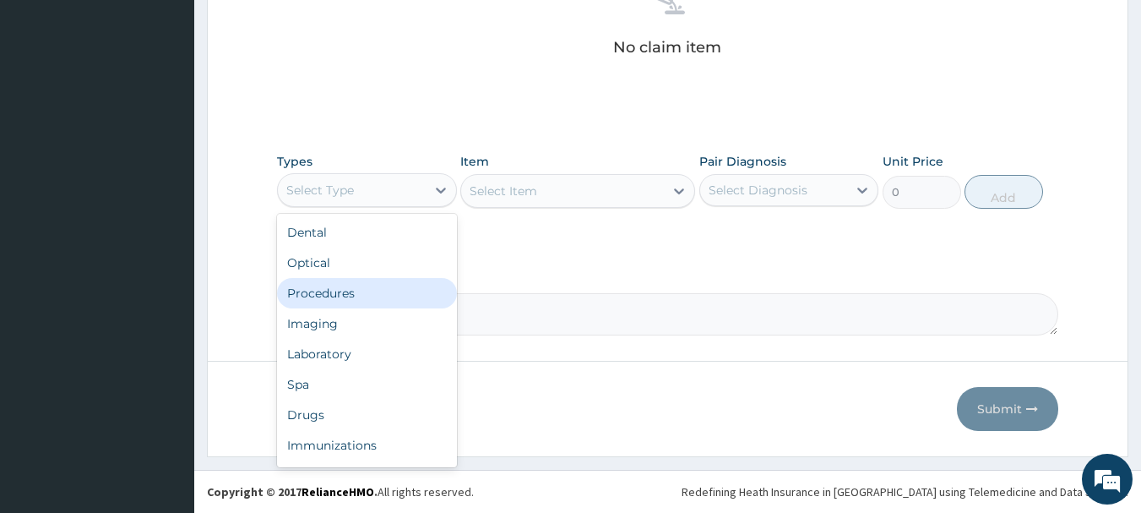
click at [329, 299] on div "Procedures" at bounding box center [367, 293] width 180 height 30
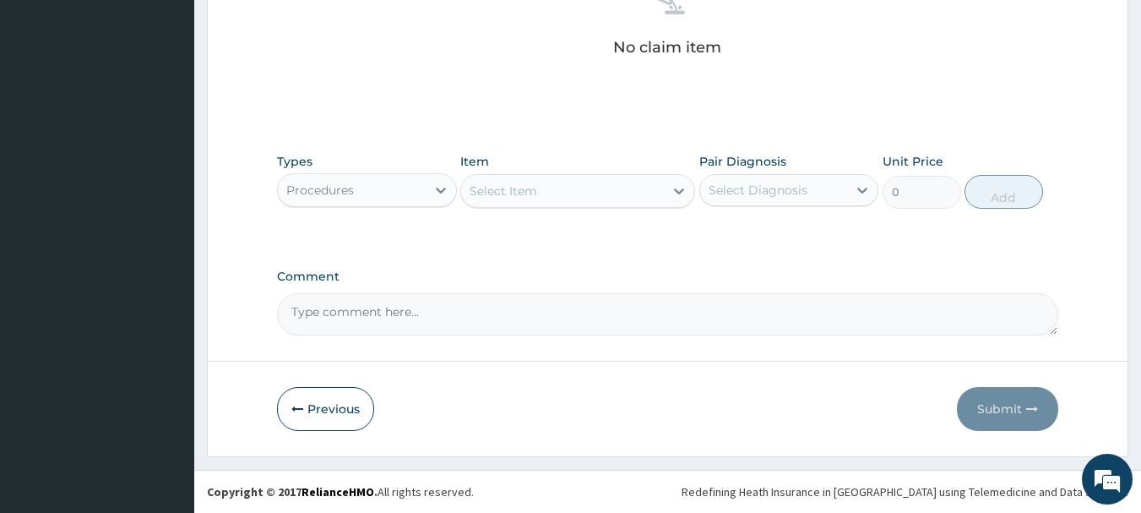
click at [577, 193] on div "Select Item" at bounding box center [562, 190] width 203 height 27
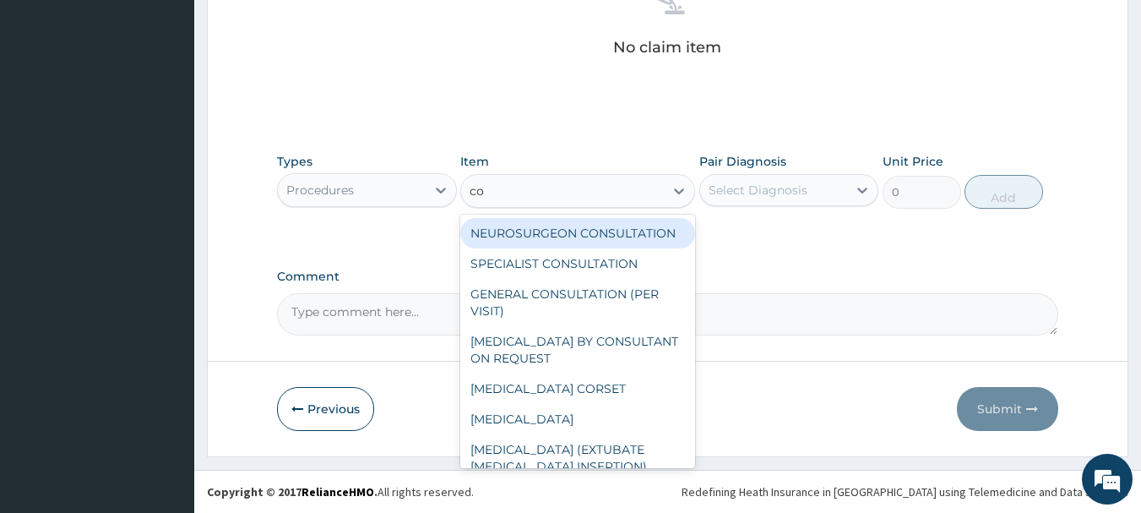
type input "con"
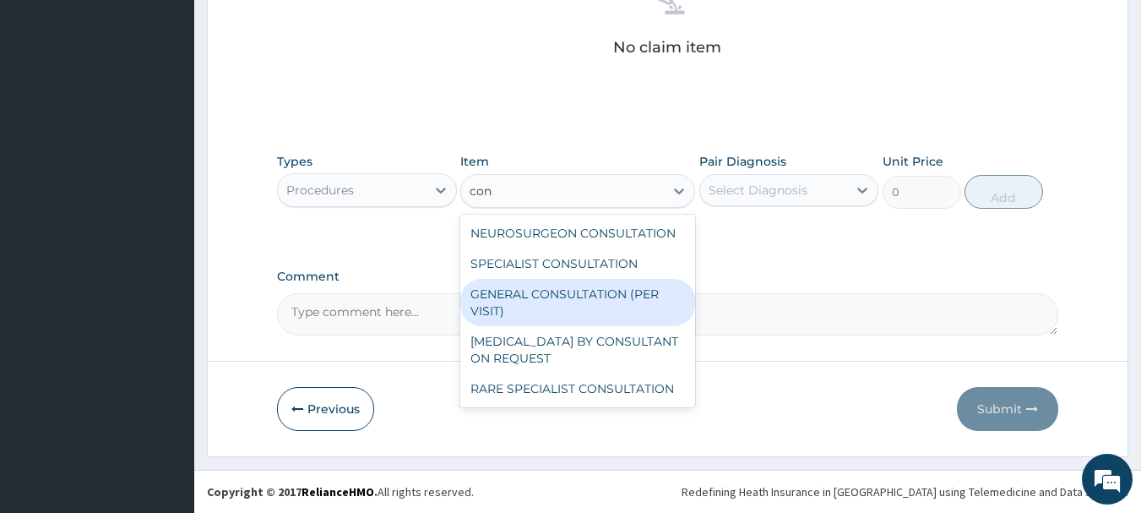
click at [530, 304] on div "GENERAL CONSULTATION (PER VISIT)" at bounding box center [577, 302] width 235 height 47
type input "2000"
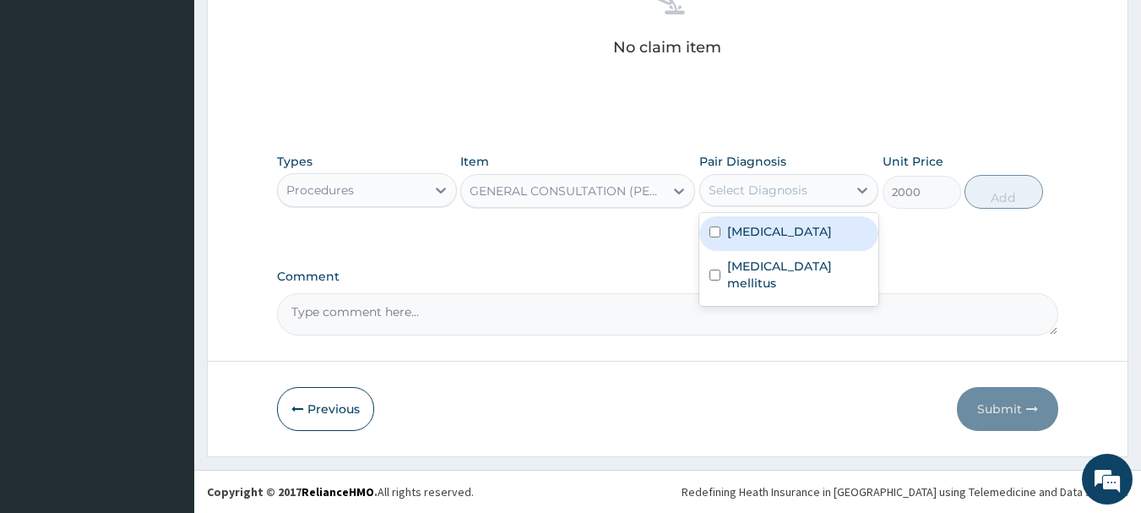
click at [754, 188] on div "Select Diagnosis" at bounding box center [758, 190] width 99 height 17
click at [751, 237] on label "[MEDICAL_DATA]" at bounding box center [779, 231] width 105 height 17
checkbox input "true"
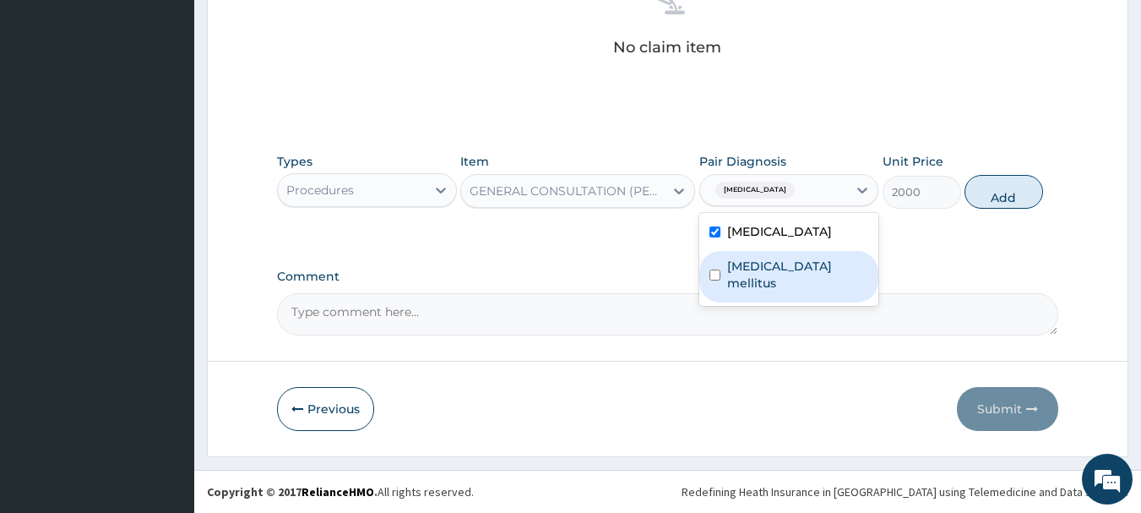
click at [751, 292] on div "[MEDICAL_DATA] mellitus" at bounding box center [789, 277] width 180 height 52
checkbox input "true"
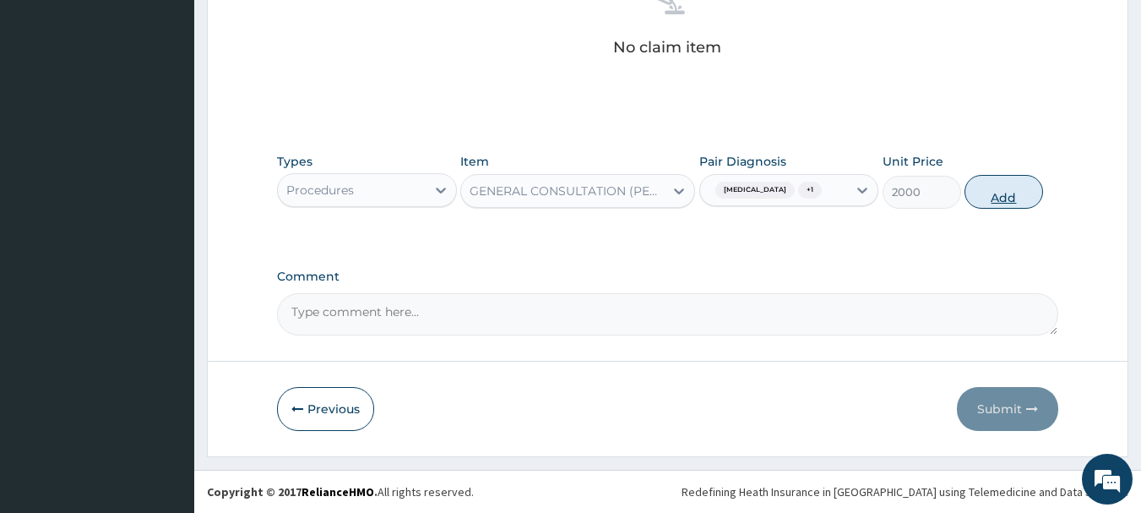
click at [986, 209] on button "Add" at bounding box center [1004, 192] width 79 height 34
type input "0"
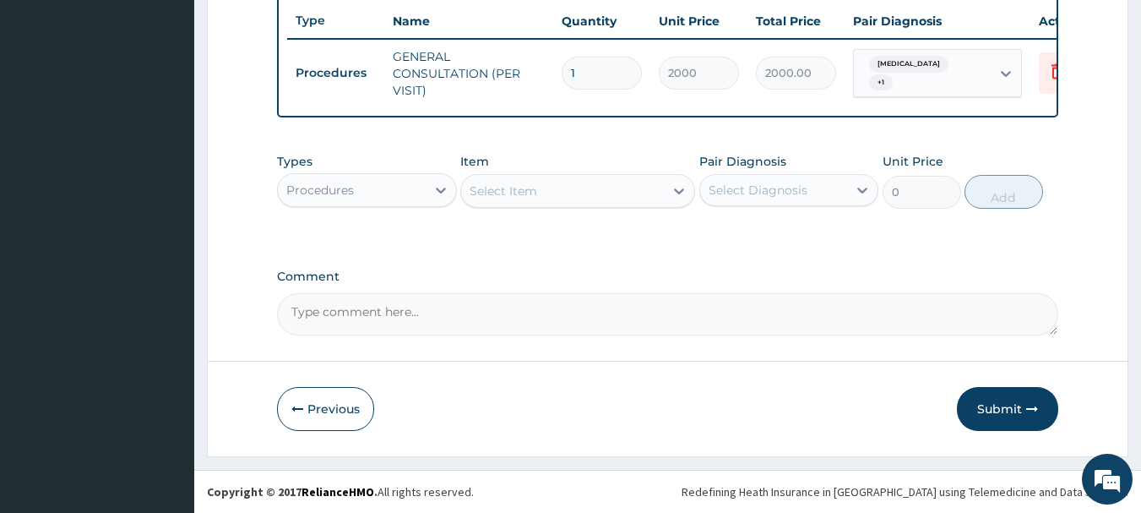
scroll to position [647, 0]
click at [404, 191] on div "Procedures" at bounding box center [352, 190] width 148 height 27
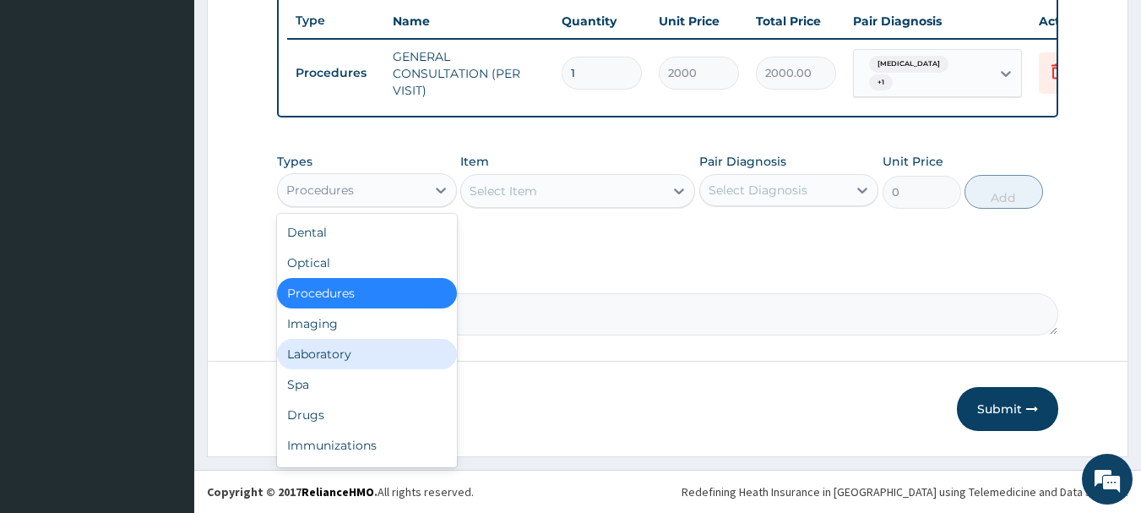
click at [337, 357] on div "Laboratory" at bounding box center [367, 354] width 180 height 30
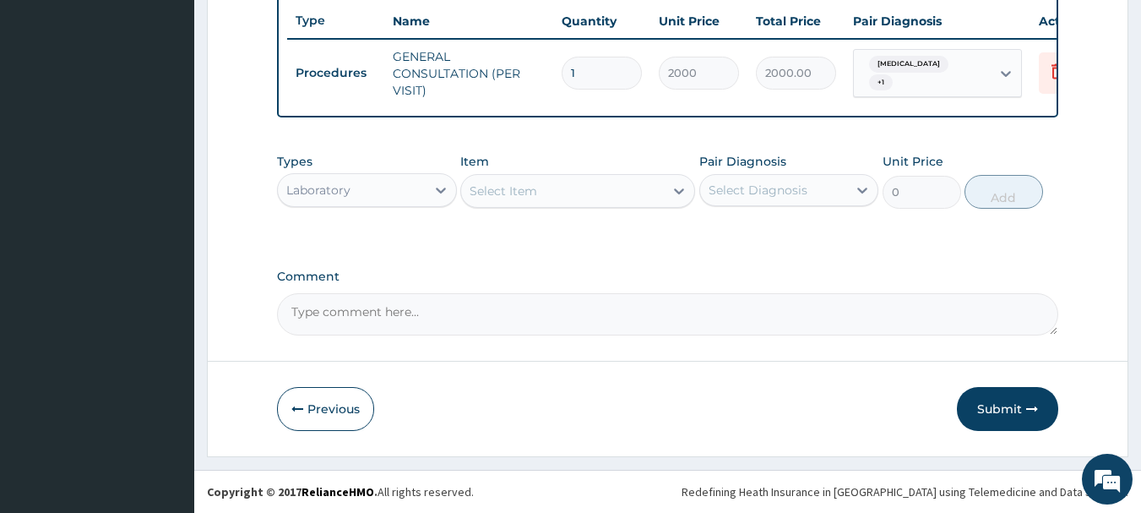
click at [612, 196] on div "Select Item" at bounding box center [562, 190] width 203 height 27
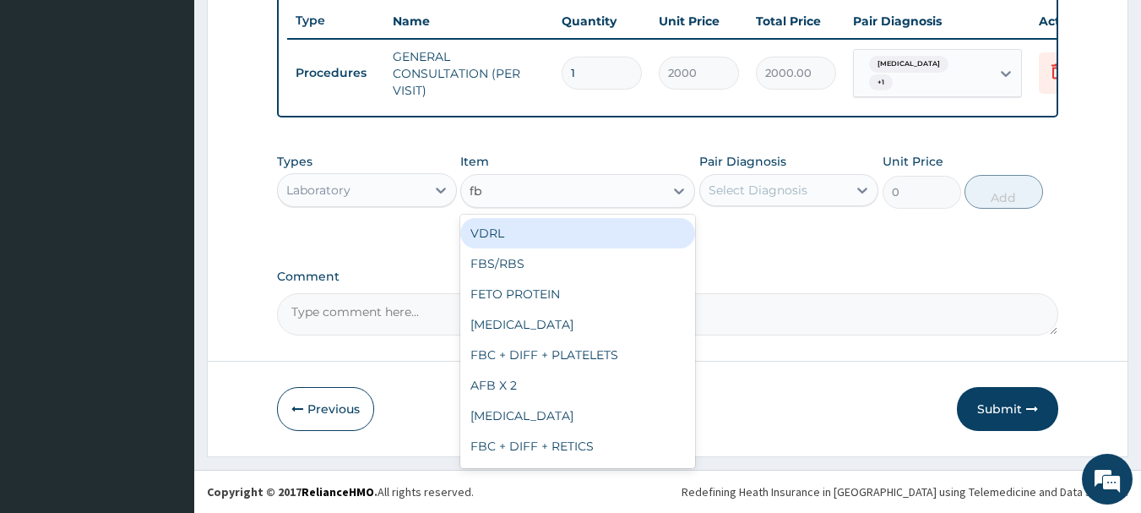
type input "fbs"
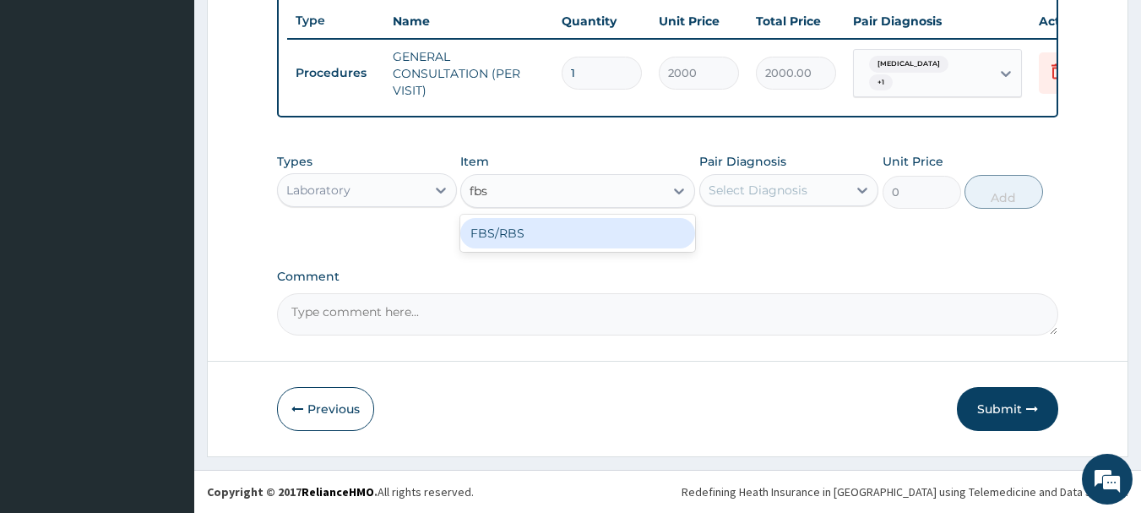
click at [601, 239] on div "FBS/RBS" at bounding box center [577, 233] width 235 height 30
type input "1000"
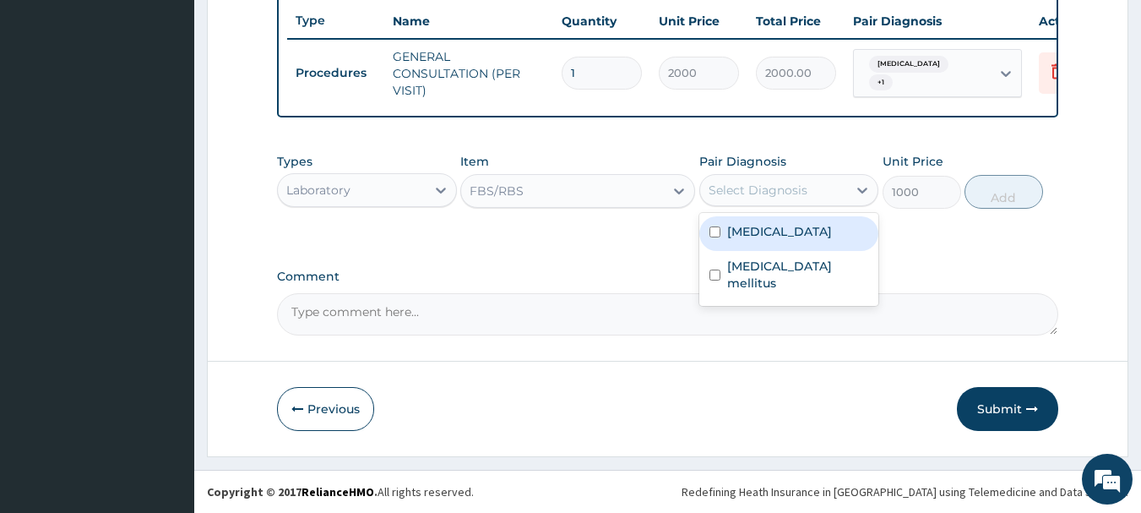
click at [754, 194] on div "Select Diagnosis" at bounding box center [758, 190] width 99 height 17
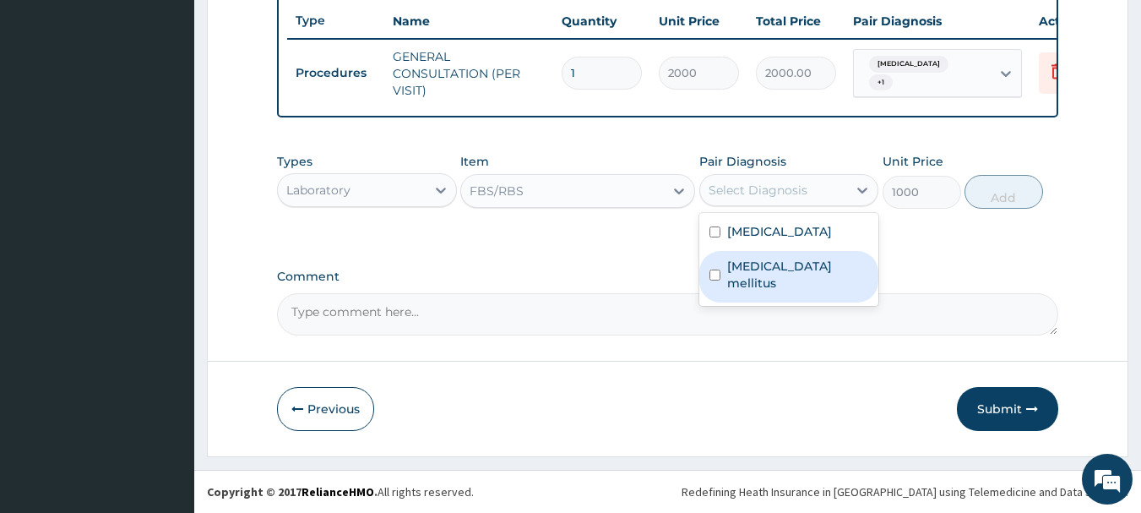
click at [748, 281] on label "[MEDICAL_DATA] mellitus" at bounding box center [798, 275] width 142 height 34
checkbox input "true"
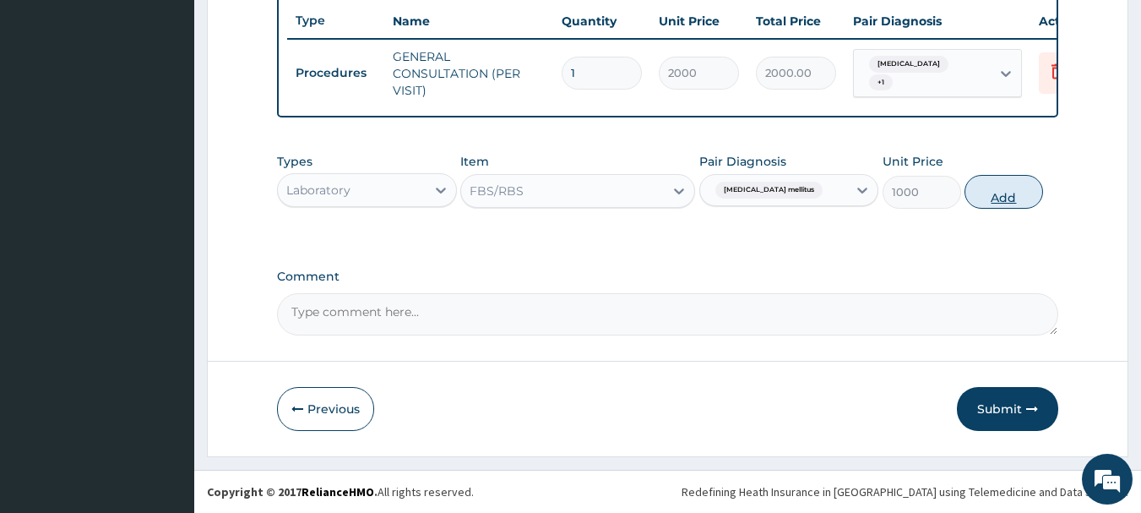
click at [976, 196] on button "Add" at bounding box center [1004, 192] width 79 height 34
type input "0"
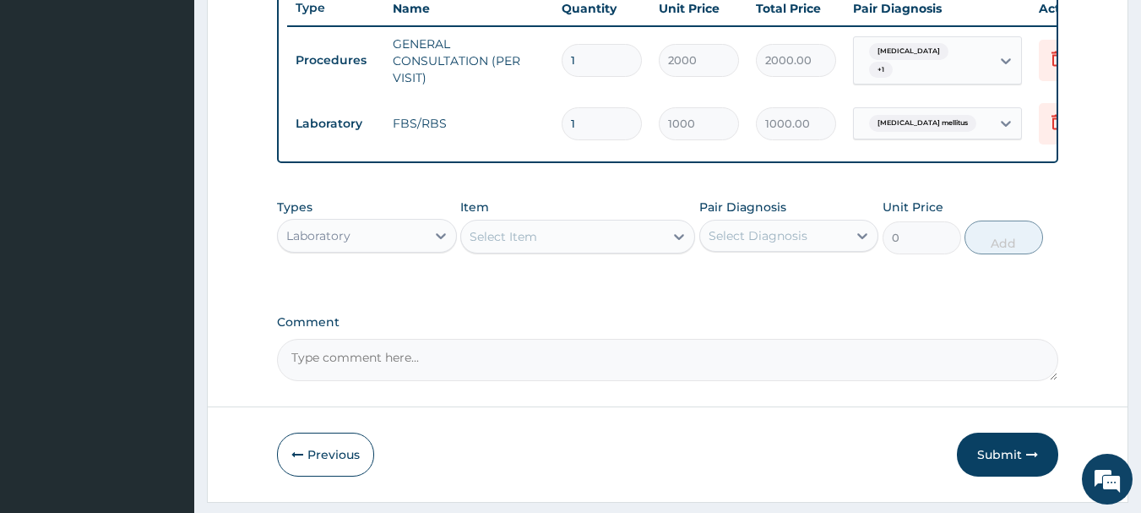
click at [398, 249] on div "Laboratory" at bounding box center [352, 235] width 148 height 27
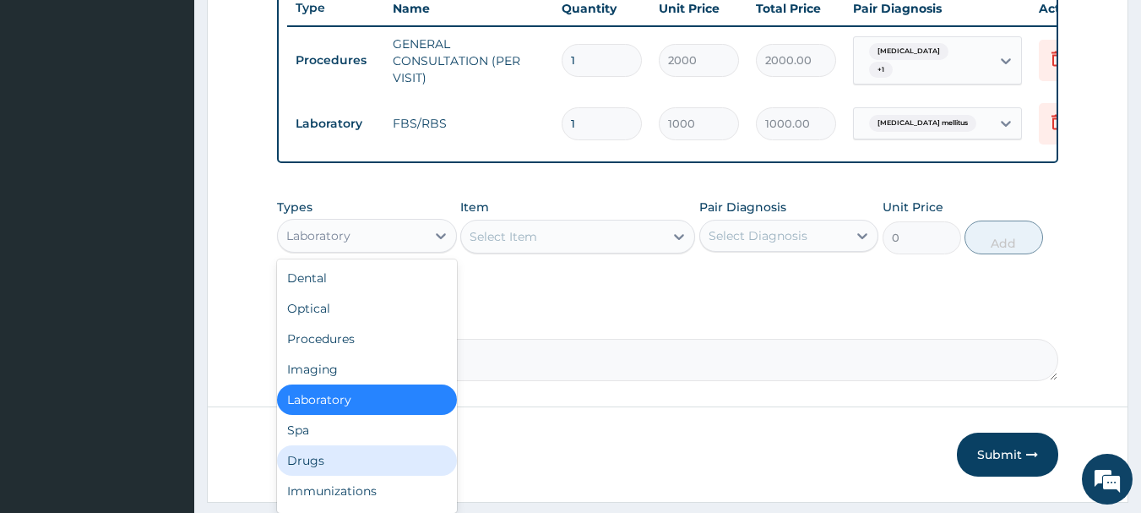
click at [297, 472] on div "Drugs" at bounding box center [367, 460] width 180 height 30
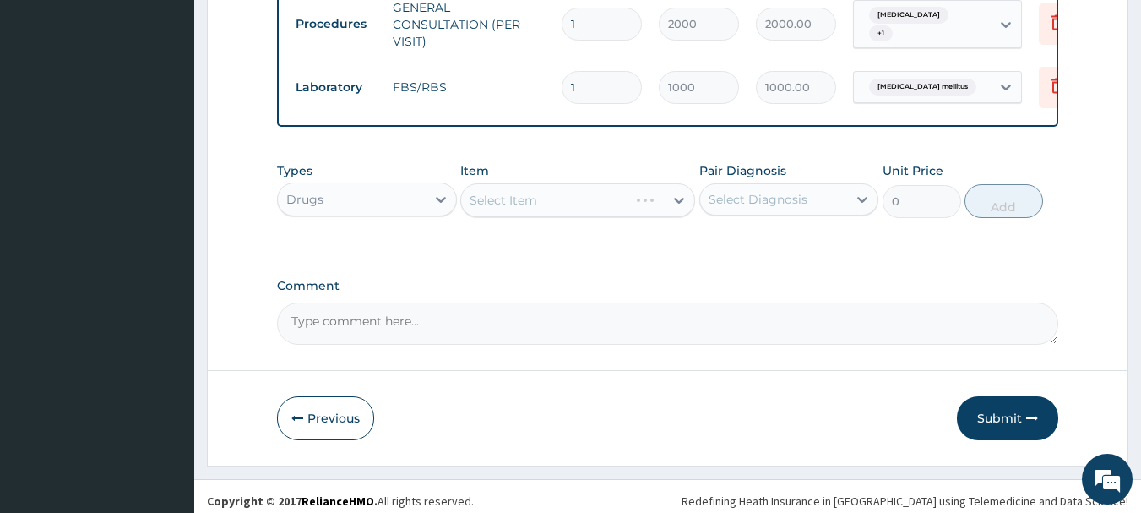
scroll to position [705, 0]
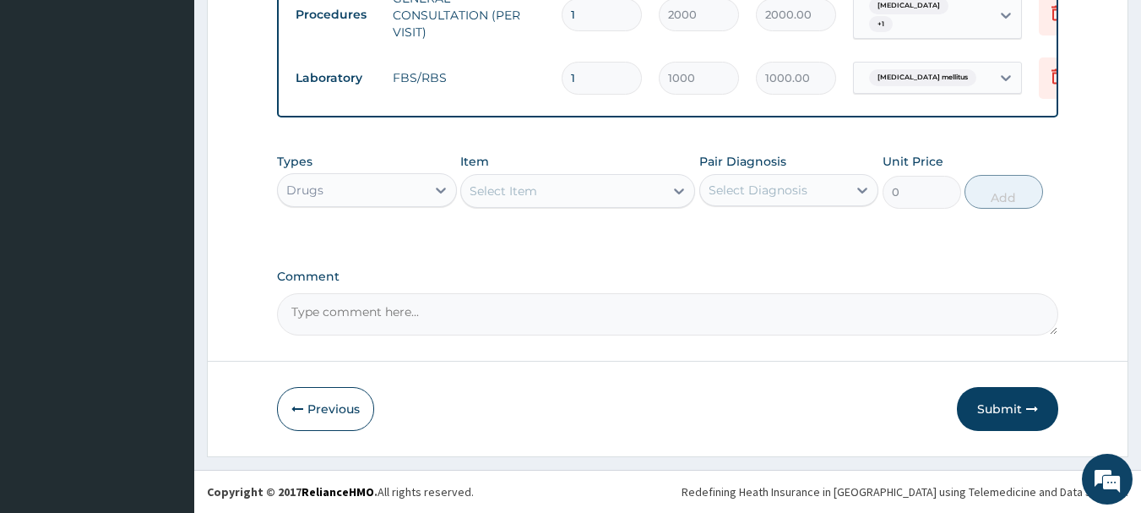
click at [663, 185] on div "Select Item" at bounding box center [562, 190] width 203 height 27
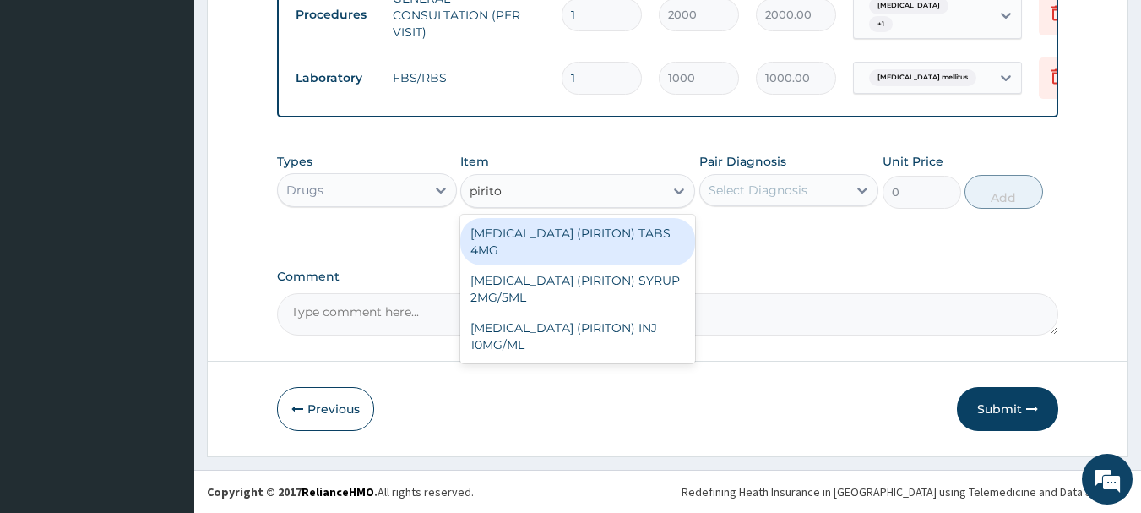
type input "piriton"
click at [595, 242] on div "[MEDICAL_DATA] (PIRITON) TABS 4MG" at bounding box center [577, 241] width 235 height 47
type input "10"
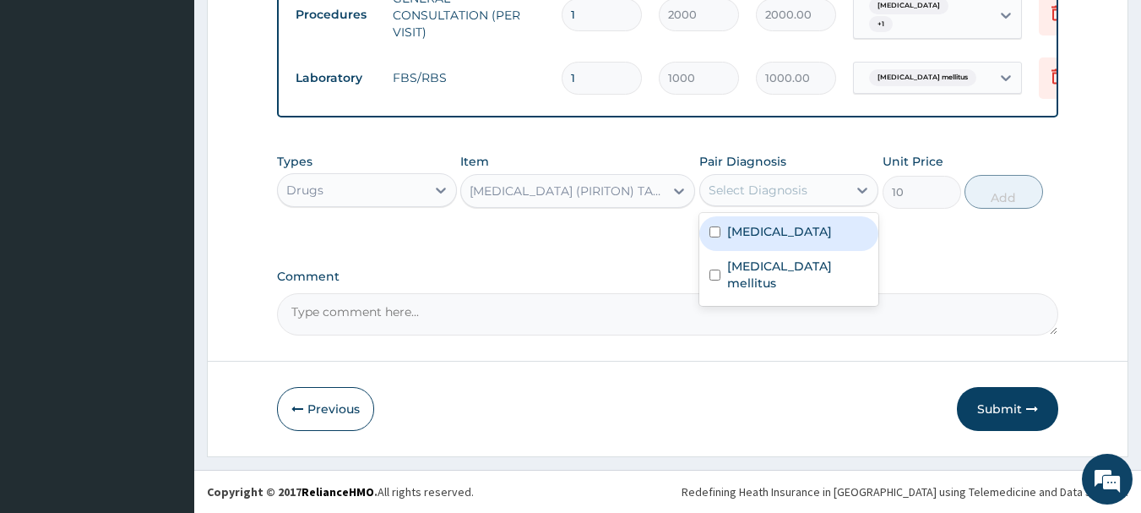
click at [787, 190] on div "Select Diagnosis" at bounding box center [758, 190] width 99 height 17
click at [761, 240] on label "[MEDICAL_DATA]" at bounding box center [779, 231] width 105 height 17
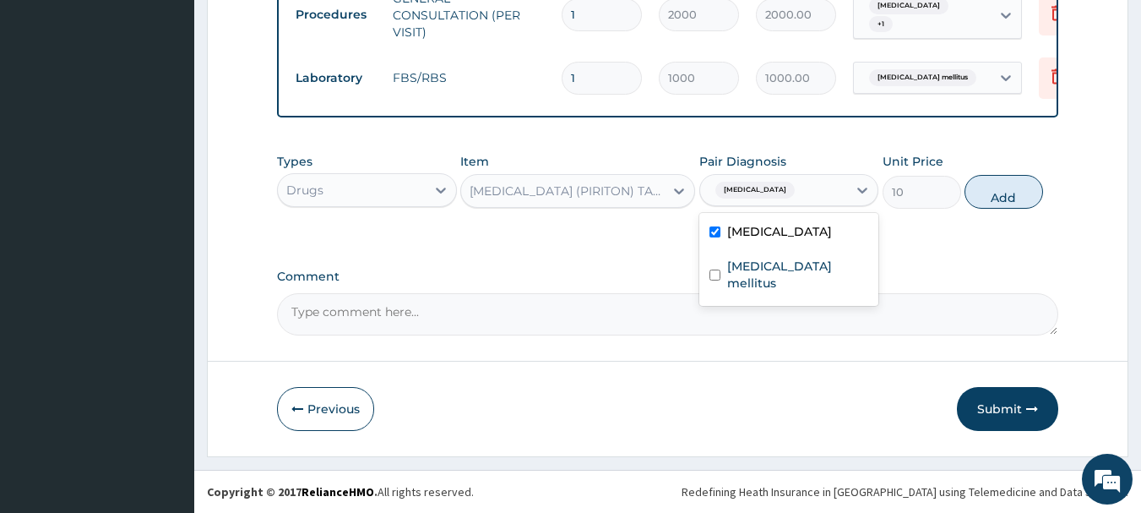
click at [761, 240] on label "[MEDICAL_DATA]" at bounding box center [779, 231] width 105 height 17
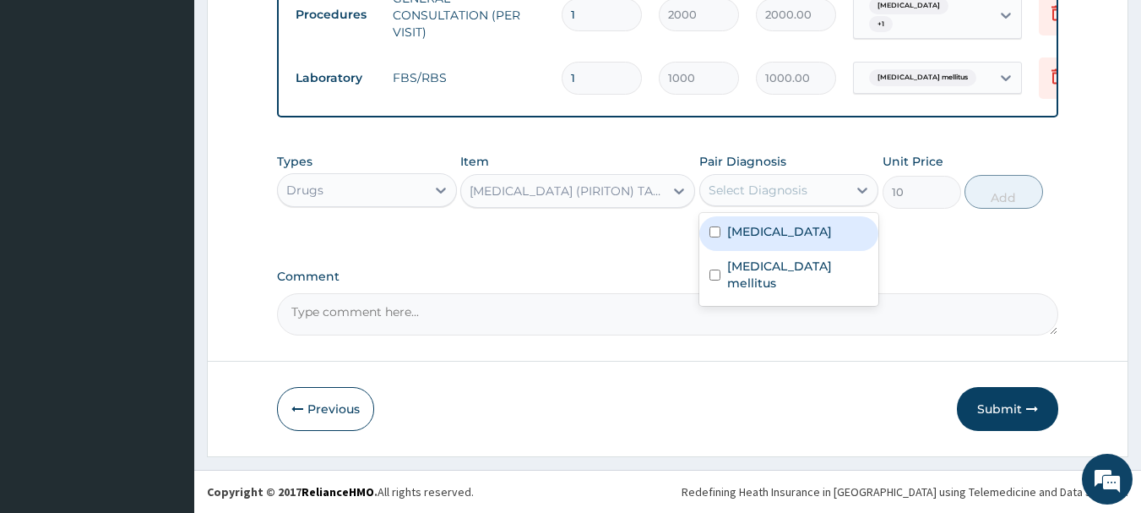
click at [761, 240] on label "[MEDICAL_DATA]" at bounding box center [779, 231] width 105 height 17
checkbox input "true"
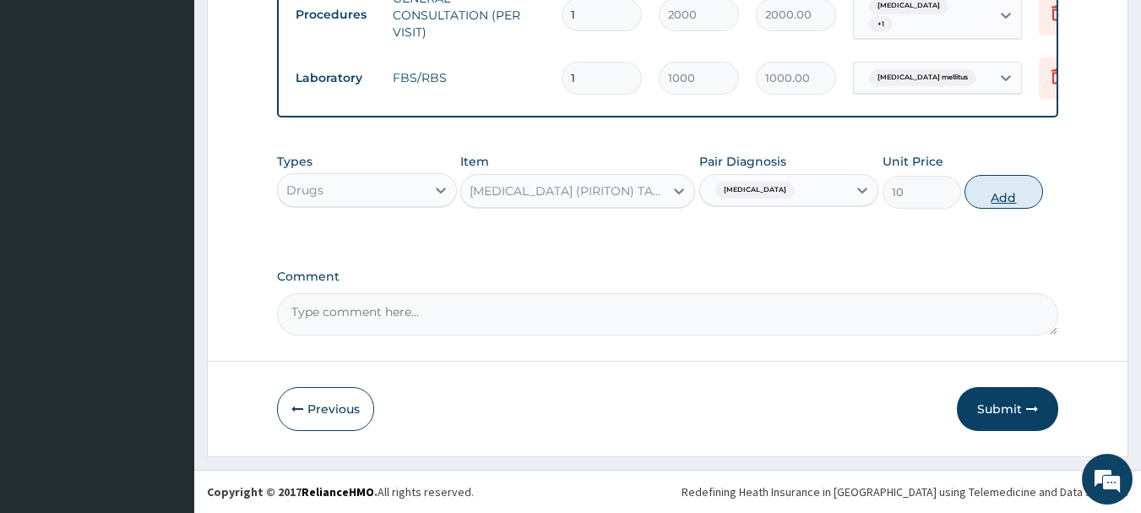
click at [1001, 190] on button "Add" at bounding box center [1004, 192] width 79 height 34
type input "0"
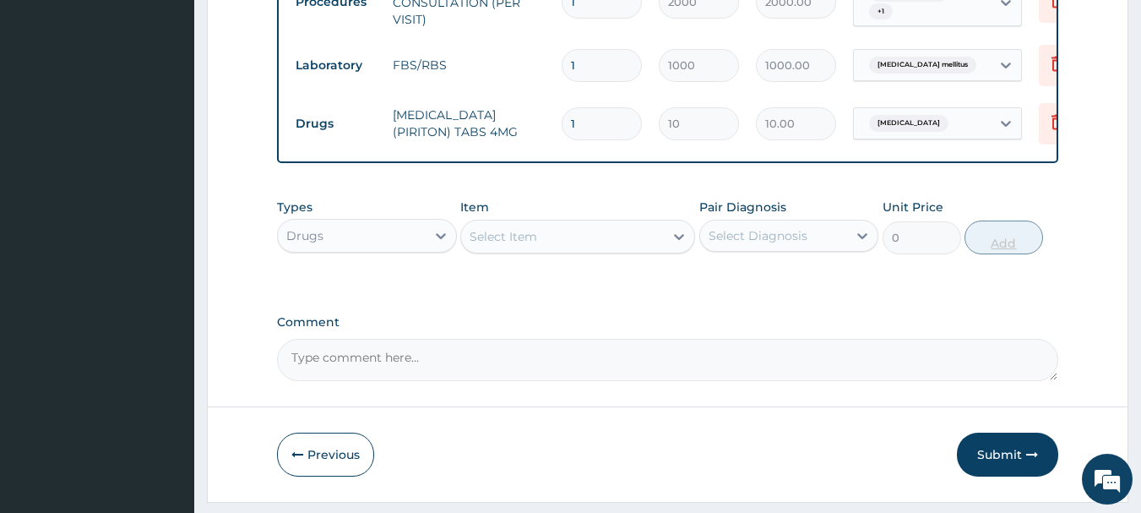
type input "0.00"
type input "5"
type input "50.00"
type input "5"
click at [647, 250] on div "Select Item" at bounding box center [562, 236] width 203 height 27
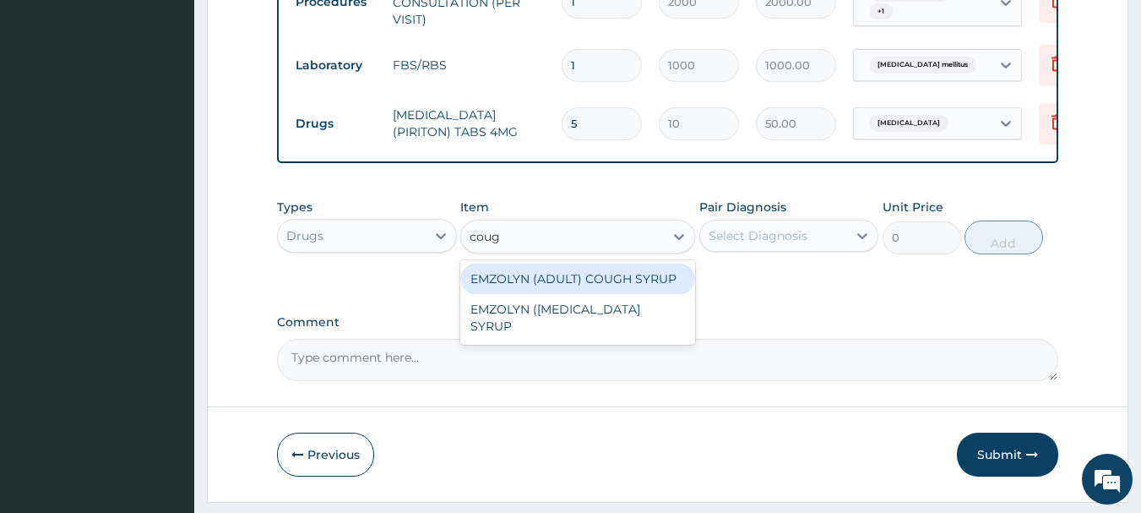
type input "cough"
click at [634, 292] on div "EMZOLYN (ADULT) COUGH SYRUP" at bounding box center [577, 279] width 235 height 30
type input "500"
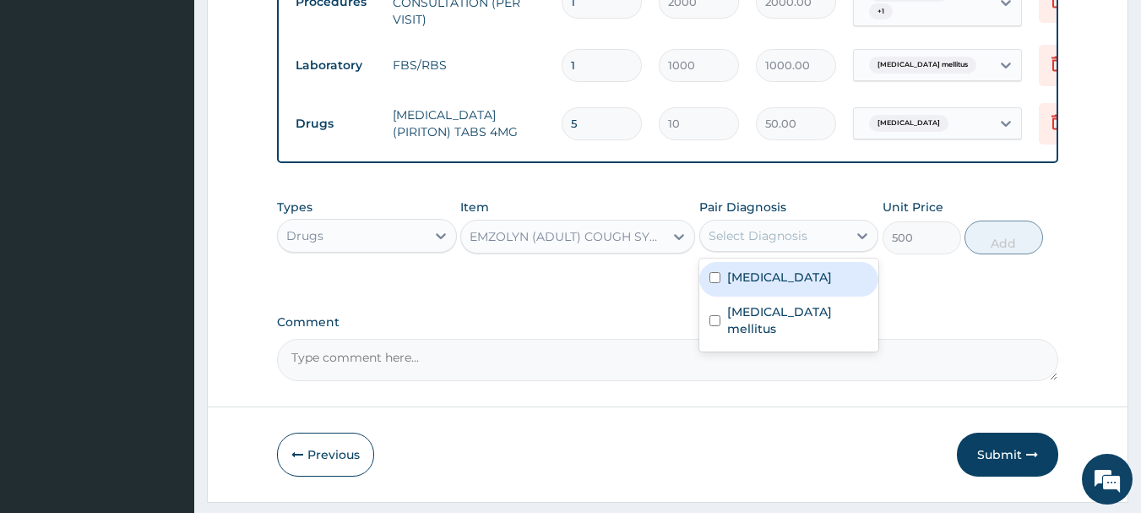
click at [774, 244] on div "Select Diagnosis" at bounding box center [758, 235] width 99 height 17
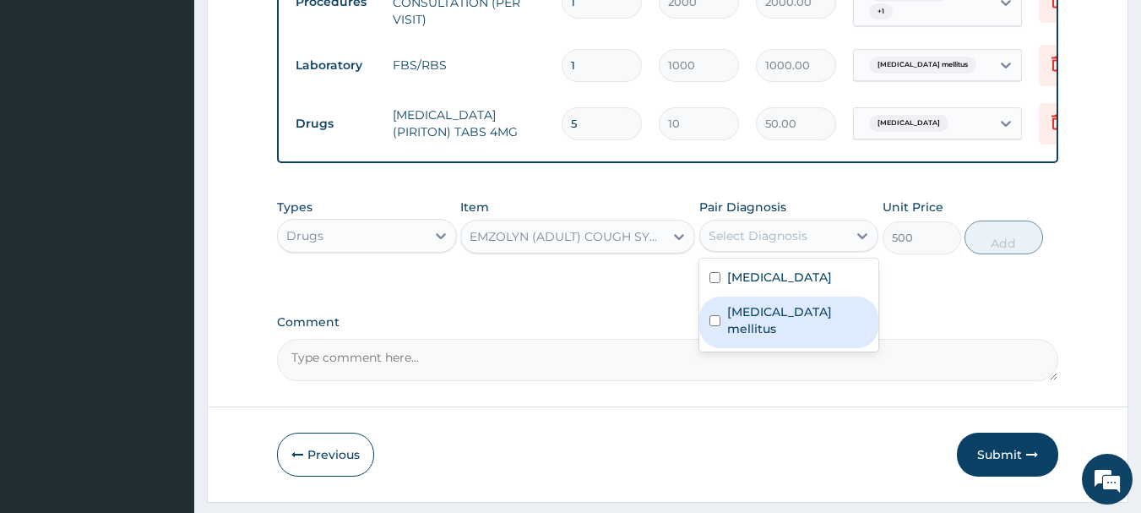
click at [741, 337] on label "[MEDICAL_DATA] mellitus" at bounding box center [798, 320] width 142 height 34
checkbox input "true"
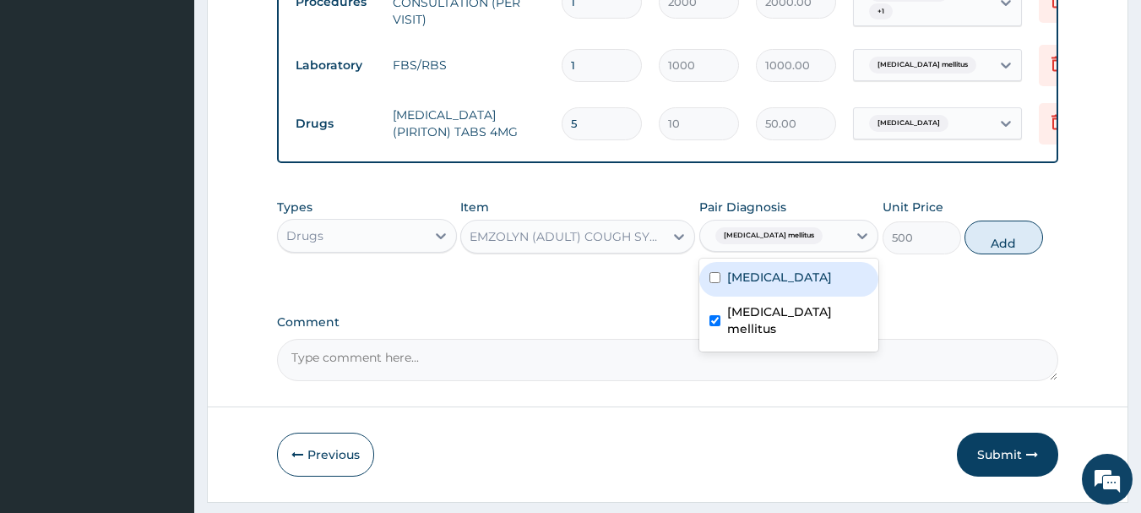
click at [712, 283] on input "checkbox" at bounding box center [715, 277] width 11 height 11
checkbox input "true"
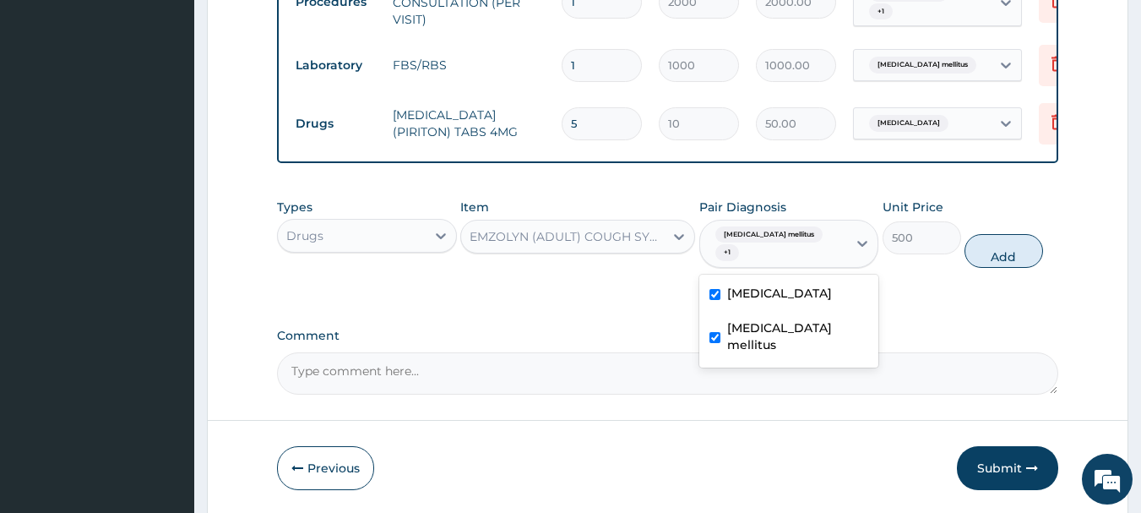
click at [717, 343] on input "checkbox" at bounding box center [715, 337] width 11 height 11
checkbox input "false"
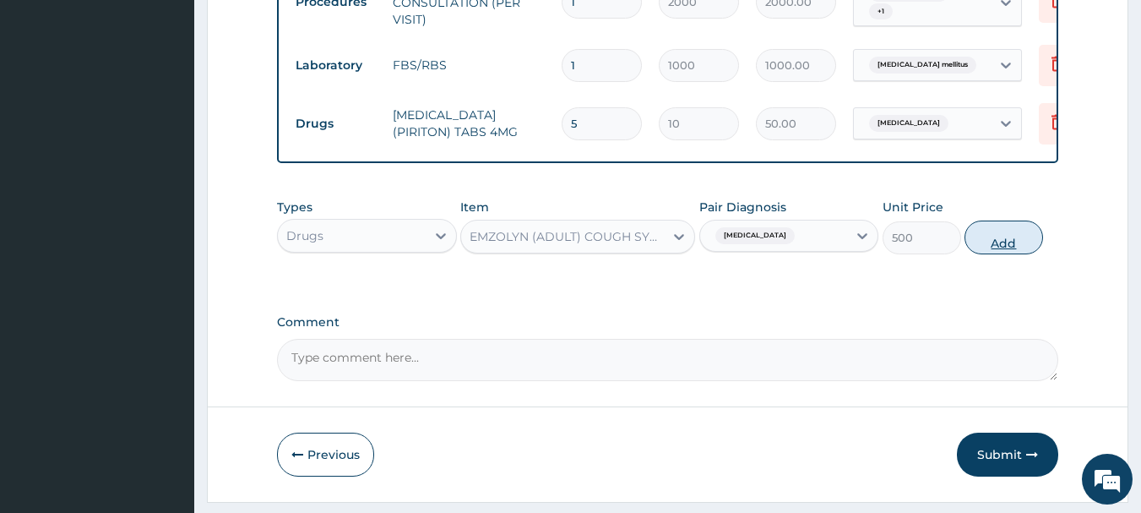
click at [1002, 242] on button "Add" at bounding box center [1004, 237] width 79 height 34
type input "0"
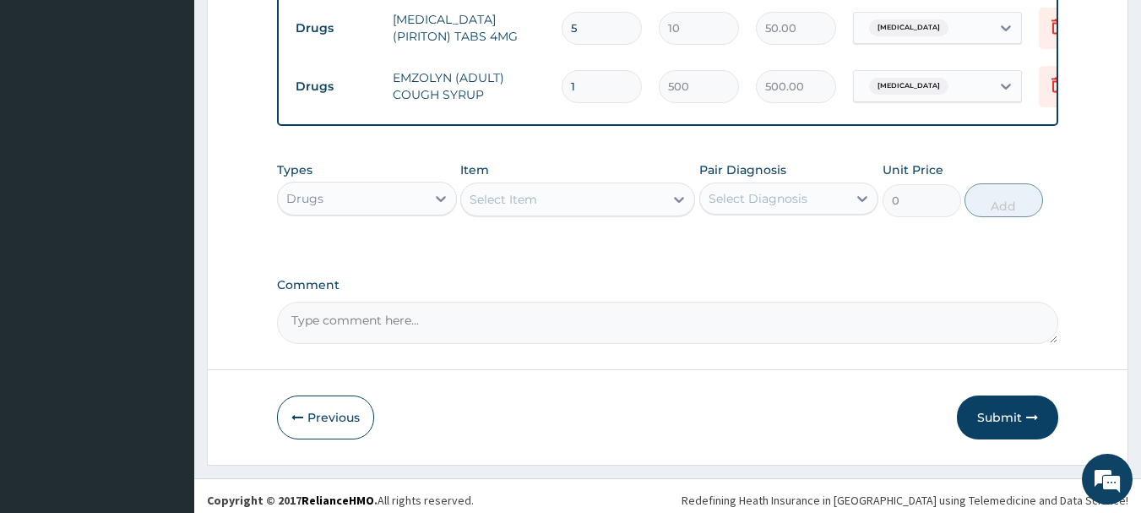
scroll to position [822, 0]
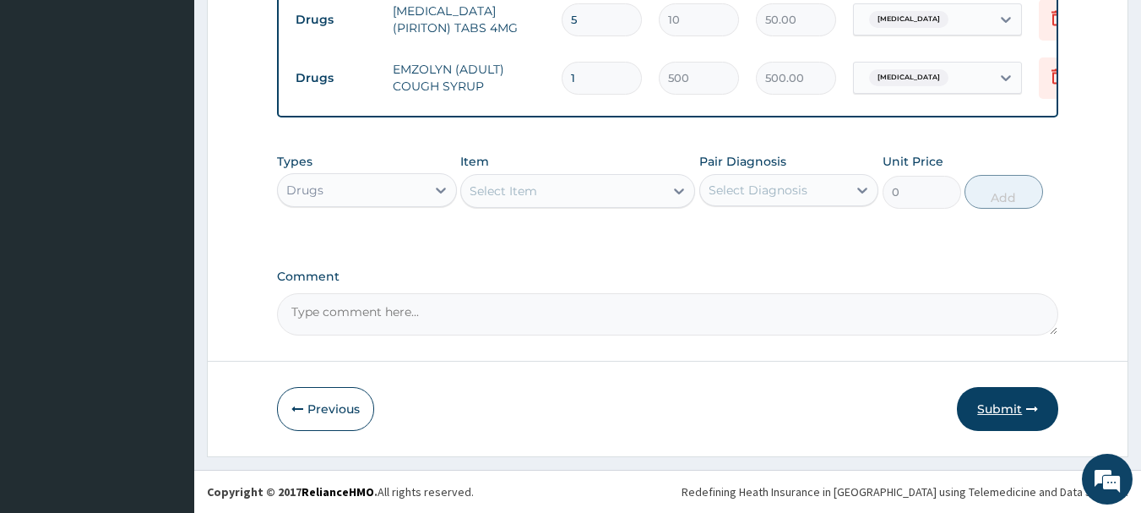
click at [996, 411] on button "Submit" at bounding box center [1007, 409] width 101 height 44
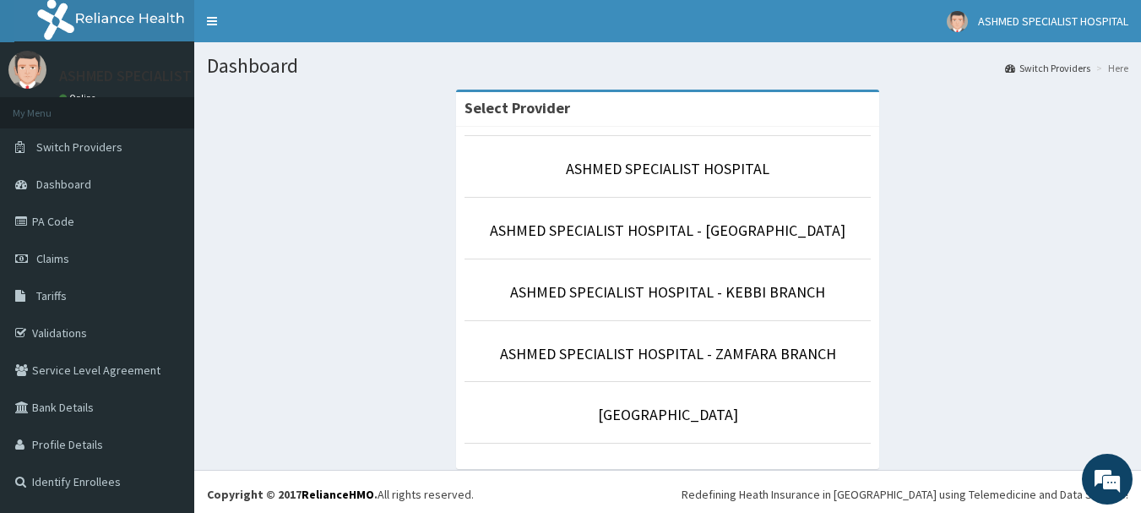
click at [681, 157] on li "ASHMED SPECIALIST HOSPITAL" at bounding box center [668, 166] width 406 height 63
click at [681, 164] on link "ASHMED SPECIALIST HOSPITAL" at bounding box center [668, 168] width 204 height 19
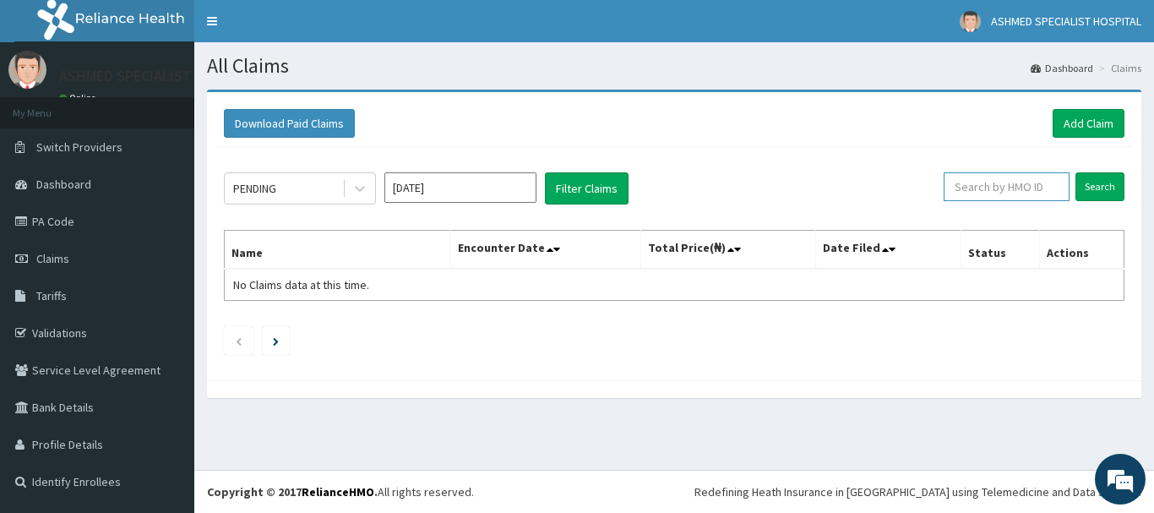
click at [996, 186] on input "text" at bounding box center [1007, 186] width 126 height 29
click at [1015, 186] on input "text" at bounding box center [1007, 186] width 126 height 29
type input "skp/10123/a"
click at [1092, 189] on input "Search" at bounding box center [1099, 186] width 49 height 29
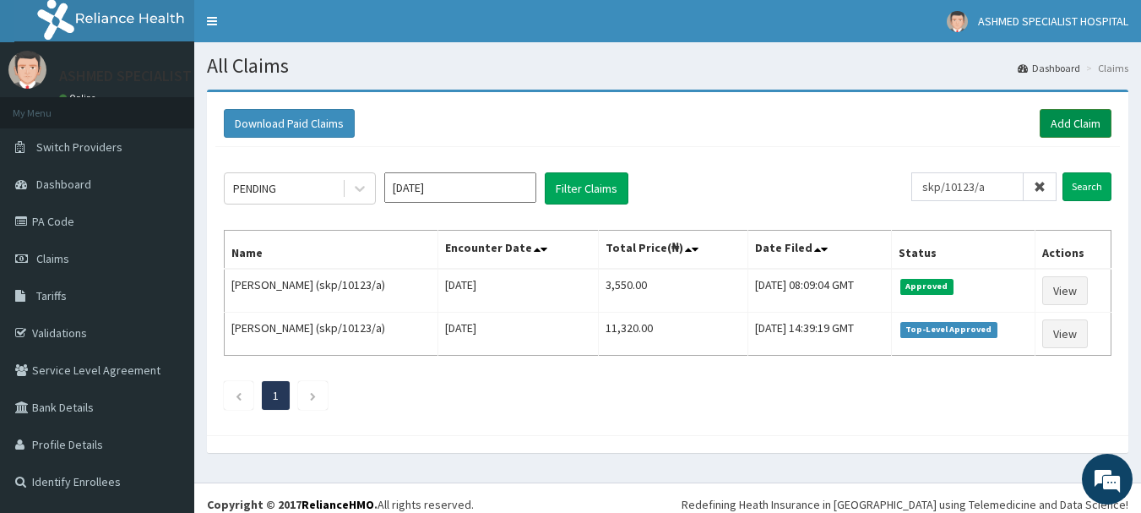
click at [1065, 128] on link "Add Claim" at bounding box center [1076, 123] width 72 height 29
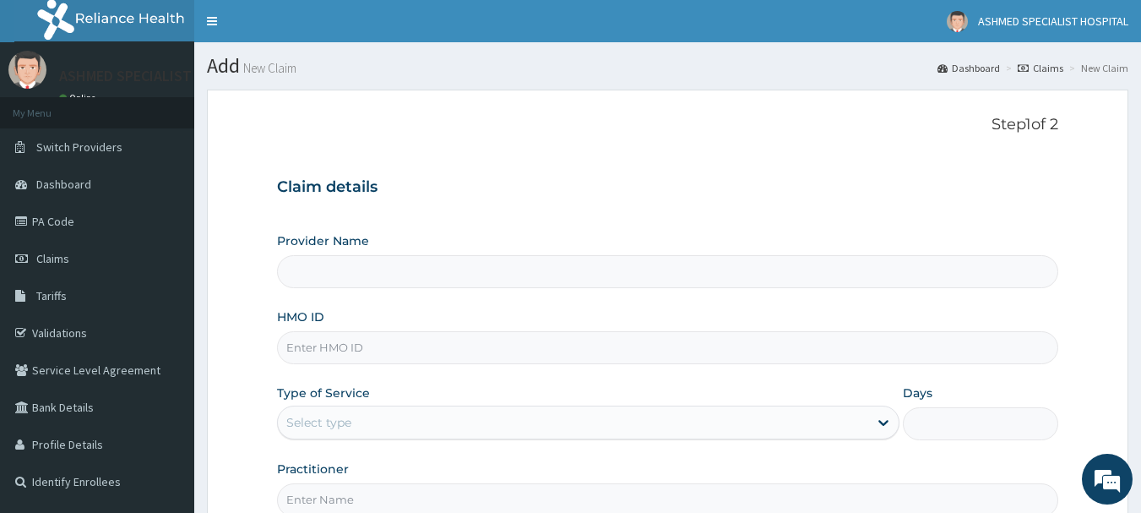
type input "ASHMED SPECIALIST HOSPITAL"
click at [357, 343] on input "HMO ID" at bounding box center [668, 347] width 782 height 33
type input "k"
type input "skp/10024/a"
click at [313, 423] on div "Select type" at bounding box center [318, 422] width 65 height 17
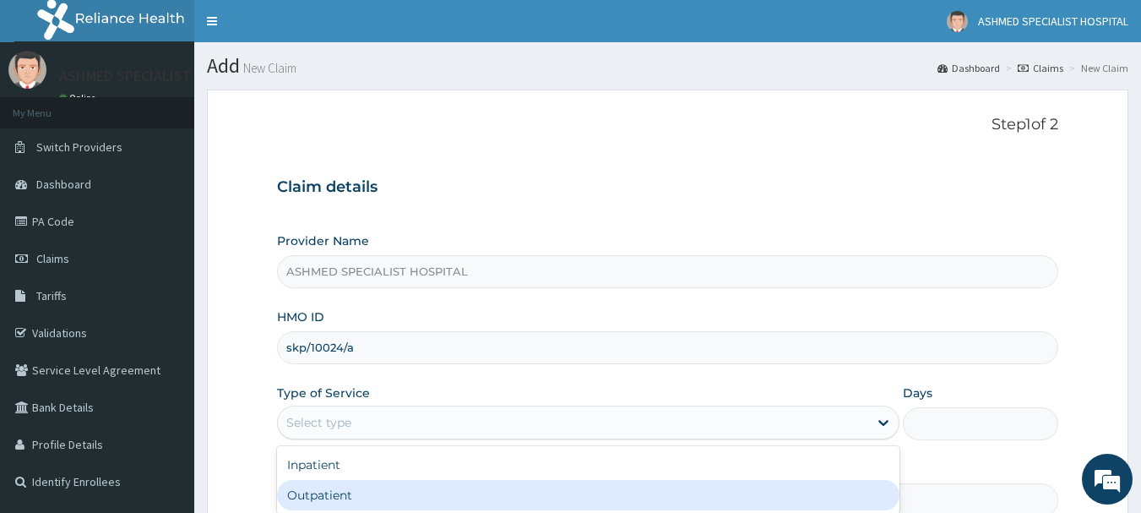
click at [307, 486] on div "Outpatient" at bounding box center [588, 495] width 623 height 30
type input "1"
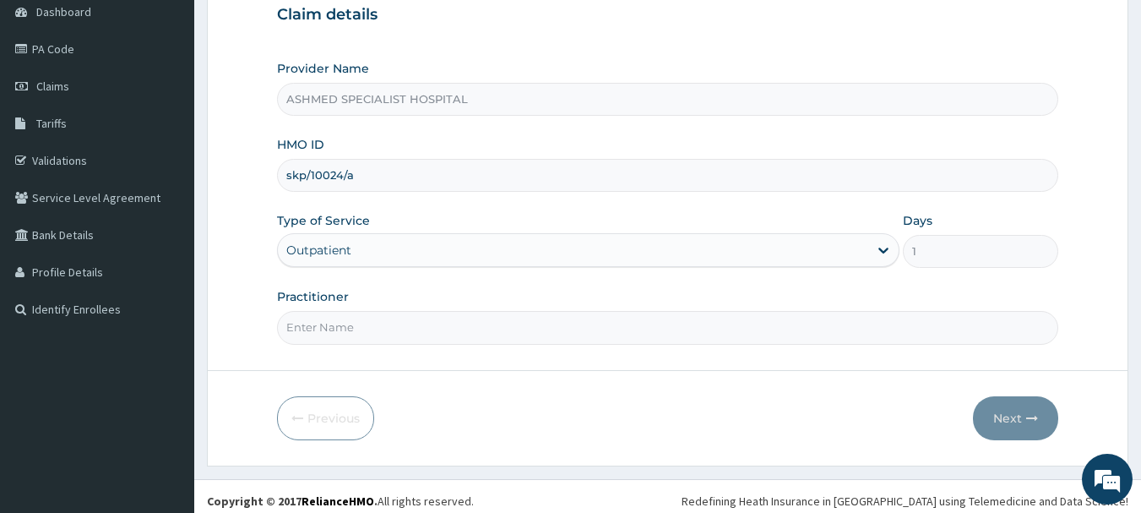
scroll to position [182, 0]
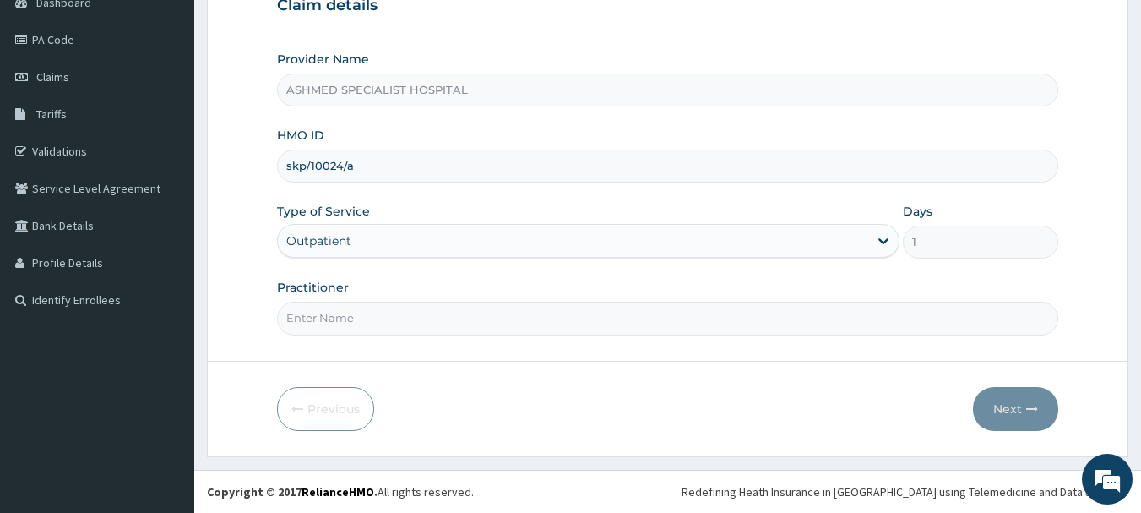
click at [689, 318] on input "Practitioner" at bounding box center [668, 318] width 782 height 33
type input "[PERSON_NAME] ODESA"
click at [992, 402] on button "Next" at bounding box center [1015, 409] width 85 height 44
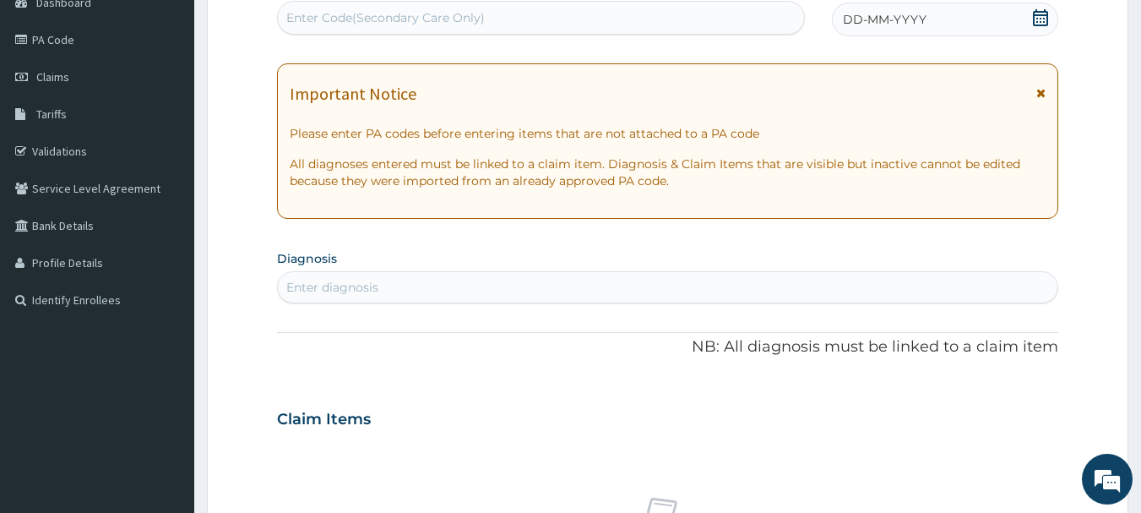
click at [1047, 15] on icon at bounding box center [1040, 17] width 15 height 17
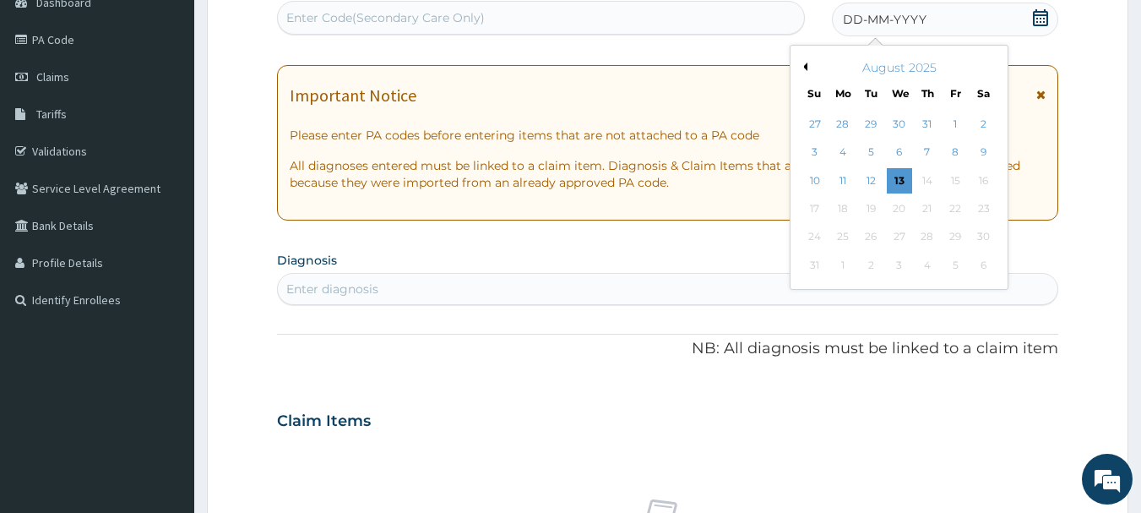
click at [807, 67] on button "Previous Month" at bounding box center [803, 67] width 8 height 8
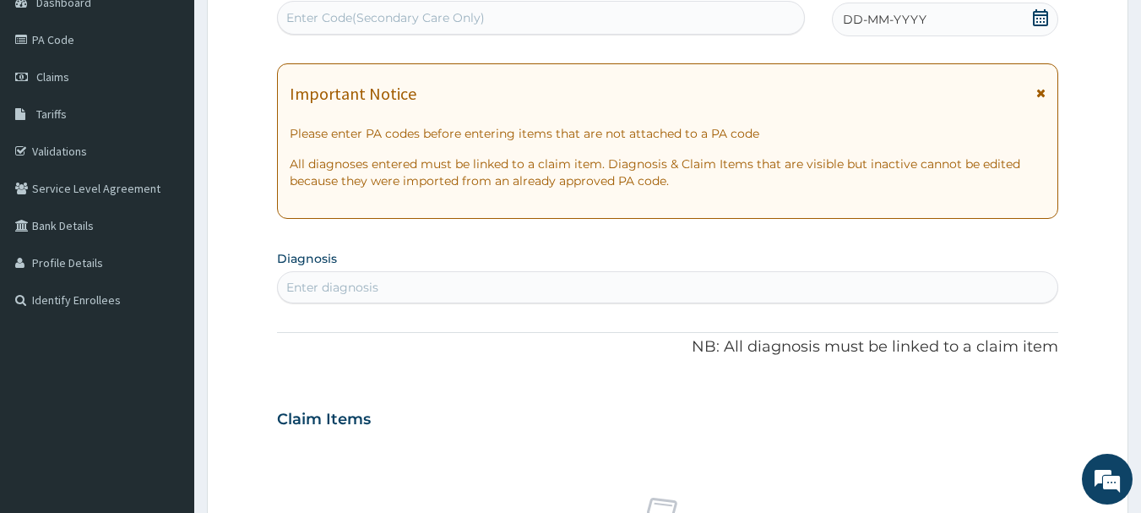
click at [540, 8] on div "Enter Code(Secondary Care Only)" at bounding box center [541, 17] width 527 height 27
paste input "PA/DDBE3D"
type input "PA/DDBE3D"
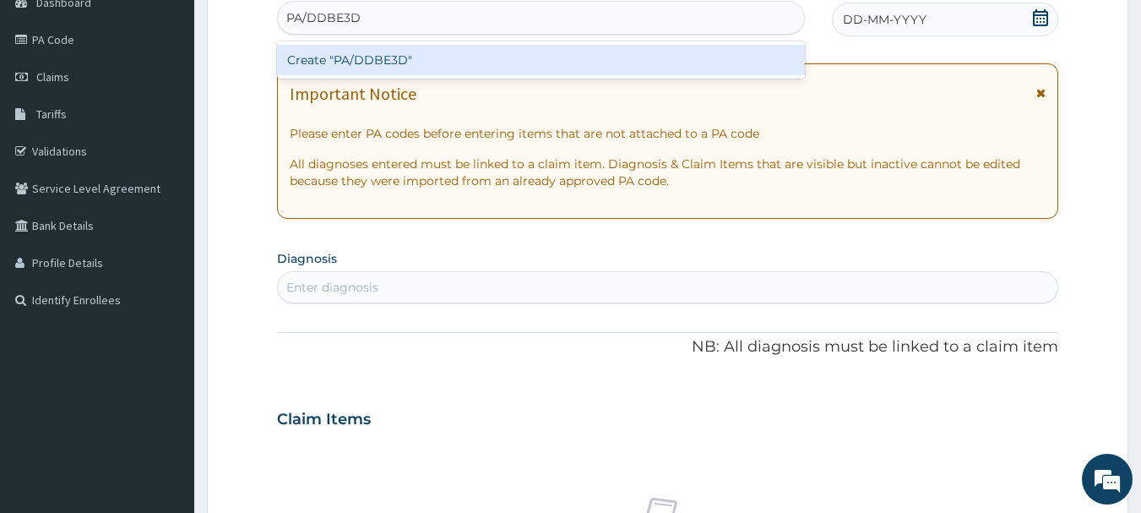
click at [493, 62] on div "Create "PA/DDBE3D"" at bounding box center [541, 60] width 529 height 30
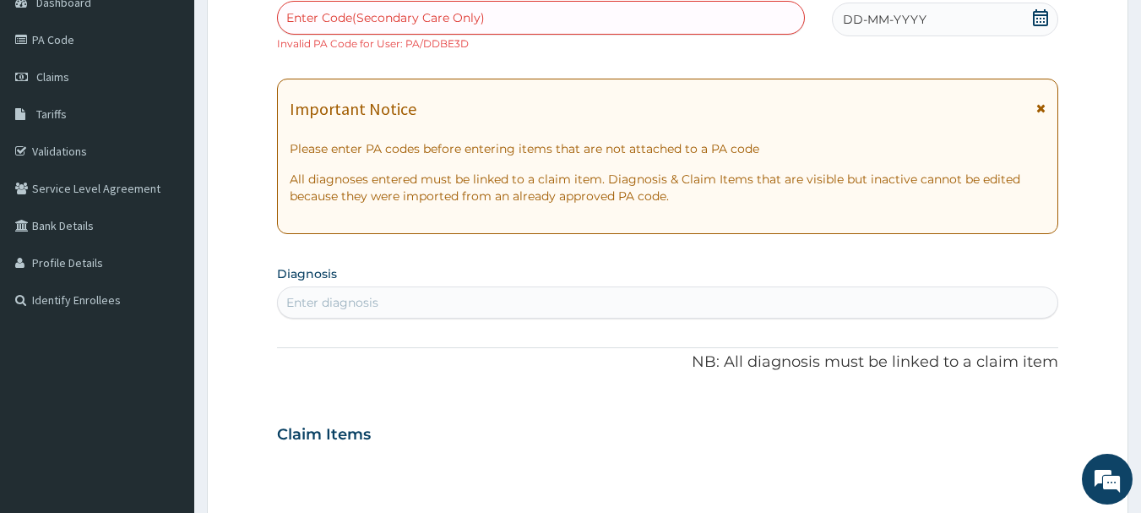
click at [448, 16] on div "Enter Code(Secondary Care Only)" at bounding box center [385, 17] width 199 height 17
paste input "PA/DDBE3D"
type input "PA/DDBE3D"
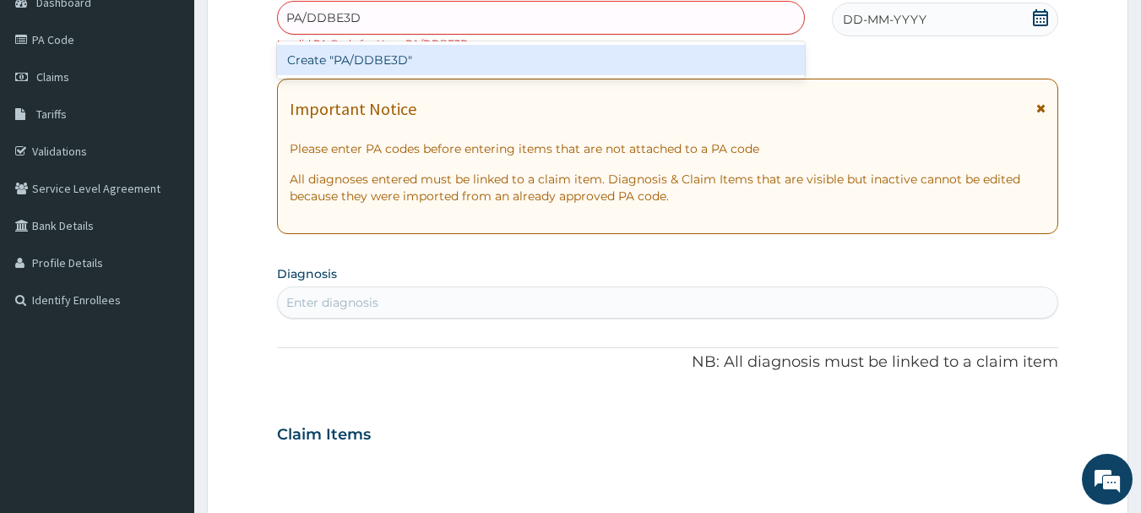
click at [426, 57] on div "Create "PA/DDBE3D"" at bounding box center [541, 60] width 529 height 30
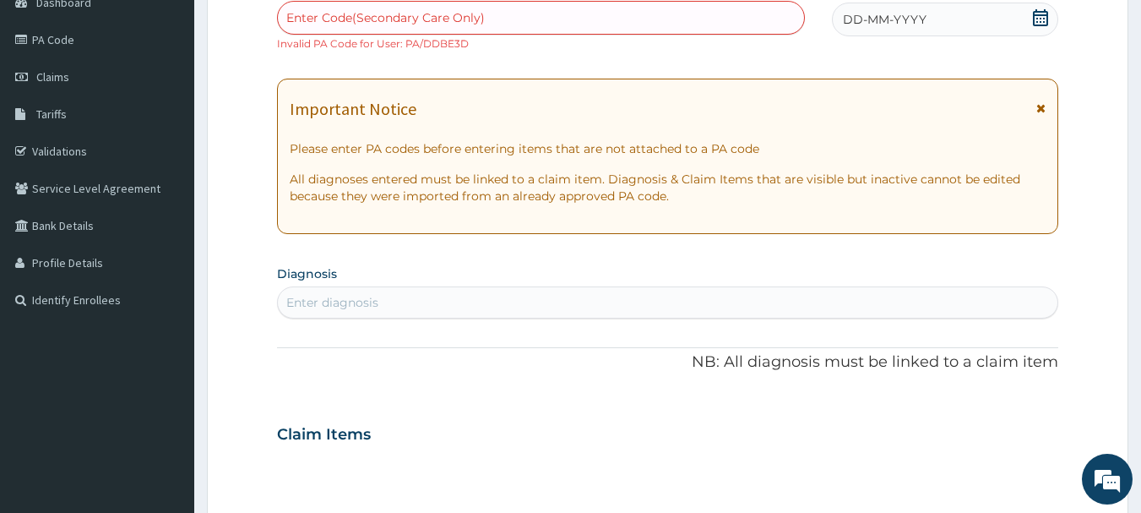
click at [1038, 13] on icon at bounding box center [1040, 17] width 17 height 17
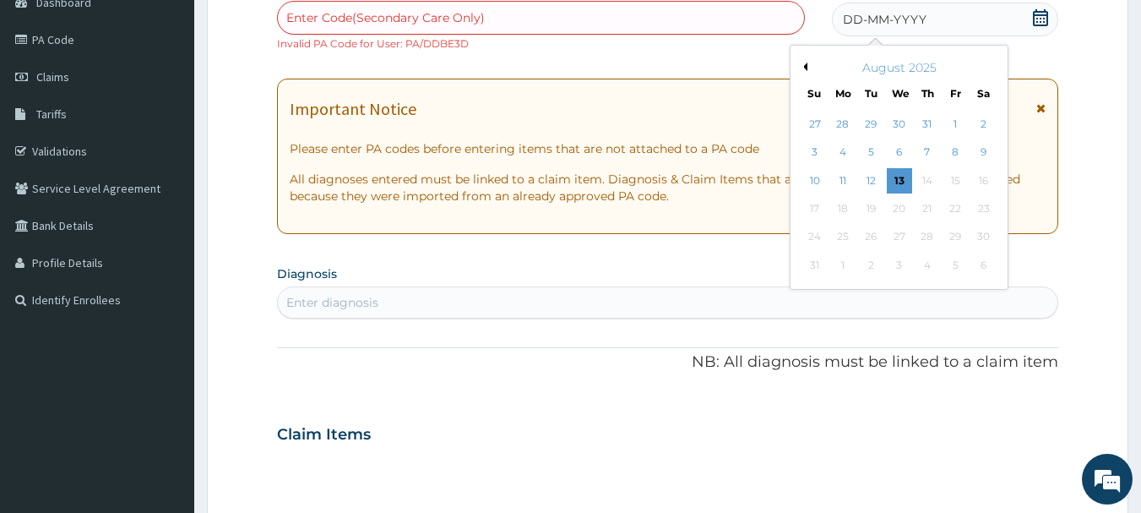
click at [803, 67] on button "Previous Month" at bounding box center [803, 67] width 8 height 8
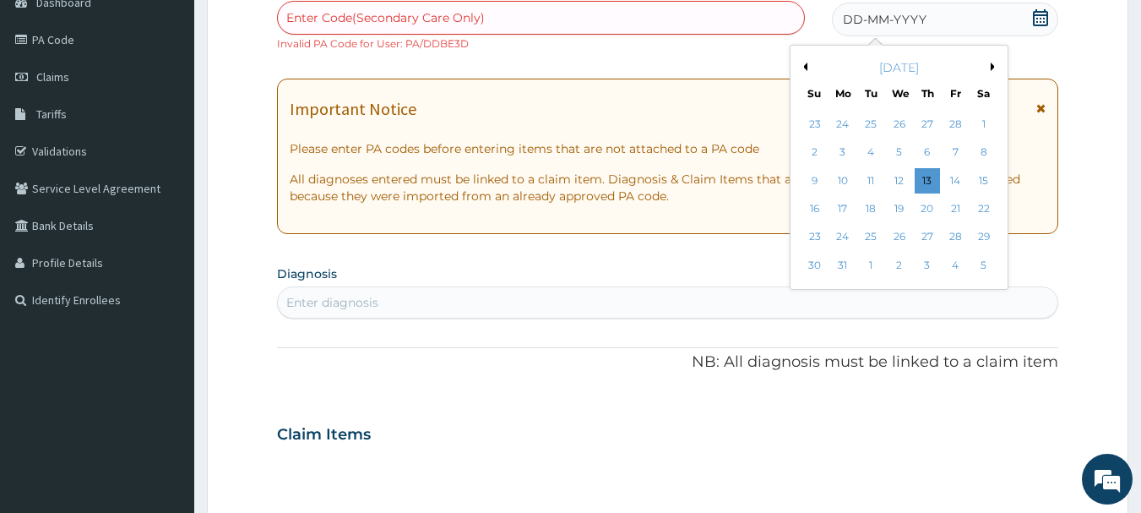
click at [803, 67] on button "Previous Month" at bounding box center [803, 67] width 8 height 8
click at [893, 150] on div "5" at bounding box center [899, 152] width 25 height 25
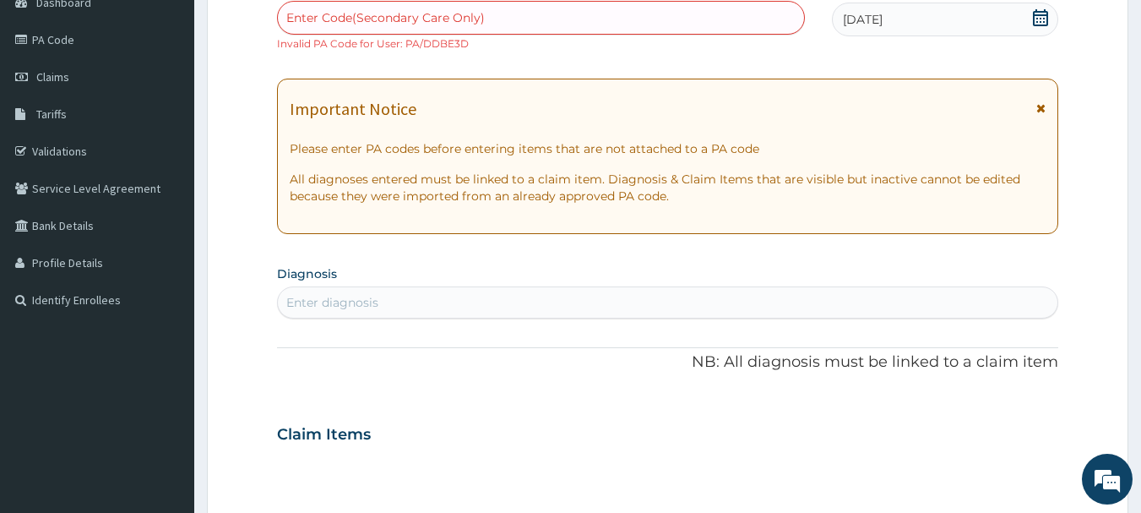
click at [416, 14] on div "Enter Code(Secondary Care Only)" at bounding box center [385, 17] width 199 height 17
paste input "PA/DDBE3D"
type input "PA/DDBE3D"
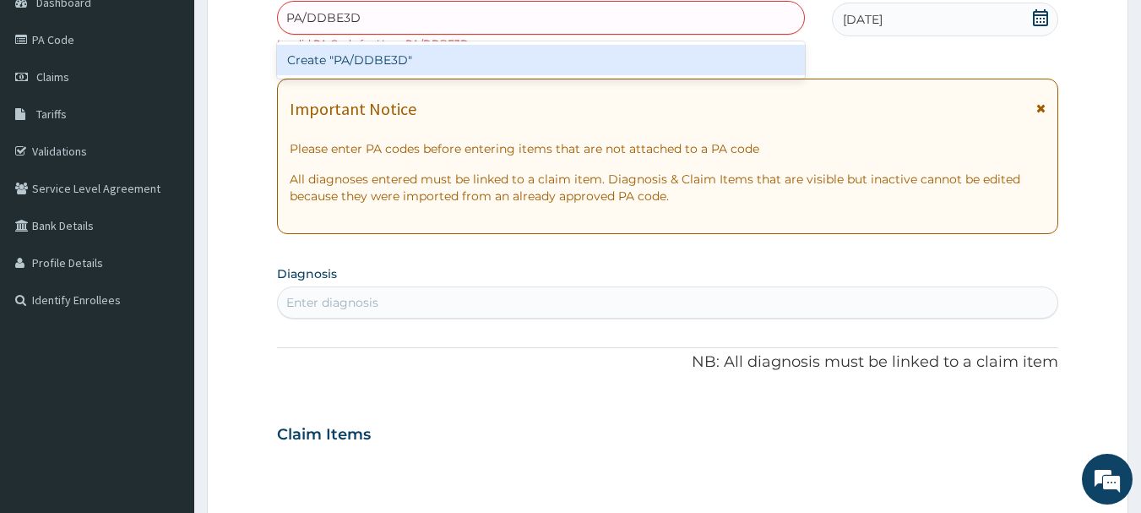
click at [394, 68] on div "Create "PA/DDBE3D"" at bounding box center [541, 60] width 529 height 30
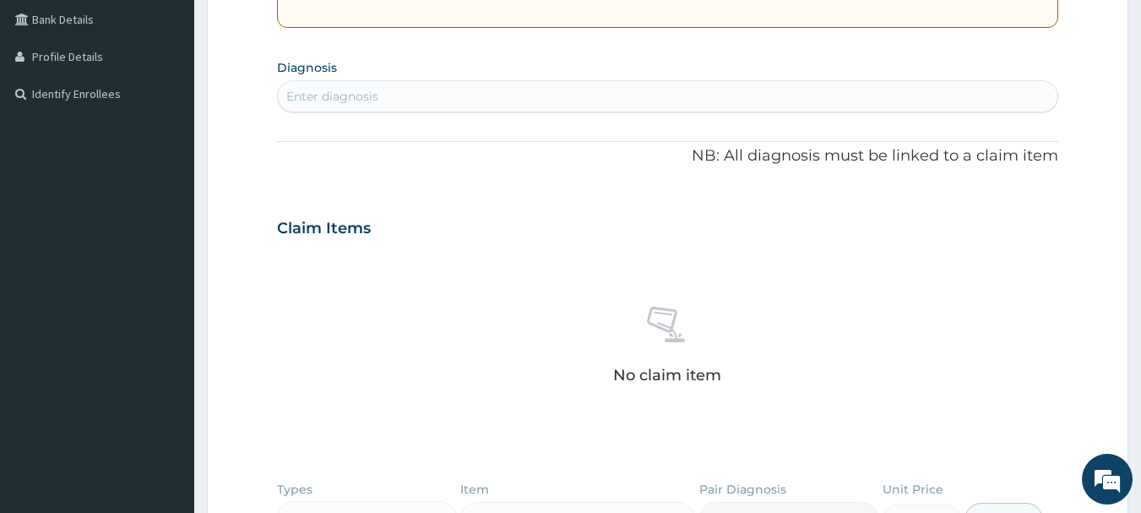
scroll to position [362, 0]
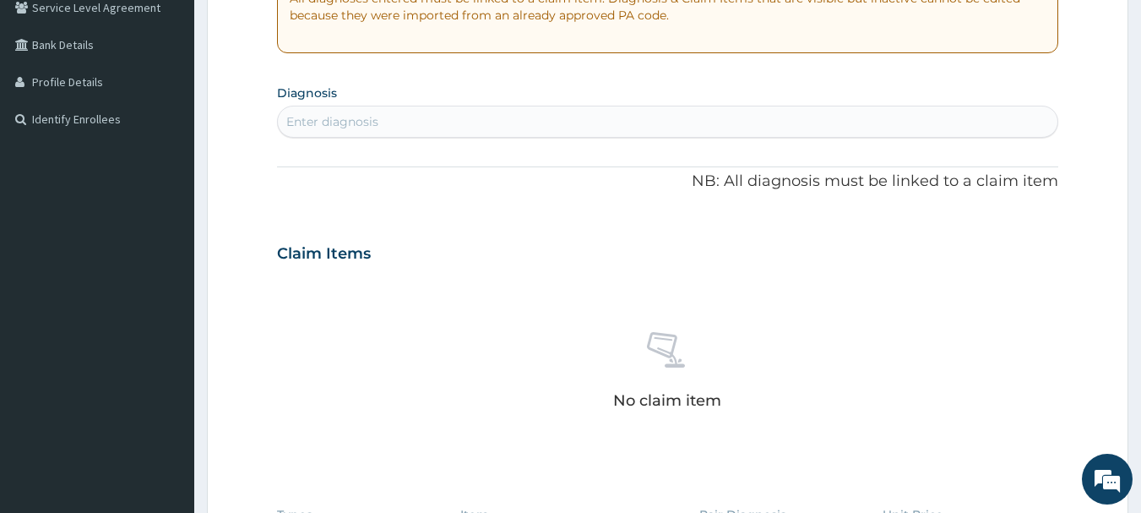
click at [415, 109] on section "Diagnosis Enter diagnosis" at bounding box center [668, 108] width 782 height 57
click at [403, 118] on div "Enter diagnosis" at bounding box center [668, 121] width 781 height 27
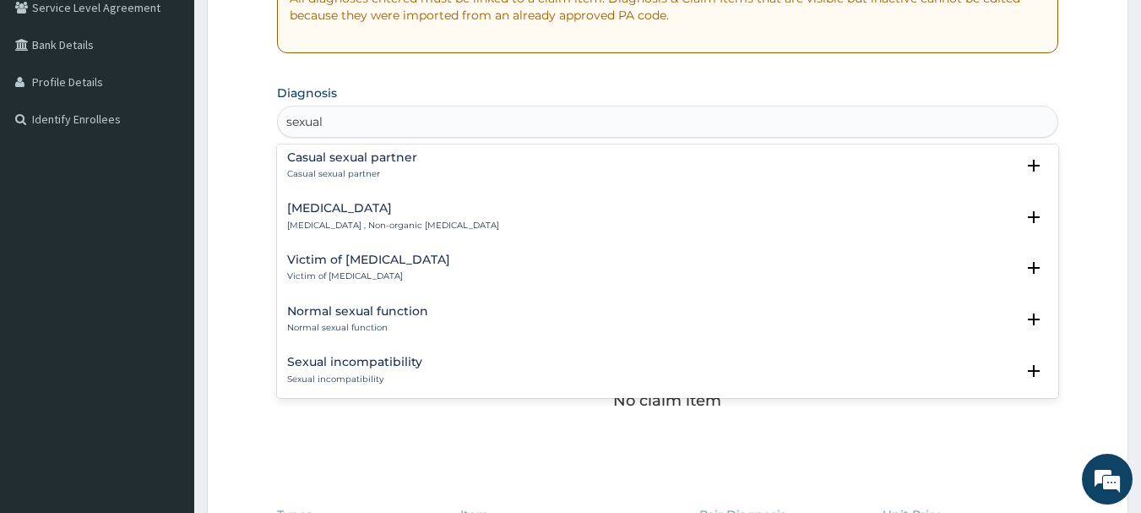
scroll to position [2194, 0]
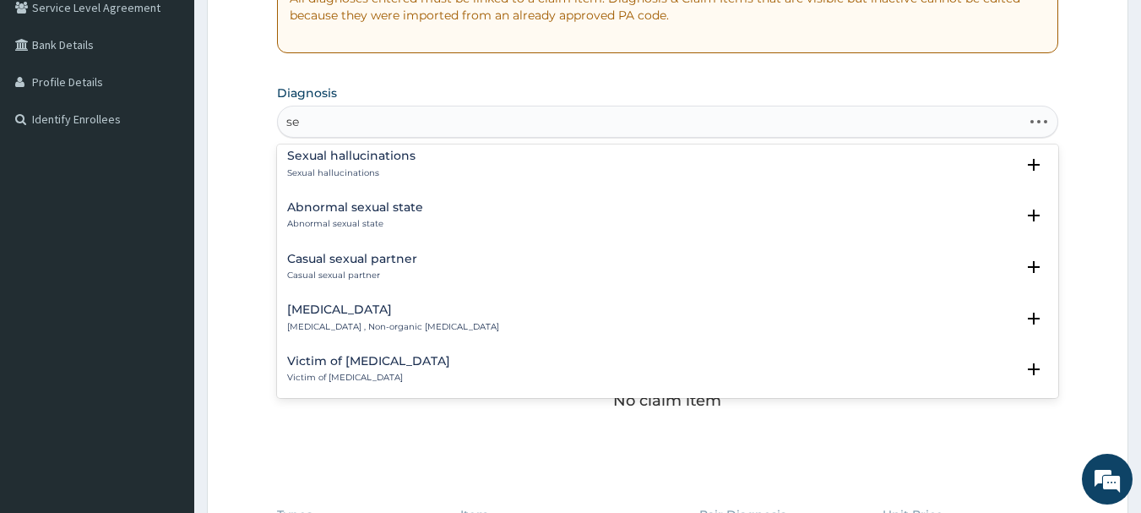
type input "s"
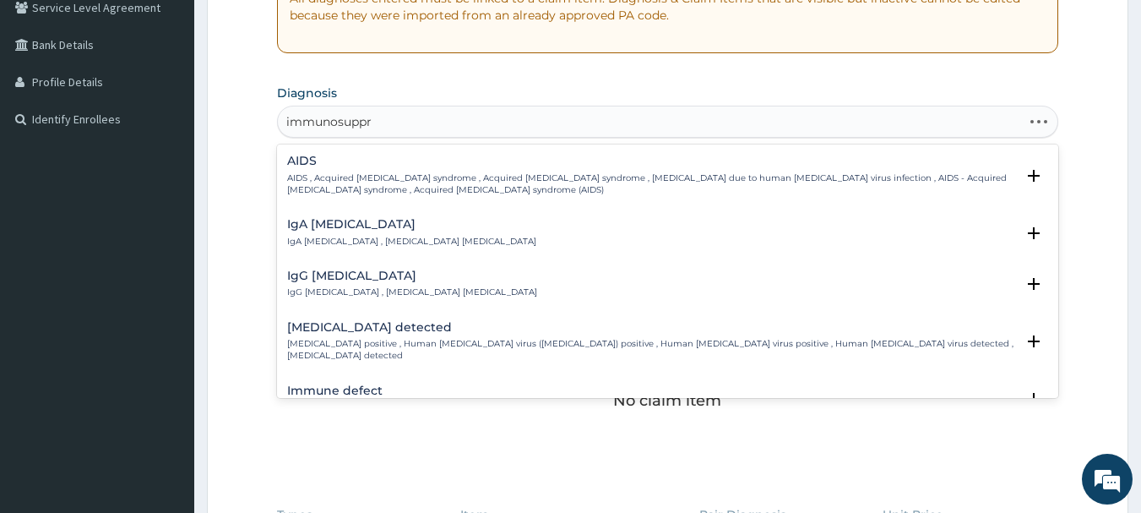
type input "immunosuppre"
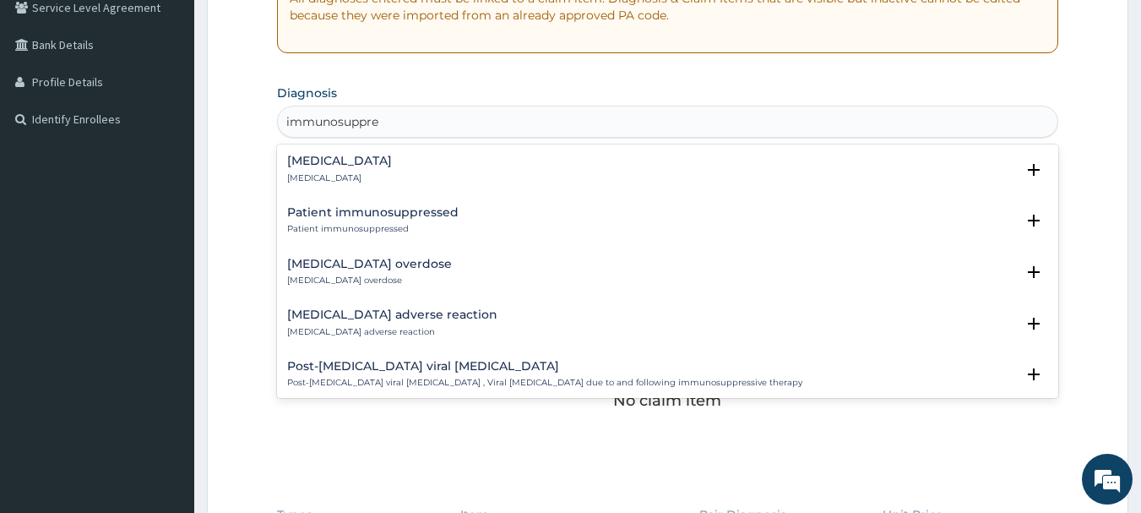
click at [354, 161] on h4 "Immunosuppression" at bounding box center [339, 161] width 105 height 13
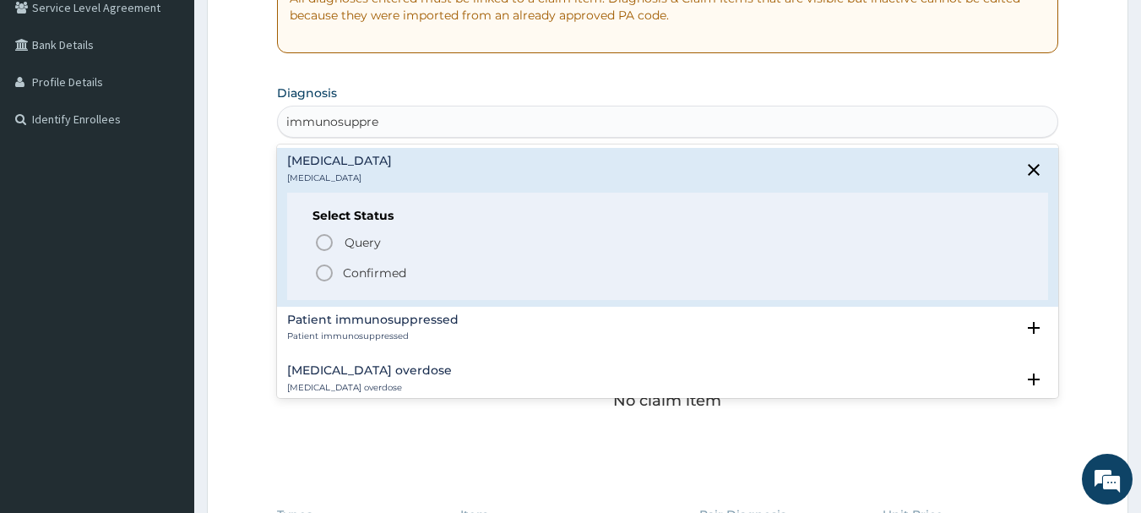
click at [358, 275] on p "Confirmed" at bounding box center [374, 272] width 63 height 17
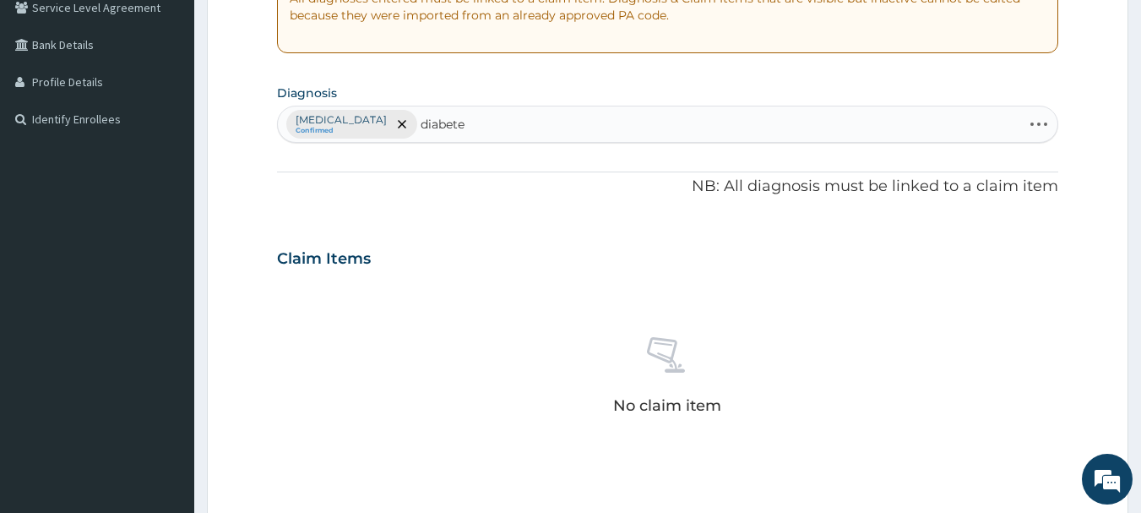
type input "diabetes"
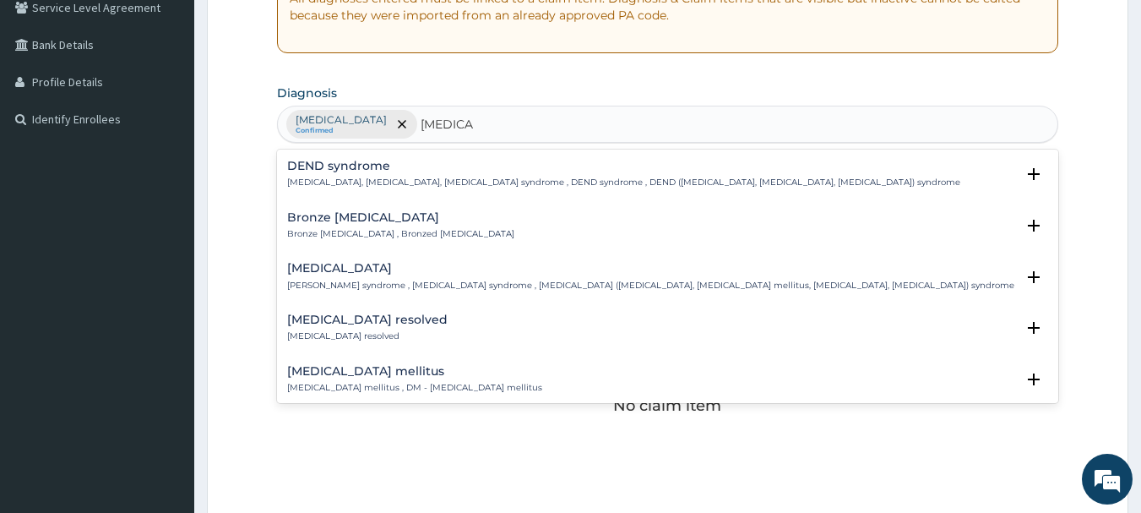
click at [343, 376] on h4 "Diabetes mellitus" at bounding box center [414, 371] width 255 height 13
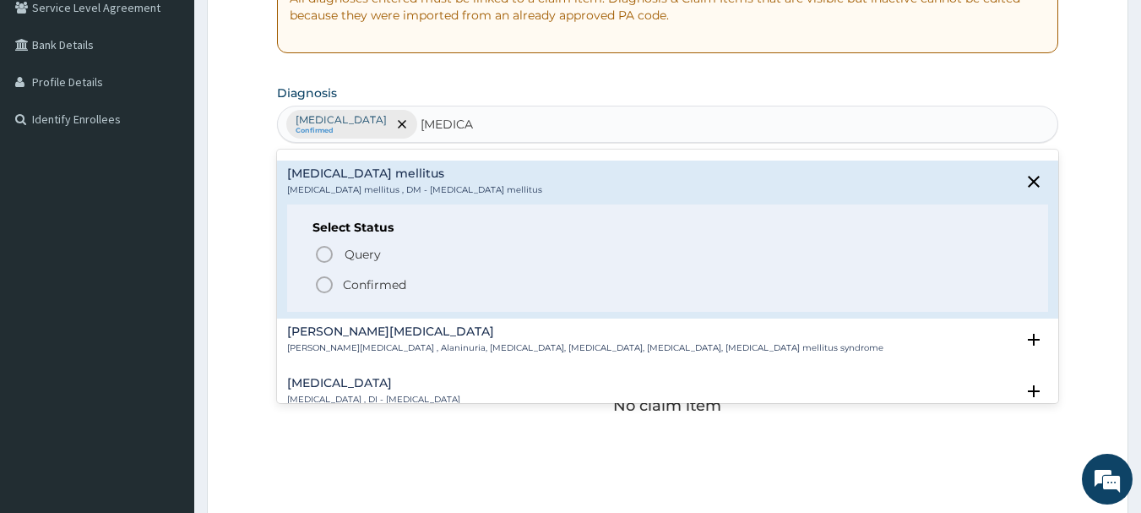
scroll to position [203, 0]
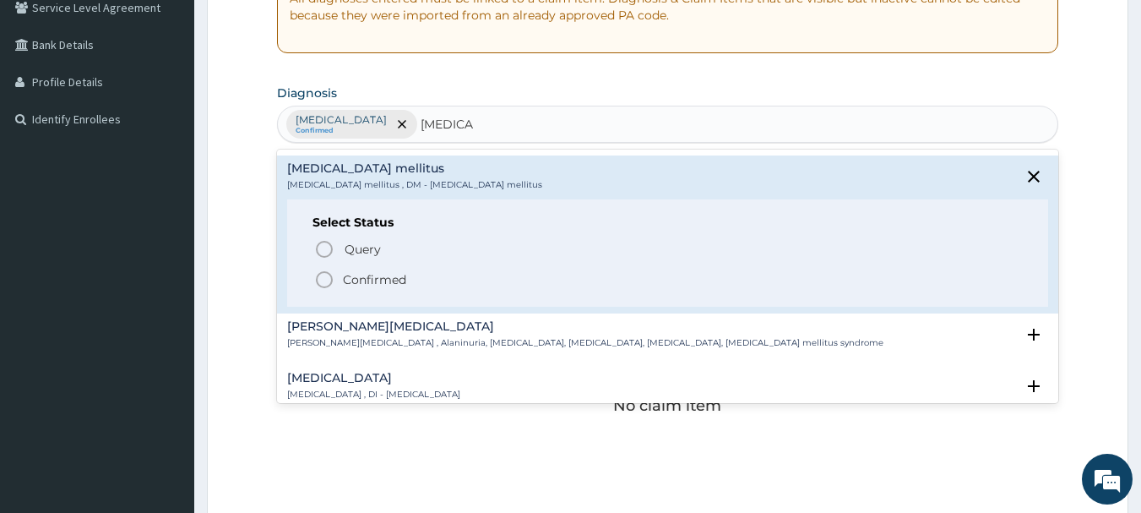
click at [324, 277] on icon "status option filled" at bounding box center [324, 279] width 20 height 20
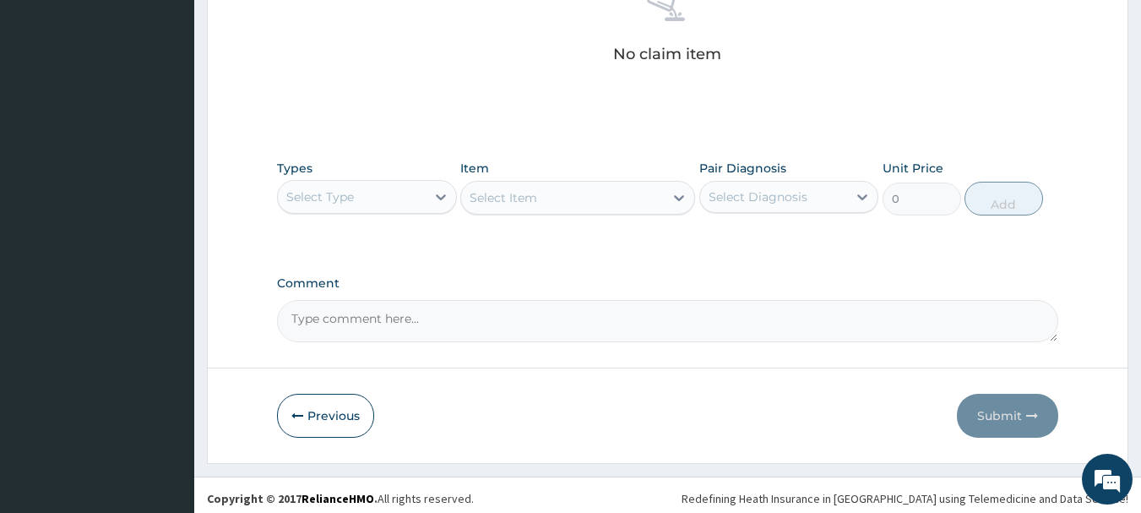
scroll to position [721, 0]
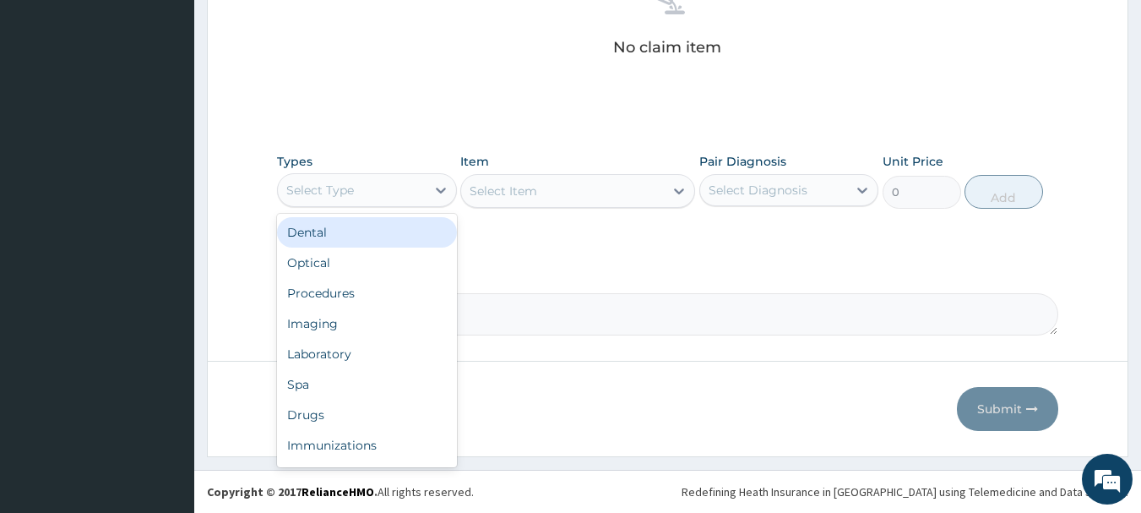
click at [405, 194] on div "Select Type" at bounding box center [352, 190] width 148 height 27
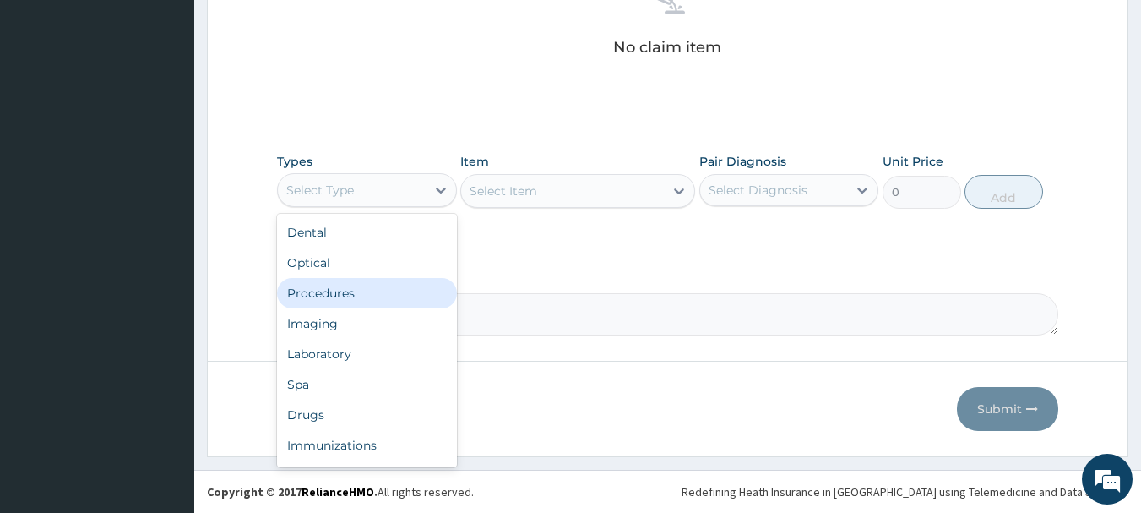
click at [336, 287] on div "Procedures" at bounding box center [367, 293] width 180 height 30
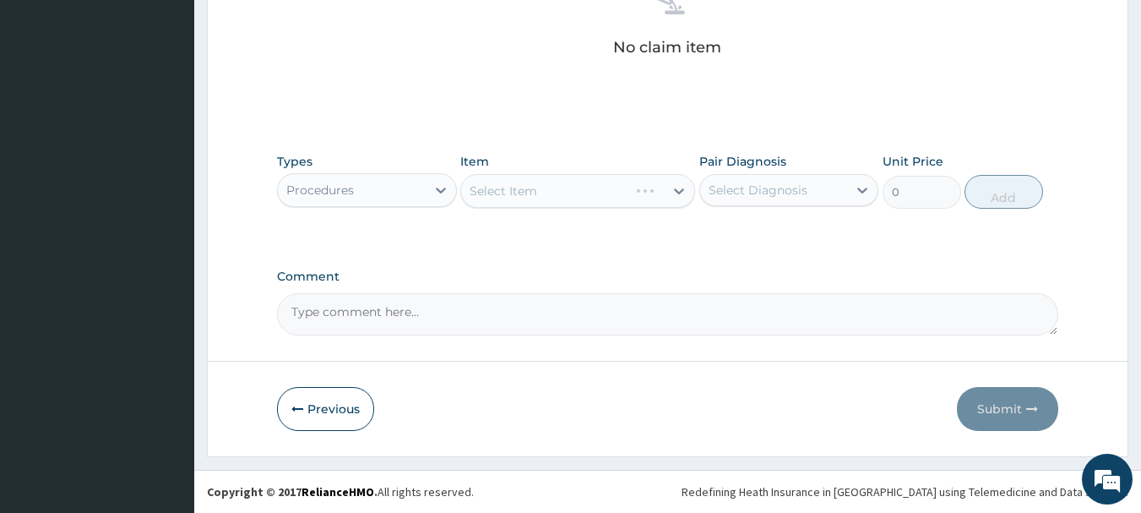
click at [587, 191] on div "Select Item" at bounding box center [577, 191] width 235 height 34
click at [660, 188] on div "Select Item" at bounding box center [577, 191] width 235 height 34
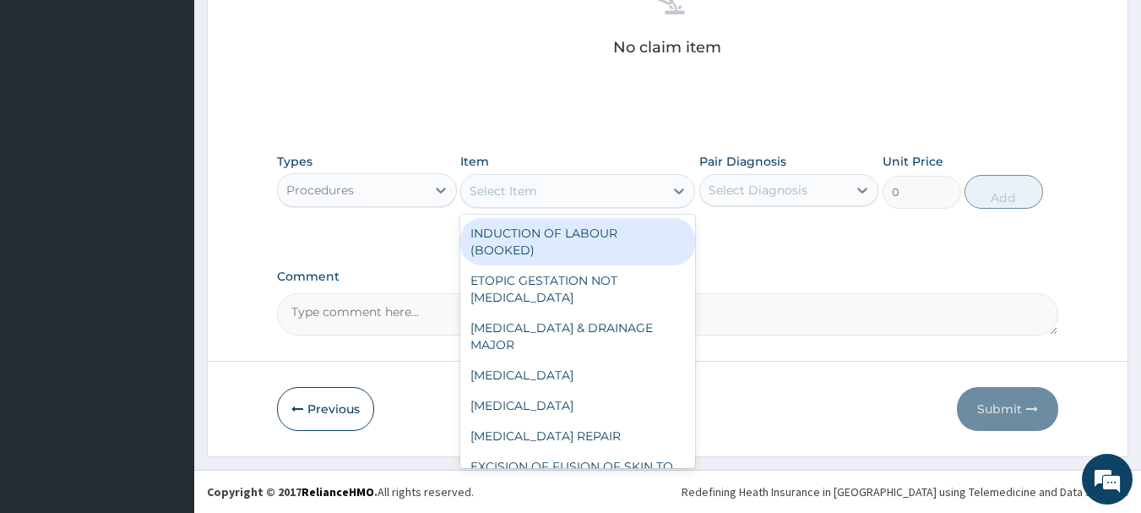
click at [660, 188] on div "Select Item" at bounding box center [562, 190] width 203 height 27
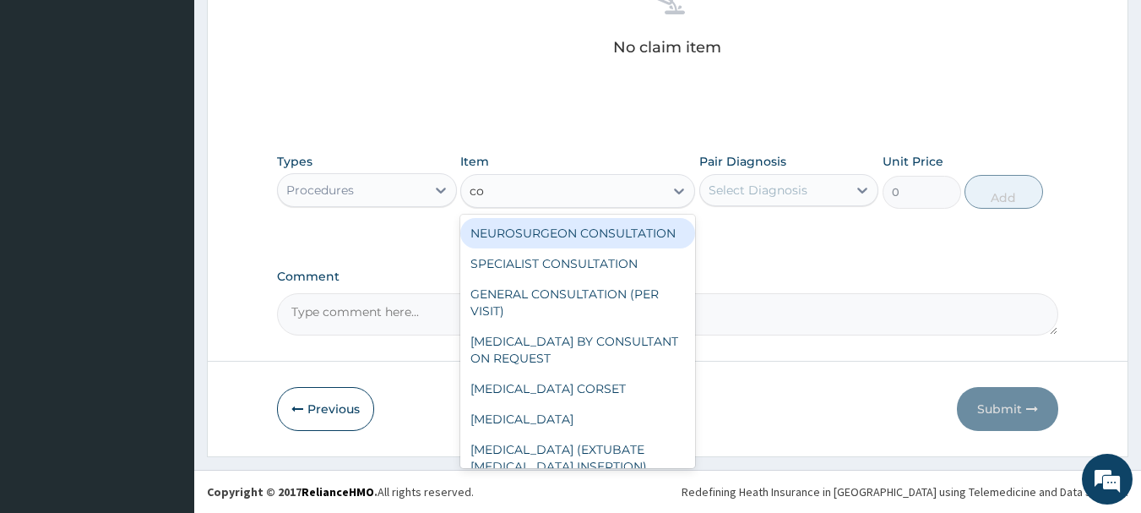
type input "con"
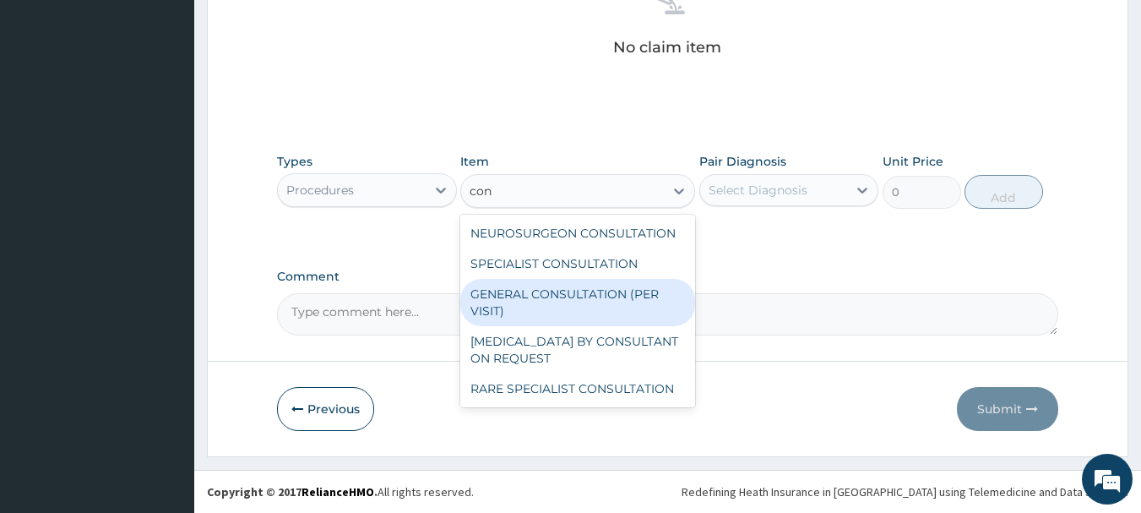
click at [605, 304] on div "GENERAL CONSULTATION (PER VISIT)" at bounding box center [577, 302] width 235 height 47
type input "2000"
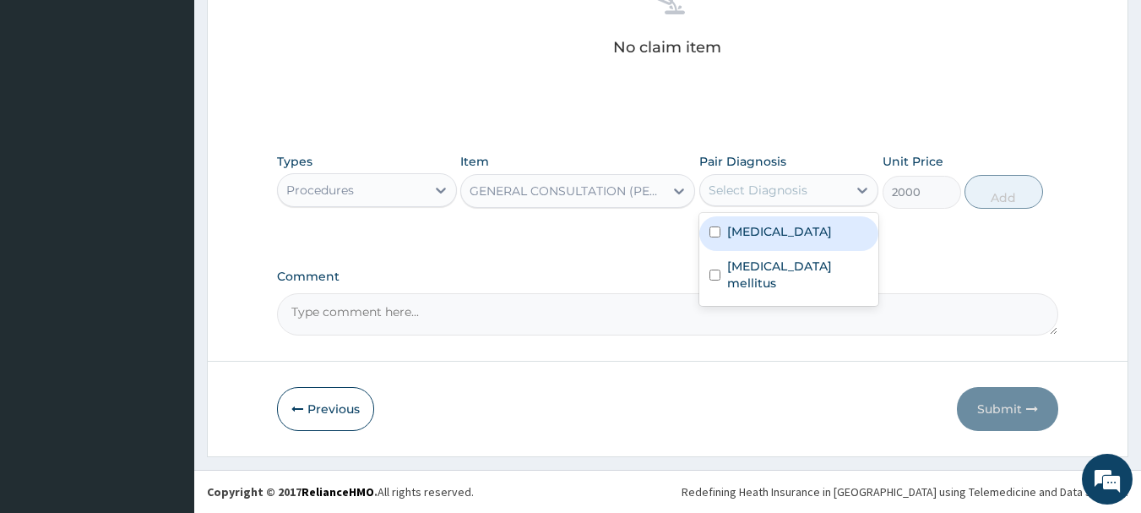
click at [786, 188] on div "Select Diagnosis" at bounding box center [758, 190] width 99 height 17
click at [754, 233] on label "Immunosuppression" at bounding box center [779, 231] width 105 height 17
checkbox input "true"
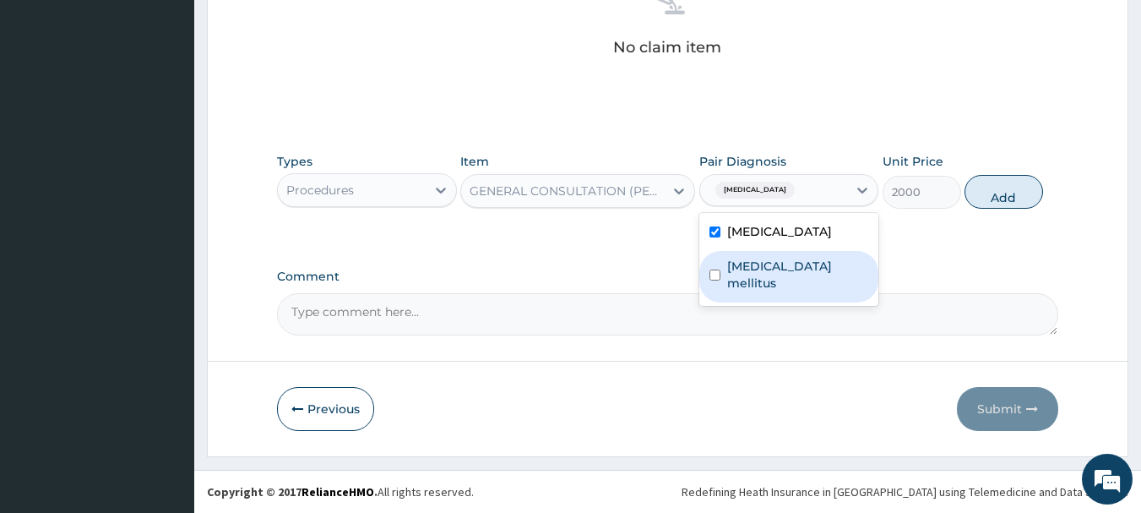
click at [759, 269] on label "Diabetes mellitus" at bounding box center [798, 275] width 142 height 34
checkbox input "true"
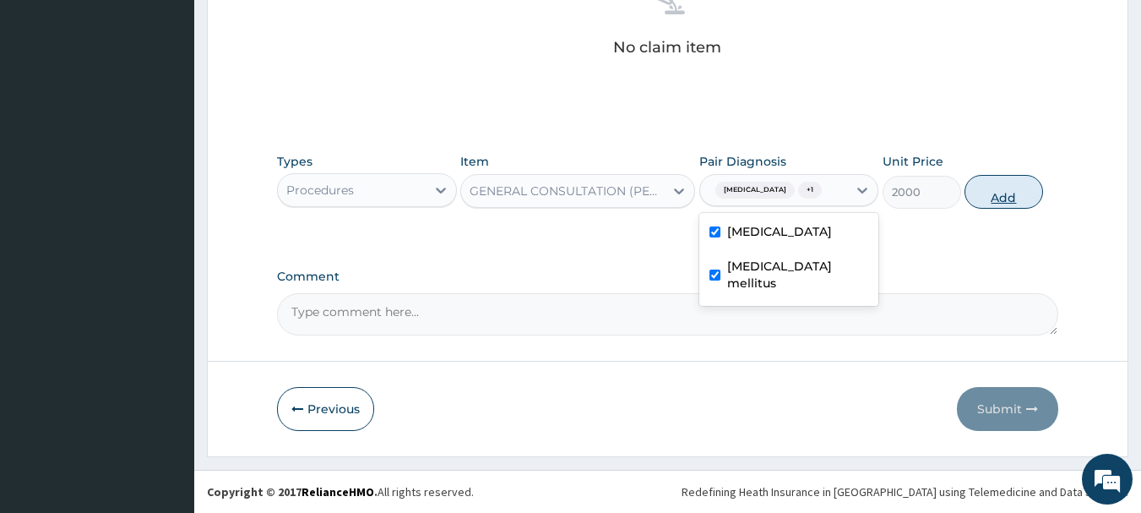
click at [978, 199] on button "Add" at bounding box center [1004, 192] width 79 height 34
type input "0"
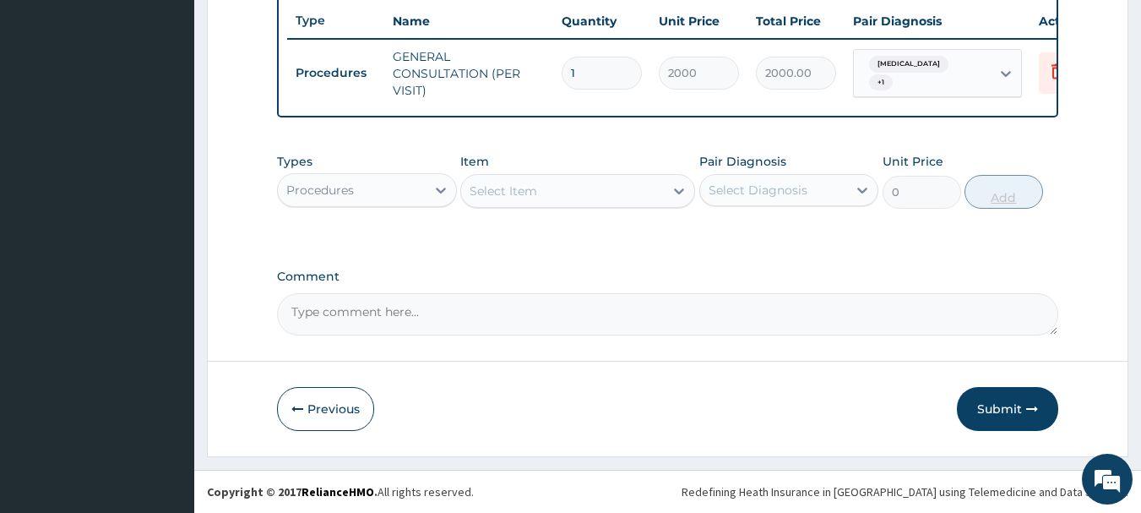
scroll to position [662, 0]
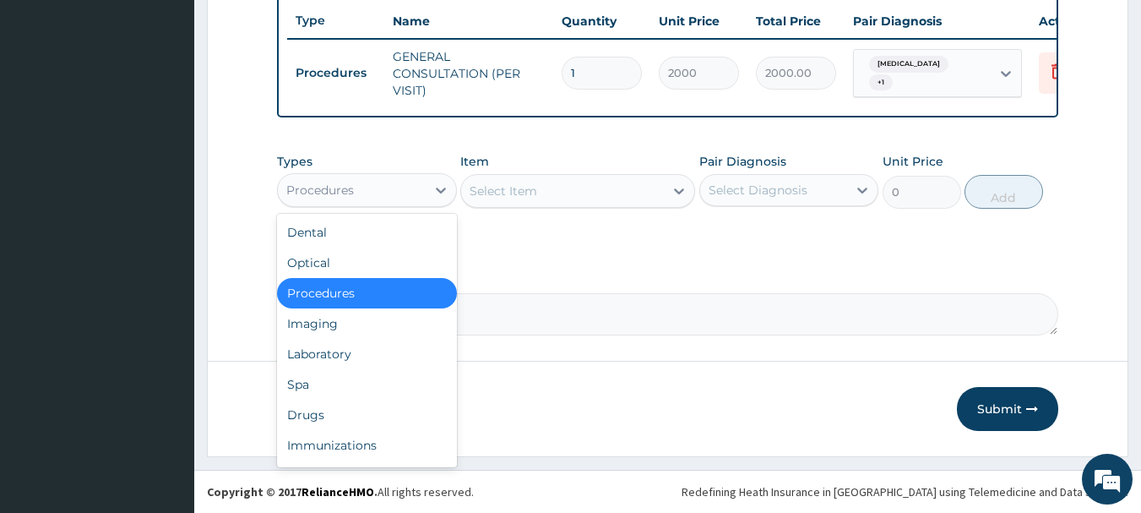
click at [389, 186] on div "Procedures" at bounding box center [352, 190] width 148 height 27
click at [310, 415] on div "Drugs" at bounding box center [367, 415] width 180 height 30
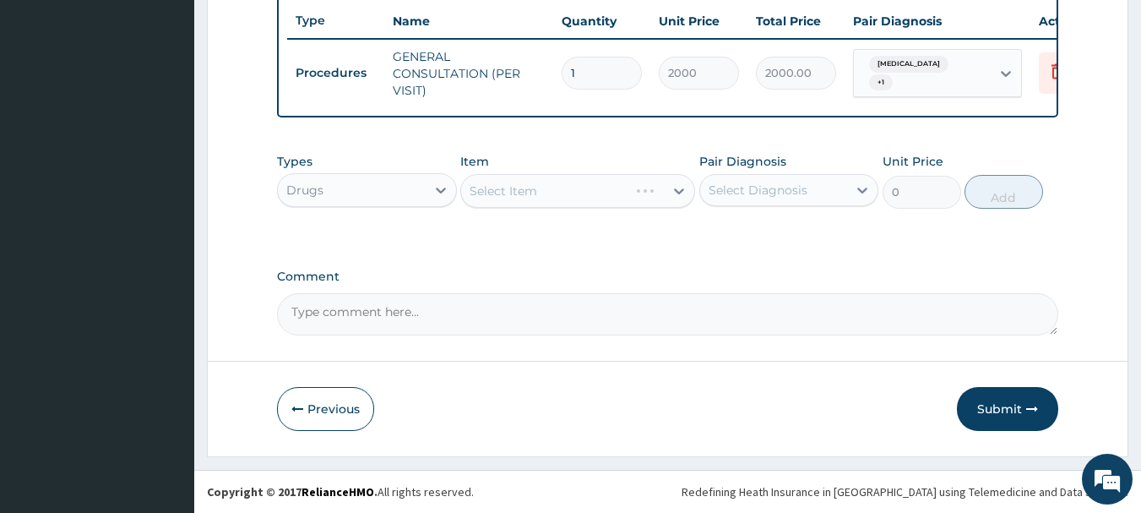
click at [559, 191] on div "Select Item" at bounding box center [577, 191] width 235 height 34
click at [559, 191] on div "Select Item" at bounding box center [562, 190] width 203 height 27
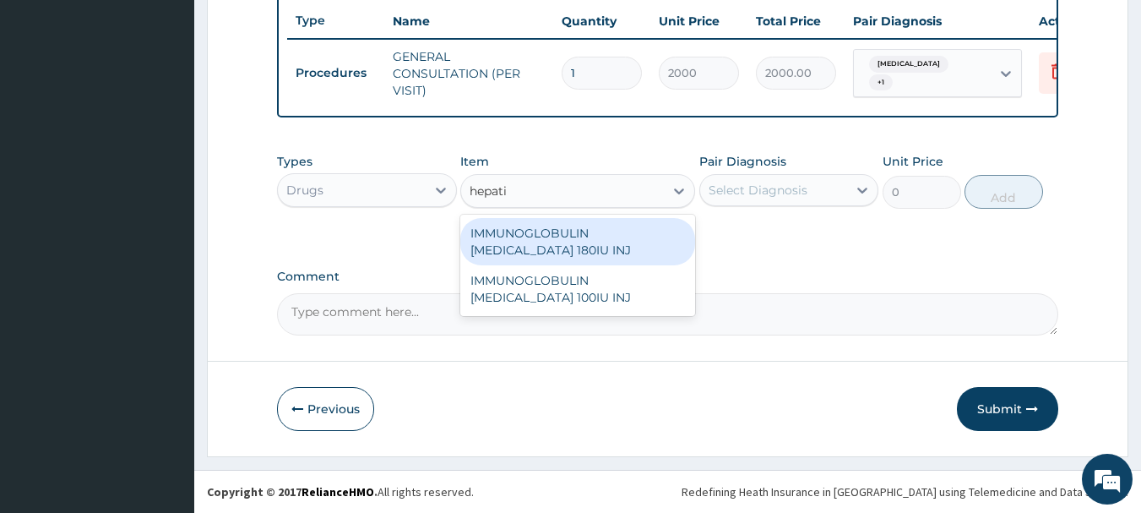
type input "hepatit"
click at [532, 241] on div "IMMUNOGLOBULIN HEPATITIS B 180IU INJ" at bounding box center [577, 241] width 235 height 47
type input "70000"
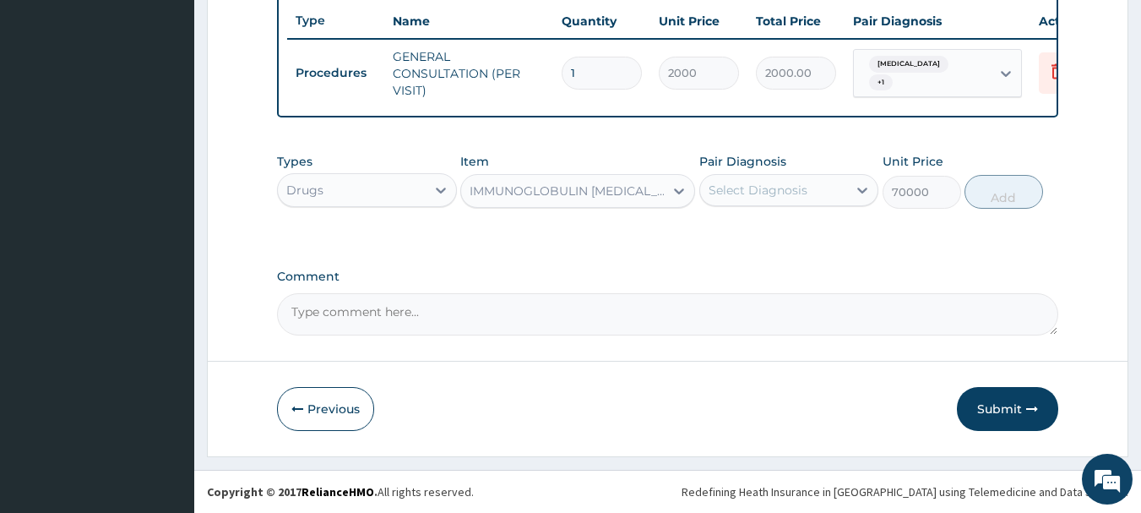
click at [639, 192] on div "IMMUNOGLOBULIN HEPATITIS B 180IU INJ" at bounding box center [568, 190] width 196 height 17
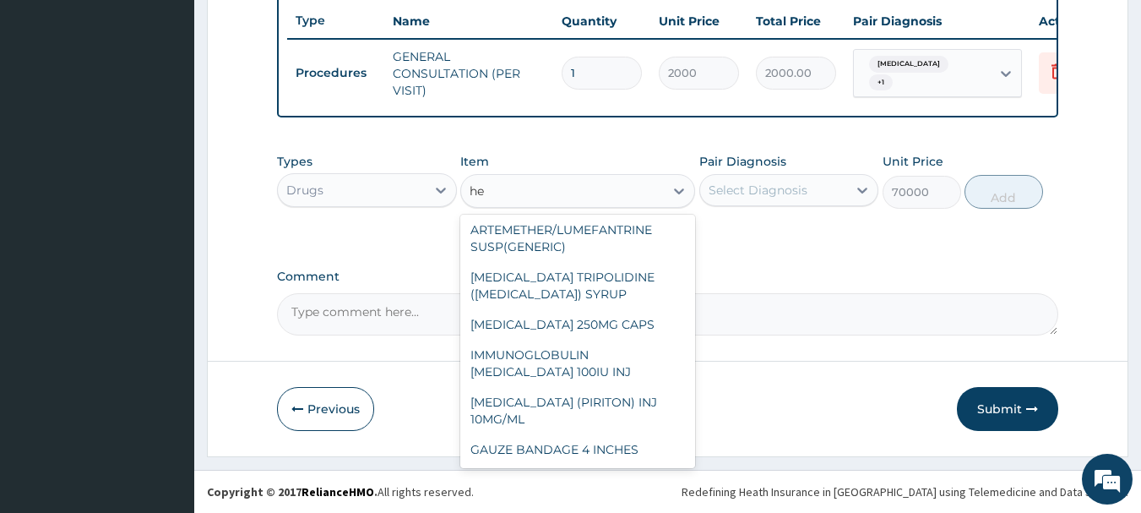
scroll to position [1212, 0]
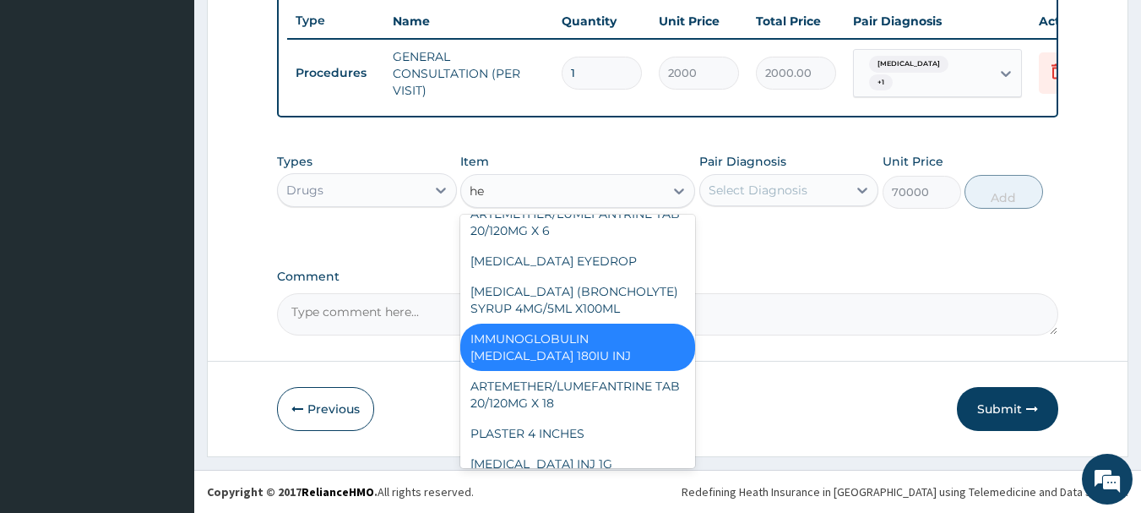
type input "hep"
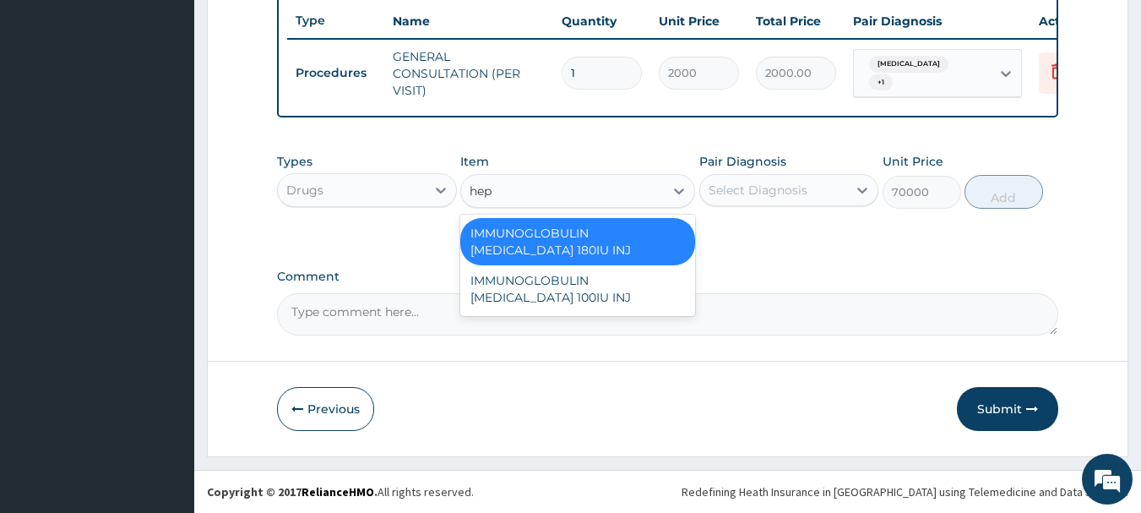
scroll to position [0, 0]
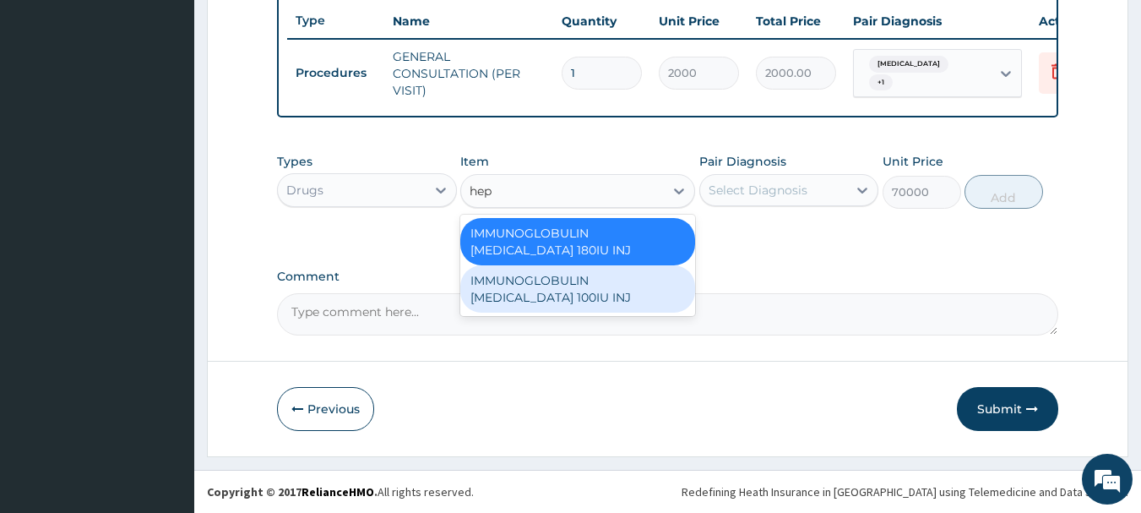
click at [586, 297] on div "IMMUNOGLOBULIN HEPATITIS B 100IU INJ" at bounding box center [577, 288] width 235 height 47
type input "50000"
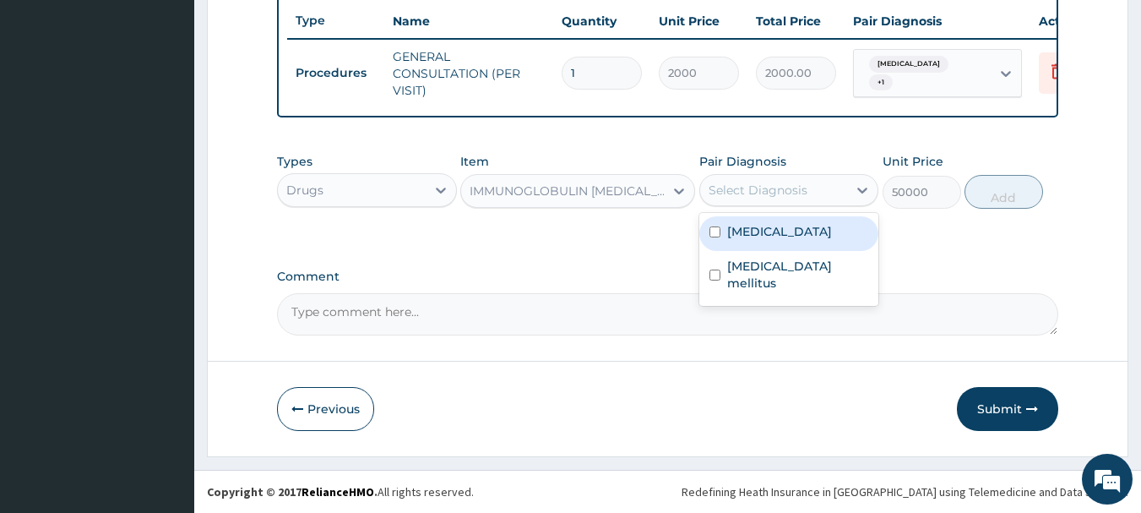
click at [761, 178] on div "Select Diagnosis" at bounding box center [774, 190] width 148 height 27
click at [746, 236] on label "Immunosuppression" at bounding box center [779, 231] width 105 height 17
checkbox input "true"
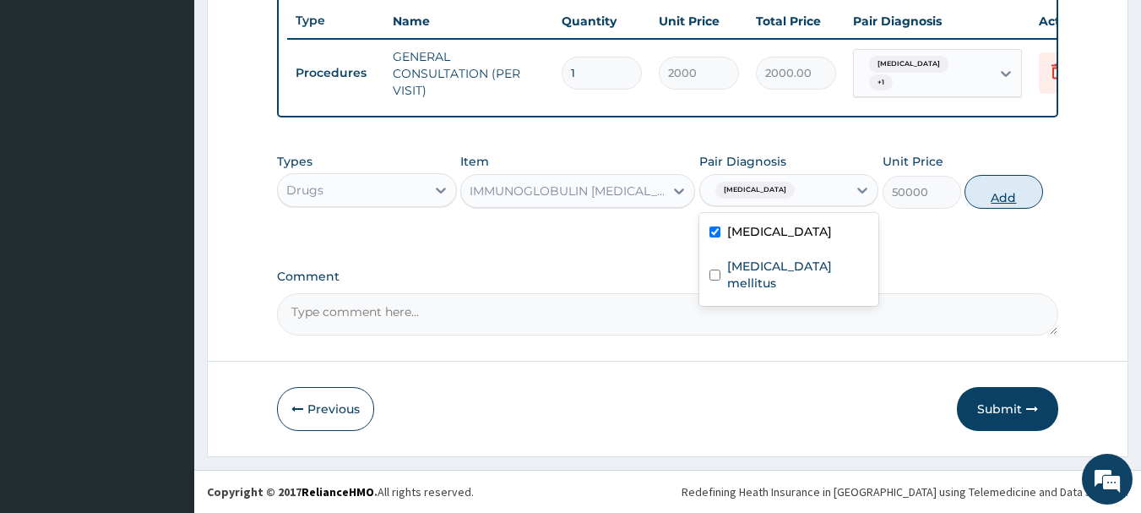
click at [984, 188] on button "Add" at bounding box center [1004, 192] width 79 height 34
type input "0"
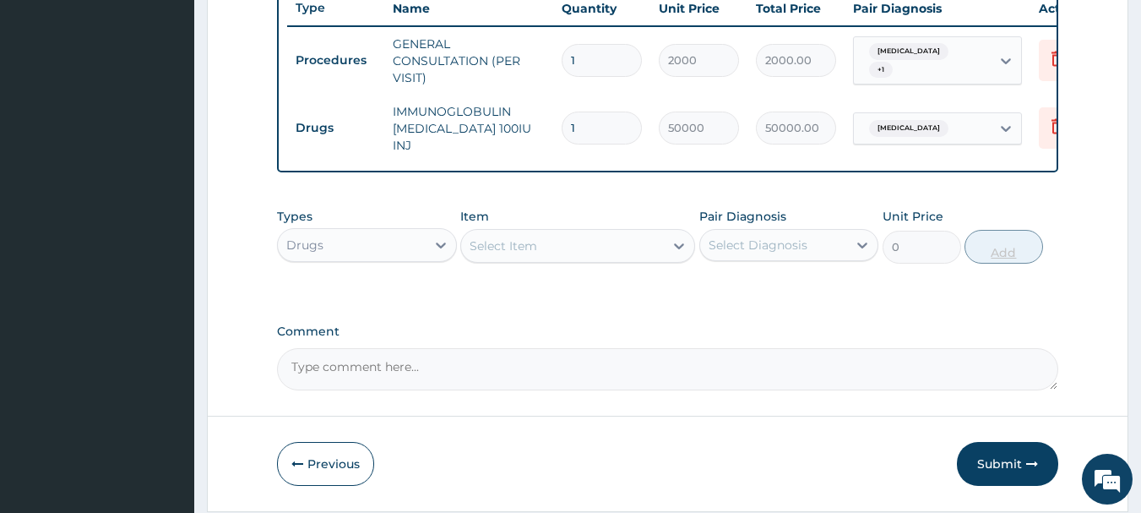
type input "0.00"
type input "3"
type input "150000.00"
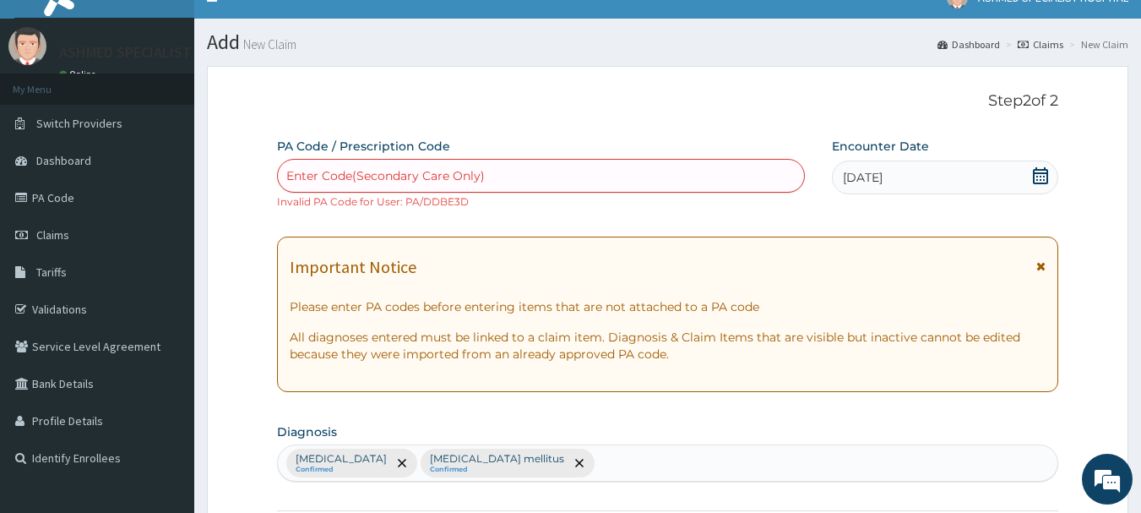
scroll to position [21, 0]
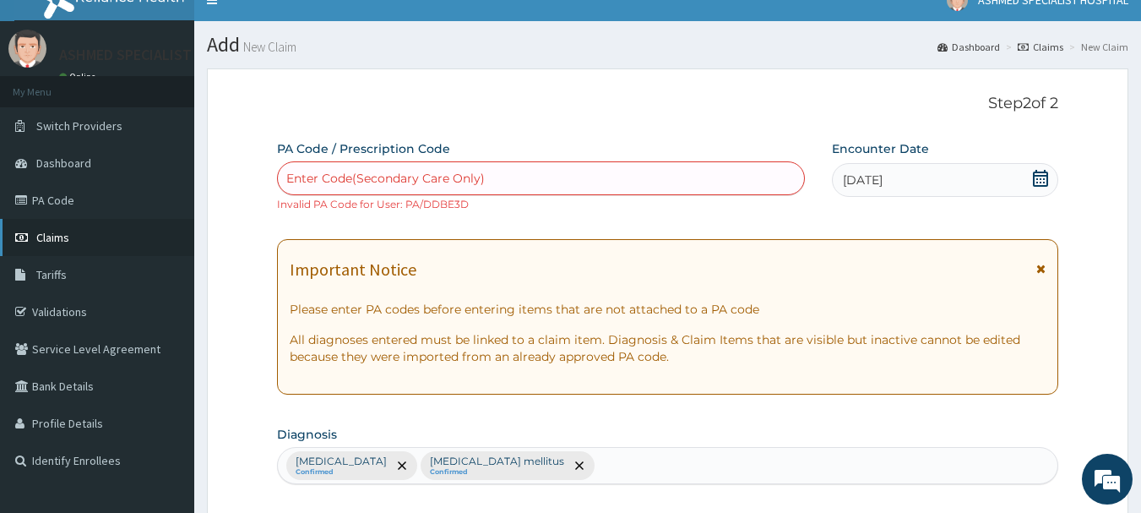
type input "3"
click at [67, 240] on span "Claims" at bounding box center [52, 237] width 33 height 15
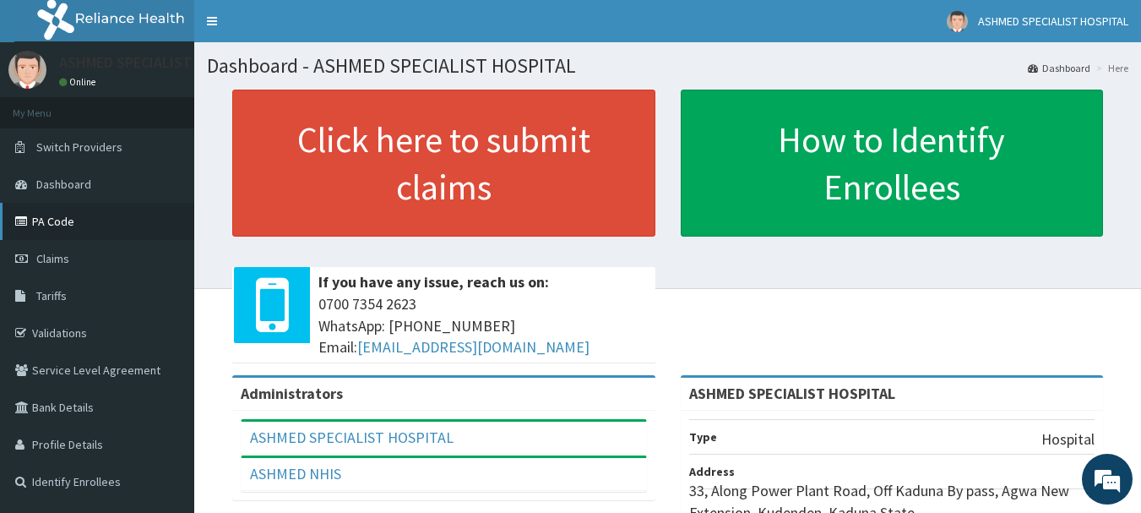
click at [51, 216] on link "PA Code" at bounding box center [97, 221] width 194 height 37
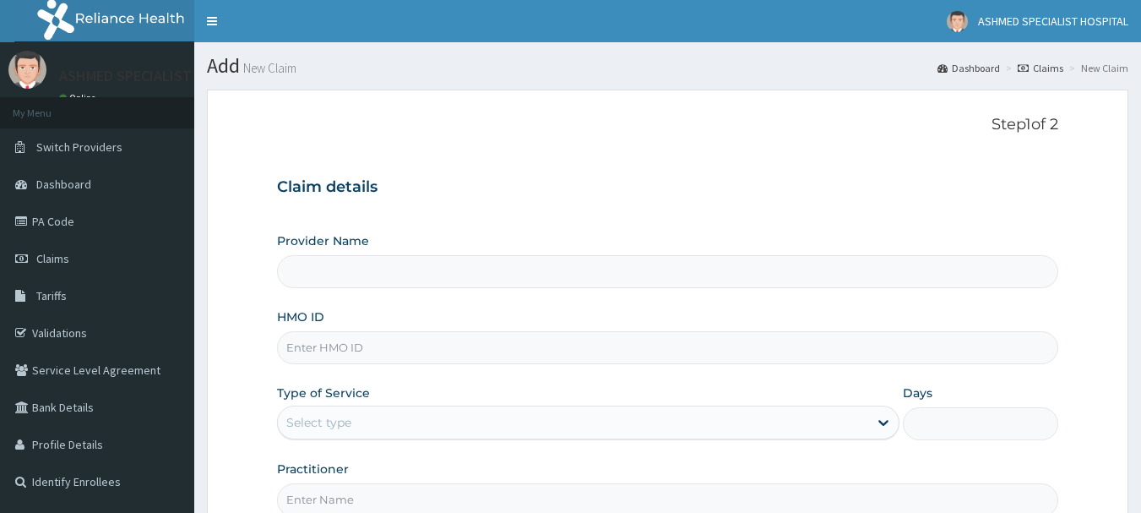
click at [326, 343] on input "HMO ID" at bounding box center [668, 347] width 782 height 33
type input "skp/"
type input "ASHMED SPECIALIST HOSPITAL"
type input "skp/10398/a"
click at [345, 421] on div "Select type" at bounding box center [318, 422] width 65 height 17
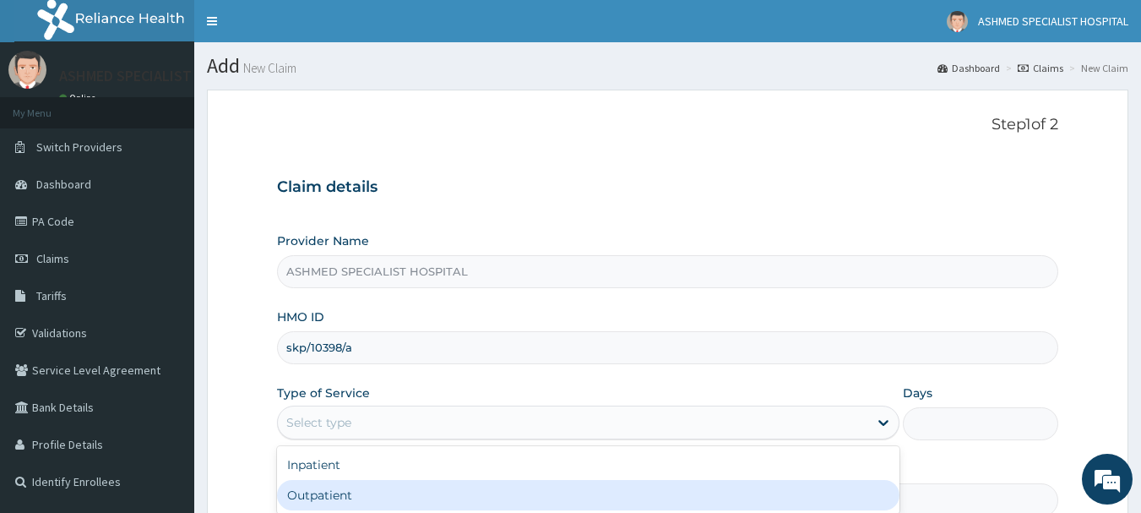
click at [336, 485] on div "Outpatient" at bounding box center [588, 495] width 623 height 30
type input "1"
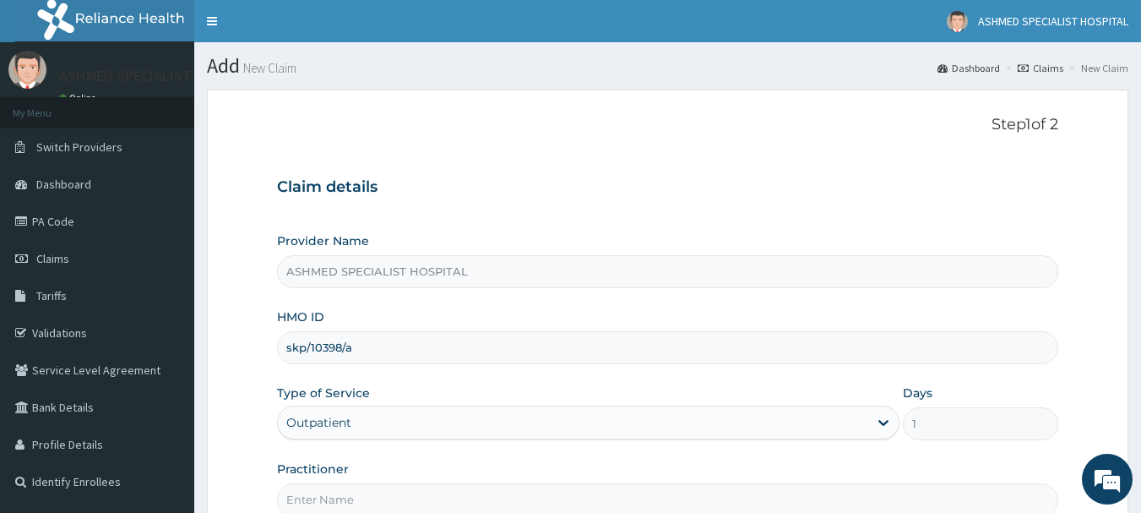
scroll to position [182, 0]
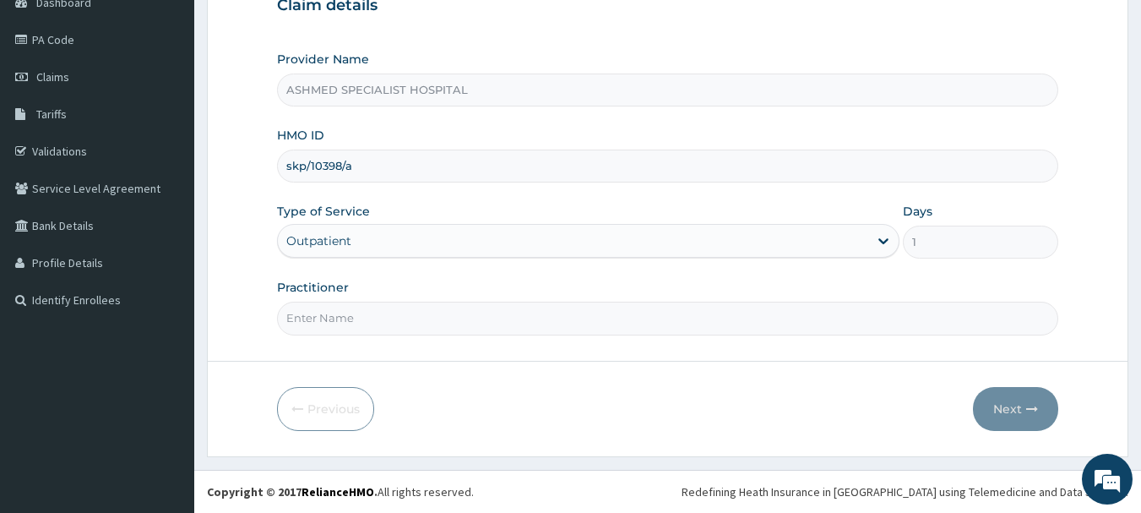
click at [487, 317] on input "Practitioner" at bounding box center [668, 318] width 782 height 33
type input "[PERSON_NAME][DATE]"
click at [1008, 402] on button "Next" at bounding box center [1015, 409] width 85 height 44
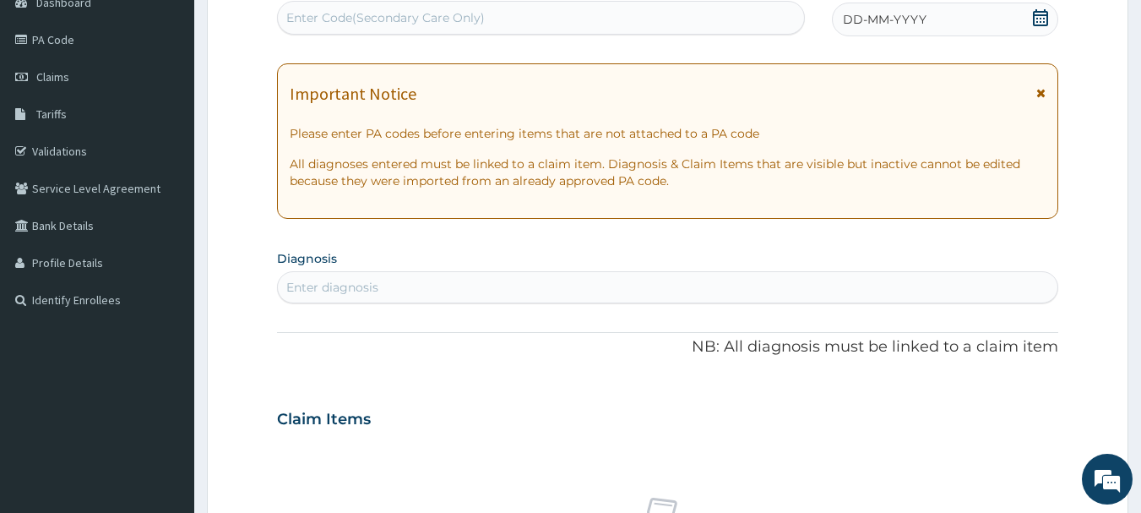
click at [918, 15] on span "DD-MM-YYYY" at bounding box center [885, 19] width 84 height 17
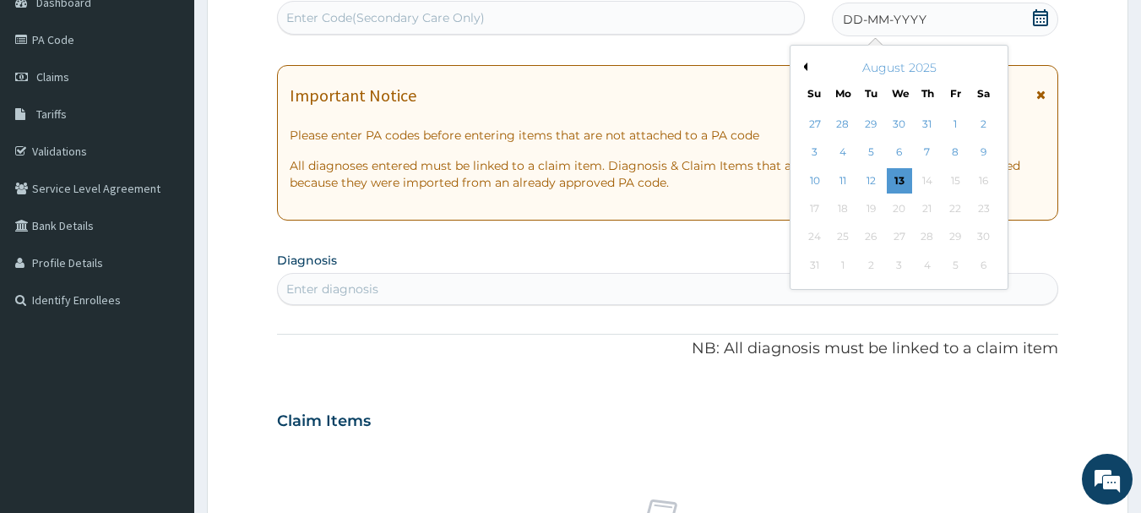
click at [806, 67] on button "Previous Month" at bounding box center [803, 67] width 8 height 8
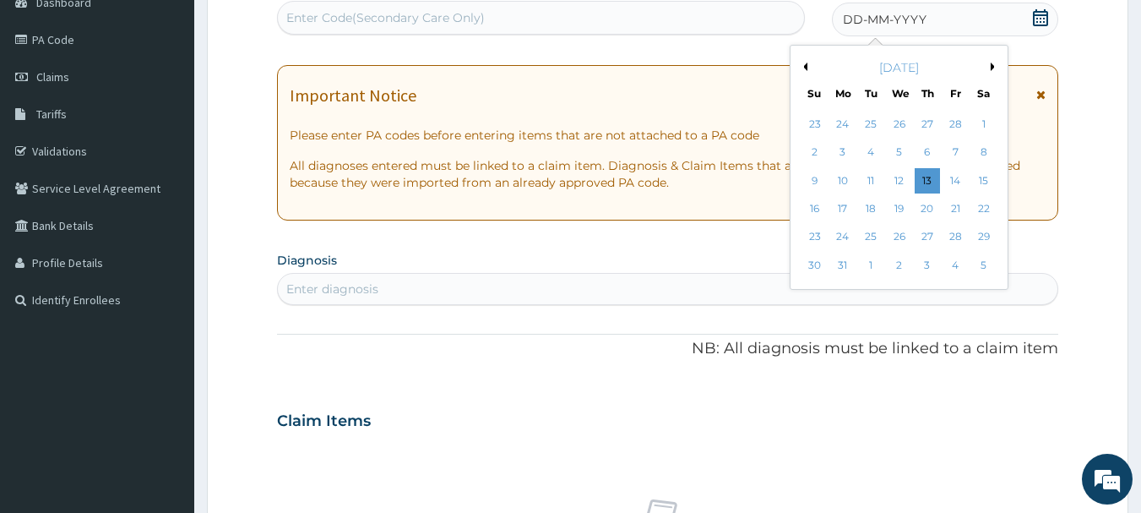
click at [806, 67] on button "Previous Month" at bounding box center [803, 67] width 8 height 8
click at [995, 68] on button "Next Month" at bounding box center [995, 67] width 8 height 8
click at [897, 152] on div "5" at bounding box center [899, 152] width 25 height 25
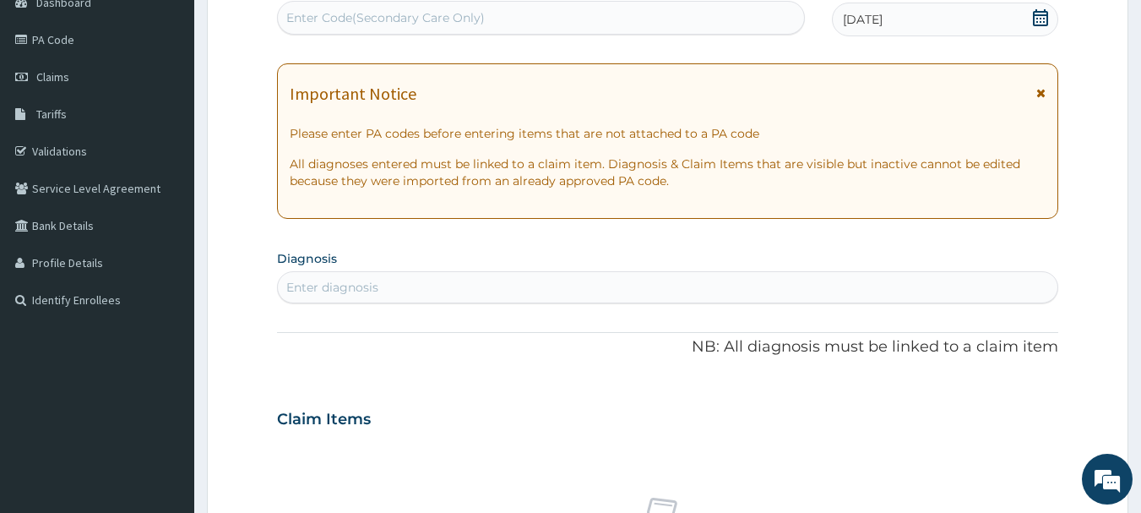
click at [380, 295] on div "Enter diagnosis" at bounding box center [668, 287] width 781 height 27
type input "f"
type input "conjunctivitis"
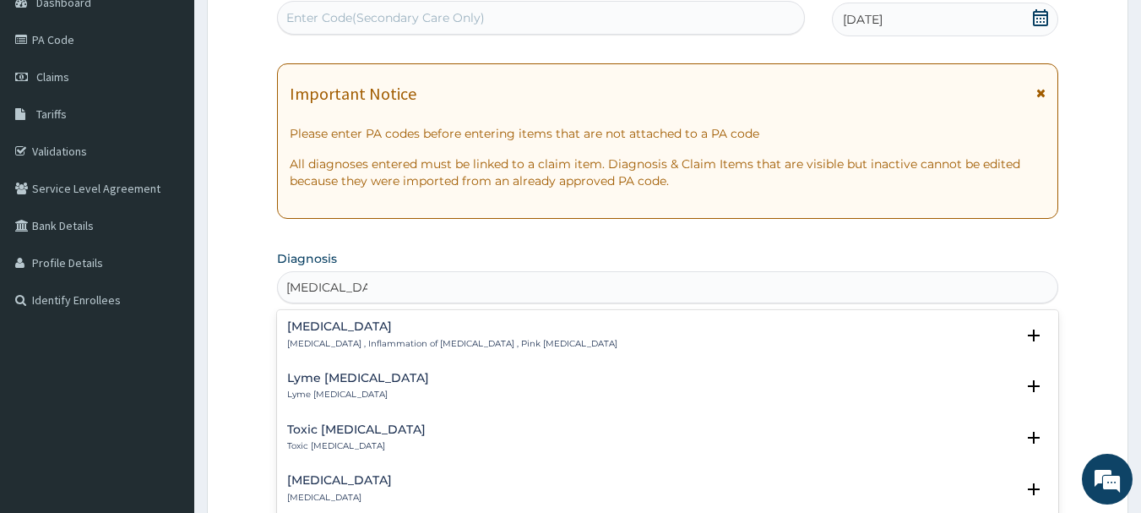
click at [357, 330] on h4 "Conjunctivitis" at bounding box center [452, 326] width 330 height 13
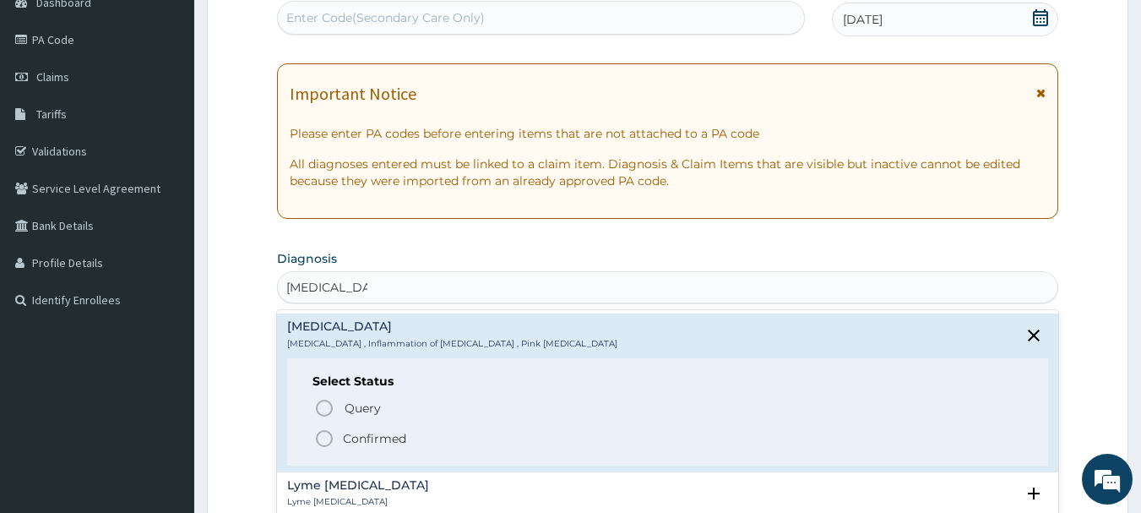
click at [327, 442] on icon "status option filled" at bounding box center [324, 438] width 20 height 20
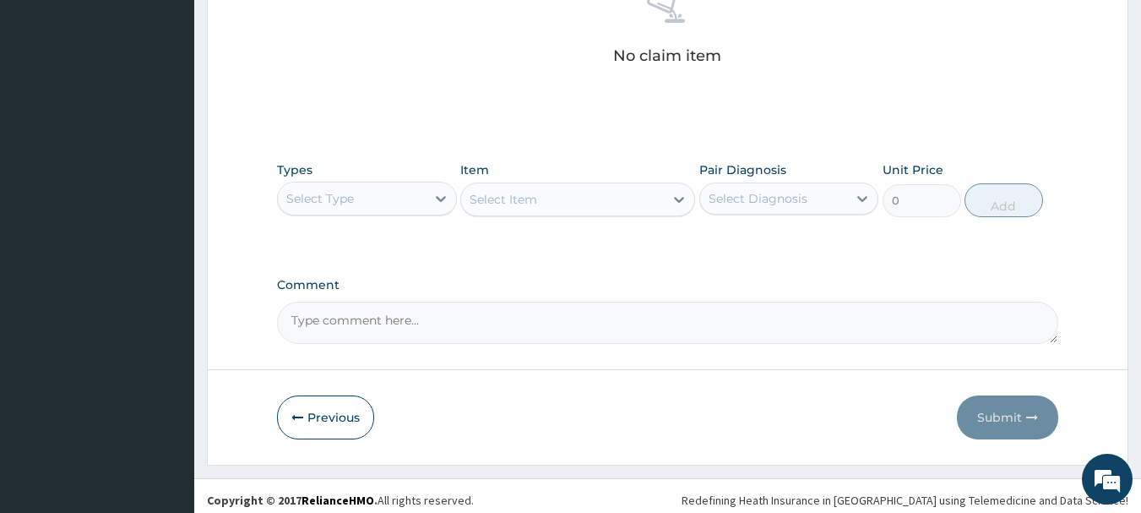
scroll to position [705, 0]
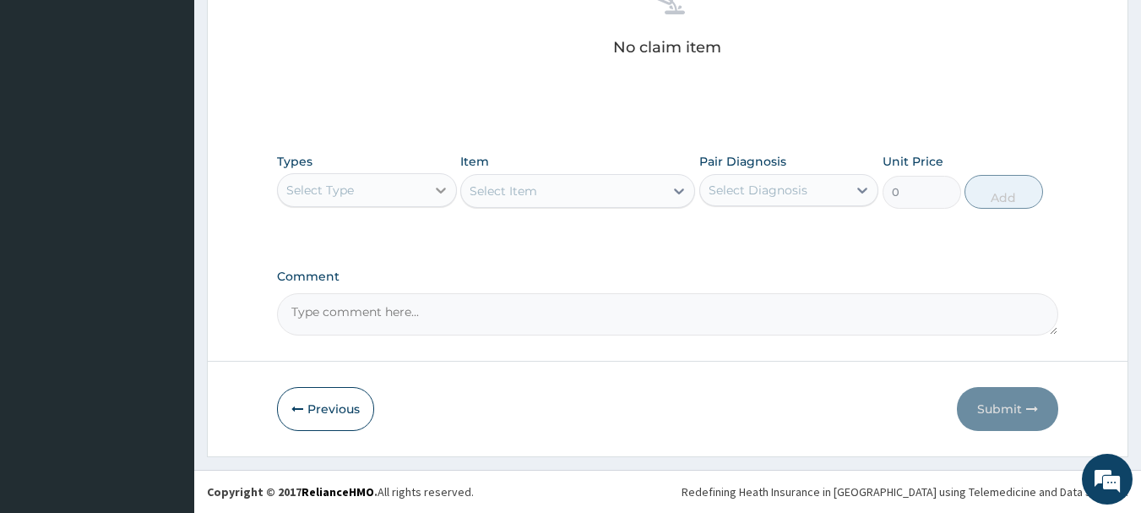
click at [441, 190] on icon at bounding box center [441, 190] width 17 height 17
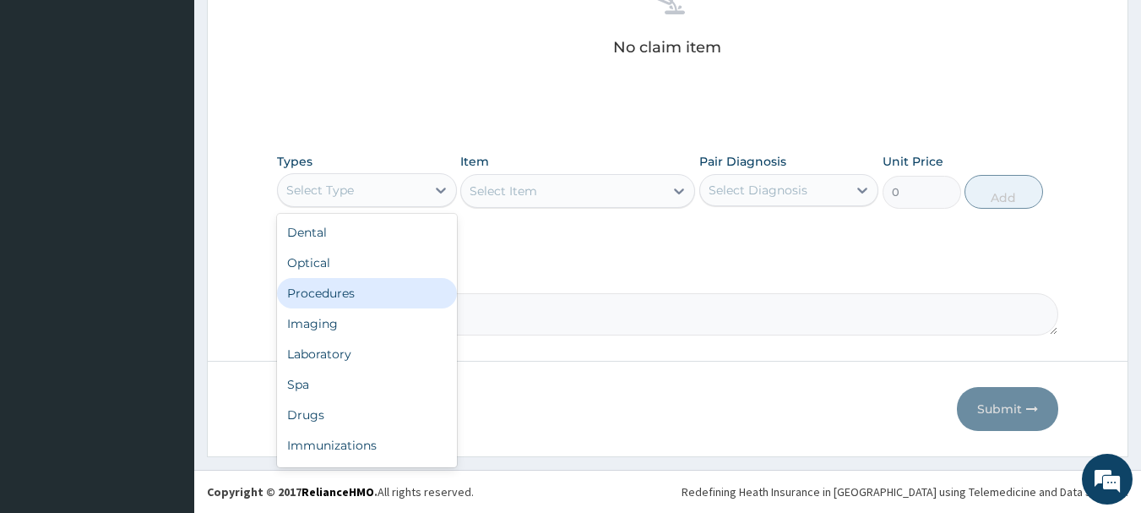
click at [334, 298] on div "Procedures" at bounding box center [367, 293] width 180 height 30
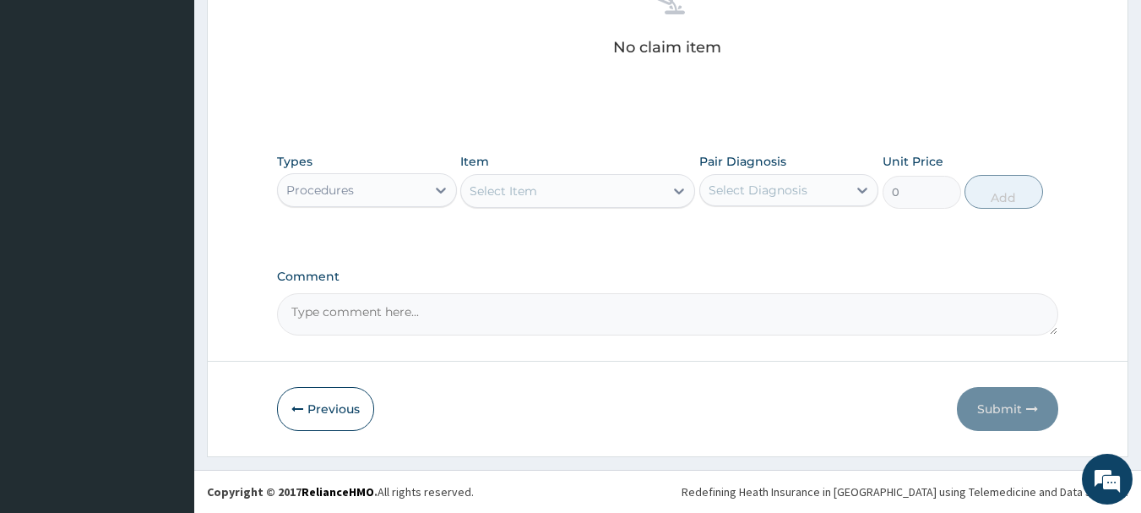
click at [562, 199] on div "Select Item" at bounding box center [562, 190] width 203 height 27
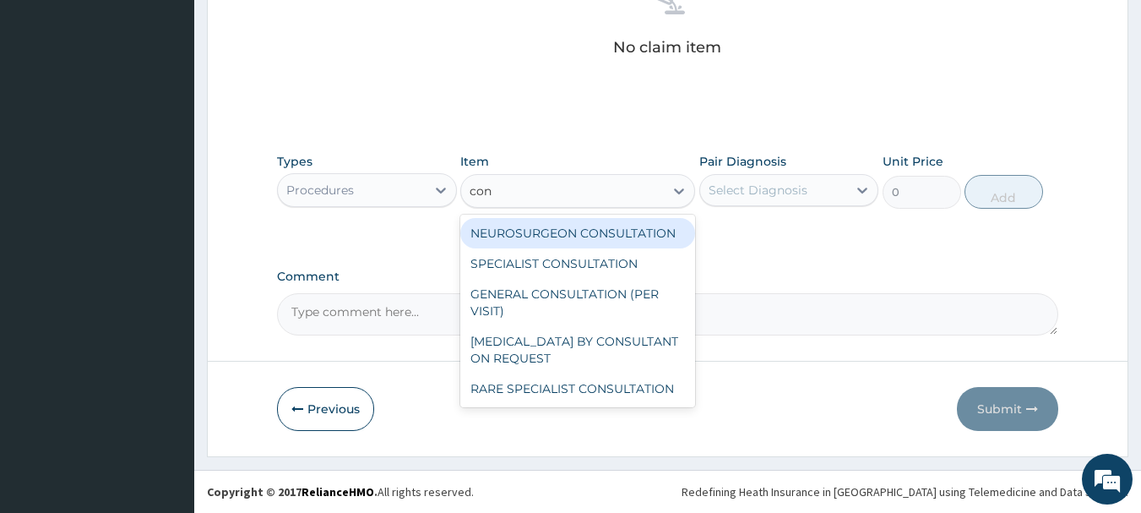
type input "cons"
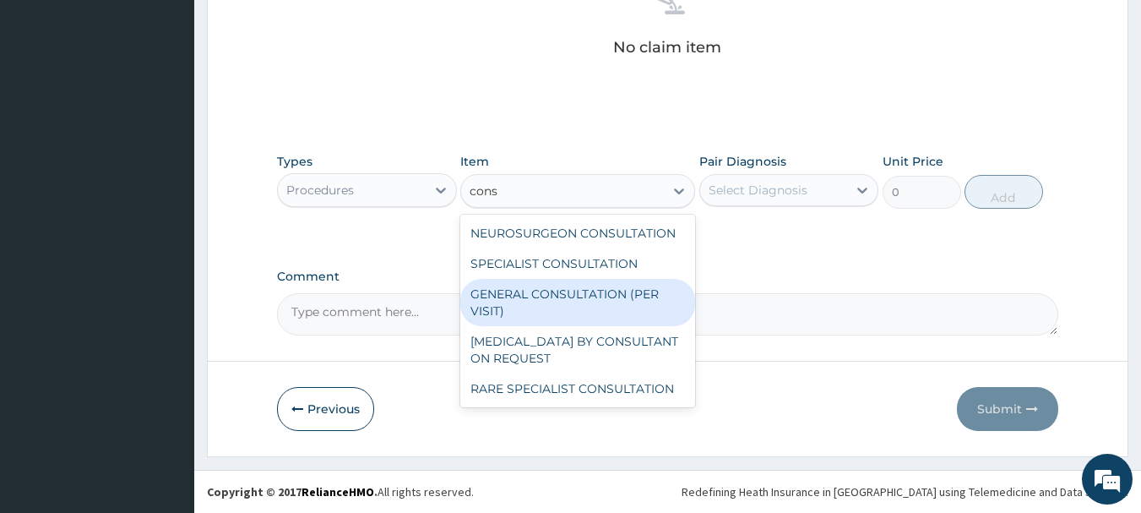
click at [547, 288] on div "GENERAL CONSULTATION (PER VISIT)" at bounding box center [577, 302] width 235 height 47
type input "2000"
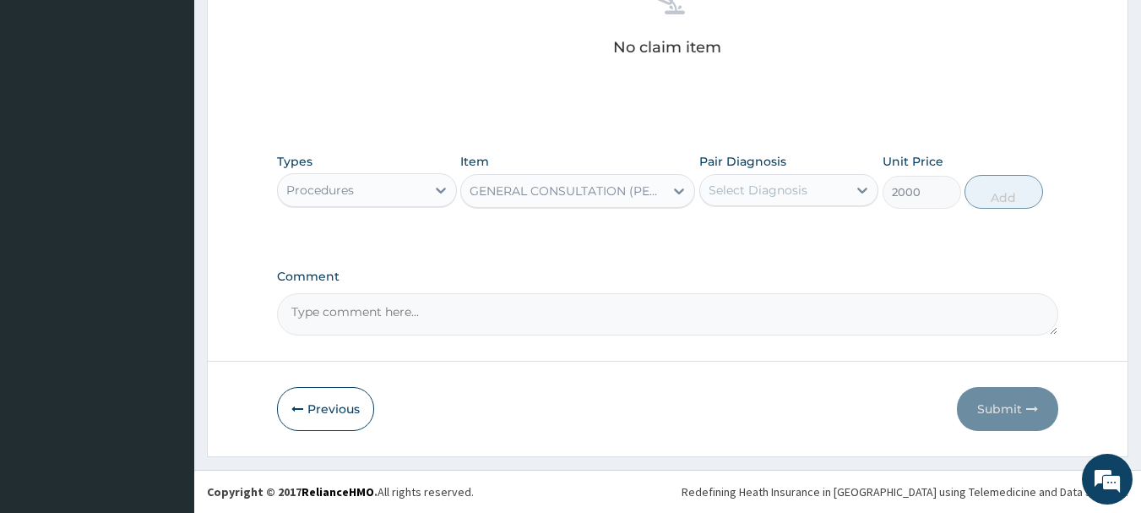
click at [847, 191] on div "Select Diagnosis" at bounding box center [774, 190] width 148 height 27
click at [795, 239] on div "Conjunctivitis" at bounding box center [789, 233] width 180 height 35
checkbox input "true"
click at [998, 183] on button "Add" at bounding box center [1004, 192] width 79 height 34
type input "0"
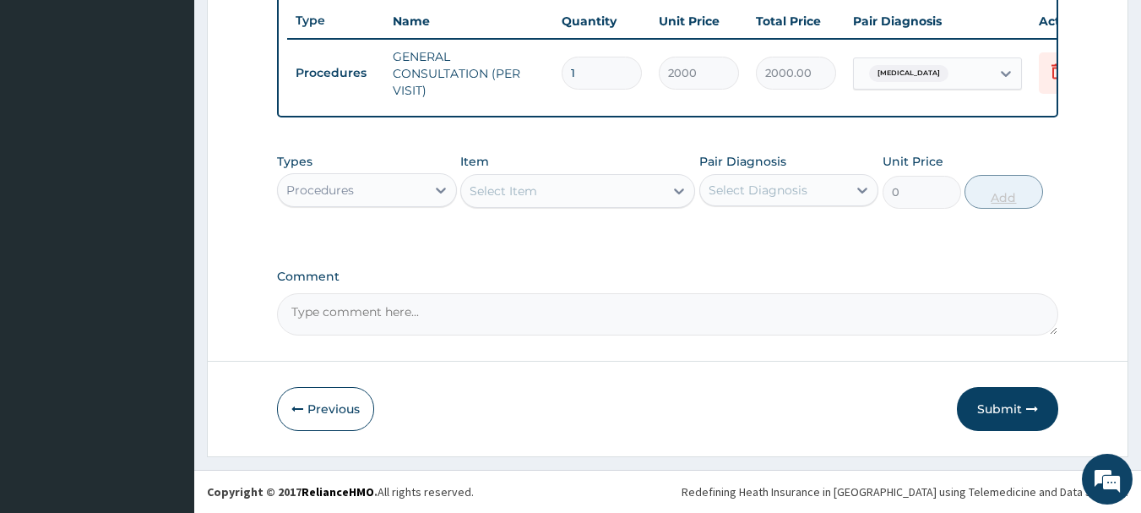
scroll to position [647, 0]
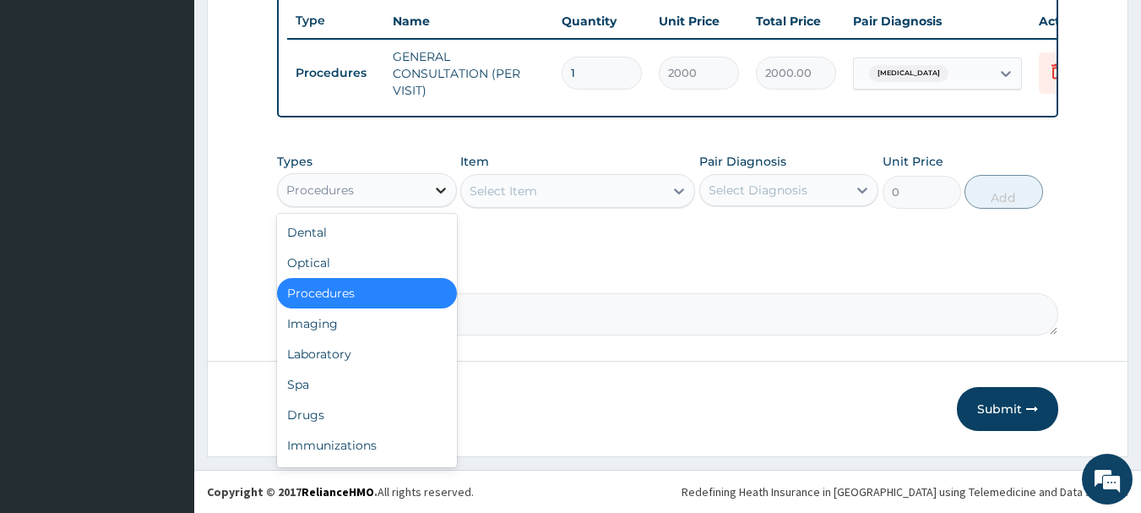
click at [433, 183] on icon at bounding box center [441, 190] width 17 height 17
click at [313, 421] on div "Drugs" at bounding box center [367, 415] width 180 height 30
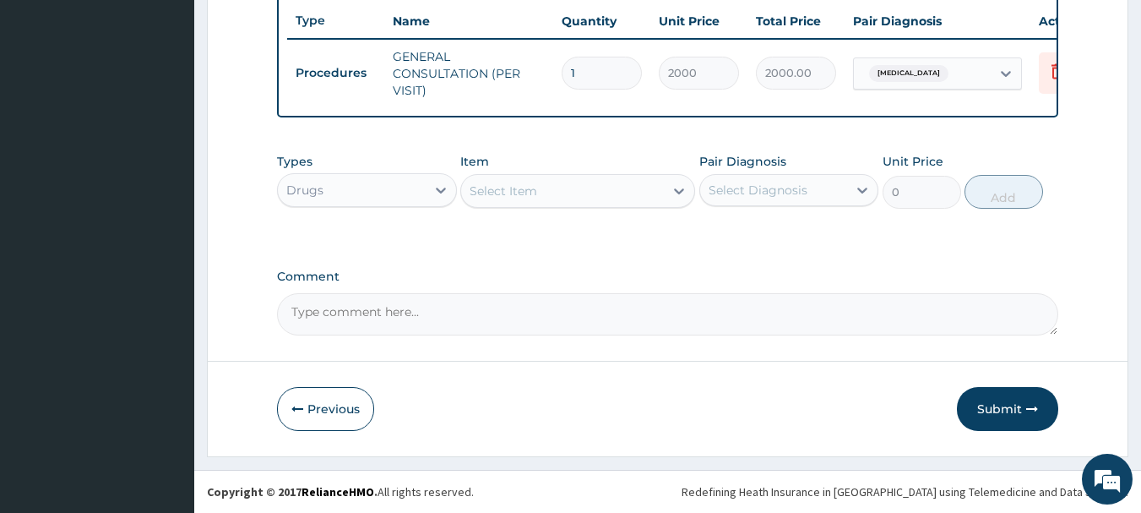
click at [637, 199] on div "Select Item" at bounding box center [562, 190] width 203 height 27
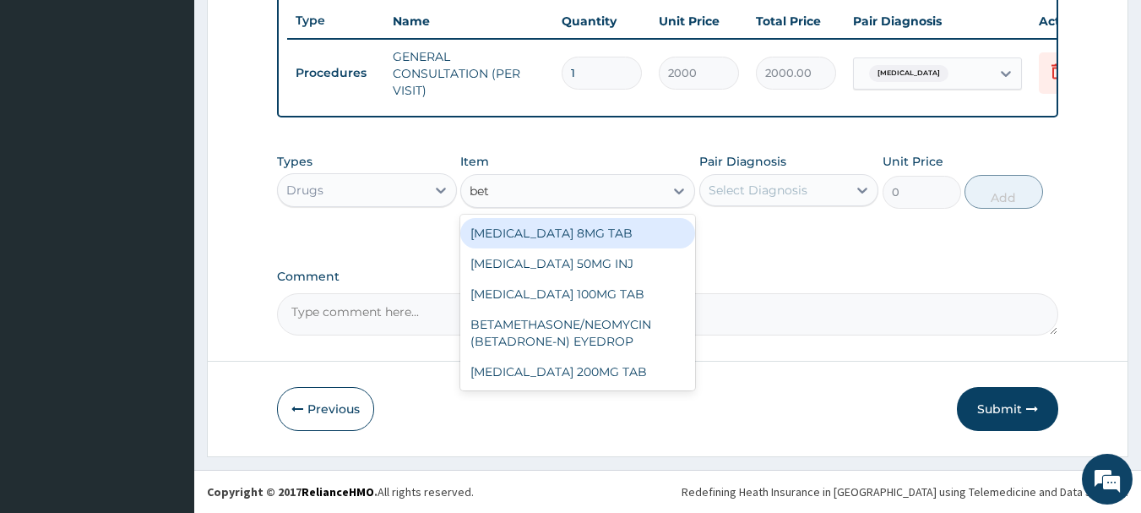
type input "beta"
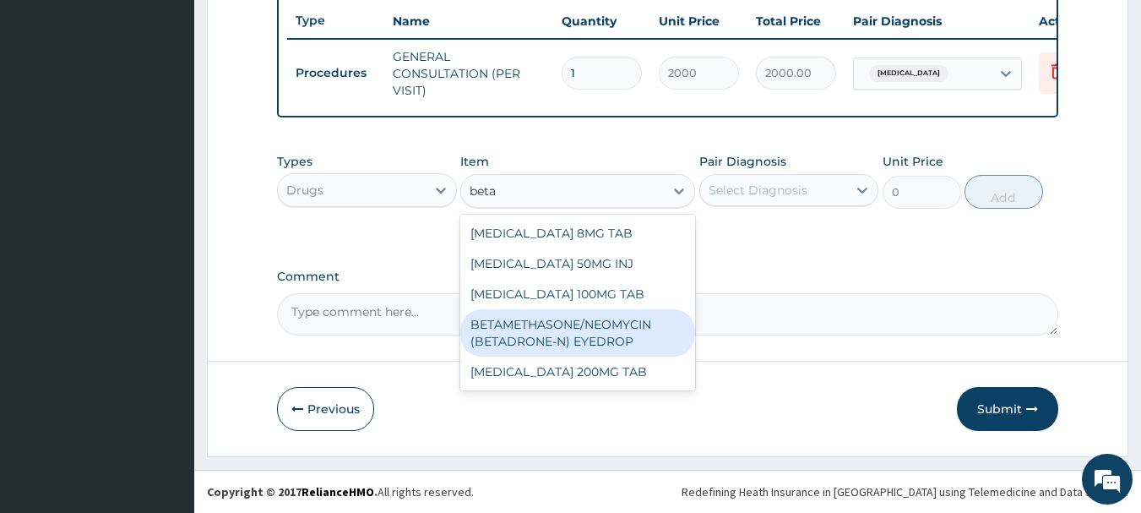
click at [617, 329] on div "BETAMETHASONE/NEOMYCIN (BETADRONE-N) EYEDROP" at bounding box center [577, 332] width 235 height 47
type input "1500"
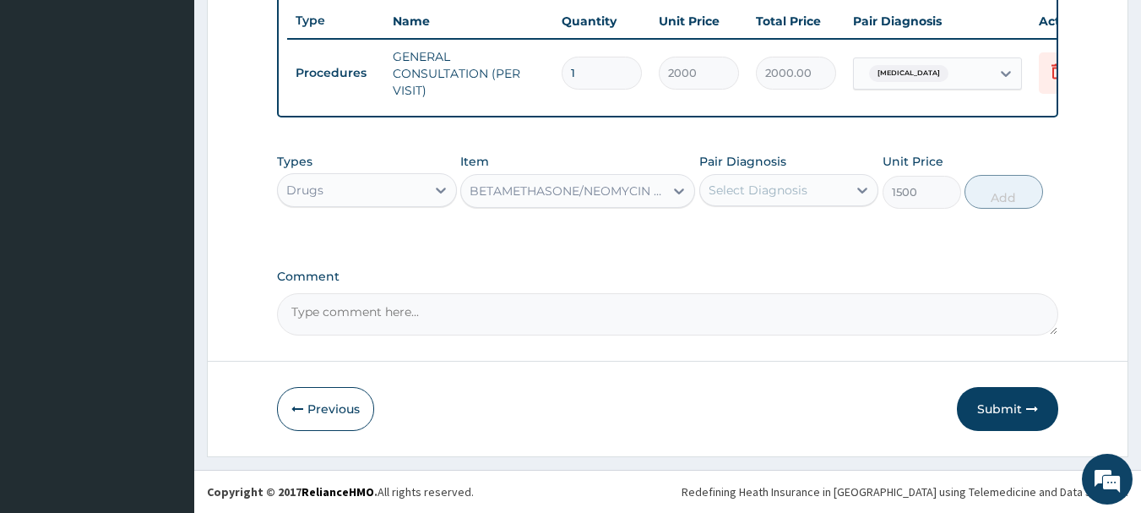
click at [829, 194] on div "Select Diagnosis" at bounding box center [774, 190] width 148 height 27
click at [802, 230] on label "Conjunctivitis" at bounding box center [779, 231] width 105 height 17
checkbox input "true"
click at [1013, 197] on button "Add" at bounding box center [1004, 192] width 79 height 34
type input "0"
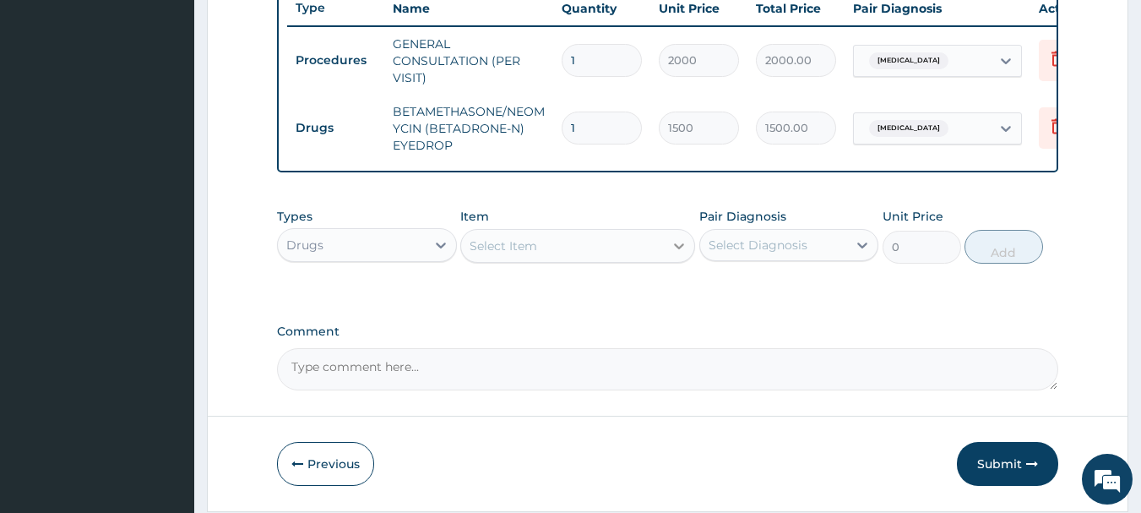
click at [669, 255] on div at bounding box center [679, 246] width 30 height 30
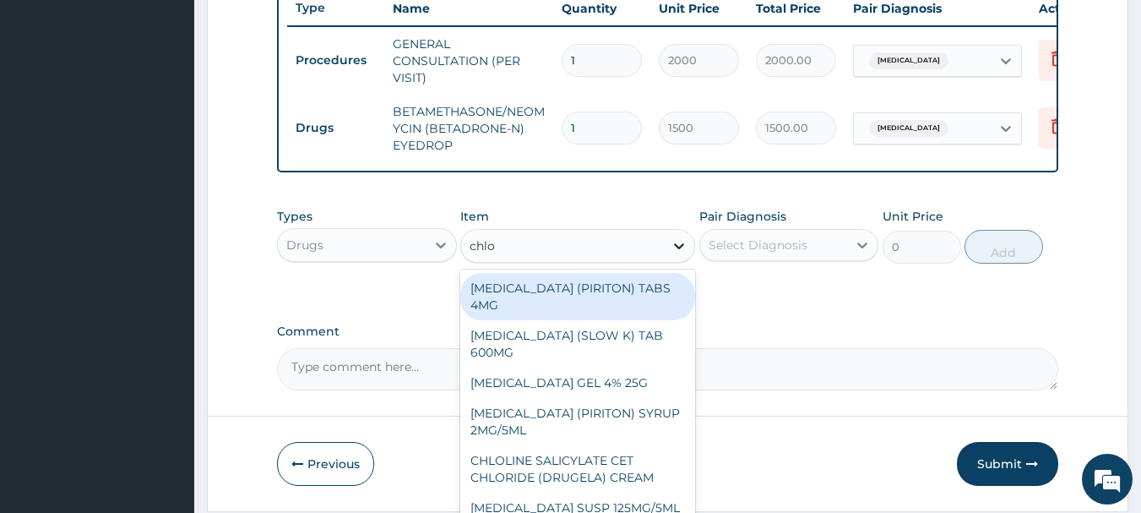
type input "chlor"
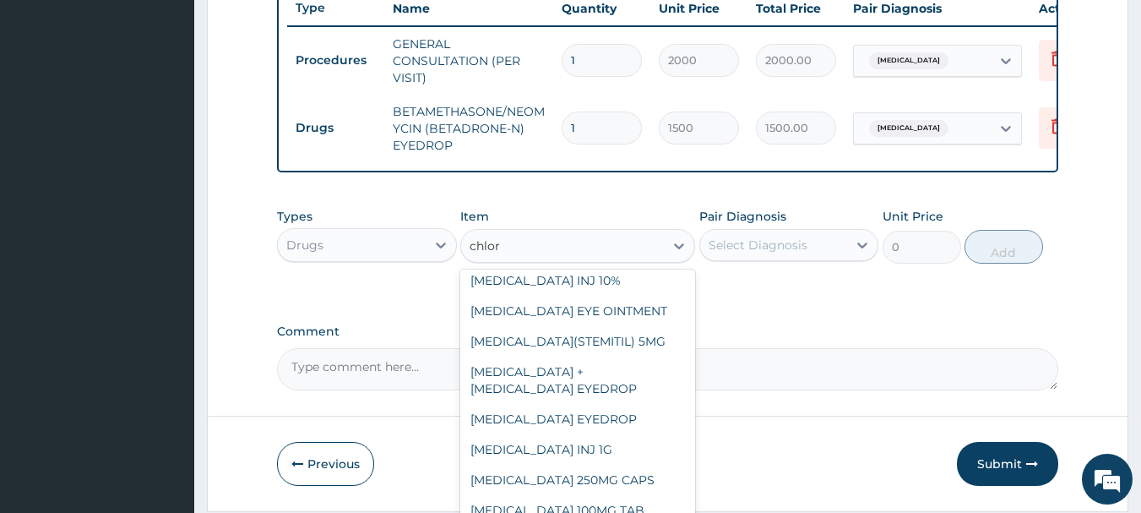
scroll to position [528, 0]
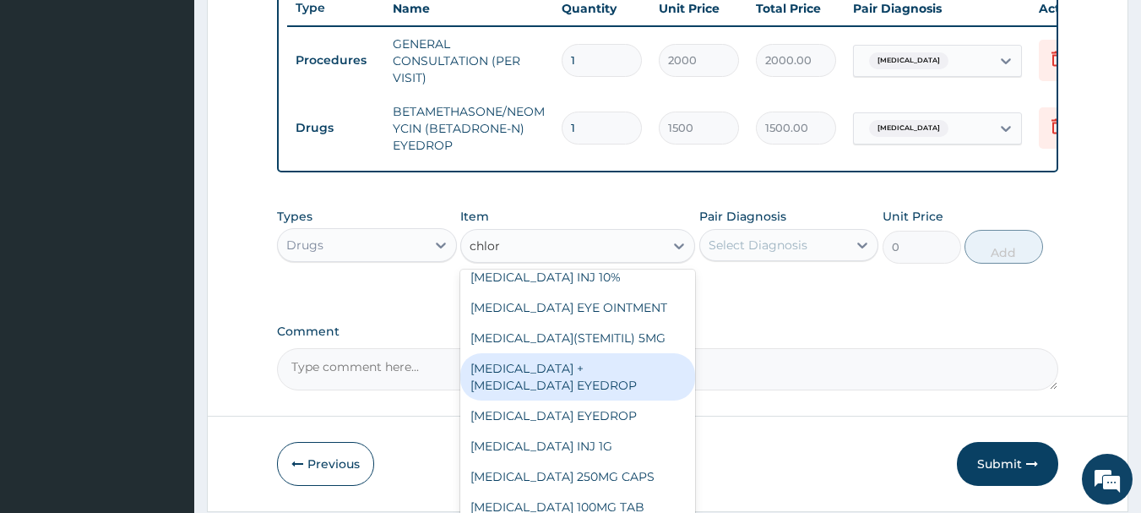
click at [636, 400] on div "DEXAMETHASONE + CHLORAMPHENICOL EYEDROP" at bounding box center [577, 376] width 235 height 47
type input "1200"
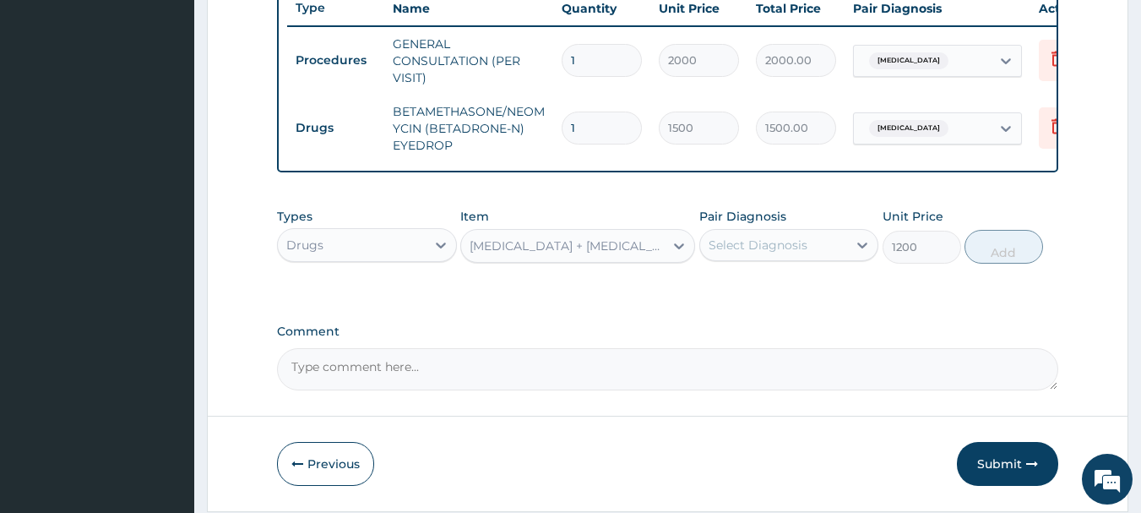
click at [810, 258] on div "Select Diagnosis" at bounding box center [774, 244] width 148 height 27
click at [778, 306] on div "Conjunctivitis" at bounding box center [789, 288] width 180 height 35
checkbox input "true"
click at [989, 252] on button "Add" at bounding box center [1004, 247] width 79 height 34
type input "0"
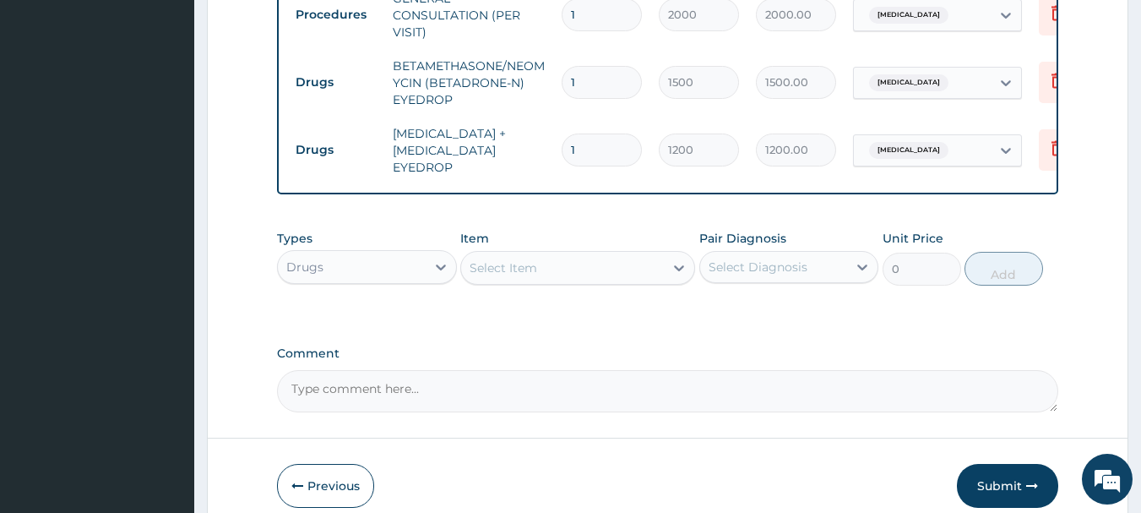
scroll to position [782, 0]
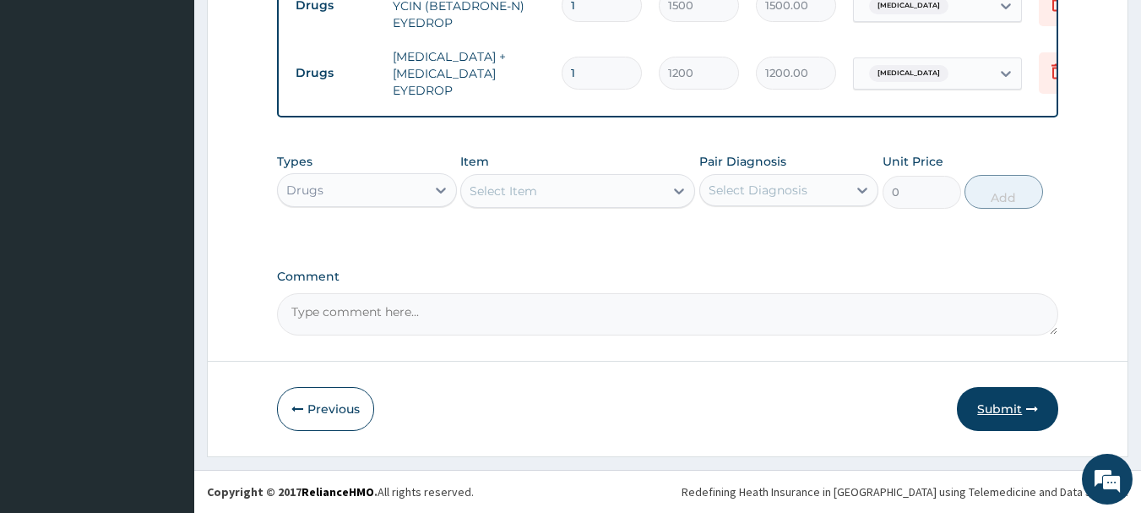
click at [987, 402] on button "Submit" at bounding box center [1007, 409] width 101 height 44
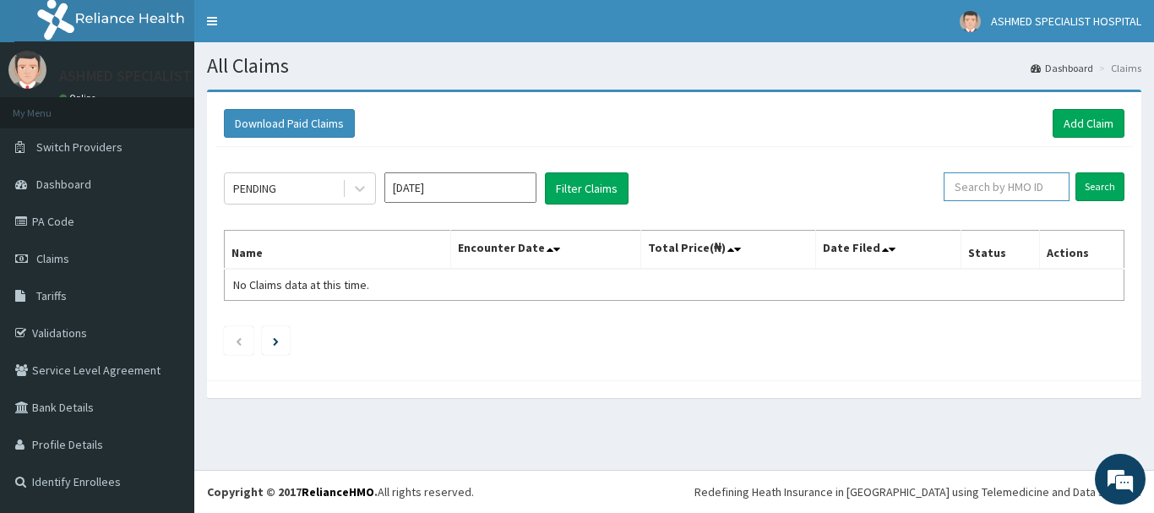
click at [973, 187] on input "text" at bounding box center [1007, 186] width 126 height 29
type input "skp/10398/a"
click at [1080, 181] on input "Search" at bounding box center [1099, 186] width 49 height 29
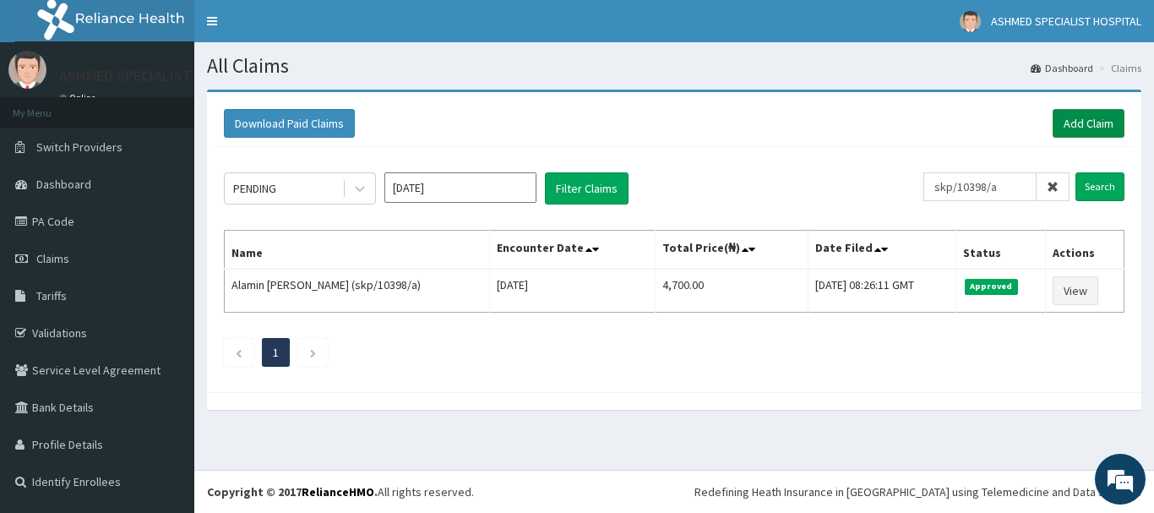
click at [1086, 112] on link "Add Claim" at bounding box center [1089, 123] width 72 height 29
click at [1093, 121] on link "Add Claim" at bounding box center [1089, 123] width 72 height 29
